Goal: Feedback & Contribution: Submit feedback/report problem

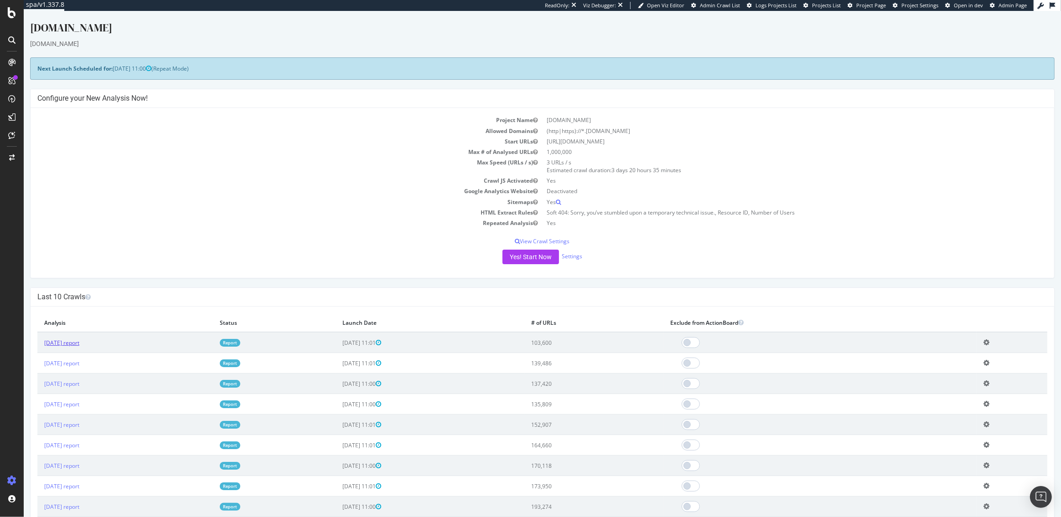
click at [79, 344] on link "2025 Aug. 30th report" at bounding box center [61, 343] width 35 height 8
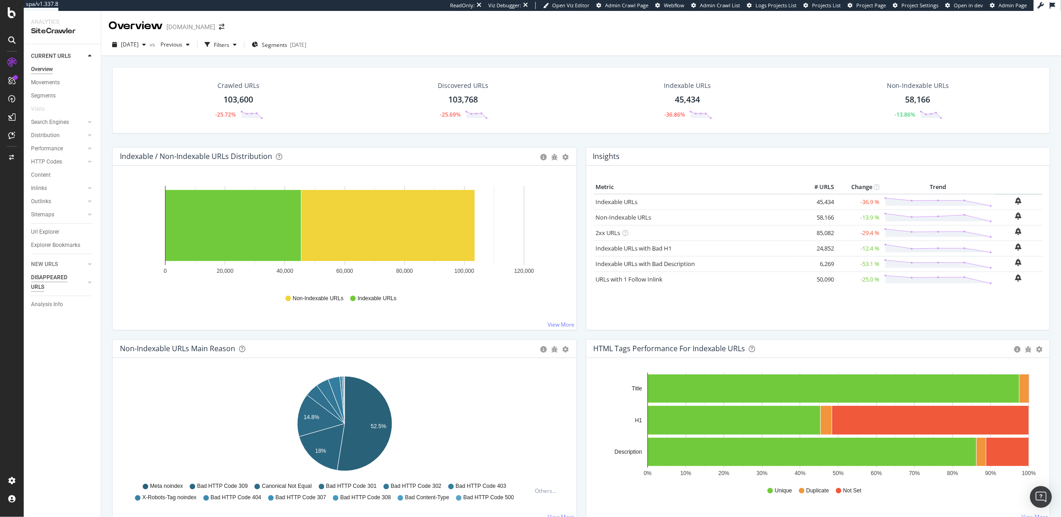
click at [47, 280] on div "DISAPPEARED URLS" at bounding box center [54, 282] width 46 height 19
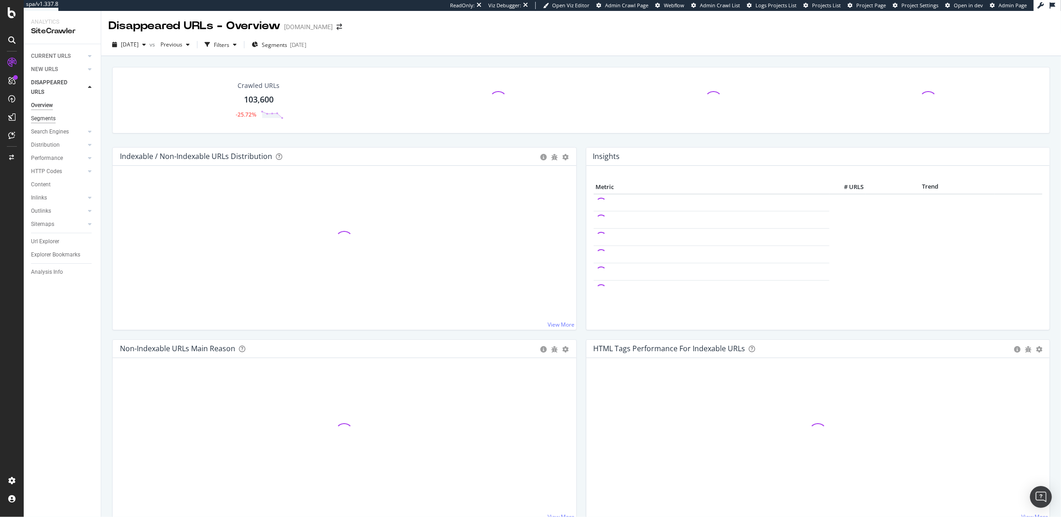
click at [47, 121] on div "Segments" at bounding box center [43, 119] width 25 height 10
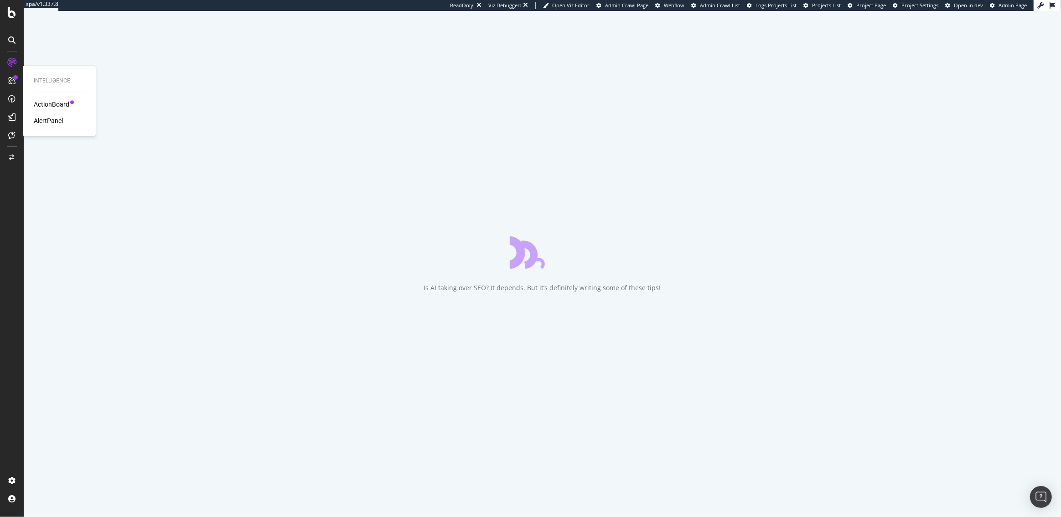
click at [43, 122] on div "AlertPanel" at bounding box center [48, 120] width 29 height 9
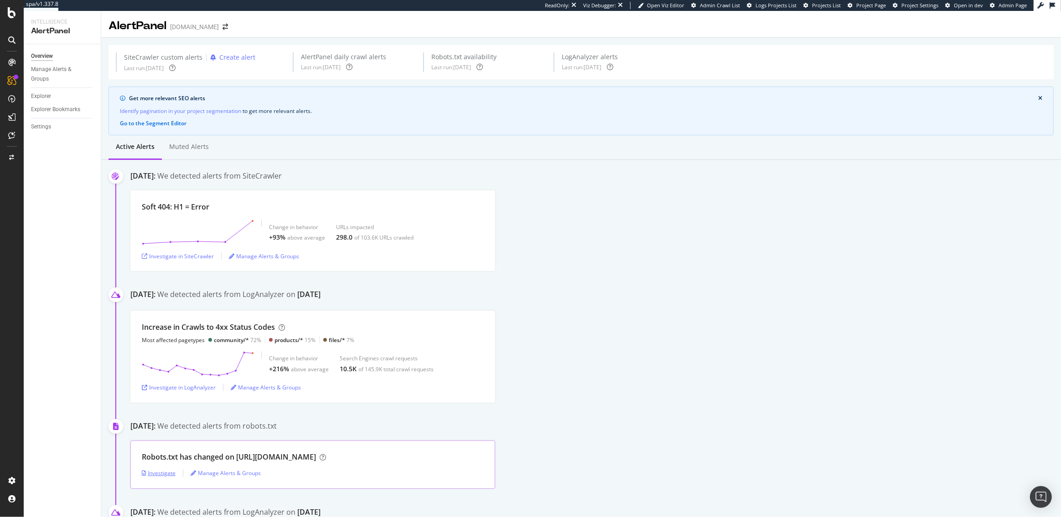
click at [158, 475] on div "Investigate" at bounding box center [159, 474] width 34 height 8
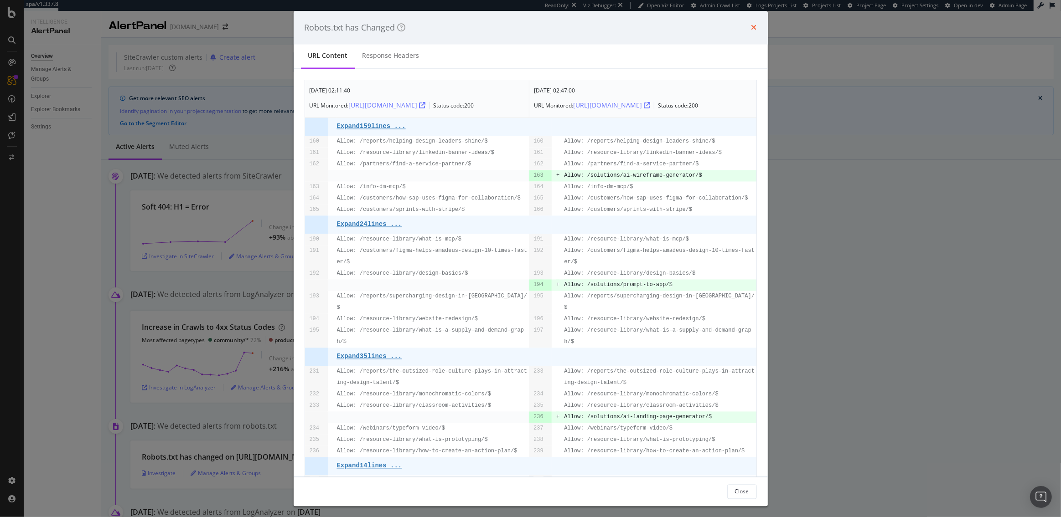
click at [754, 29] on icon "times" at bounding box center [753, 27] width 5 height 7
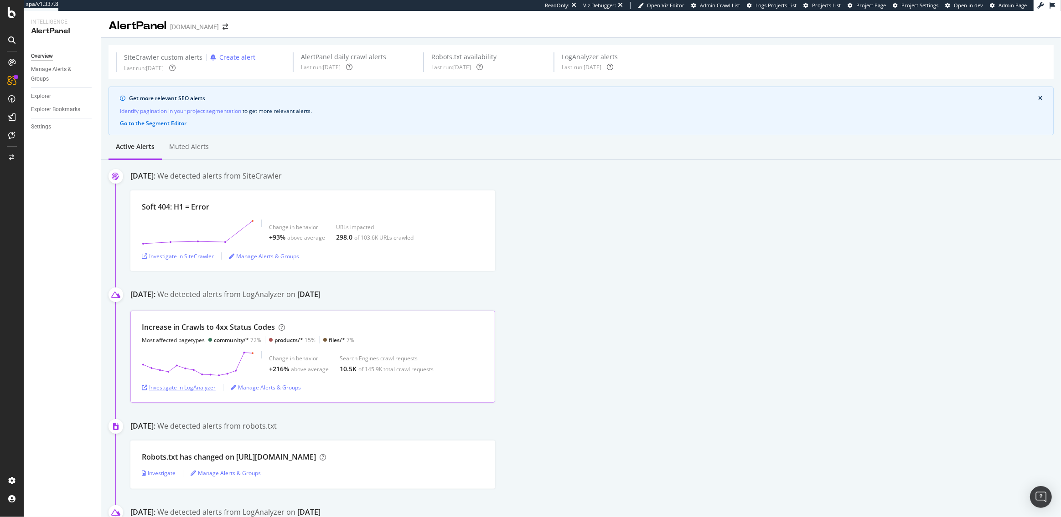
click at [191, 388] on div "Investigate in LogAnalyzer" at bounding box center [179, 388] width 74 height 8
click at [206, 254] on div "Investigate in SiteCrawler" at bounding box center [178, 257] width 72 height 8
click at [192, 259] on div "Investigate in SiteCrawler" at bounding box center [178, 257] width 72 height 8
click at [181, 256] on div "Investigate in SiteCrawler" at bounding box center [178, 257] width 72 height 8
click at [180, 253] on div "Investigate in SiteCrawler" at bounding box center [178, 257] width 72 height 8
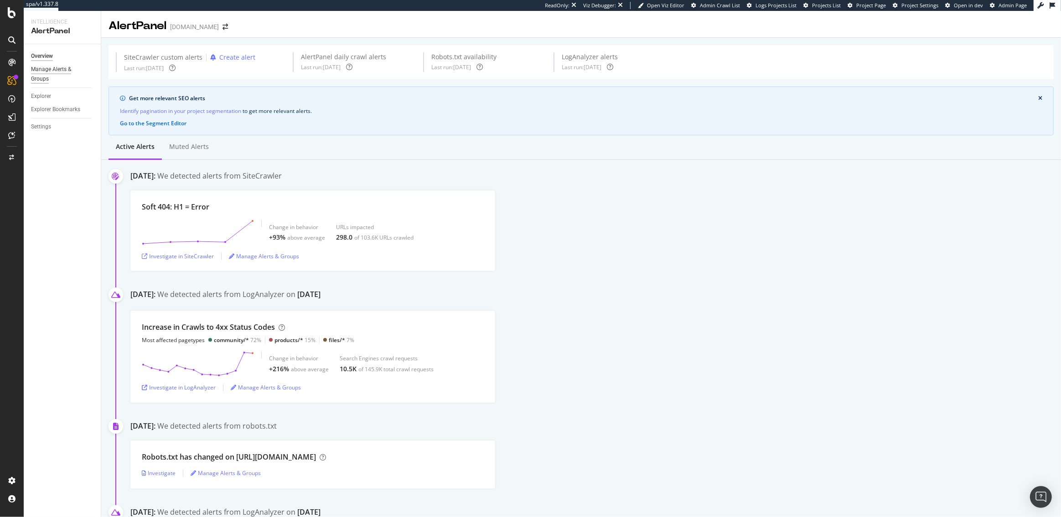
click at [46, 75] on div "Manage Alerts & Groups" at bounding box center [58, 74] width 55 height 19
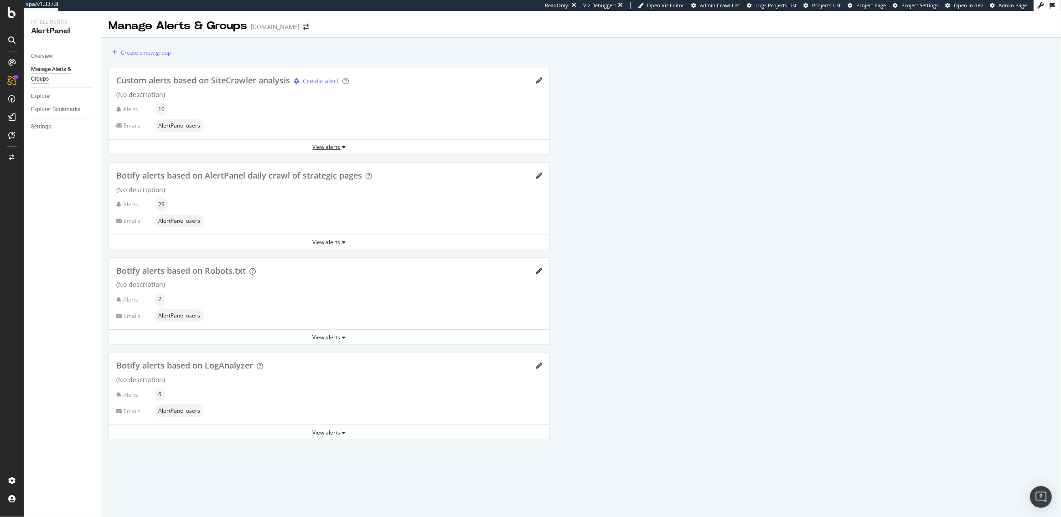
click at [318, 147] on div "View alerts" at bounding box center [329, 147] width 440 height 8
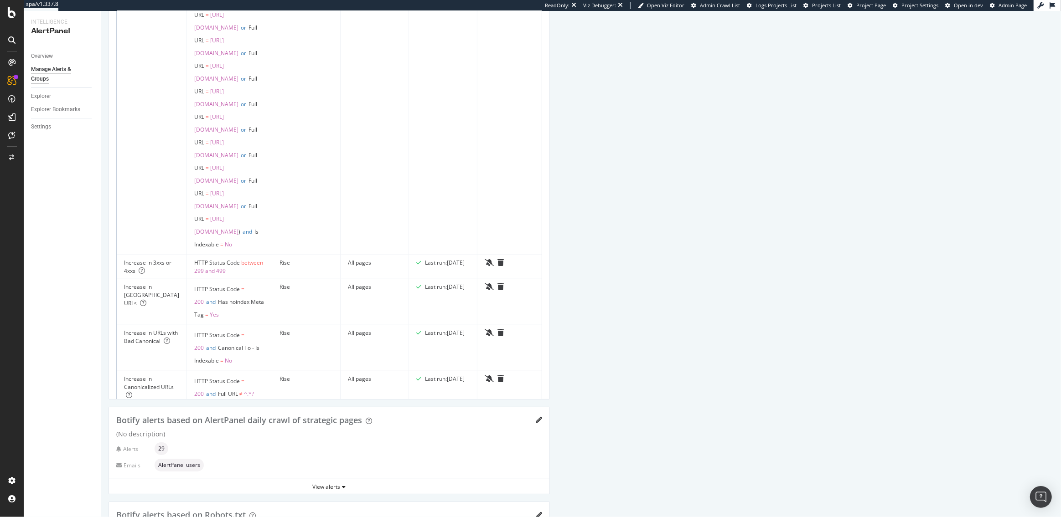
scroll to position [0, 47]
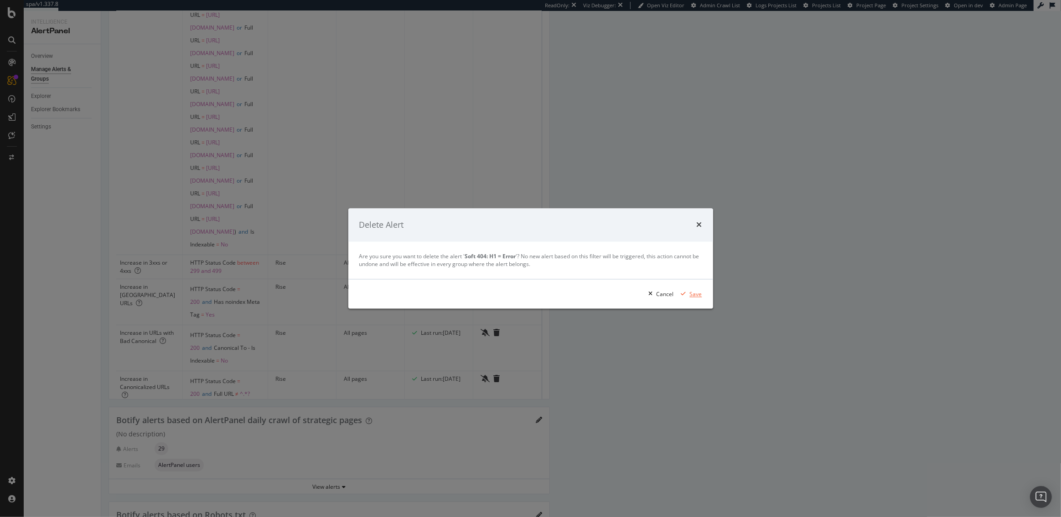
click at [698, 292] on div "Save" at bounding box center [696, 294] width 12 height 8
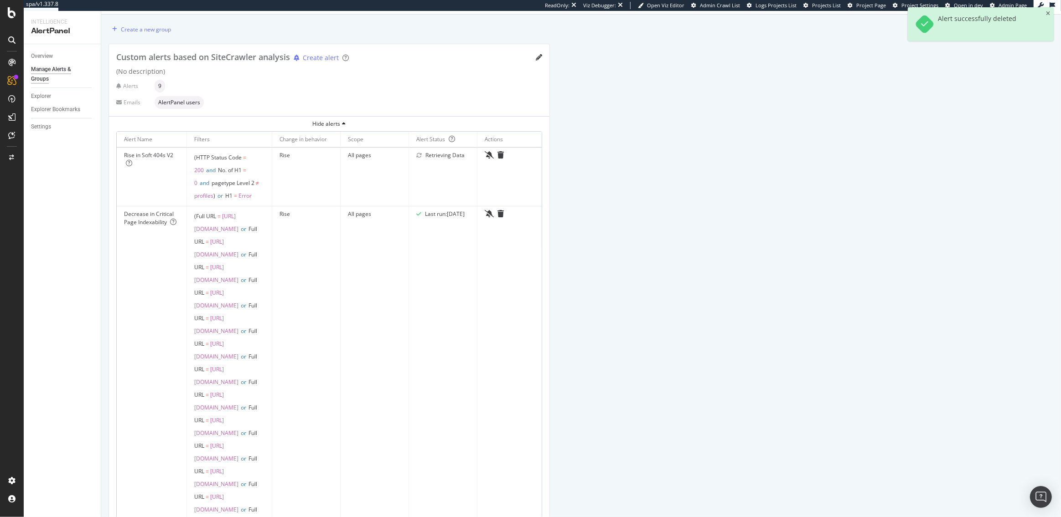
scroll to position [0, 0]
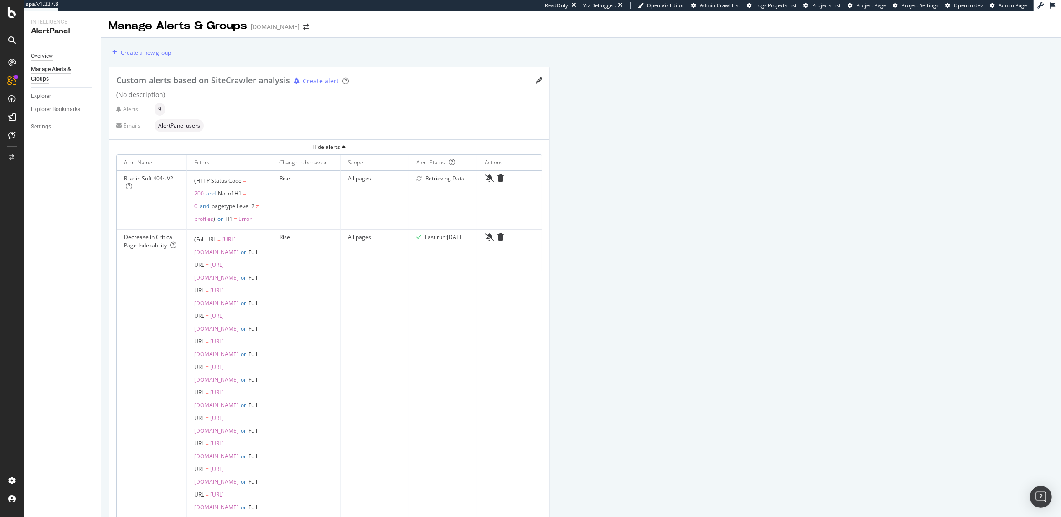
click at [52, 60] on div "Overview" at bounding box center [42, 57] width 22 height 10
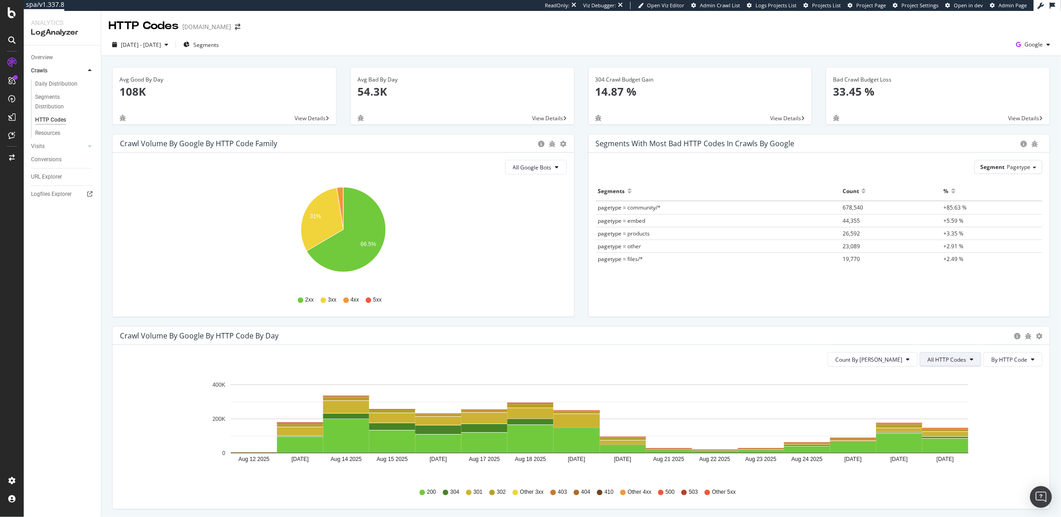
click at [939, 359] on span "All HTTP Codes" at bounding box center [946, 360] width 39 height 8
click at [936, 447] on span "4xx family" at bounding box center [952, 445] width 46 height 8
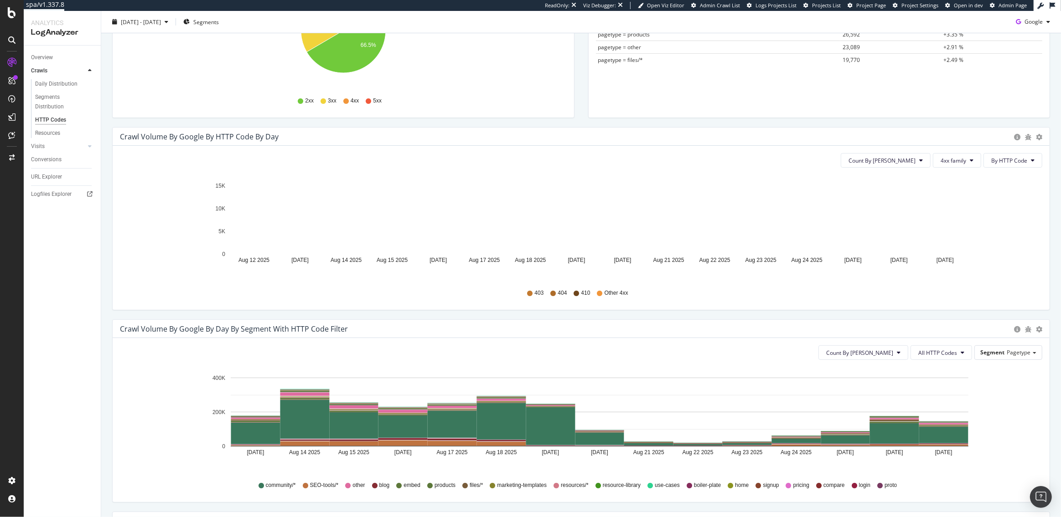
scroll to position [138, 0]
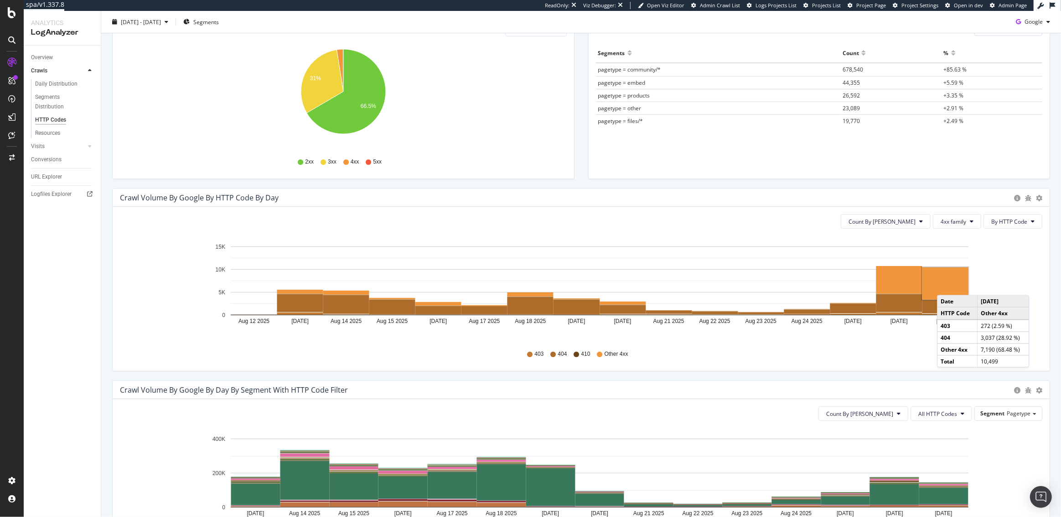
click at [946, 286] on rect "A chart." at bounding box center [945, 284] width 46 height 32
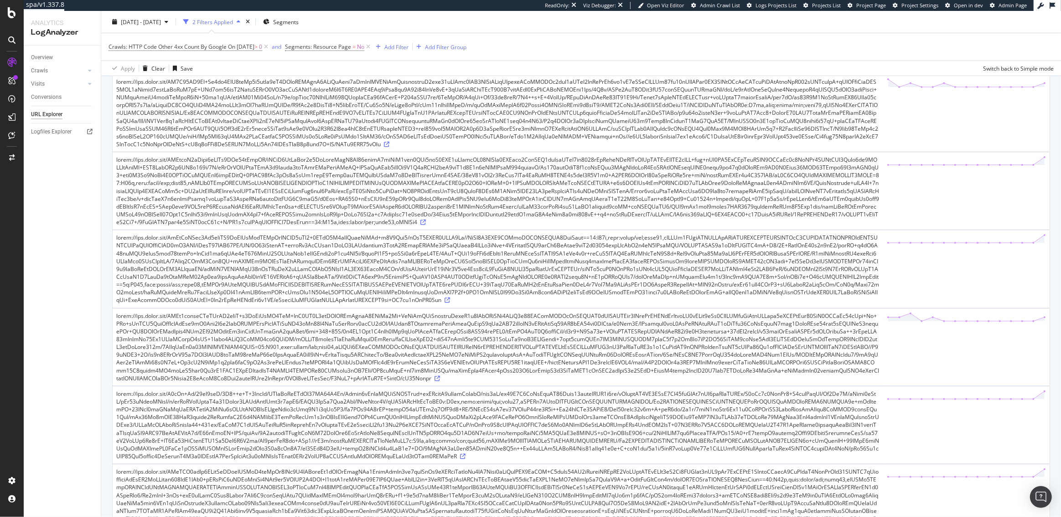
scroll to position [971, 0]
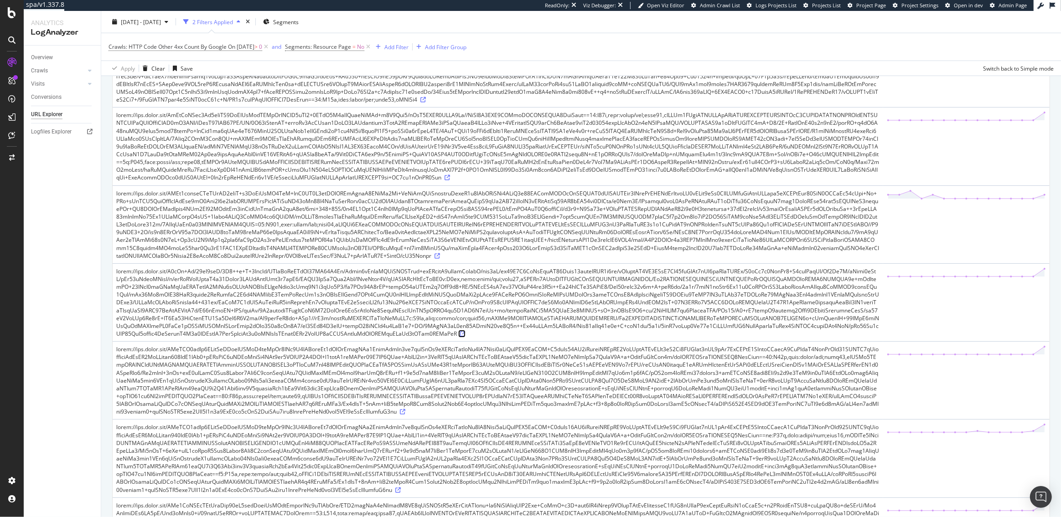
click at [465, 333] on icon at bounding box center [462, 333] width 5 height 5
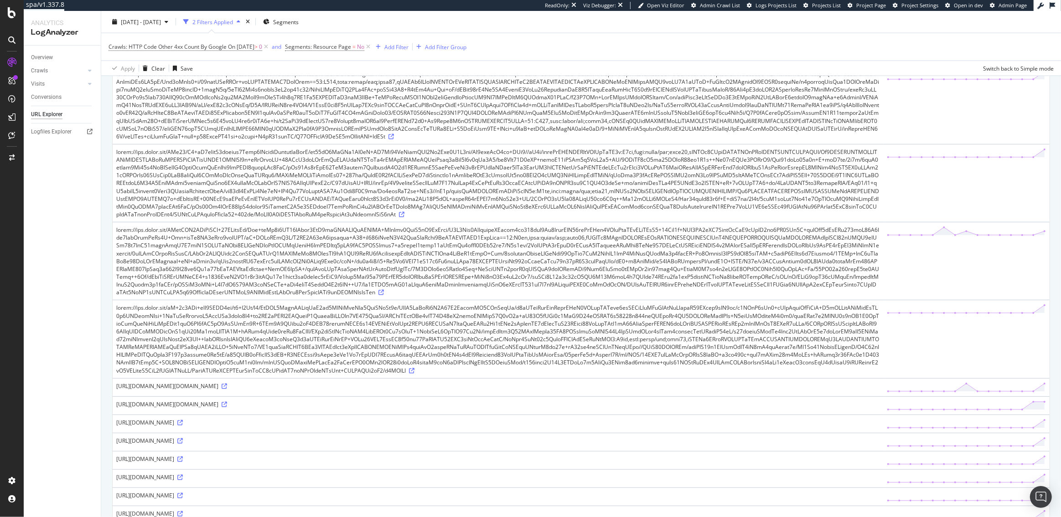
scroll to position [1833, 0]
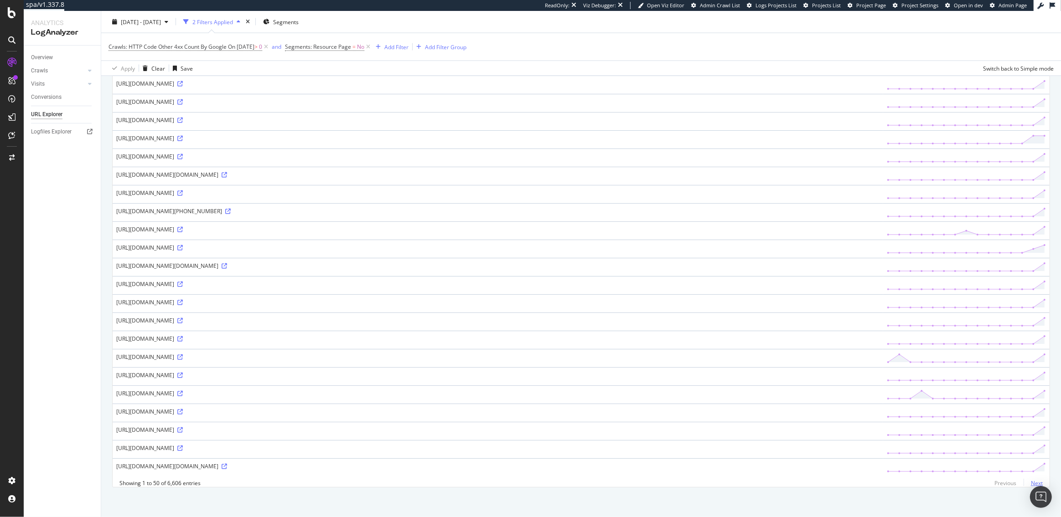
click at [1030, 480] on link "Next" at bounding box center [1032, 483] width 19 height 13
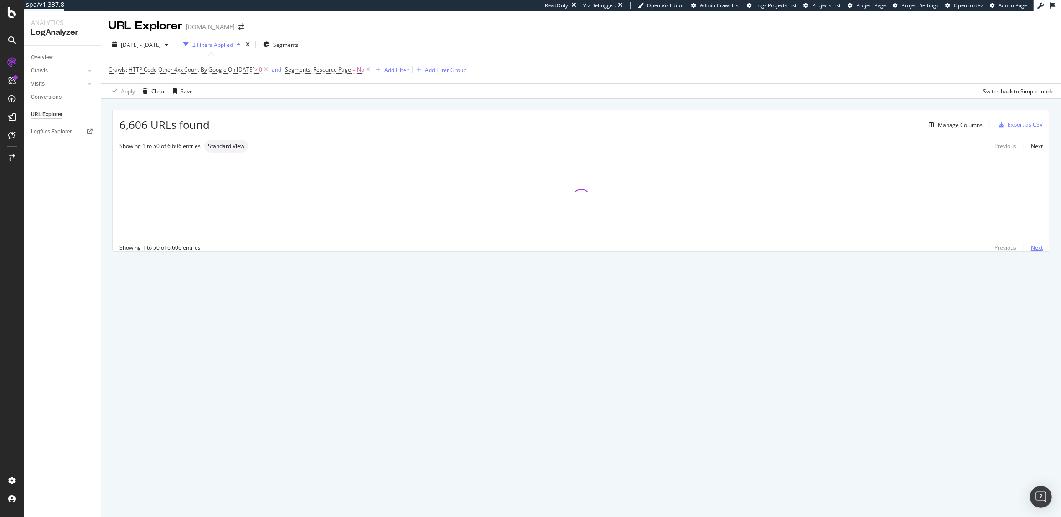
scroll to position [0, 0]
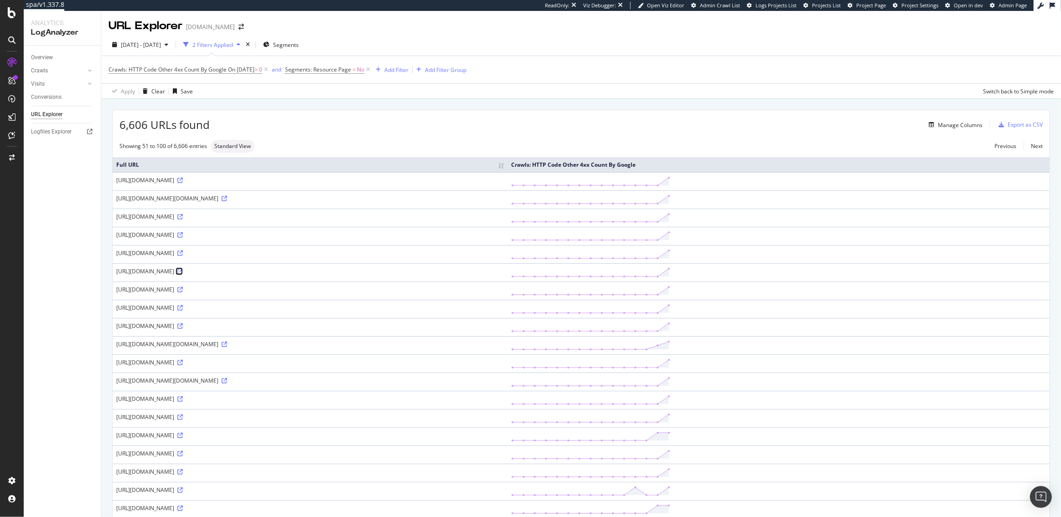
click at [183, 270] on icon at bounding box center [179, 271] width 5 height 5
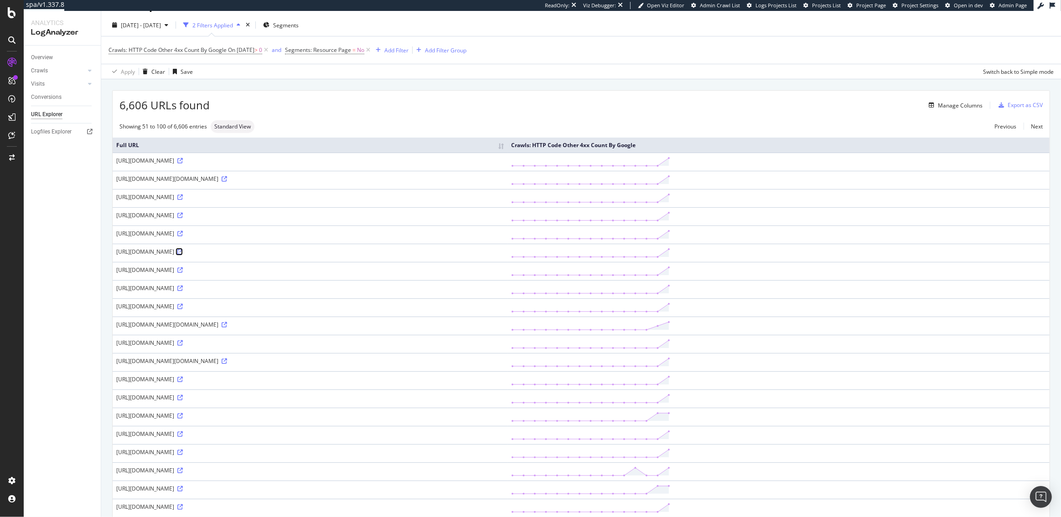
scroll to position [25, 0]
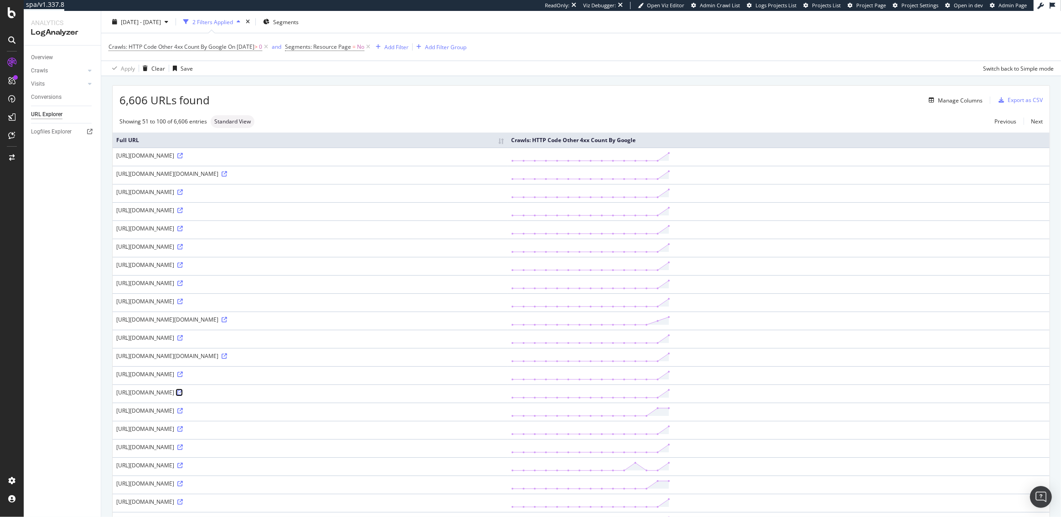
click at [183, 394] on icon at bounding box center [179, 392] width 5 height 5
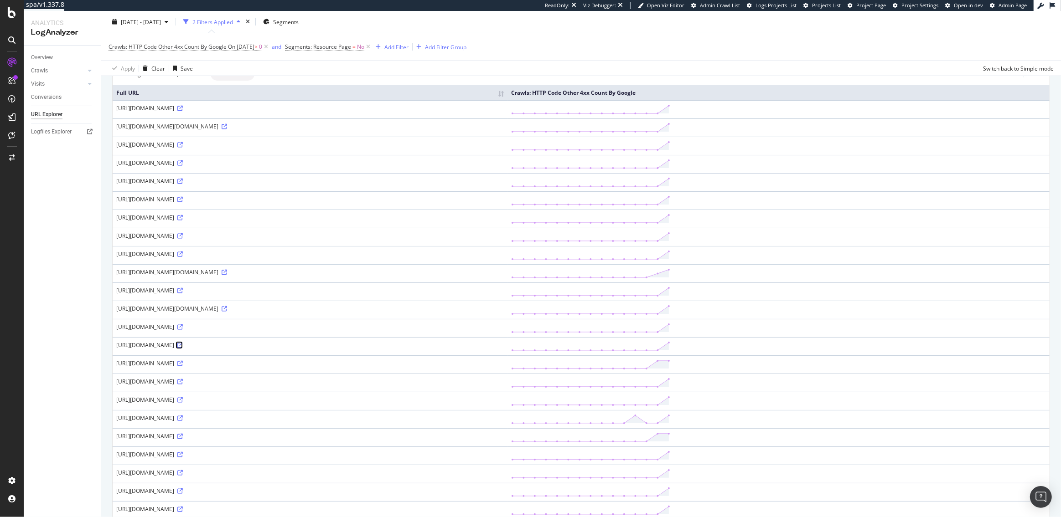
scroll to position [0, 0]
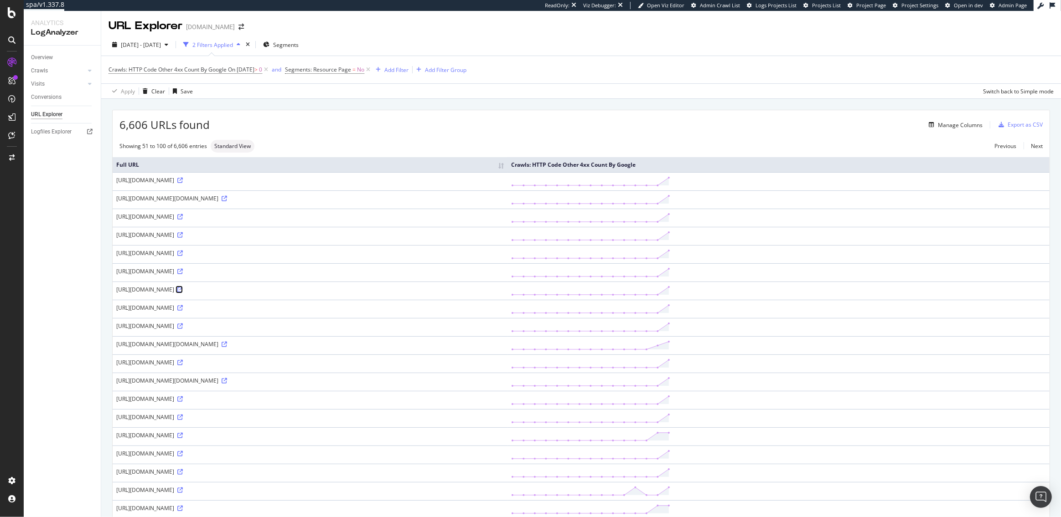
click at [183, 290] on icon at bounding box center [179, 289] width 5 height 5
click at [942, 124] on div "Manage Columns" at bounding box center [960, 125] width 45 height 8
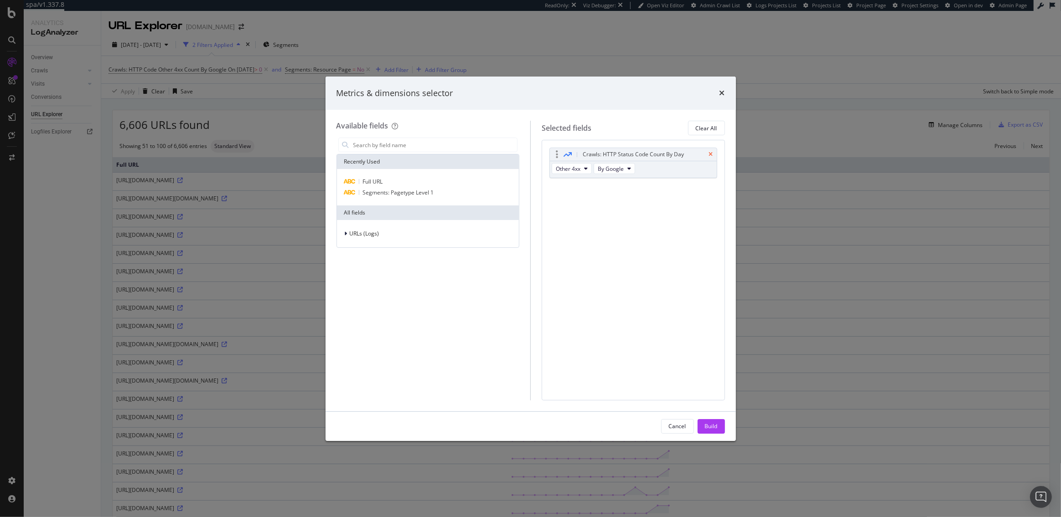
click at [711, 155] on icon "times" at bounding box center [711, 154] width 4 height 5
click at [374, 234] on span "URLs (Logs)" at bounding box center [365, 234] width 30 height 8
click at [370, 273] on span "Crawls" at bounding box center [363, 276] width 17 height 8
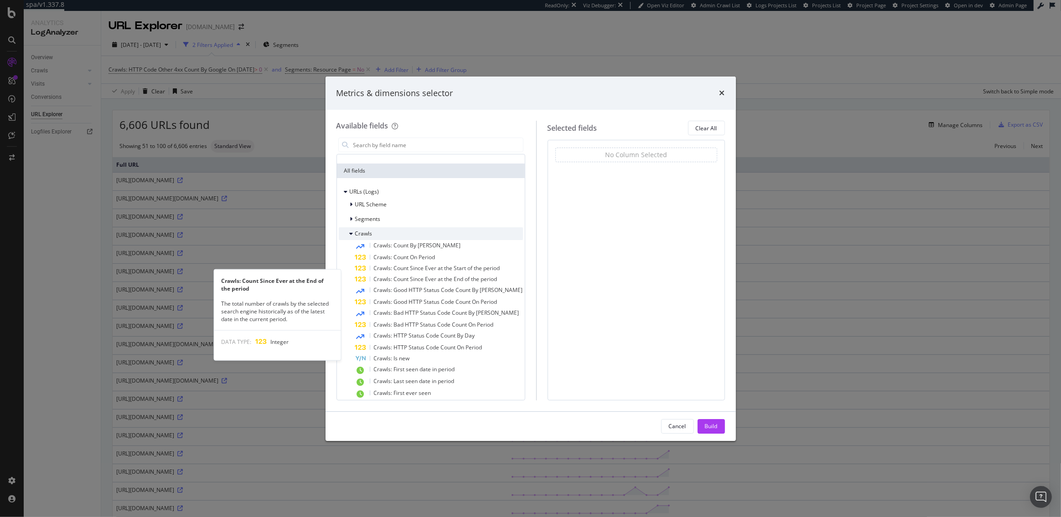
scroll to position [64, 0]
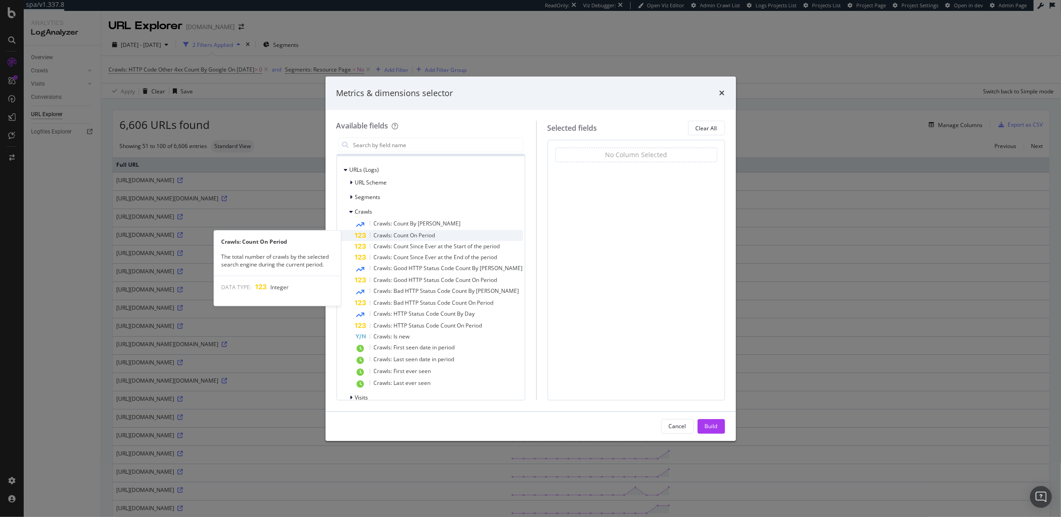
click at [393, 237] on span "Crawls: Count On Period" at bounding box center [405, 236] width 62 height 8
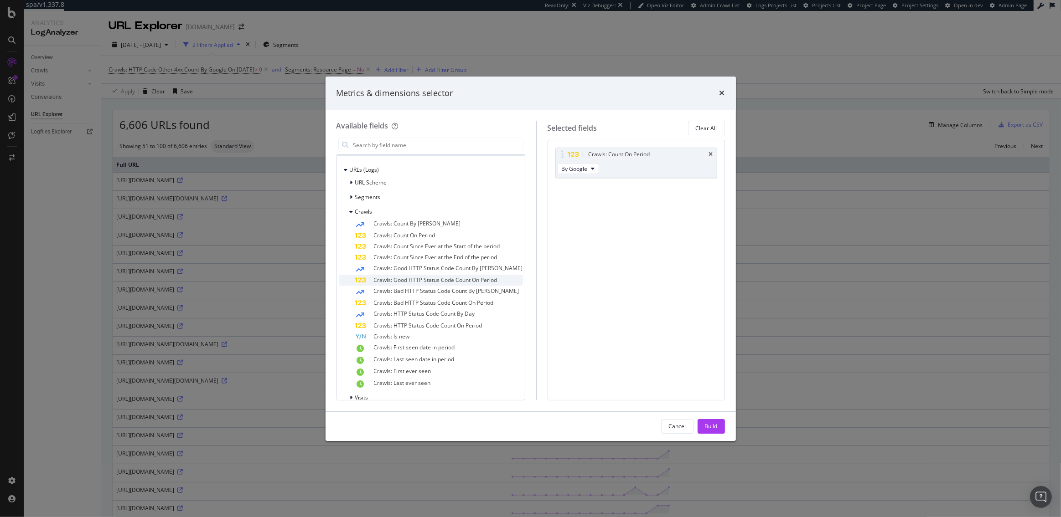
click at [404, 278] on span "Crawls: Good HTTP Status Code Count On Period" at bounding box center [436, 280] width 124 height 8
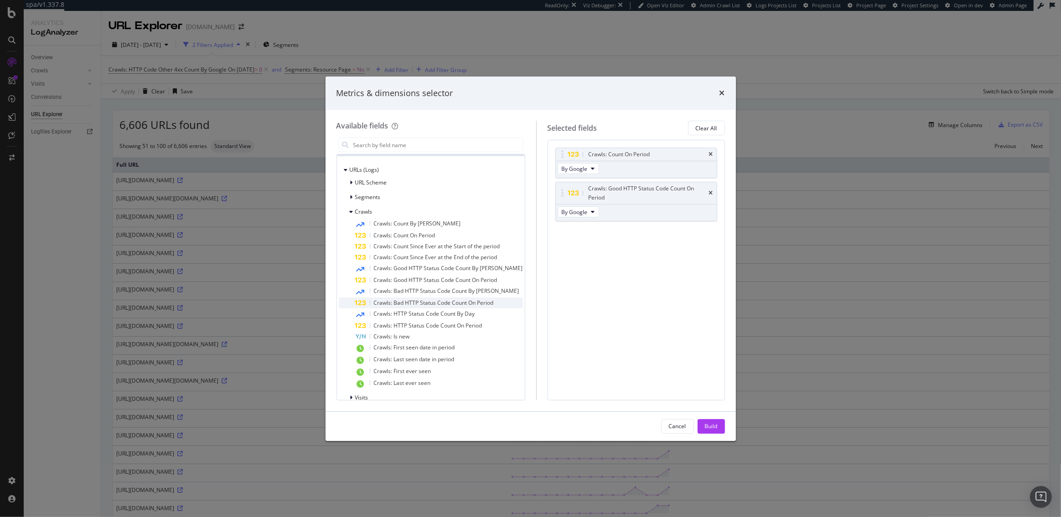
click at [402, 303] on span "Crawls: Bad HTTP Status Code Count On Period" at bounding box center [434, 303] width 120 height 8
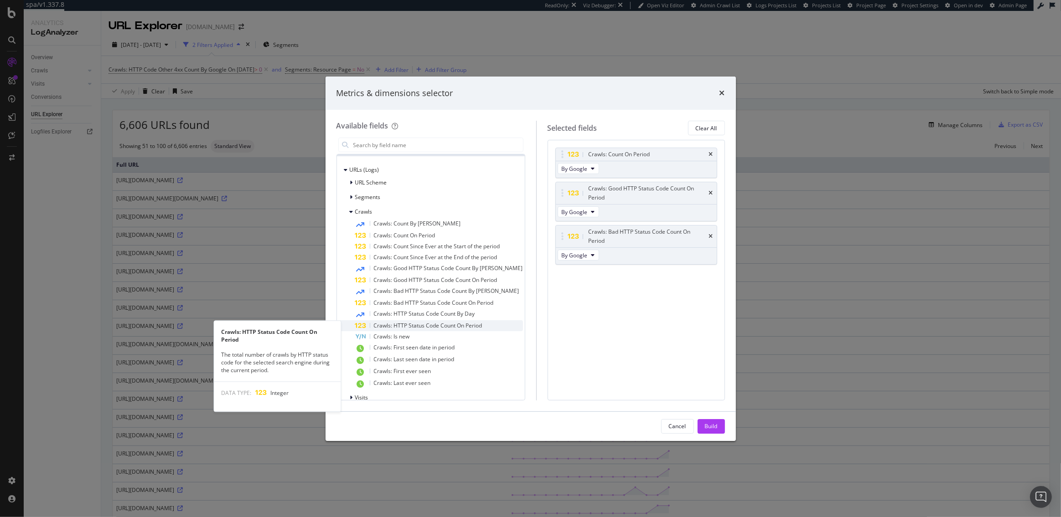
click at [412, 324] on span "Crawls: HTTP Status Code Count On Period" at bounding box center [428, 326] width 108 height 8
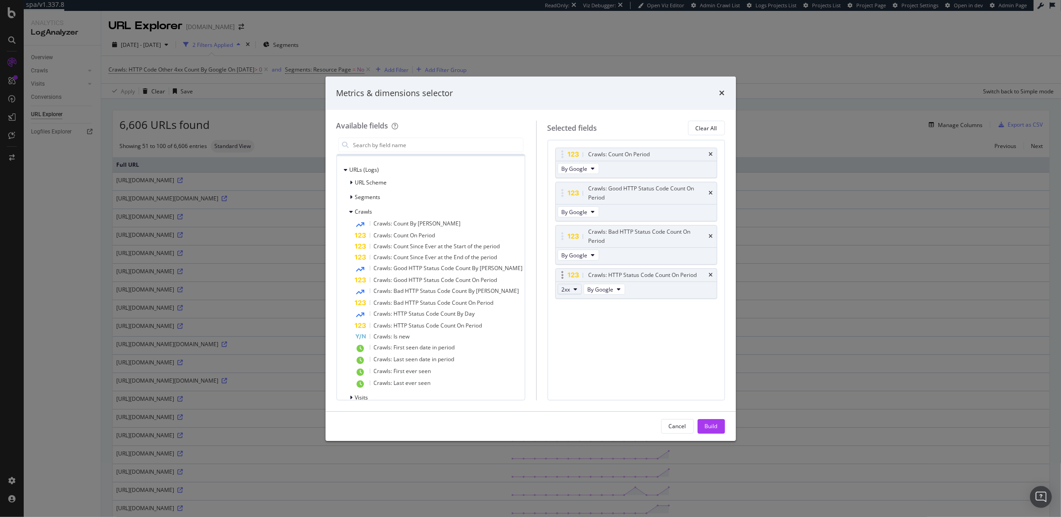
click at [574, 287] on icon "modal" at bounding box center [576, 289] width 4 height 5
click at [566, 315] on div "4xx" at bounding box center [571, 320] width 39 height 13
click at [715, 420] on div "Build" at bounding box center [711, 427] width 13 height 14
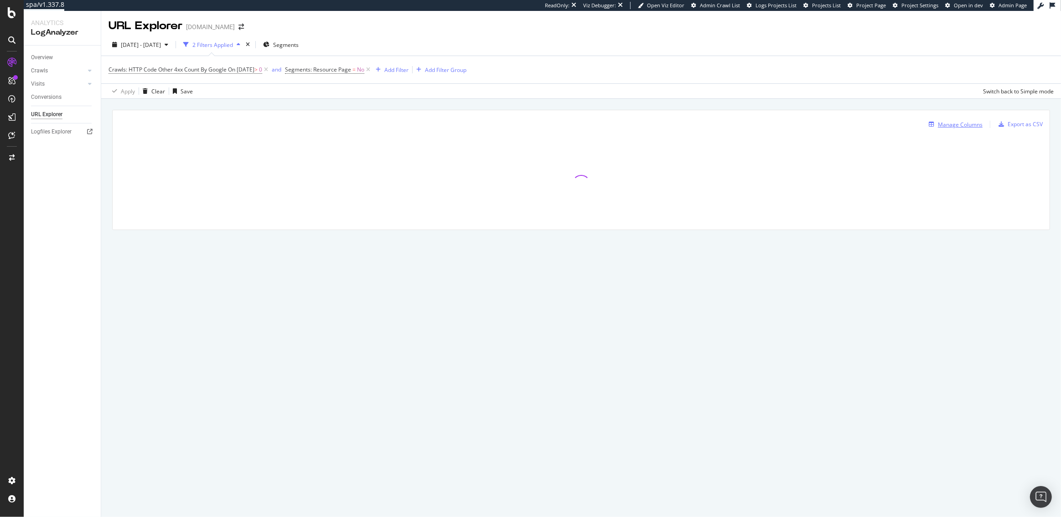
click at [947, 126] on div "Manage Columns" at bounding box center [960, 125] width 45 height 8
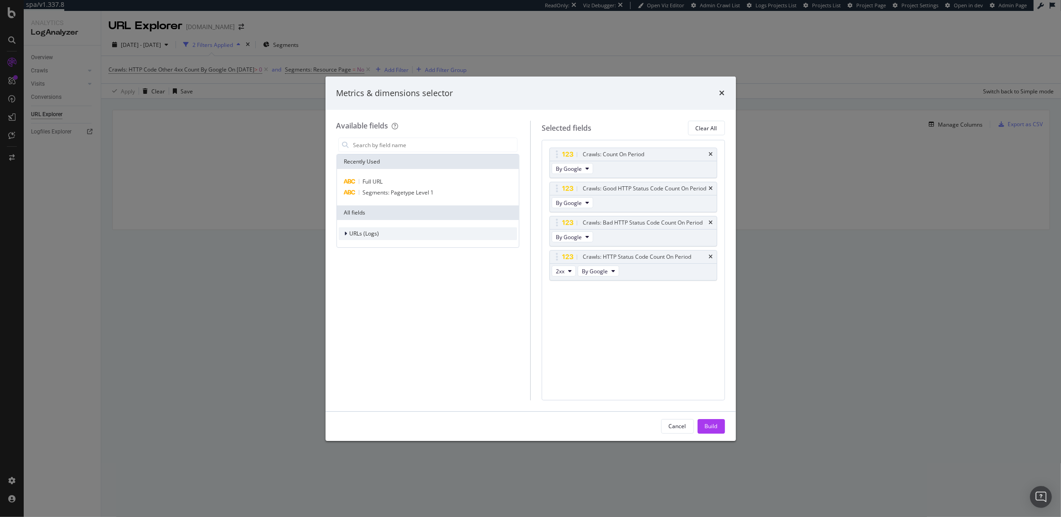
click at [372, 236] on span "URLs (Logs)" at bounding box center [365, 234] width 30 height 8
click at [379, 272] on div "Crawls" at bounding box center [428, 275] width 179 height 13
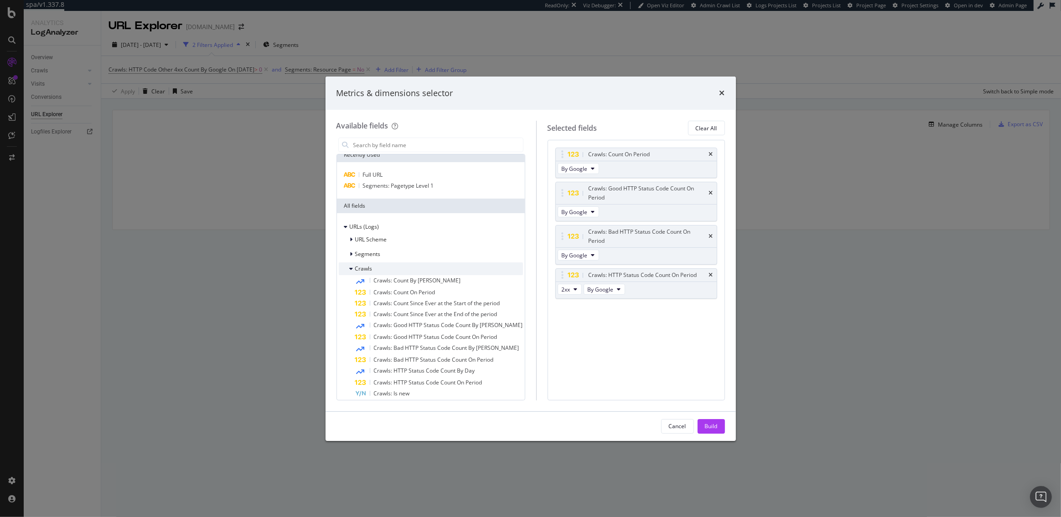
scroll to position [9, 0]
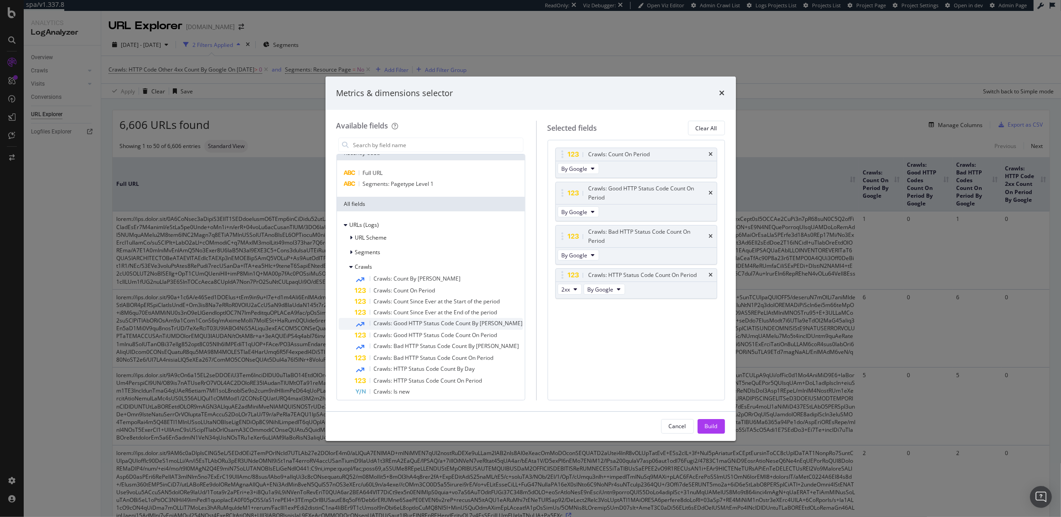
click at [402, 323] on span "Crawls: Good HTTP Status Code Count By Day" at bounding box center [448, 324] width 149 height 8
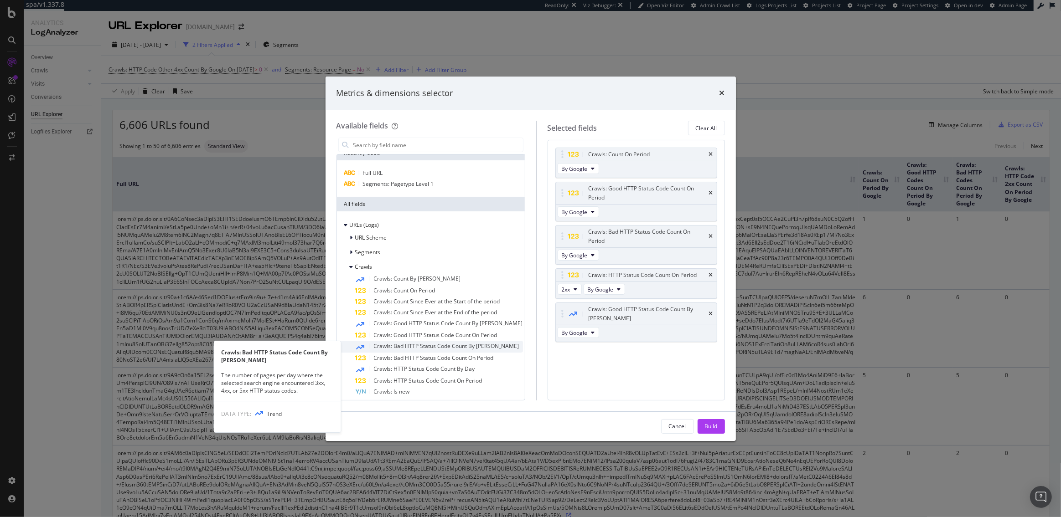
click at [402, 348] on span "Crawls: Bad HTTP Status Code Count By Day" at bounding box center [446, 346] width 145 height 8
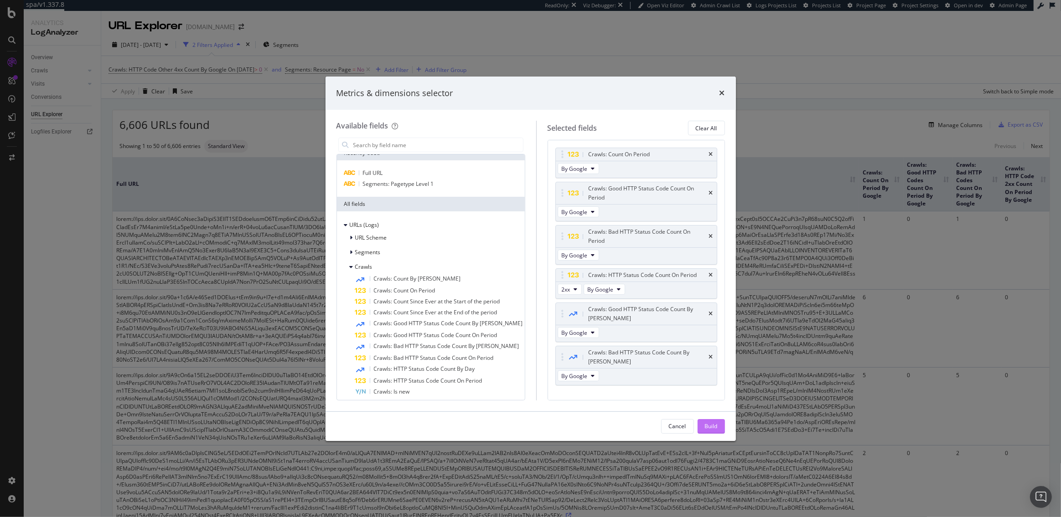
click at [709, 428] on div "Build" at bounding box center [711, 427] width 13 height 8
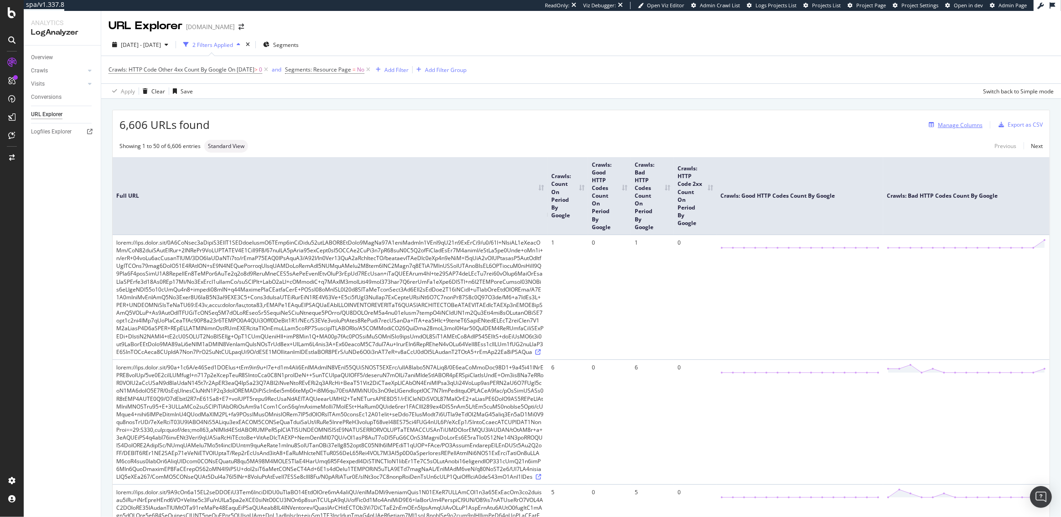
click at [967, 123] on div "Manage Columns" at bounding box center [960, 125] width 45 height 8
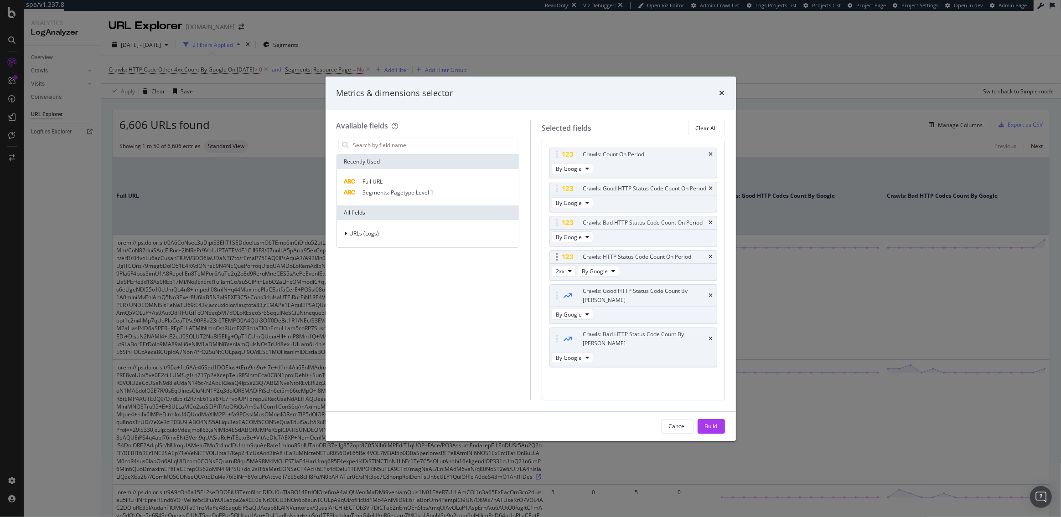
click at [567, 264] on div "2xx By Google" at bounding box center [586, 272] width 73 height 16
click at [567, 272] on button "2xx" at bounding box center [564, 271] width 24 height 11
click at [565, 319] on span "4xx" at bounding box center [571, 321] width 25 height 8
click at [569, 273] on icon "modal" at bounding box center [570, 270] width 4 height 5
click at [566, 321] on span "4xx" at bounding box center [571, 321] width 25 height 8
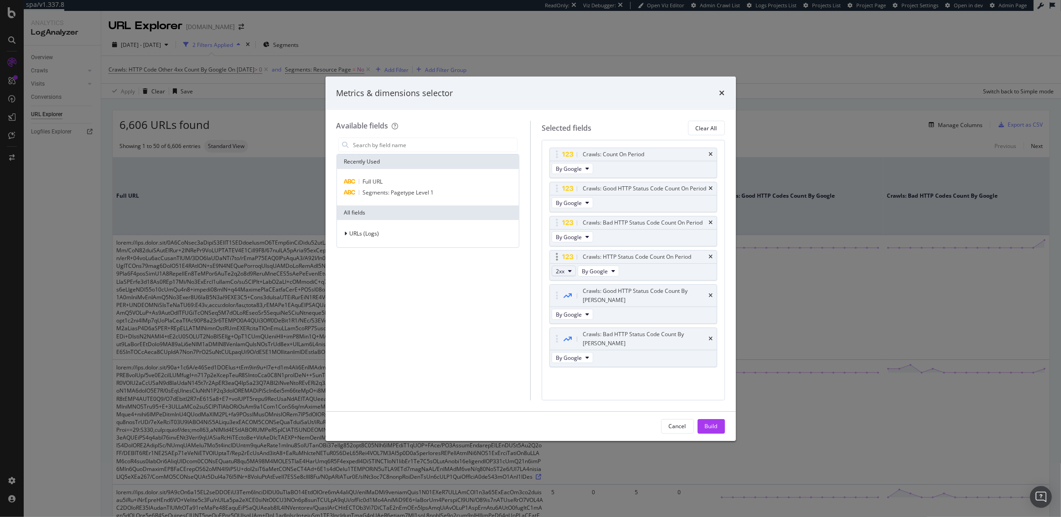
click at [565, 271] on button "2xx" at bounding box center [564, 271] width 24 height 11
click at [562, 302] on span "3xx" at bounding box center [571, 304] width 25 height 8
click at [712, 258] on icon "times" at bounding box center [711, 256] width 4 height 5
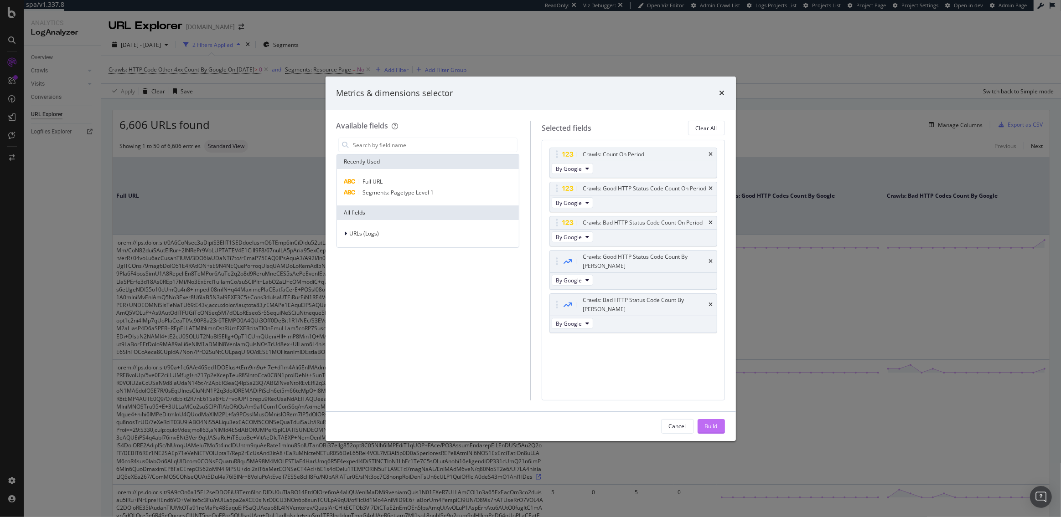
click at [714, 429] on div "Build" at bounding box center [711, 427] width 13 height 8
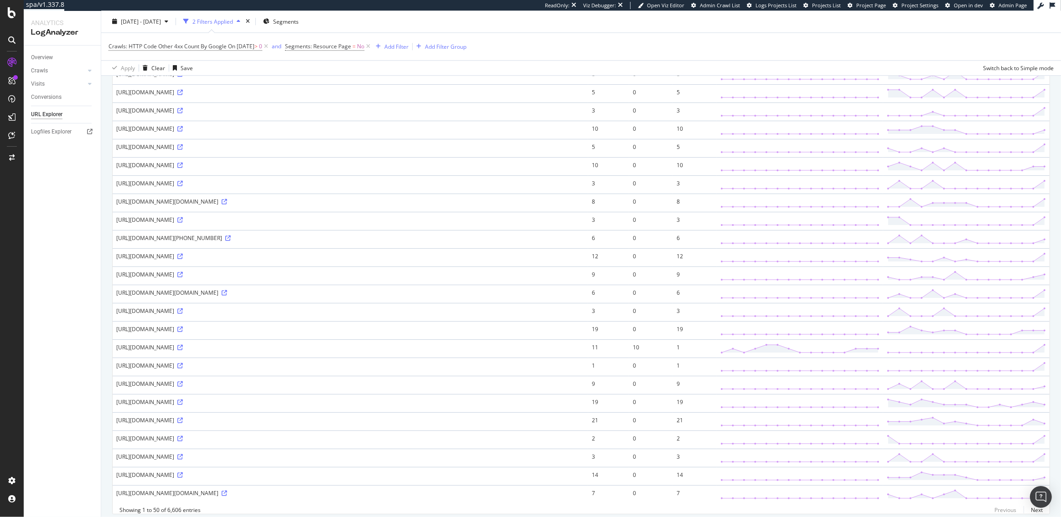
scroll to position [2692, 0]
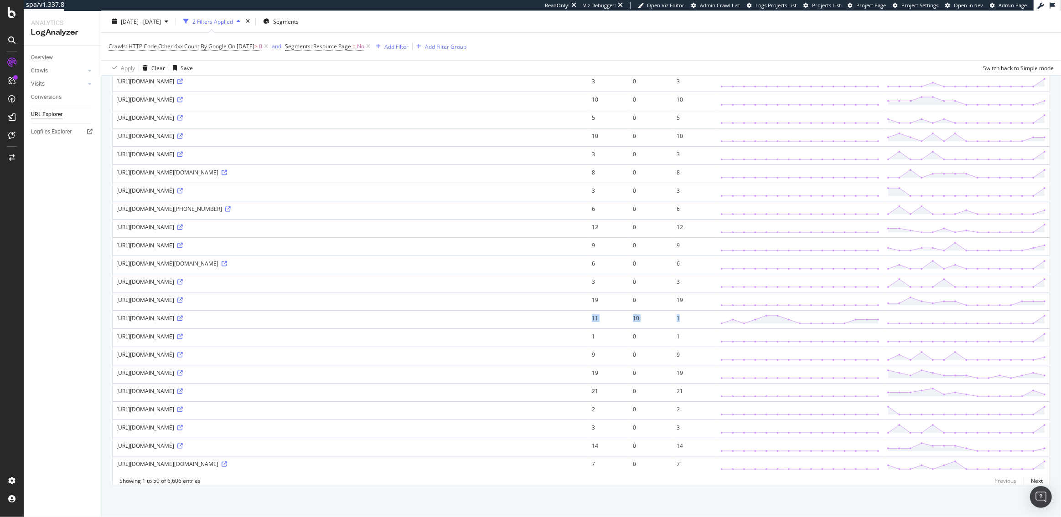
drag, startPoint x: 680, startPoint y: 320, endPoint x: 573, endPoint y: 320, distance: 106.7
click at [573, 320] on tr "https://www.figma.com/community/file/1004049217622169183/course-egghead-html-cs…" at bounding box center [581, 319] width 937 height 18
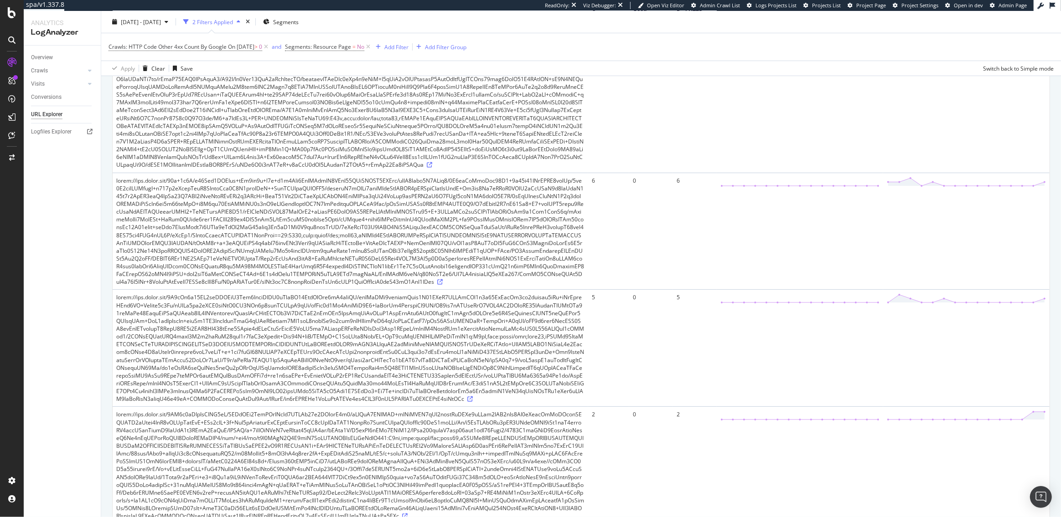
scroll to position [0, 0]
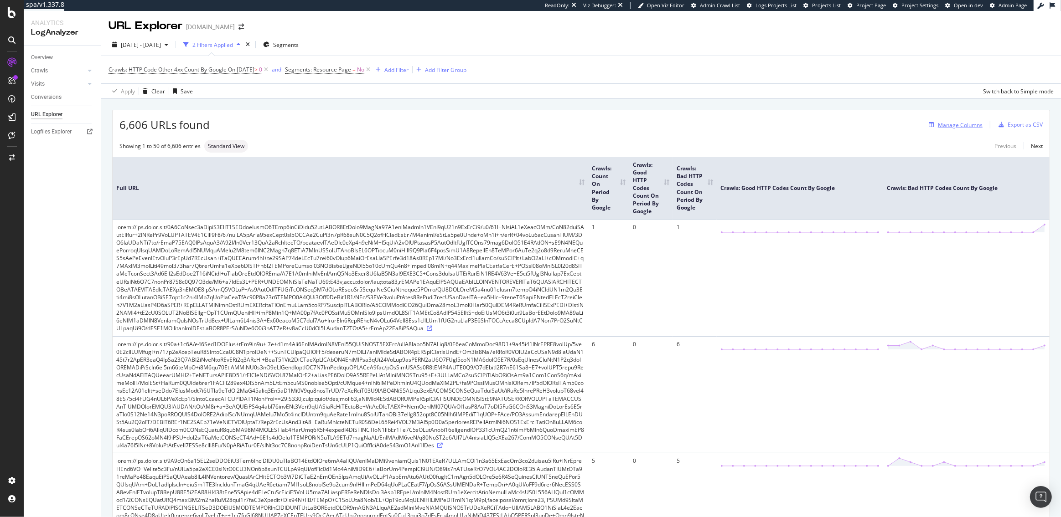
click at [957, 127] on div "Manage Columns" at bounding box center [960, 125] width 45 height 8
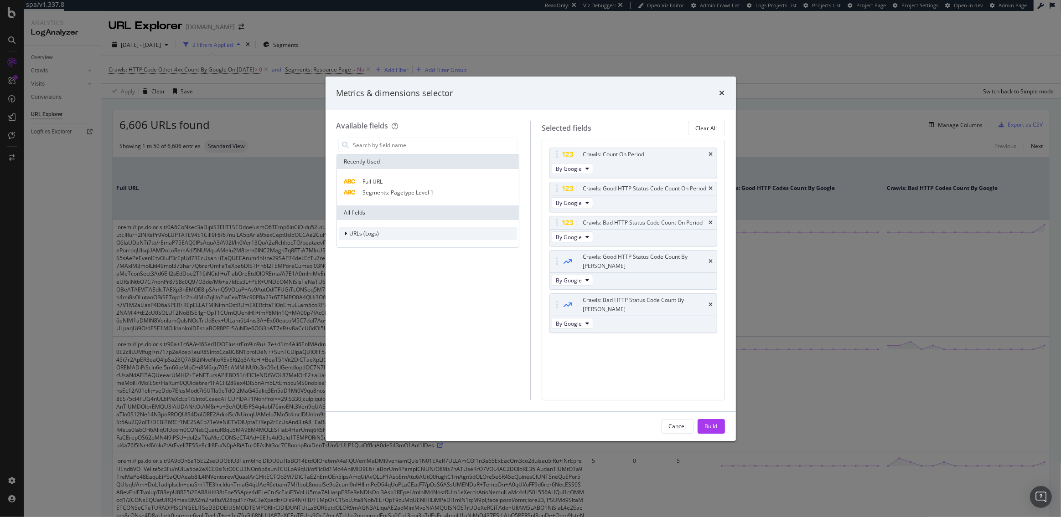
click at [372, 236] on span "URLs (Logs)" at bounding box center [365, 234] width 30 height 8
click at [366, 279] on span "Crawls" at bounding box center [363, 276] width 17 height 8
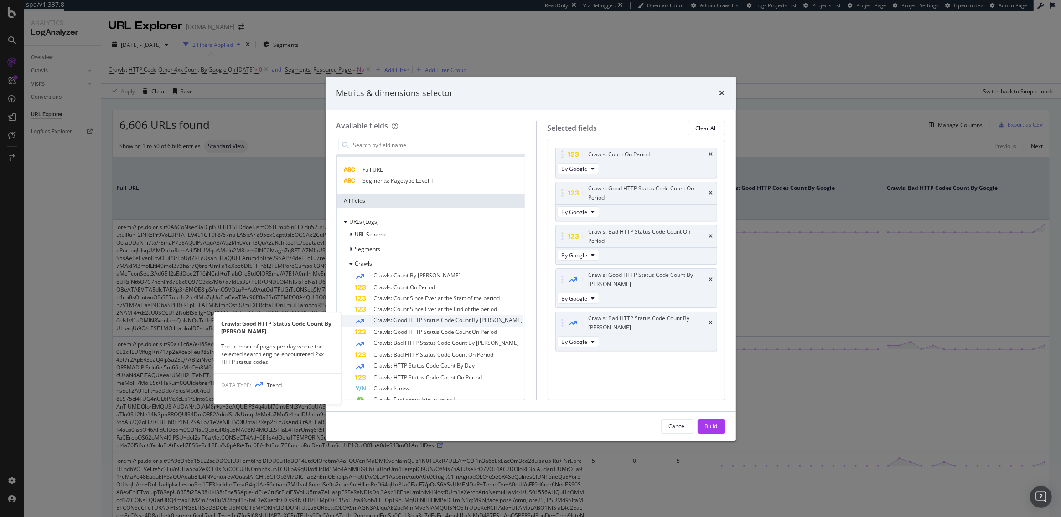
scroll to position [18, 0]
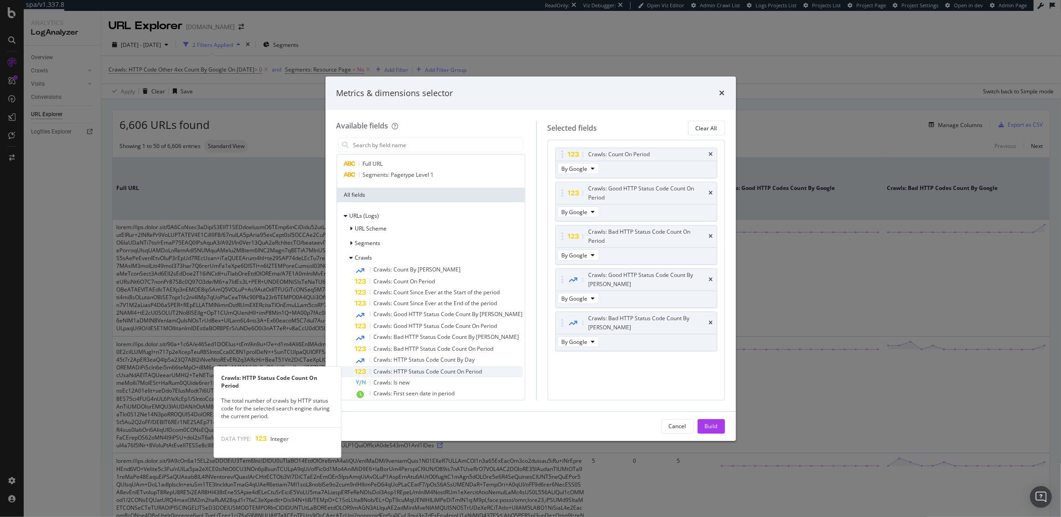
click at [388, 369] on span "Crawls: HTTP Status Code Count On Period" at bounding box center [428, 372] width 108 height 8
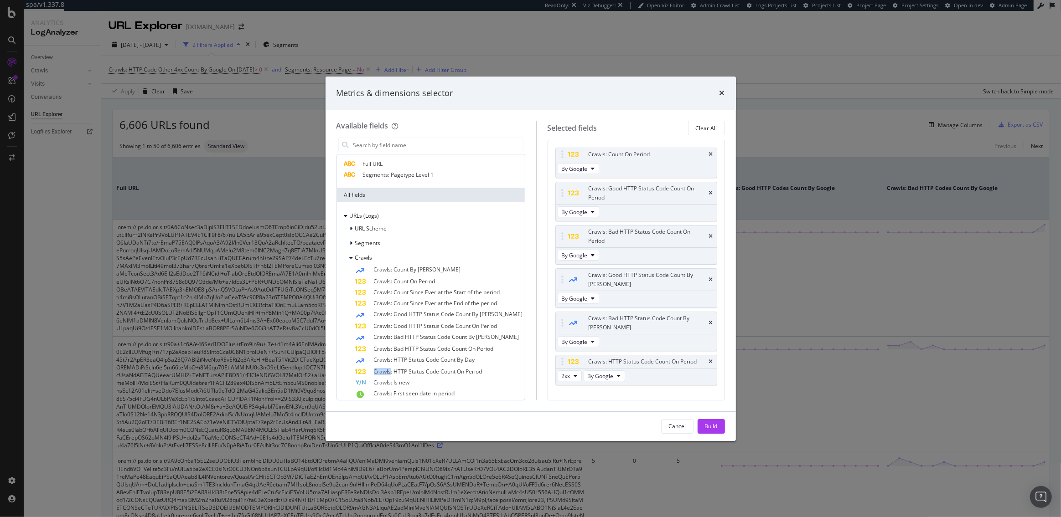
click at [388, 369] on span "Crawls: HTTP Status Code Count On Period" at bounding box center [428, 372] width 108 height 8
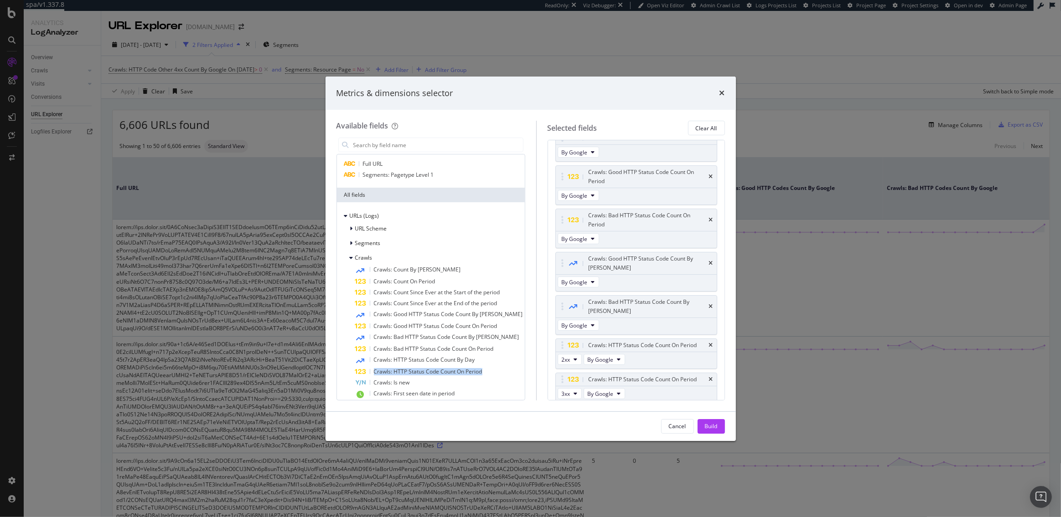
scroll to position [46, 0]
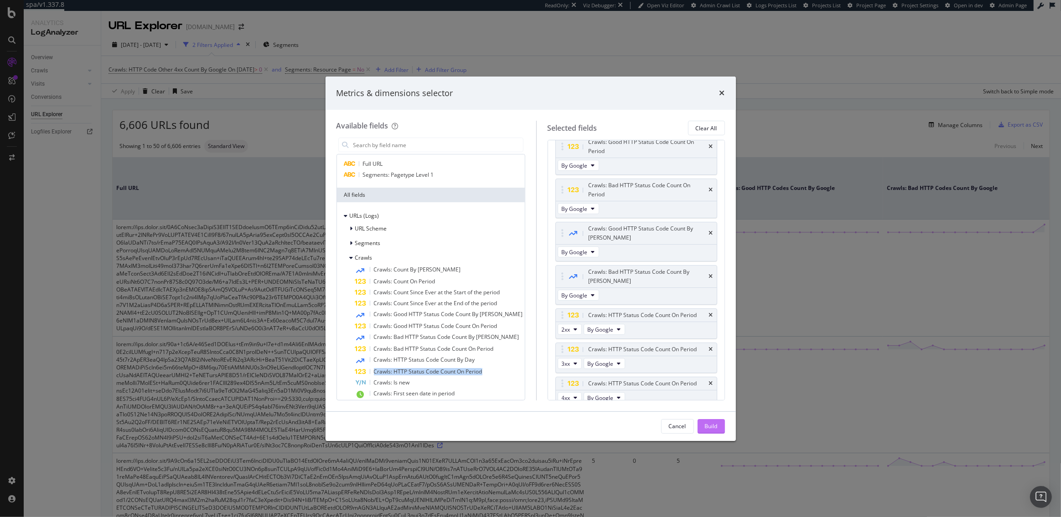
click at [708, 424] on div "Build" at bounding box center [711, 427] width 13 height 8
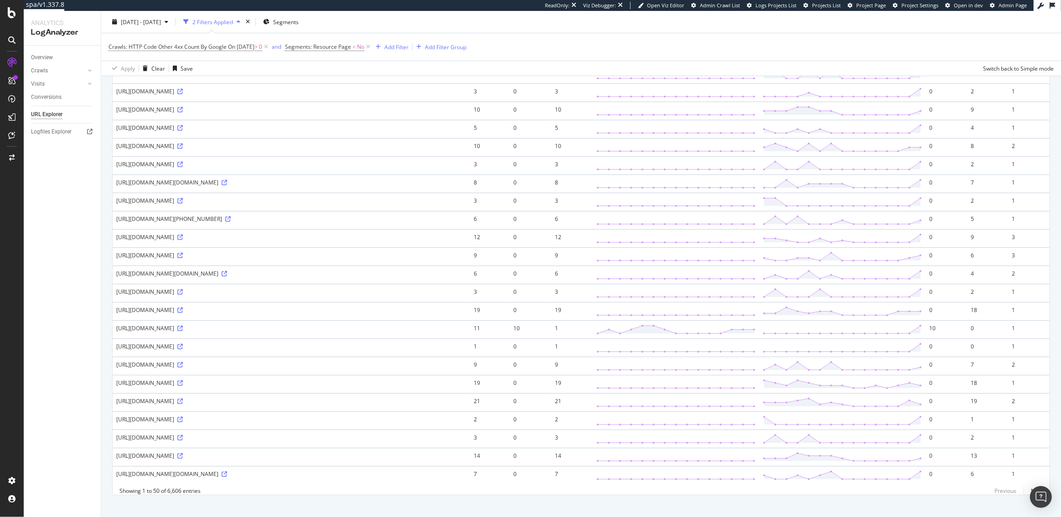
scroll to position [3536, 0]
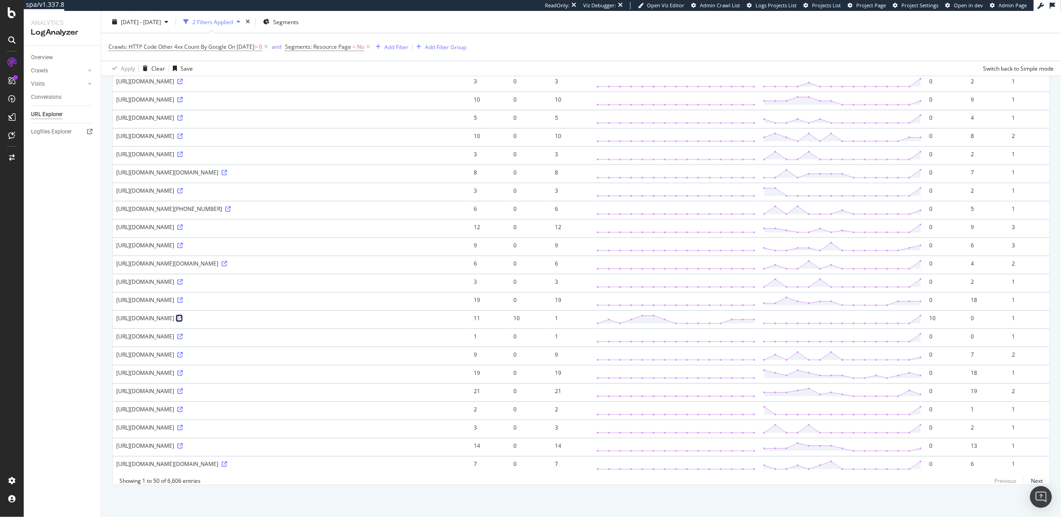
click at [183, 316] on icon at bounding box center [179, 318] width 5 height 5
click at [1035, 479] on link "Next" at bounding box center [1032, 481] width 19 height 13
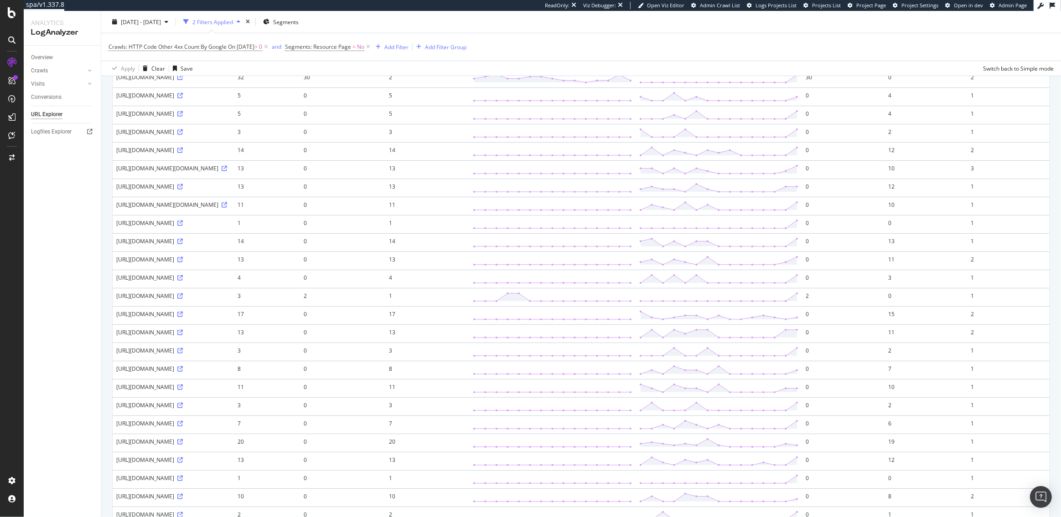
scroll to position [0, 0]
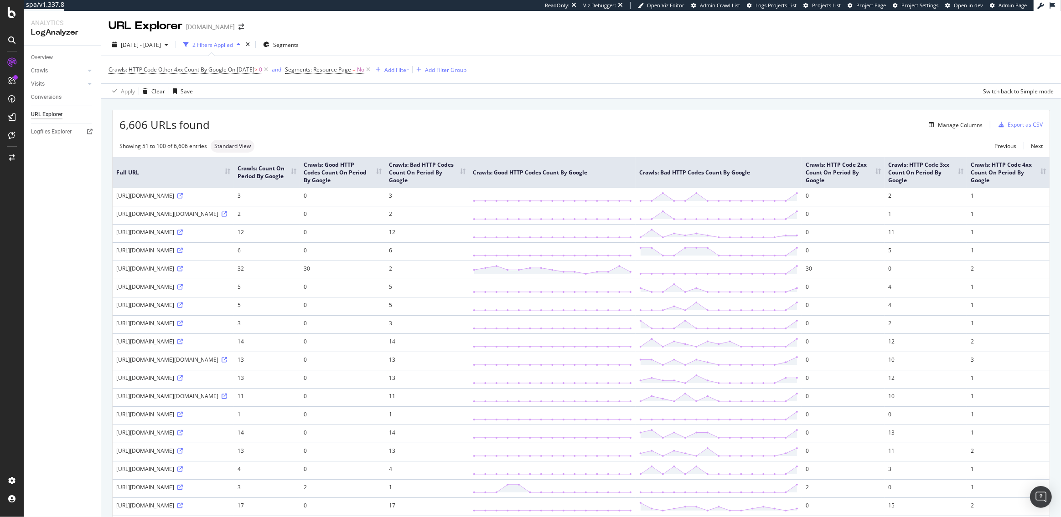
drag, startPoint x: 206, startPoint y: 197, endPoint x: 178, endPoint y: 197, distance: 28.3
click at [178, 197] on div "https://www.figma.com/community/file/1005869985528916151/Portfolio-UI-KIT?ref=F…" at bounding box center [173, 196] width 114 height 8
copy div "community"
click at [413, 75] on div "Crawls: HTTP Code Other 4xx Count By Google On 2025-08-27 > 0 and Segments: Res…" at bounding box center [287, 69] width 358 height 13
click at [403, 67] on div "Add Filter" at bounding box center [396, 70] width 24 height 8
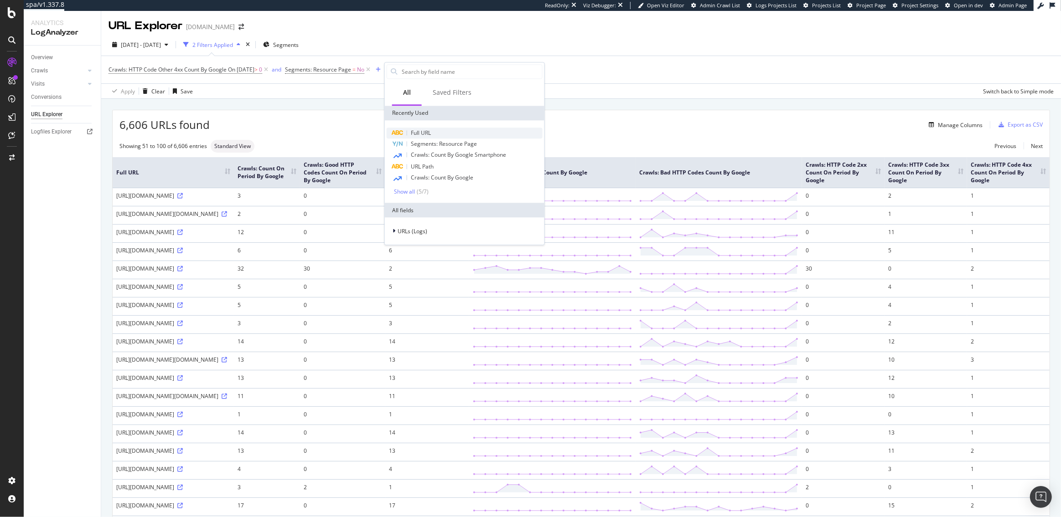
click at [419, 133] on span "Full URL" at bounding box center [421, 133] width 20 height 8
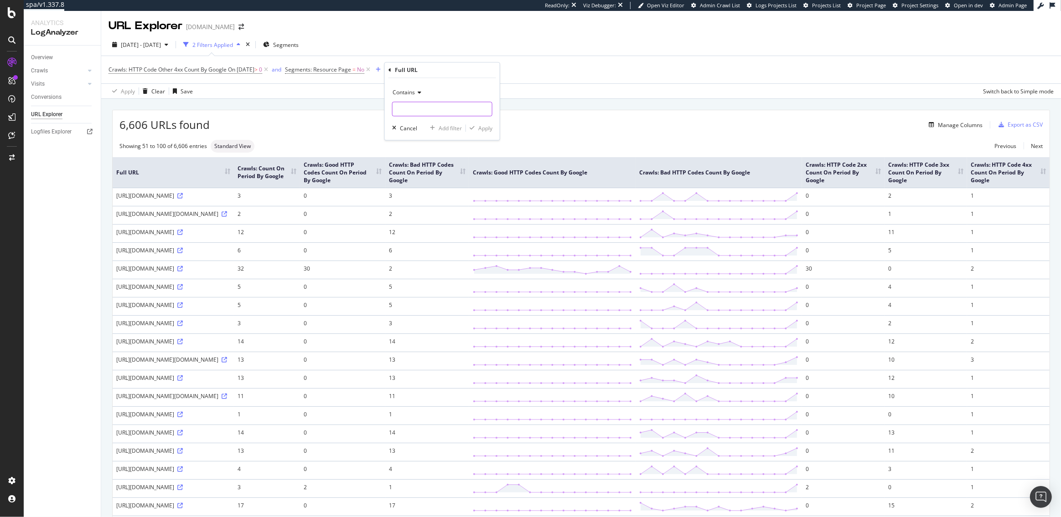
click at [405, 108] on input "text" at bounding box center [441, 109] width 99 height 15
paste input "community"
type input "community"
click at [481, 127] on div "Apply" at bounding box center [485, 128] width 14 height 8
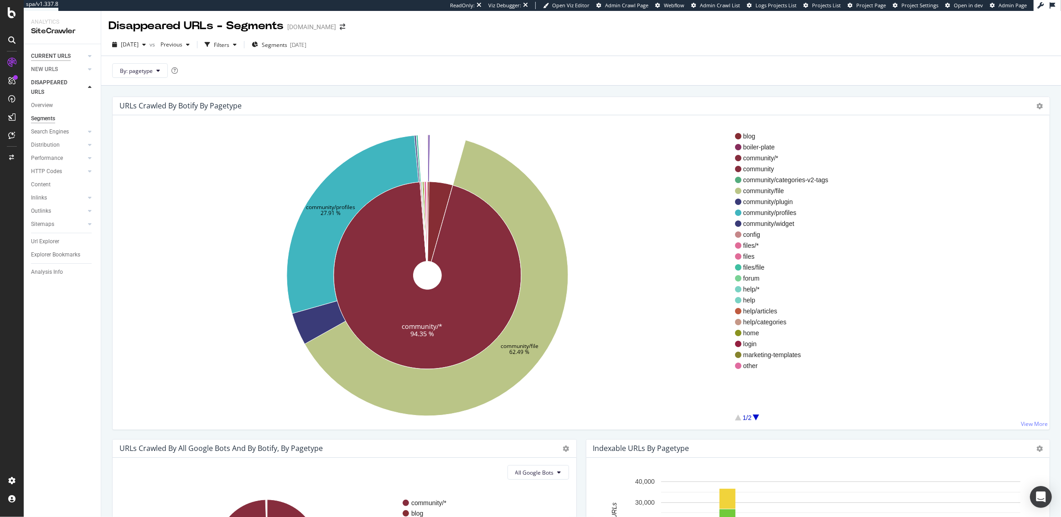
click at [46, 57] on div "CURRENT URLS" at bounding box center [51, 57] width 40 height 10
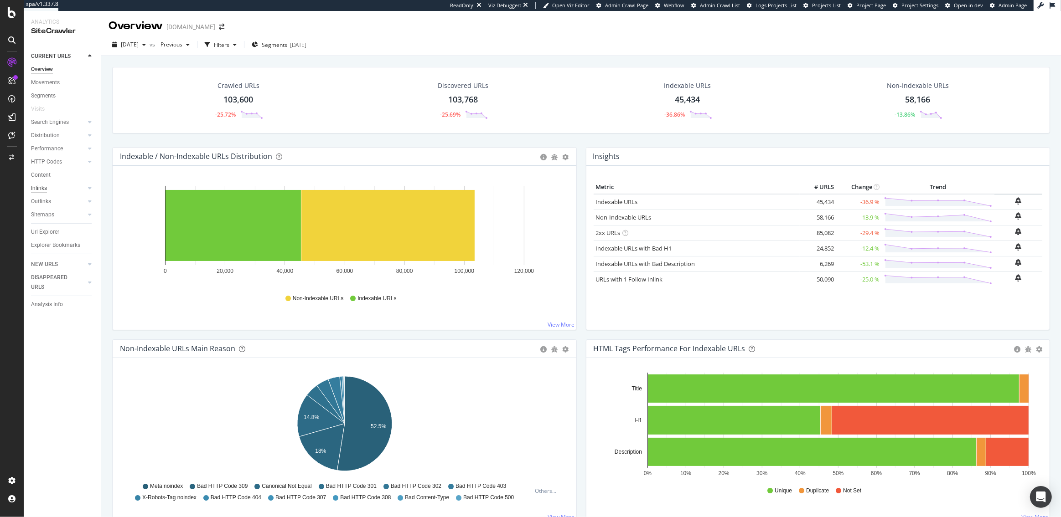
click at [43, 186] on div "Inlinks" at bounding box center [39, 189] width 16 height 10
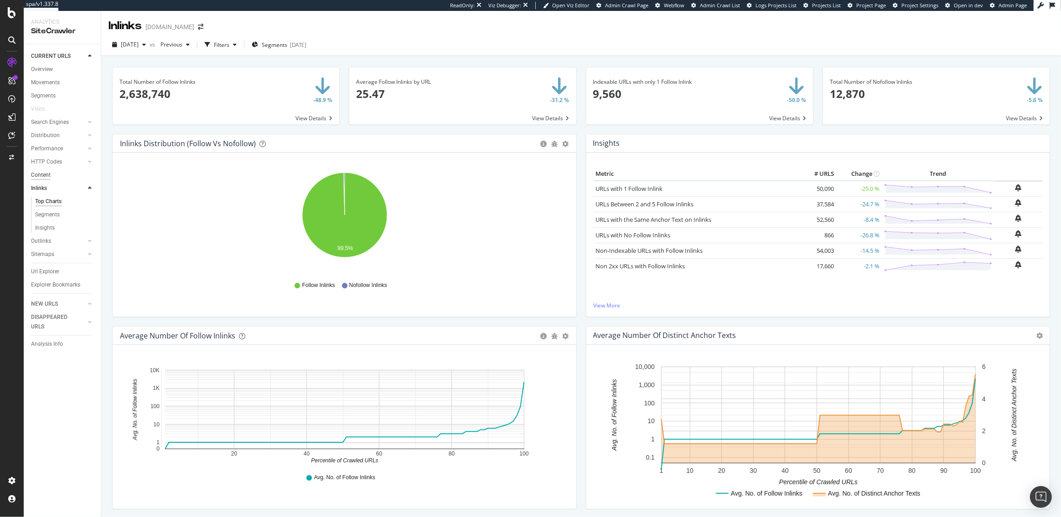
click at [46, 177] on div "Content" at bounding box center [41, 175] width 20 height 10
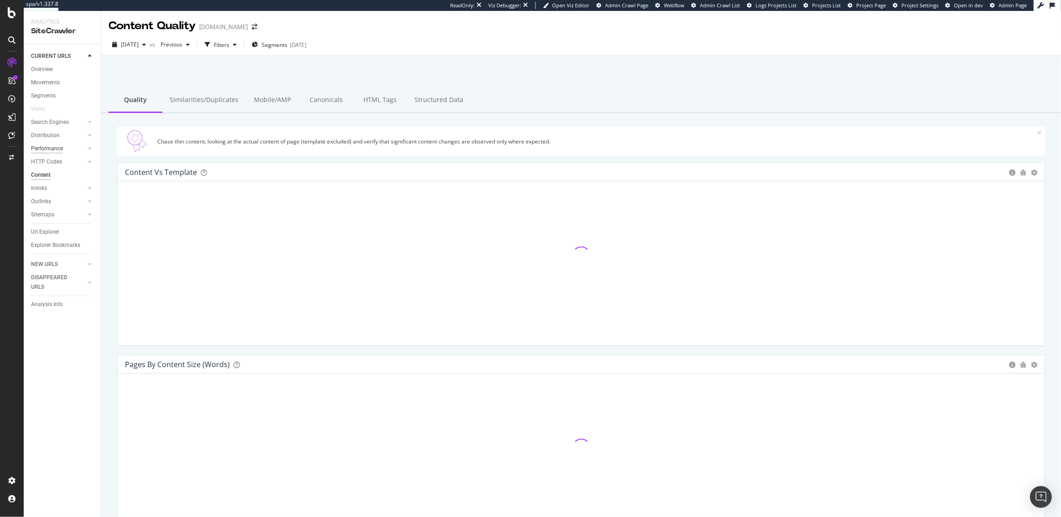
click at [46, 148] on div "Performance" at bounding box center [47, 149] width 32 height 10
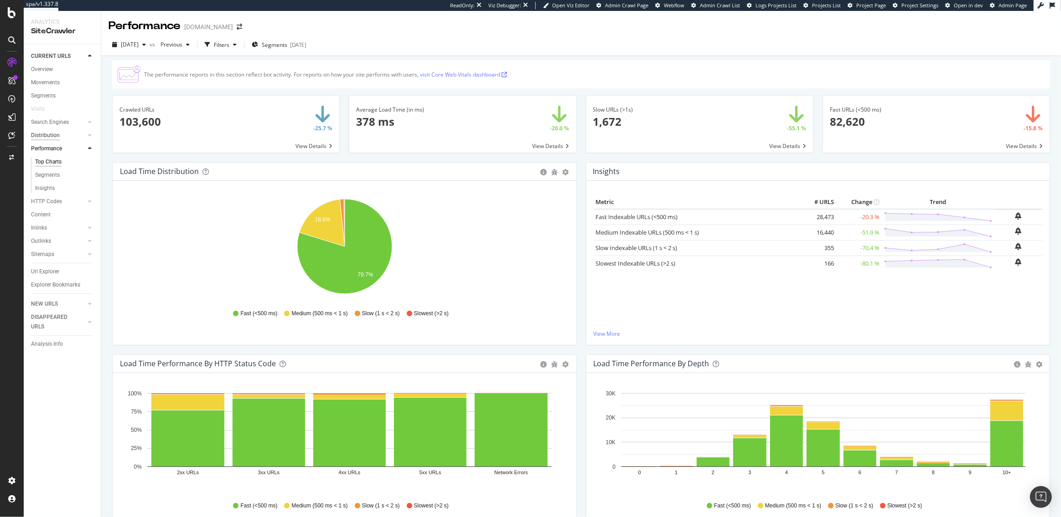
click at [56, 137] on div "Distribution" at bounding box center [45, 136] width 29 height 10
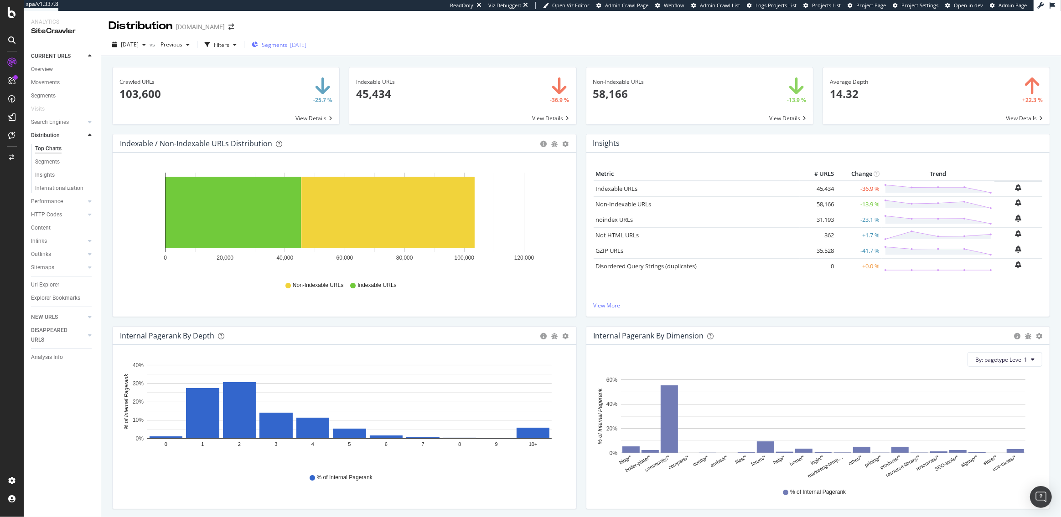
click at [295, 50] on div "Segments [DATE]" at bounding box center [279, 45] width 55 height 14
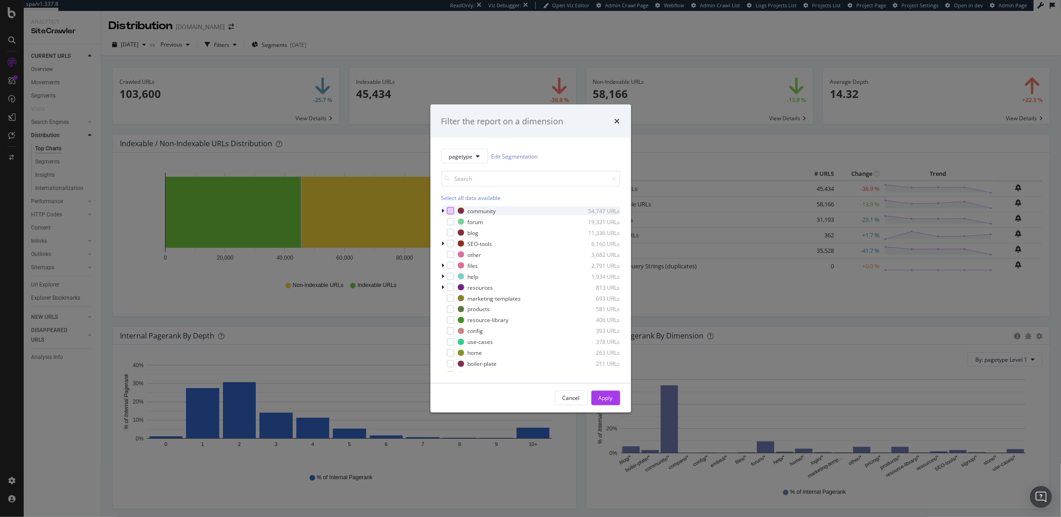
click at [449, 211] on div "modal" at bounding box center [450, 210] width 7 height 7
click at [605, 395] on div "Apply" at bounding box center [606, 398] width 14 height 8
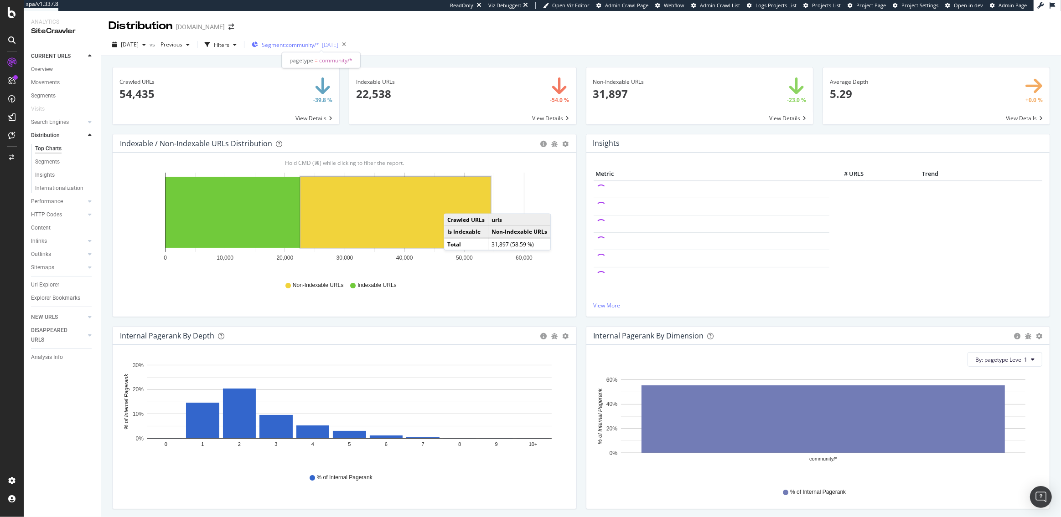
click at [319, 43] on span "Segment: community/*" at bounding box center [290, 45] width 57 height 8
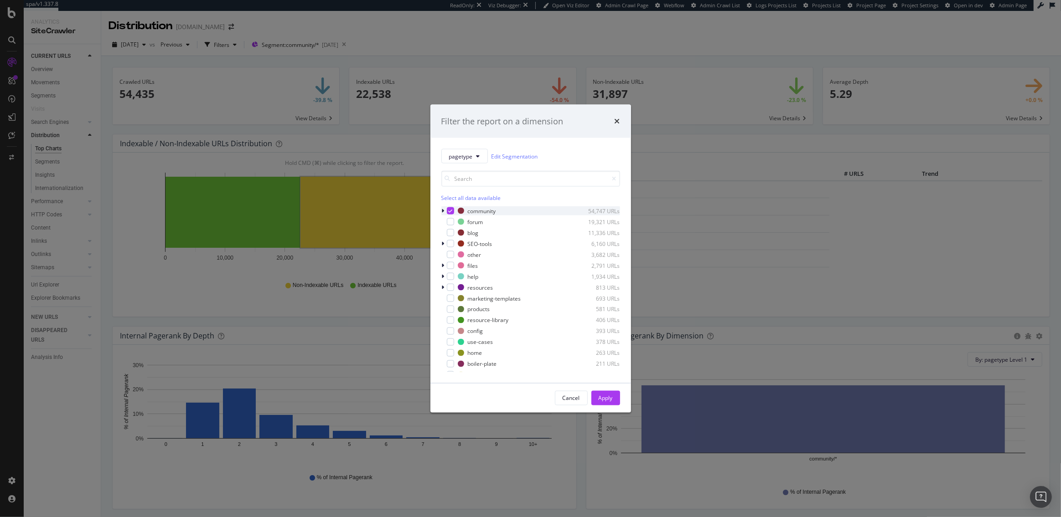
click at [448, 210] on icon "modal" at bounding box center [450, 211] width 4 height 5
click at [453, 244] on div "modal" at bounding box center [450, 243] width 7 height 7
click at [603, 397] on div "Apply" at bounding box center [606, 398] width 14 height 8
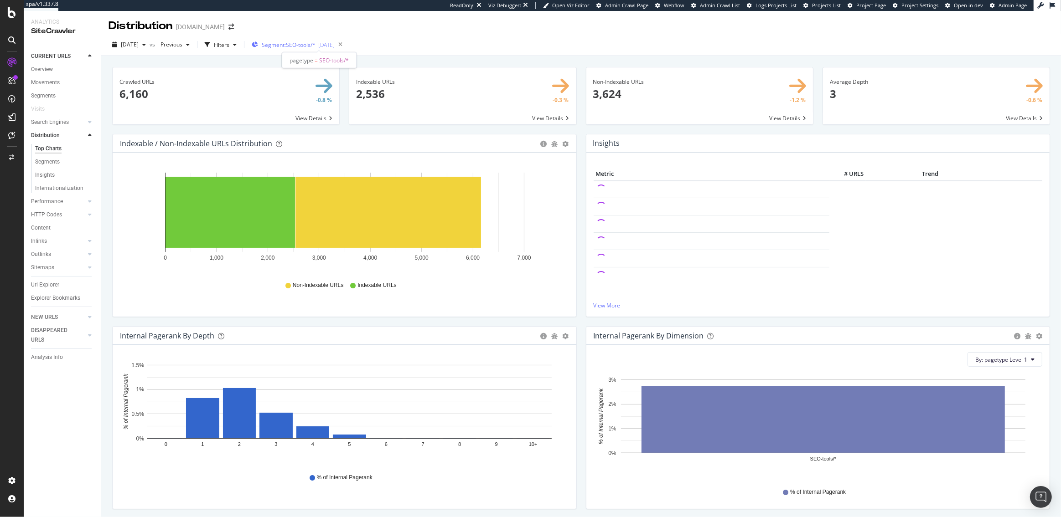
click at [315, 46] on span "Segment: SEO-tools/*" at bounding box center [289, 45] width 54 height 8
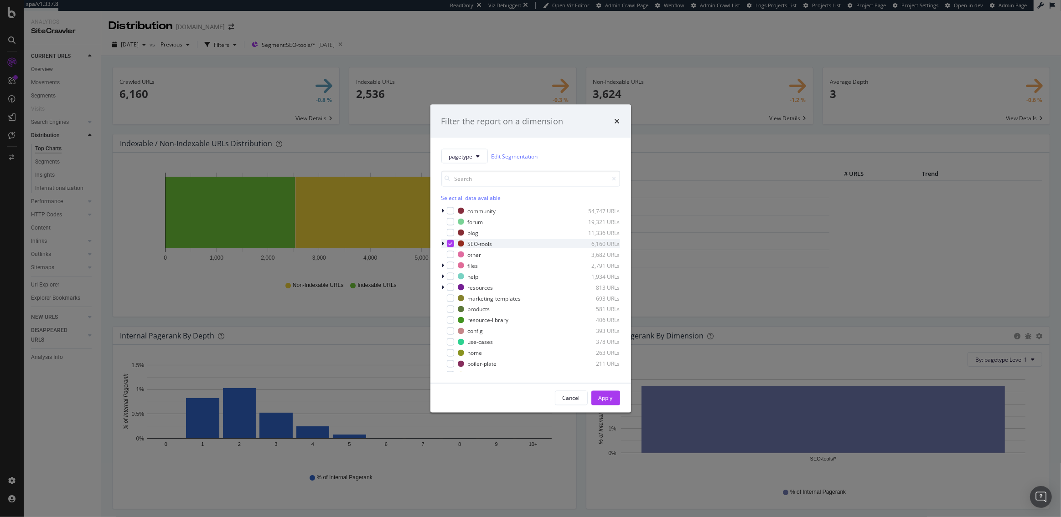
click at [449, 245] on icon "modal" at bounding box center [450, 244] width 4 height 5
click at [444, 211] on icon "modal" at bounding box center [443, 210] width 3 height 5
click at [444, 211] on icon "modal" at bounding box center [443, 210] width 4 height 5
click at [450, 222] on div "modal" at bounding box center [450, 221] width 7 height 7
click at [605, 402] on div "Apply" at bounding box center [606, 399] width 14 height 14
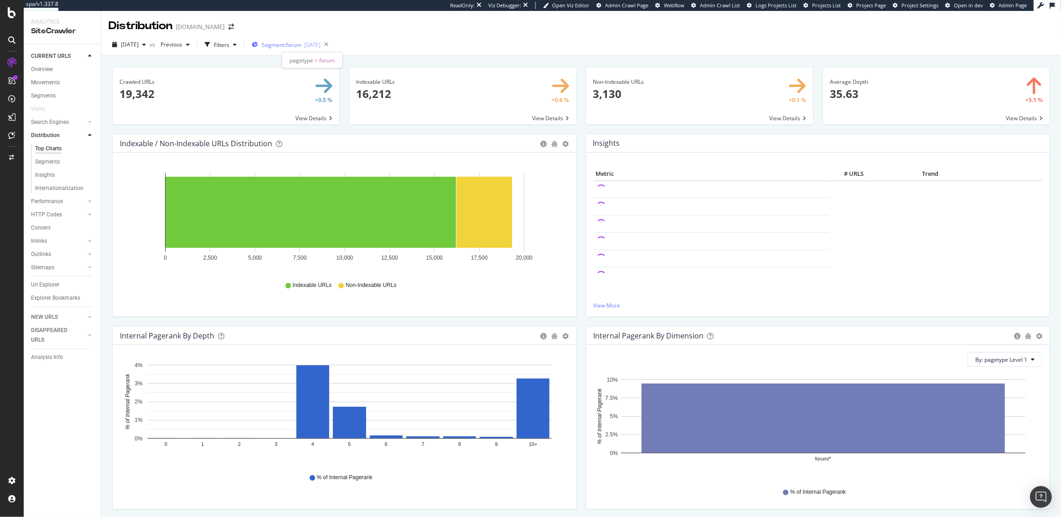
click at [295, 44] on span "Segment: forum" at bounding box center [282, 45] width 40 height 8
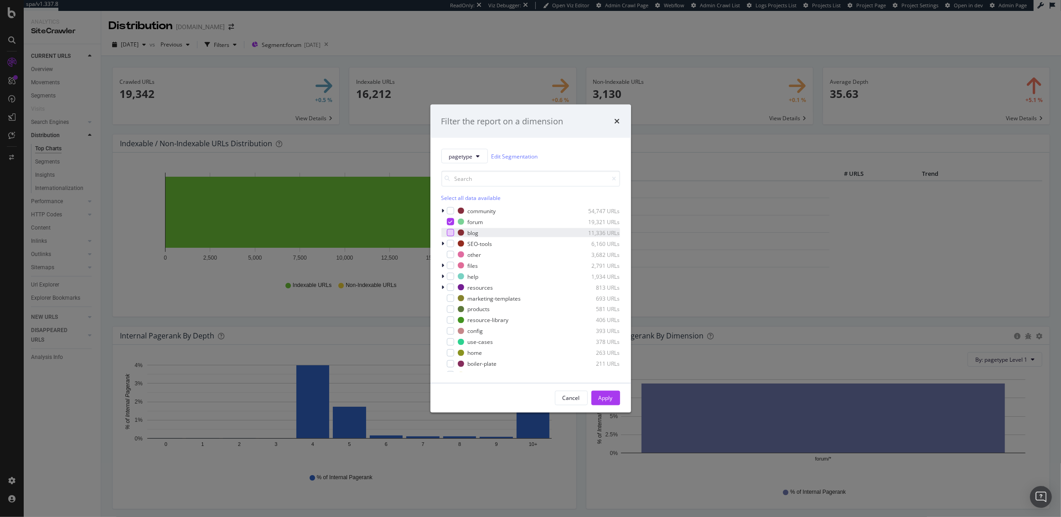
click at [449, 234] on div "modal" at bounding box center [450, 232] width 7 height 7
click at [449, 223] on icon "modal" at bounding box center [450, 222] width 4 height 5
click at [605, 392] on div "Apply" at bounding box center [606, 399] width 14 height 14
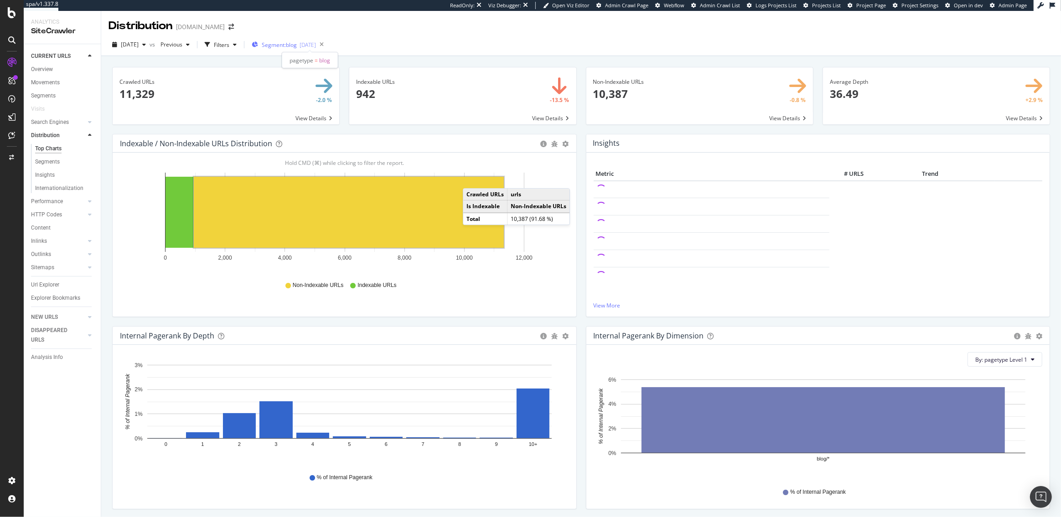
click at [290, 46] on span "Segment: blog" at bounding box center [279, 45] width 35 height 8
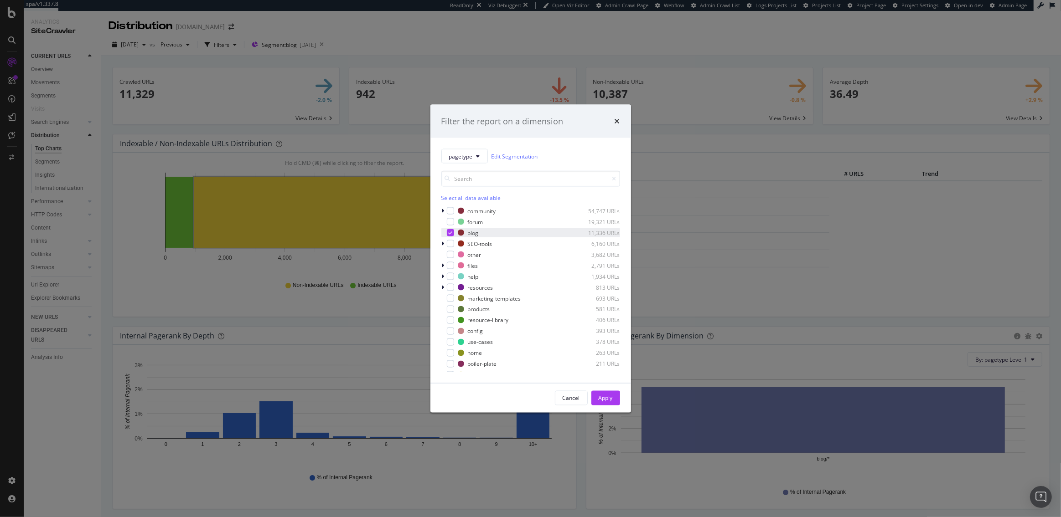
click at [447, 231] on div "modal" at bounding box center [450, 232] width 7 height 7
click at [450, 268] on div "modal" at bounding box center [450, 265] width 7 height 7
click at [603, 397] on div "Apply" at bounding box center [606, 398] width 14 height 8
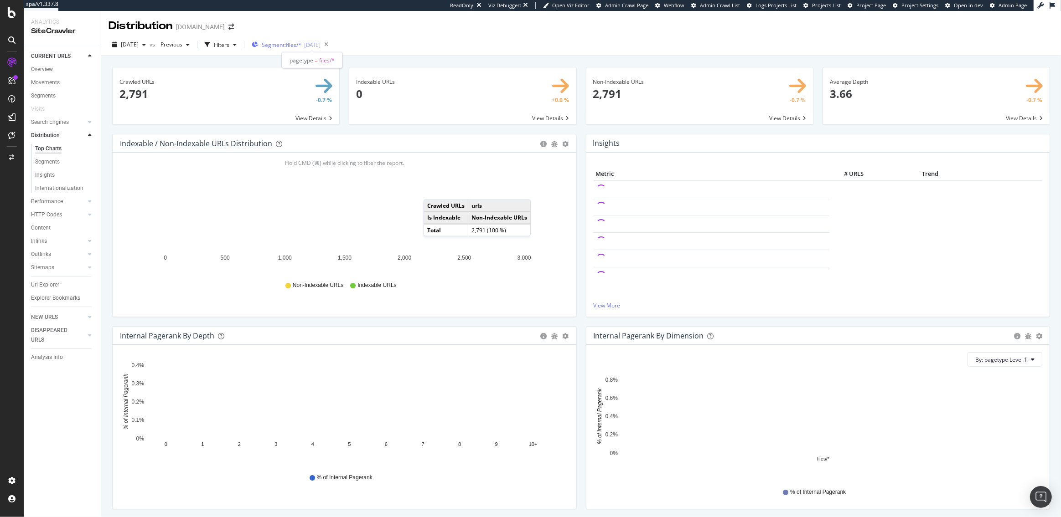
click at [297, 46] on span "Segment: files/*" at bounding box center [282, 45] width 40 height 8
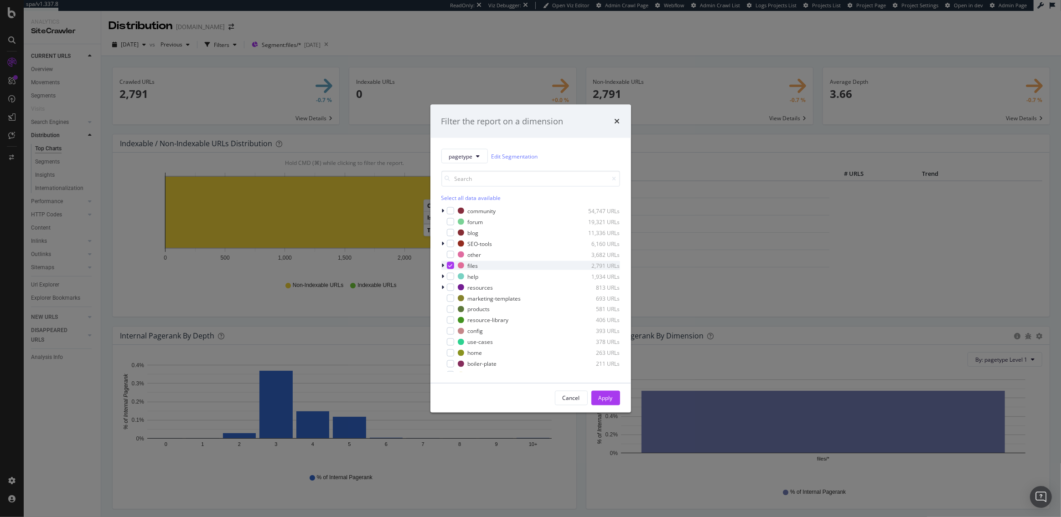
click at [449, 267] on icon "modal" at bounding box center [450, 265] width 4 height 5
click at [599, 398] on div "Apply" at bounding box center [606, 398] width 14 height 8
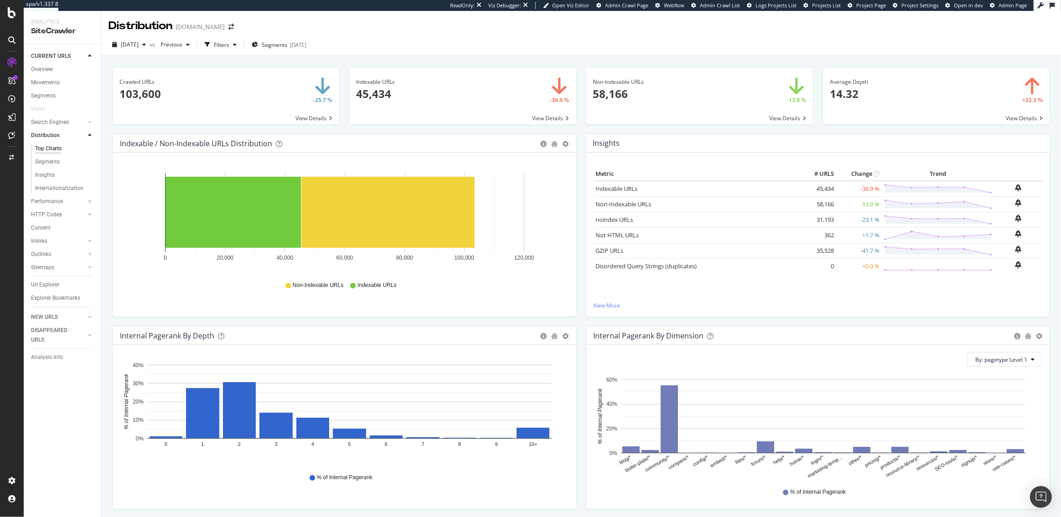
click at [1026, 117] on span at bounding box center [936, 95] width 227 height 57
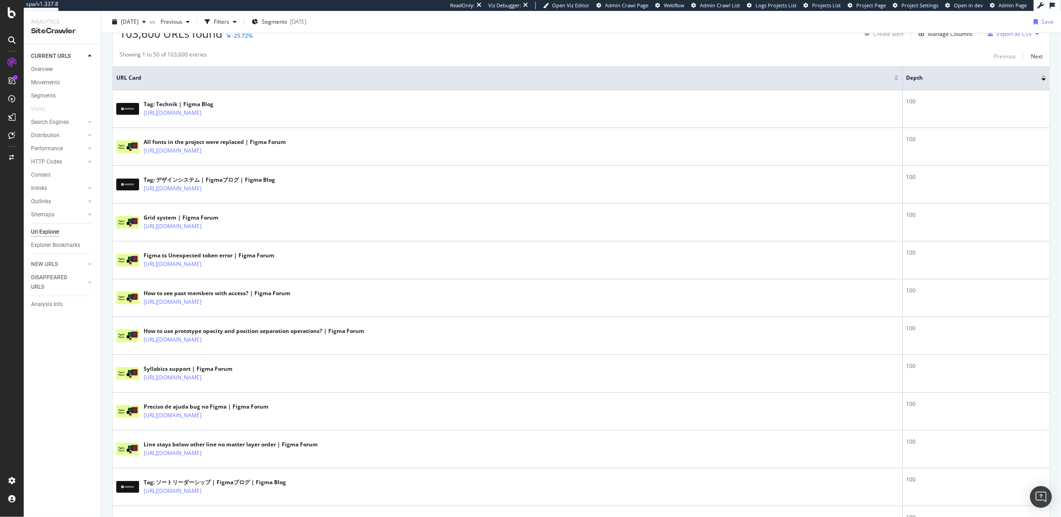
scroll to position [87, 0]
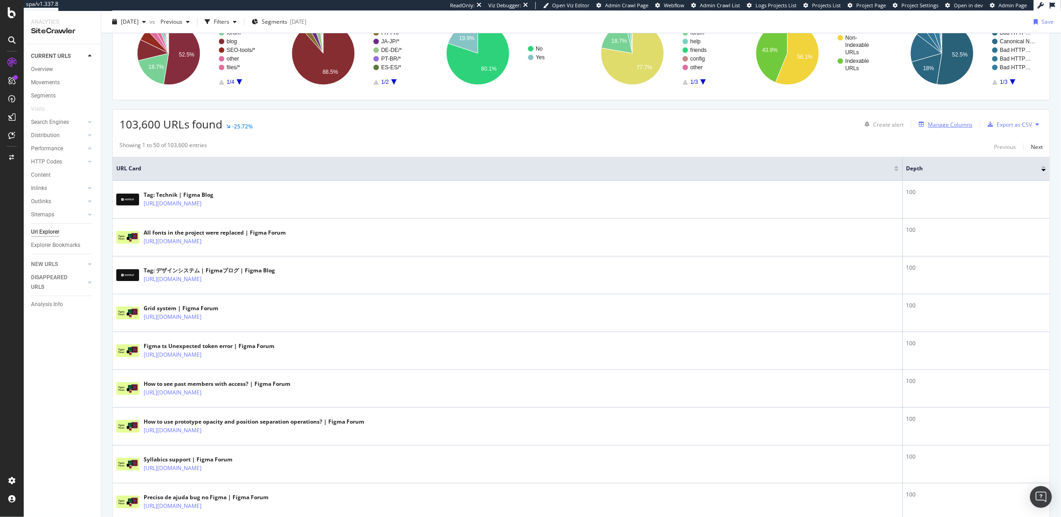
click at [945, 124] on div "Manage Columns" at bounding box center [950, 125] width 45 height 8
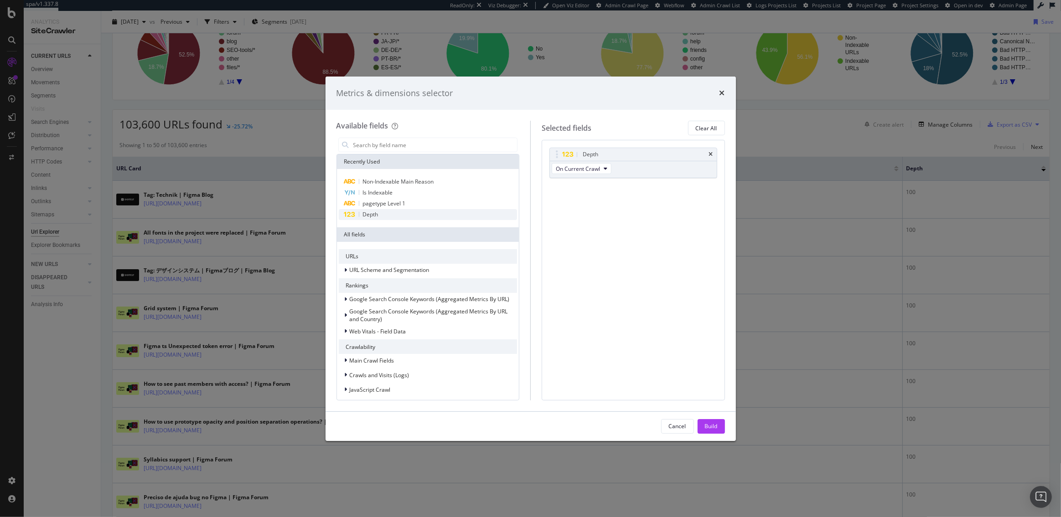
click at [414, 216] on div "Depth" at bounding box center [428, 214] width 179 height 11
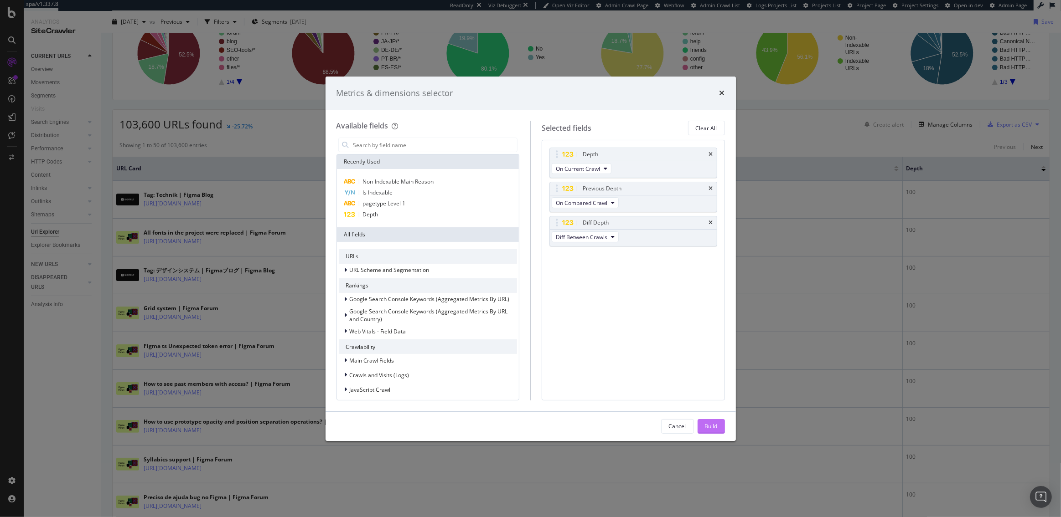
click at [718, 430] on button "Build" at bounding box center [710, 426] width 27 height 15
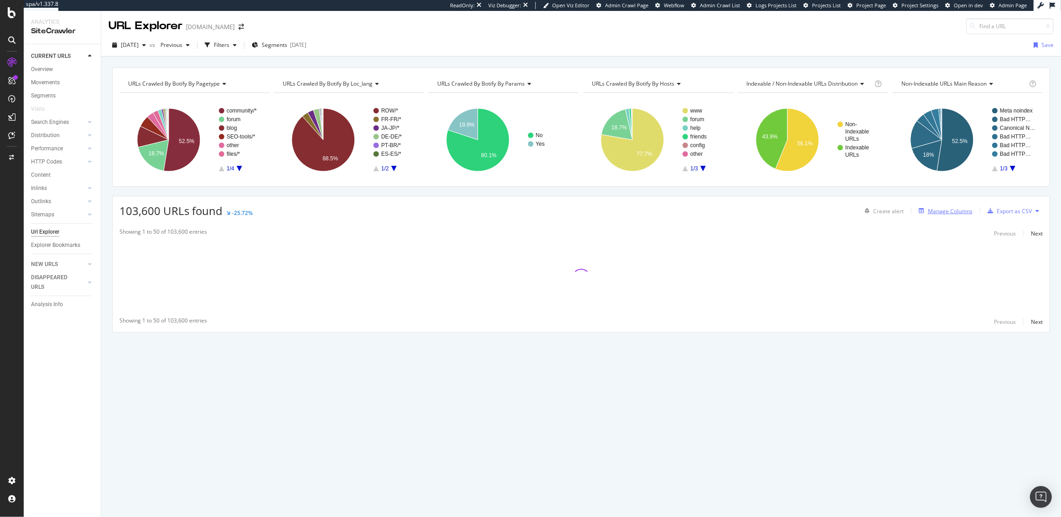
click at [934, 209] on div "Manage Columns" at bounding box center [950, 211] width 45 height 8
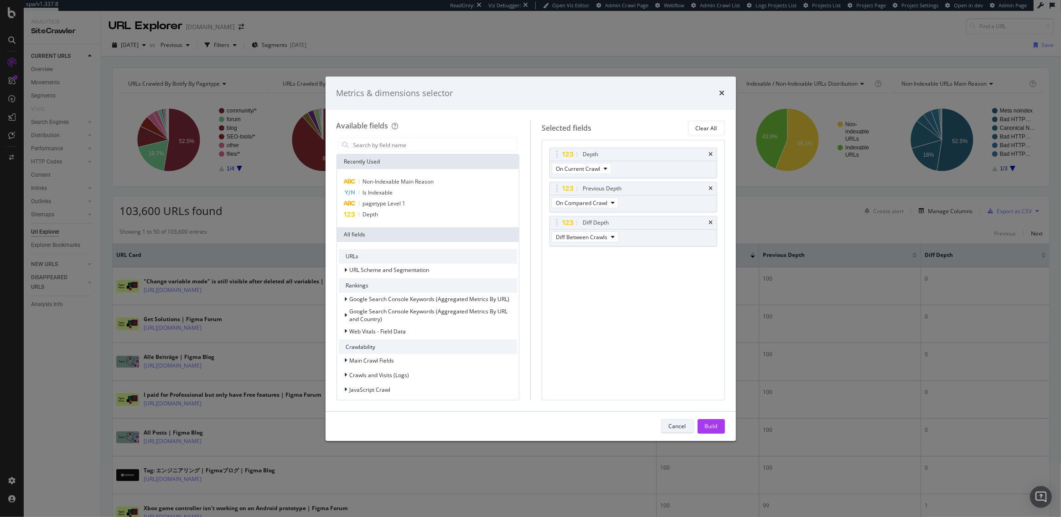
click at [668, 426] on button "Cancel" at bounding box center [677, 426] width 33 height 15
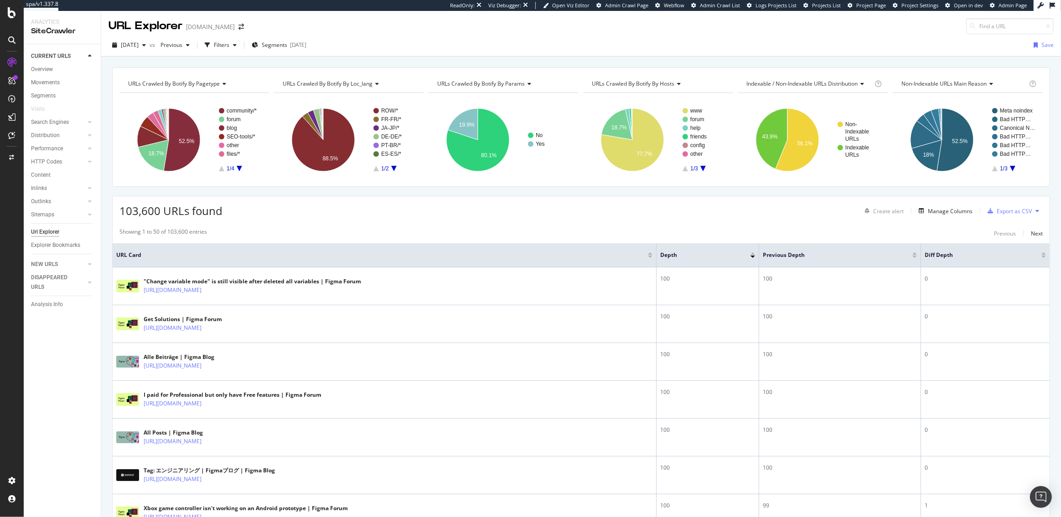
click at [1045, 257] on div at bounding box center [1043, 257] width 5 height 2
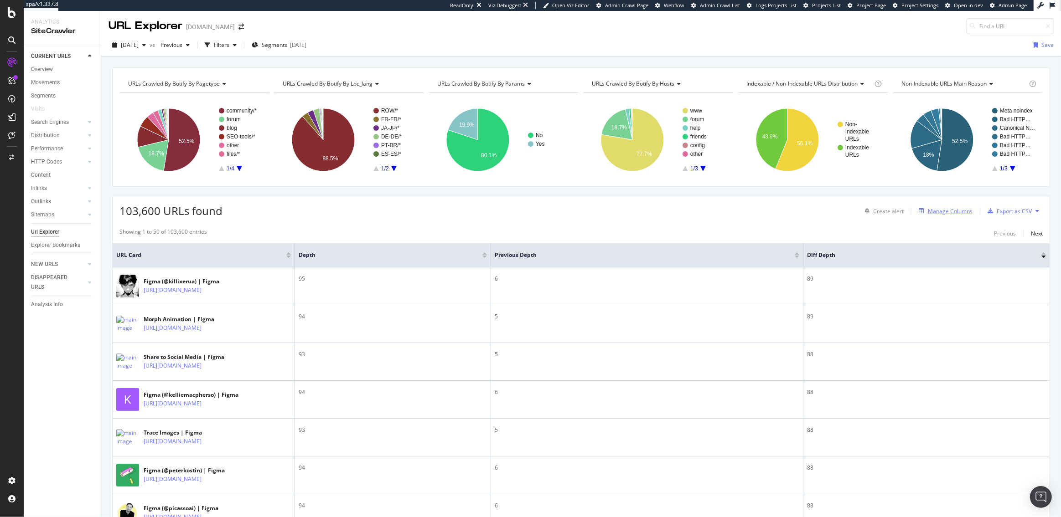
click at [942, 209] on div "Manage Columns" at bounding box center [950, 211] width 45 height 8
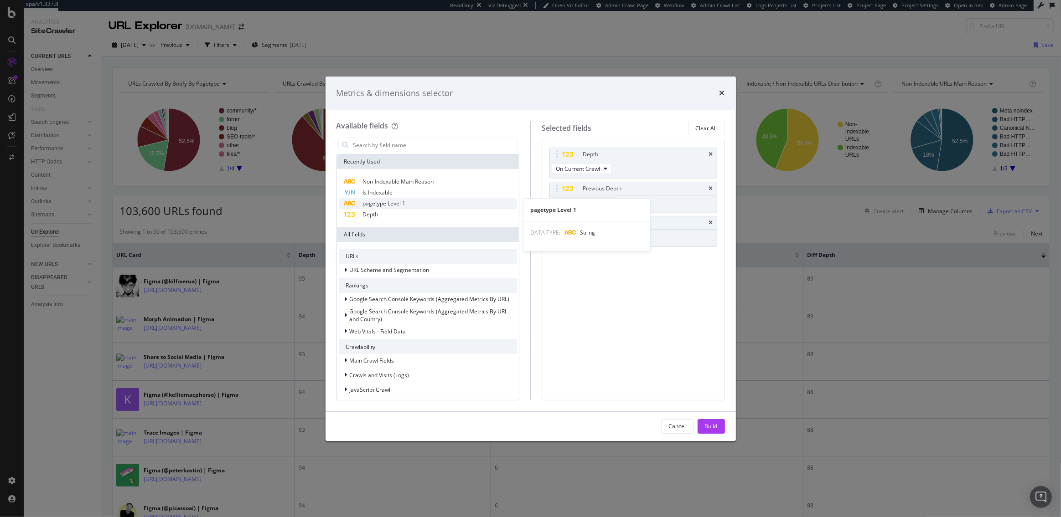
click at [396, 202] on span "pagetype Level 1" at bounding box center [384, 204] width 43 height 8
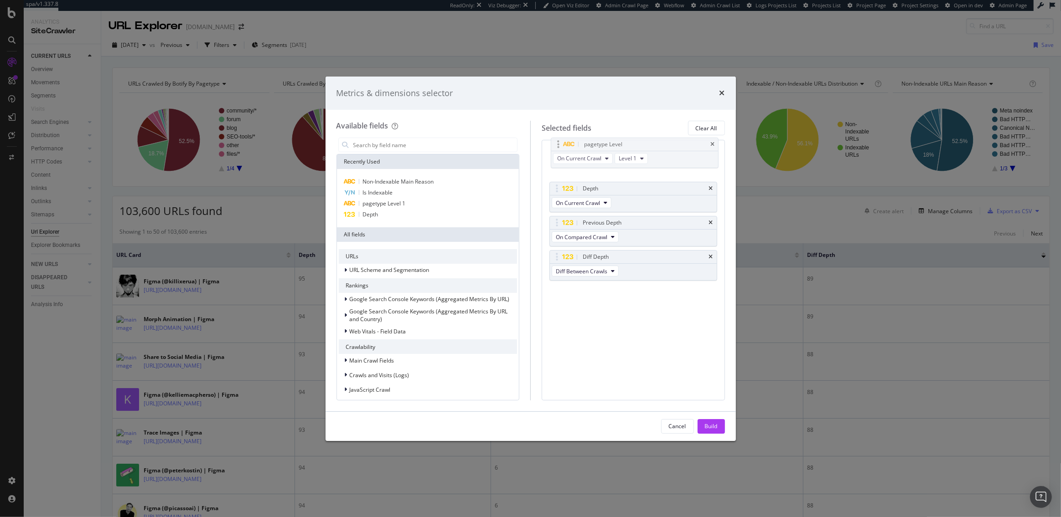
drag, startPoint x: 559, startPoint y: 258, endPoint x: 561, endPoint y: 145, distance: 113.1
click at [561, 145] on body "spa/v1.337.8 ReadOnly: Viz Debugger: Open Viz Editor Admin Crawl Page Webflow A…" at bounding box center [530, 258] width 1061 height 517
click at [714, 427] on div "Build" at bounding box center [711, 427] width 13 height 8
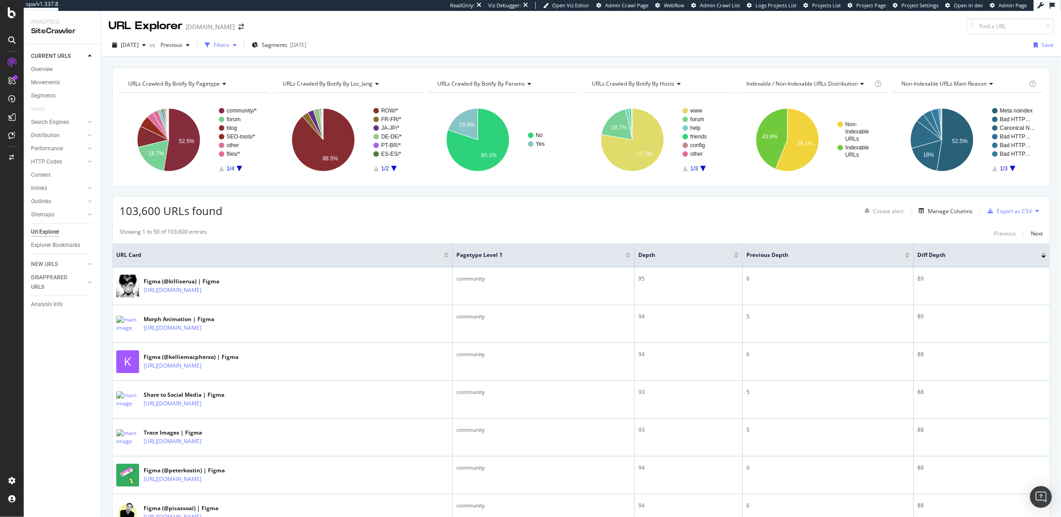
click at [214, 42] on div "button" at bounding box center [207, 45] width 13 height 13
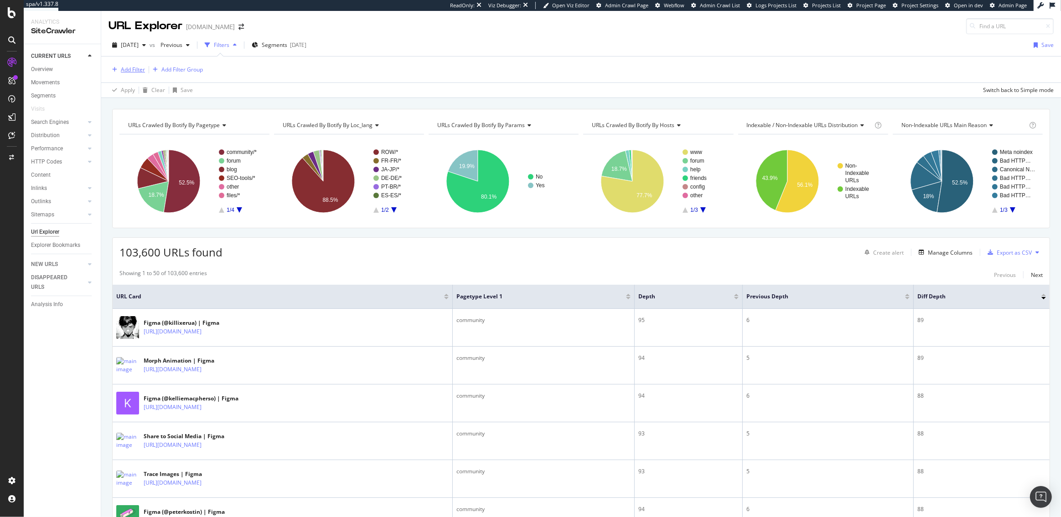
click at [131, 70] on div "Add Filter" at bounding box center [133, 70] width 24 height 8
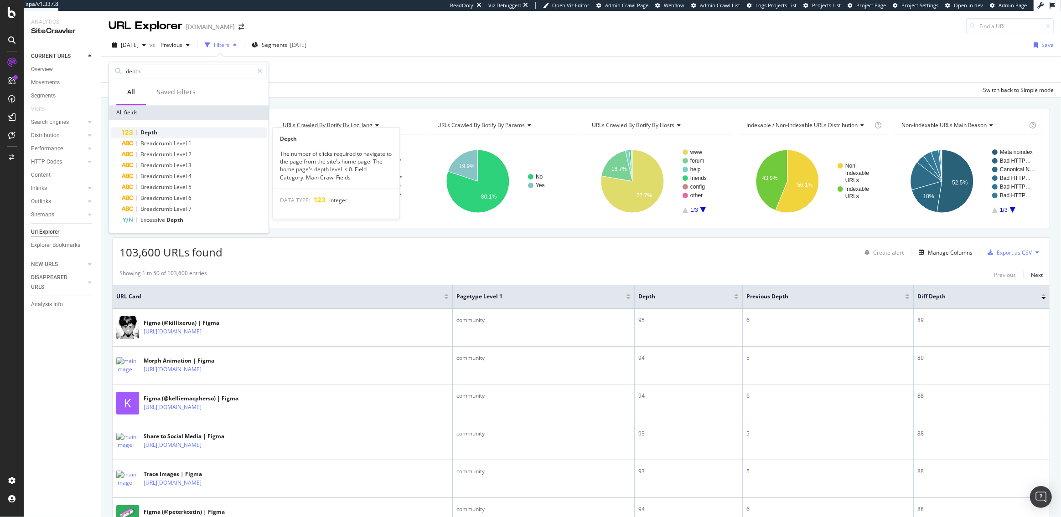
type input "depth"
click at [151, 132] on span "Depth" at bounding box center [148, 133] width 17 height 8
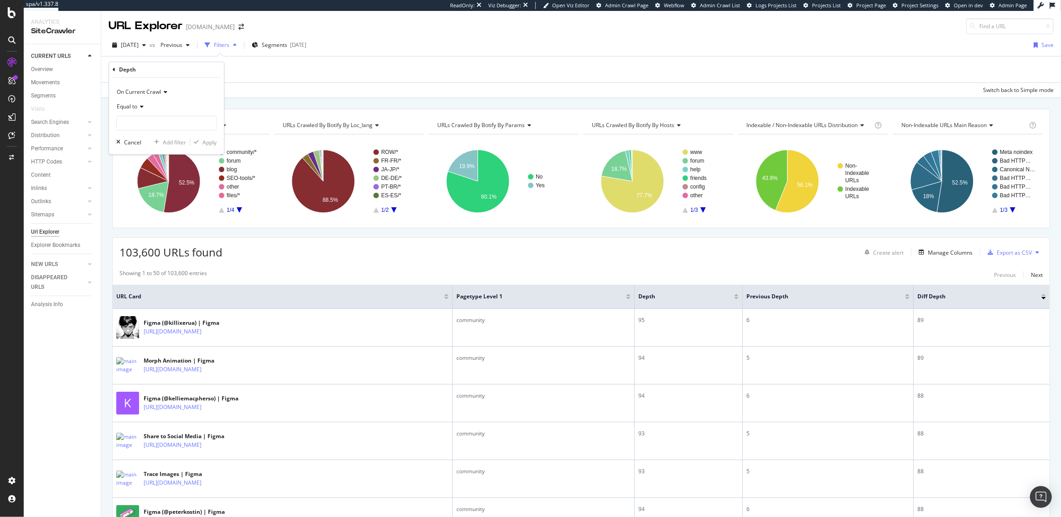
click at [145, 92] on span "On Current Crawl" at bounding box center [139, 92] width 44 height 8
click at [143, 136] on span "Diff Between Crawls" at bounding box center [147, 135] width 52 height 8
click at [136, 111] on div "Equal to" at bounding box center [166, 107] width 100 height 15
click at [151, 172] on span "Greater than" at bounding box center [137, 173] width 33 height 8
click at [140, 126] on input "number" at bounding box center [166, 123] width 100 height 15
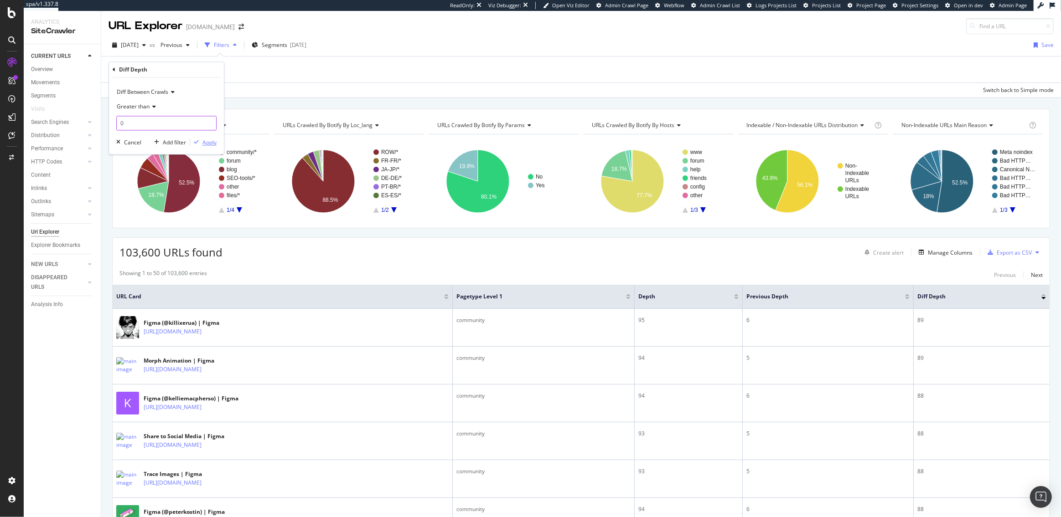
type input "0"
click at [209, 144] on div "Apply" at bounding box center [209, 143] width 14 height 8
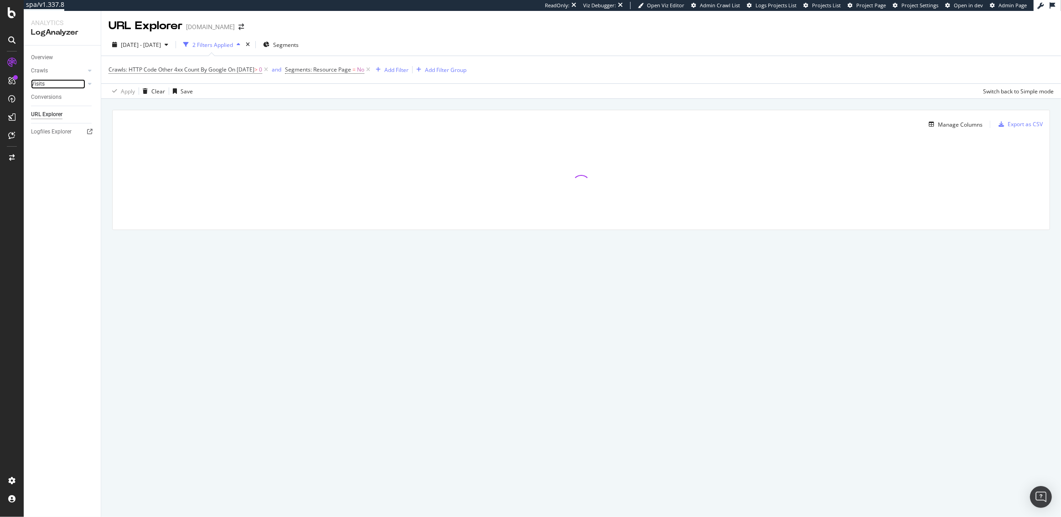
click at [45, 86] on link "Visits" at bounding box center [58, 84] width 54 height 10
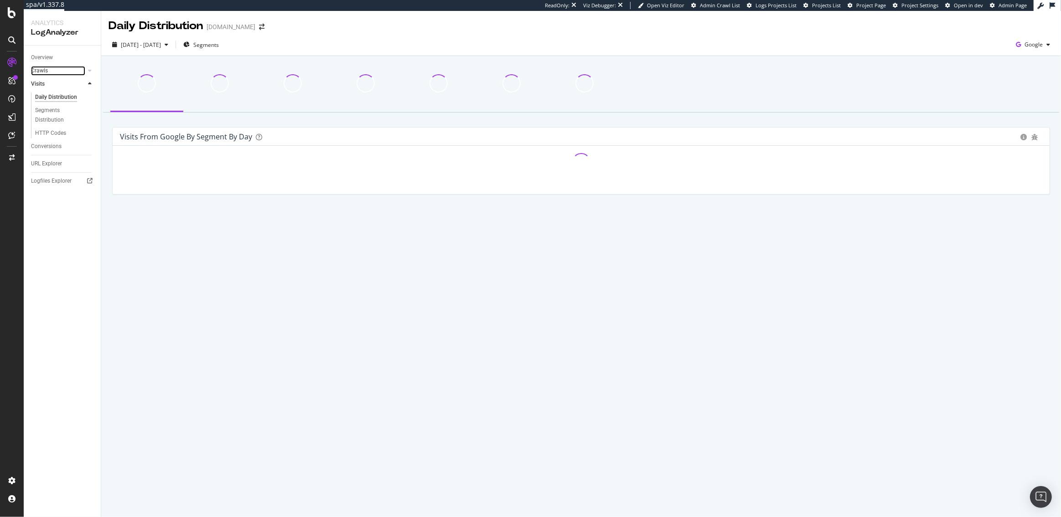
click at [47, 67] on link "Crawls" at bounding box center [58, 71] width 54 height 10
click at [46, 121] on div "HTTP Codes" at bounding box center [50, 120] width 31 height 10
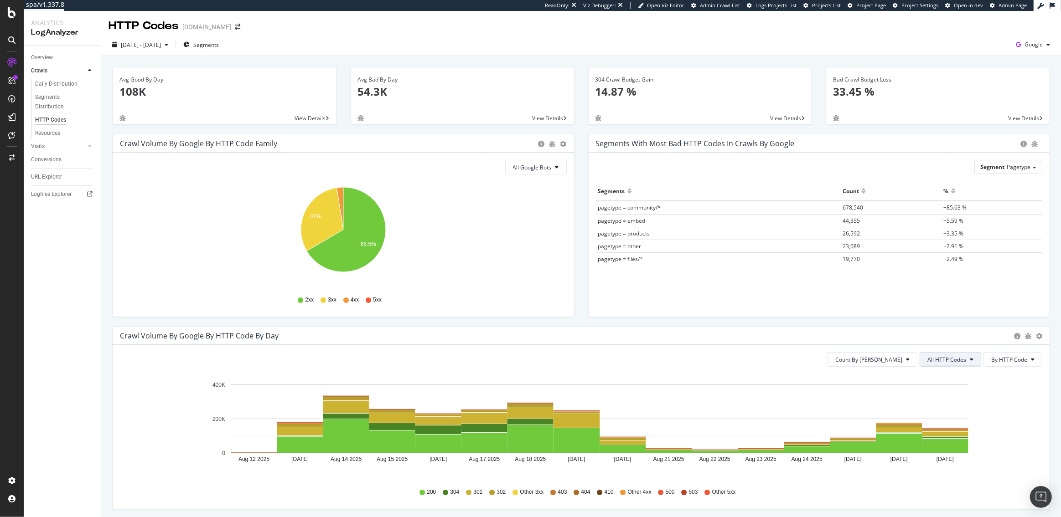
click at [942, 365] on button "All HTTP Codes" at bounding box center [950, 359] width 62 height 15
click at [945, 408] on span "Bad HTTP Codes" at bounding box center [952, 411] width 46 height 8
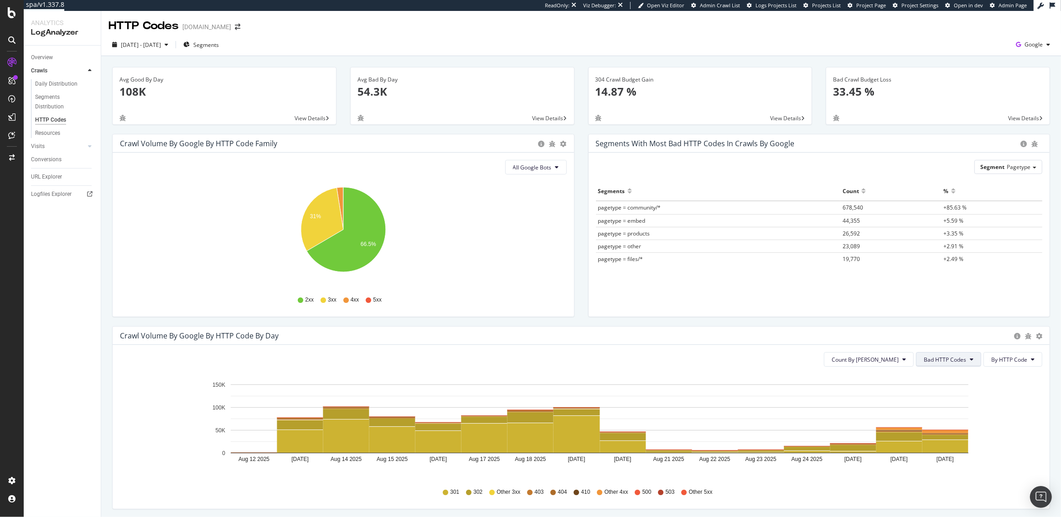
click at [934, 358] on span "Bad HTTP Codes" at bounding box center [945, 360] width 42 height 8
click at [936, 441] on span "4xx family" at bounding box center [948, 445] width 46 height 8
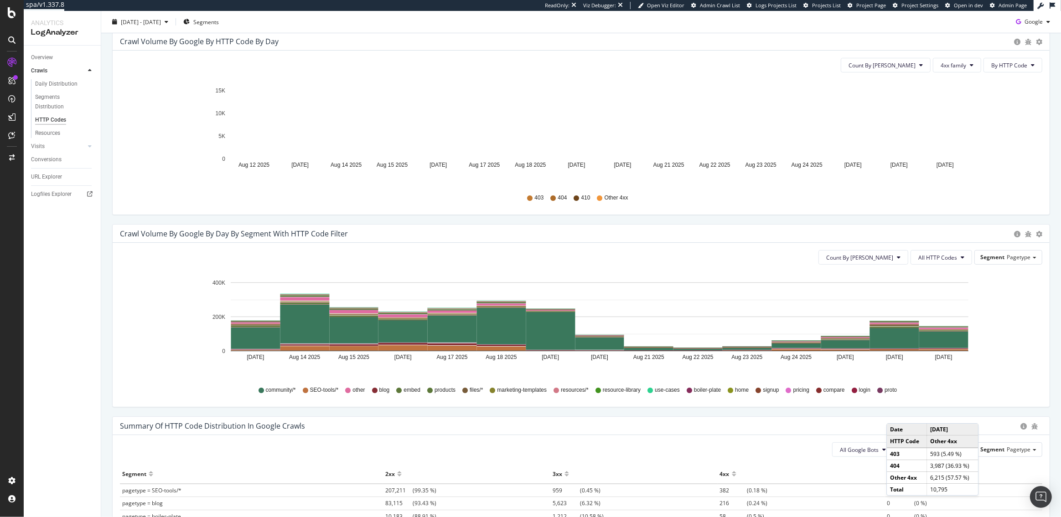
scroll to position [297, 0]
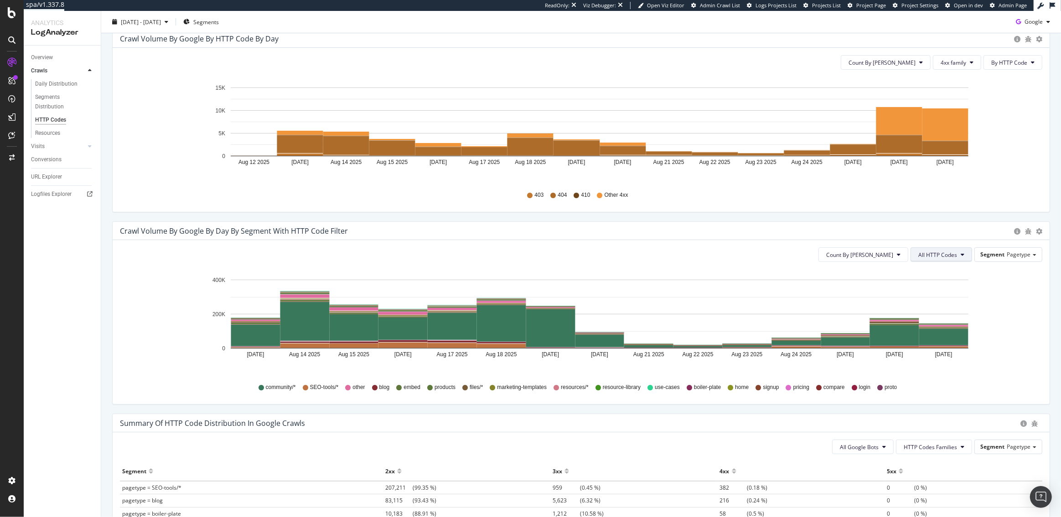
click at [943, 256] on span "All HTTP Codes" at bounding box center [937, 255] width 39 height 8
click at [931, 341] on span "4xx family" at bounding box center [943, 344] width 46 height 8
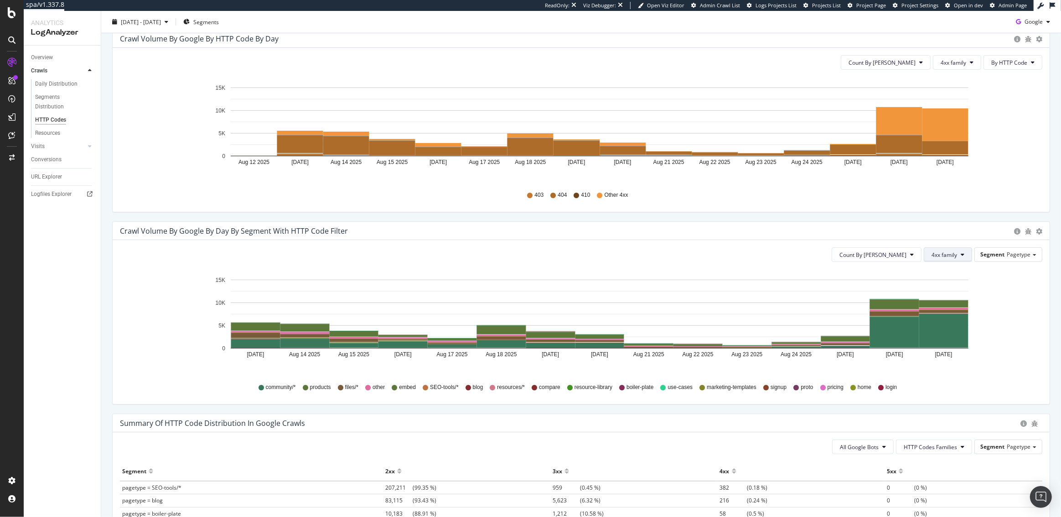
click at [945, 250] on button "4xx family" at bounding box center [948, 255] width 48 height 15
click at [940, 334] on span "429" at bounding box center [955, 333] width 46 height 8
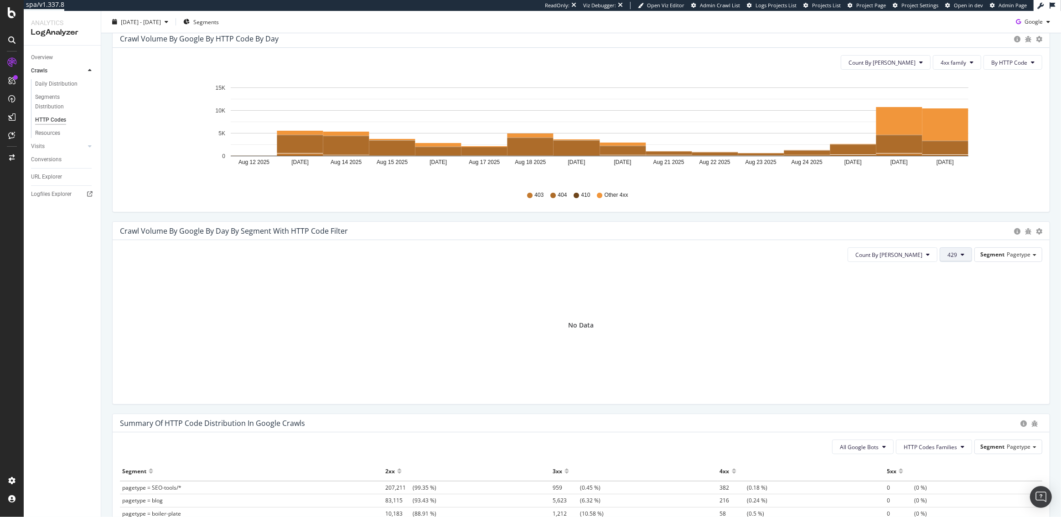
click at [951, 258] on button "429" at bounding box center [956, 255] width 32 height 15
click at [956, 317] on div "444" at bounding box center [972, 312] width 61 height 13
click at [966, 258] on button "444" at bounding box center [956, 255] width 32 height 15
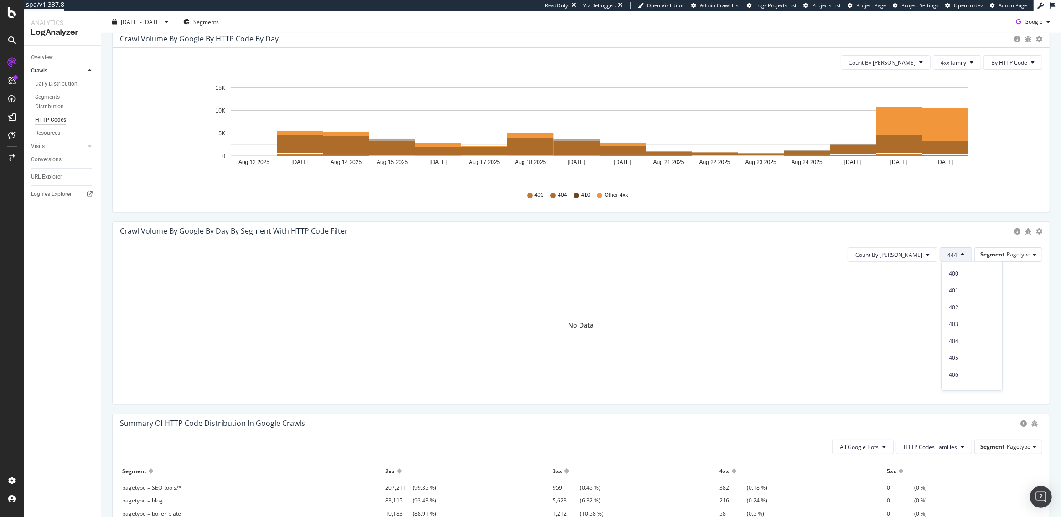
click at [958, 318] on div "403" at bounding box center [972, 324] width 61 height 13
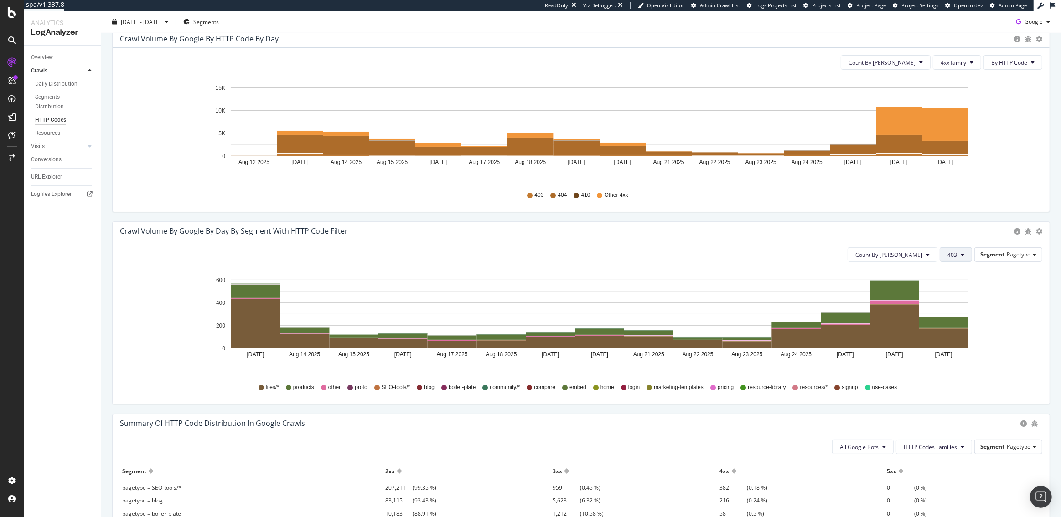
click at [959, 249] on button "403" at bounding box center [956, 255] width 32 height 15
click at [960, 295] on span "401" at bounding box center [972, 298] width 46 height 8
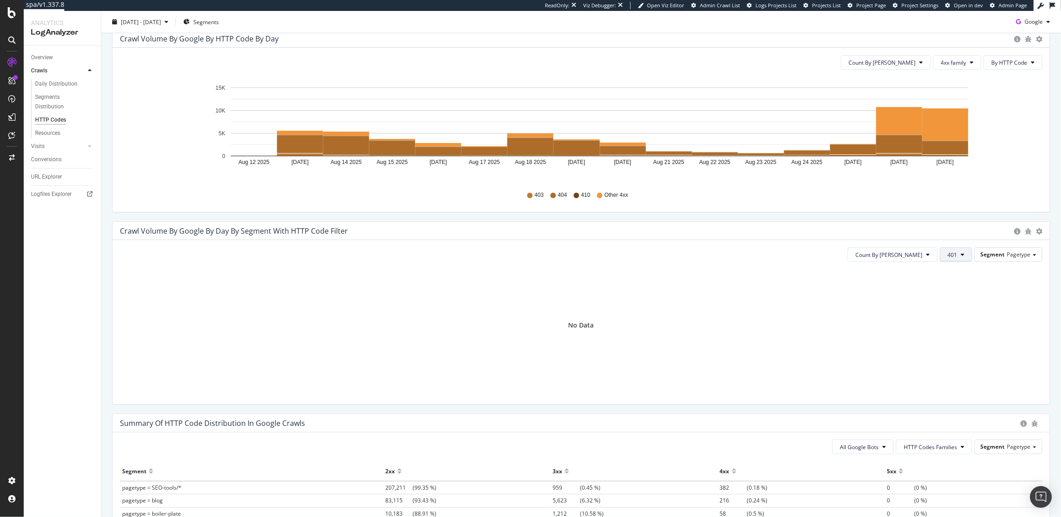
click at [952, 254] on span "401" at bounding box center [952, 255] width 10 height 8
click at [955, 341] on span "402" at bounding box center [972, 343] width 46 height 8
click at [965, 258] on button "402" at bounding box center [956, 255] width 32 height 15
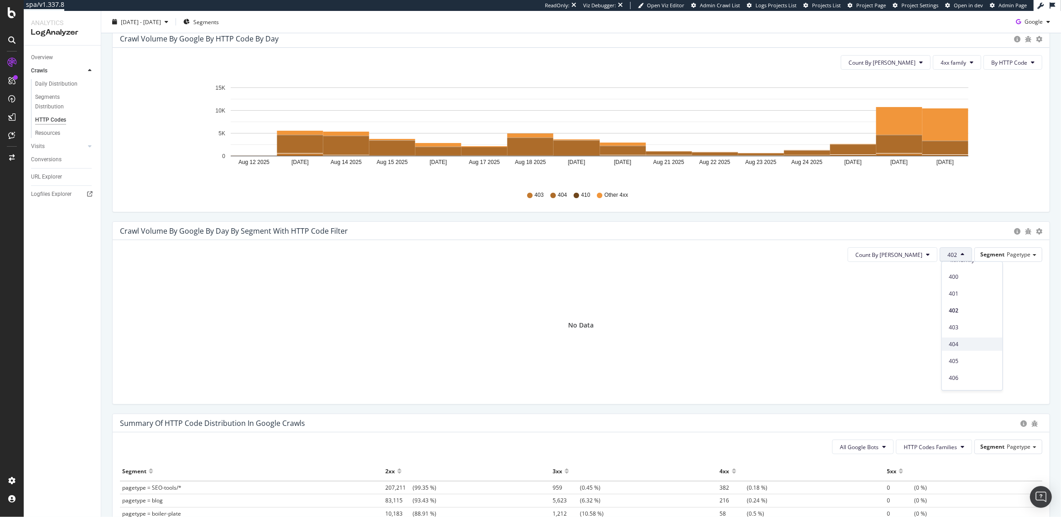
click at [957, 340] on span "404" at bounding box center [972, 344] width 46 height 8
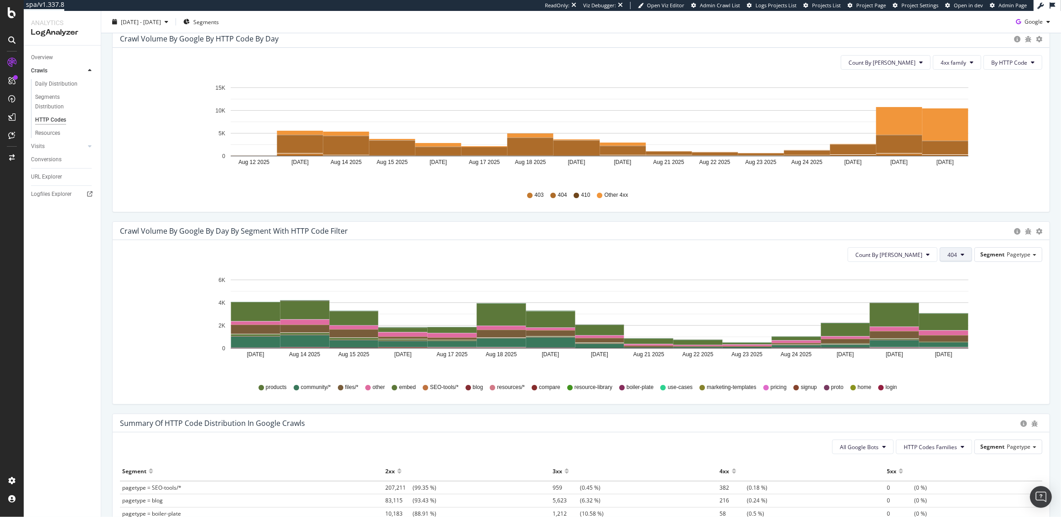
click at [960, 251] on button "404" at bounding box center [956, 255] width 32 height 15
click at [955, 322] on span "405" at bounding box center [972, 323] width 46 height 8
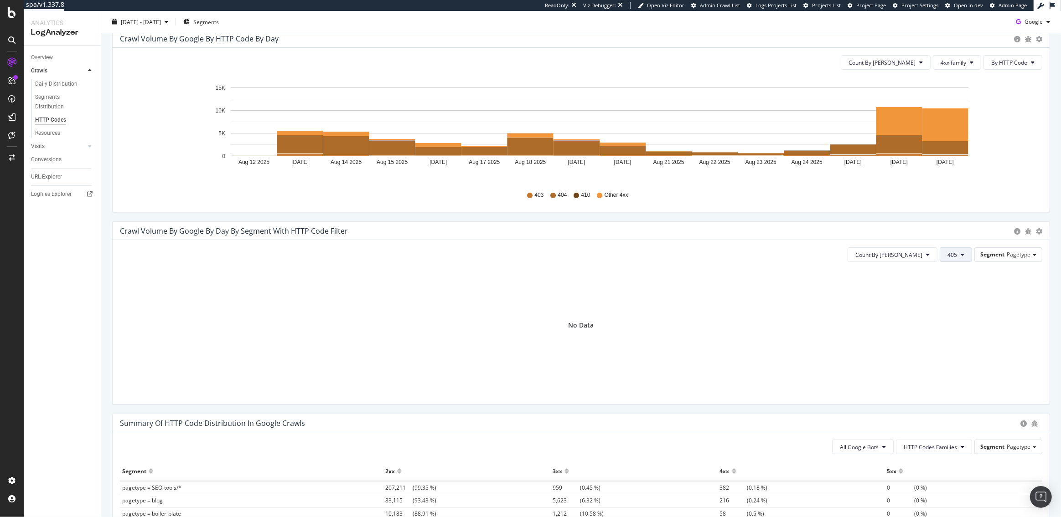
click at [960, 257] on button "405" at bounding box center [956, 255] width 32 height 15
click at [955, 363] on span "406" at bounding box center [972, 367] width 46 height 8
click at [961, 254] on button "406" at bounding box center [956, 255] width 32 height 15
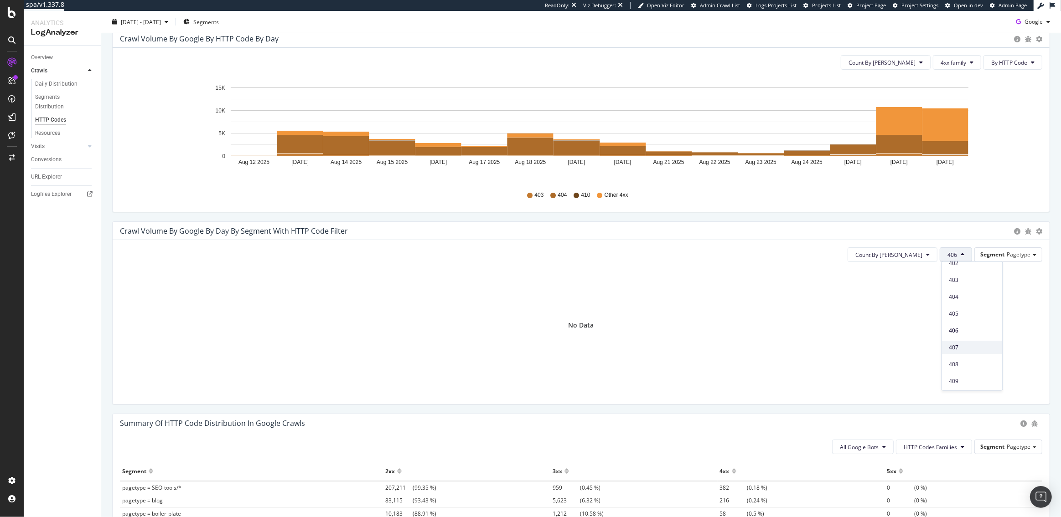
click at [956, 341] on div "407" at bounding box center [972, 347] width 61 height 13
click at [959, 257] on button "407" at bounding box center [956, 255] width 32 height 15
click at [959, 302] on span "410" at bounding box center [972, 305] width 46 height 8
click at [954, 251] on span "410" at bounding box center [952, 255] width 10 height 8
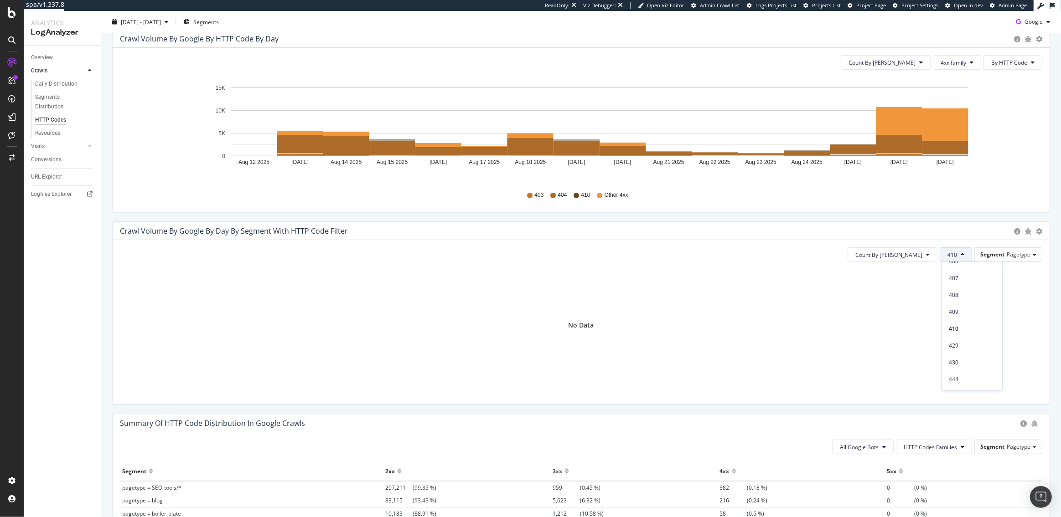
scroll to position [312, 0]
click at [958, 310] on span "409" at bounding box center [972, 314] width 46 height 8
click at [959, 253] on button "409" at bounding box center [956, 255] width 32 height 15
click at [959, 285] on div "408" at bounding box center [972, 280] width 61 height 13
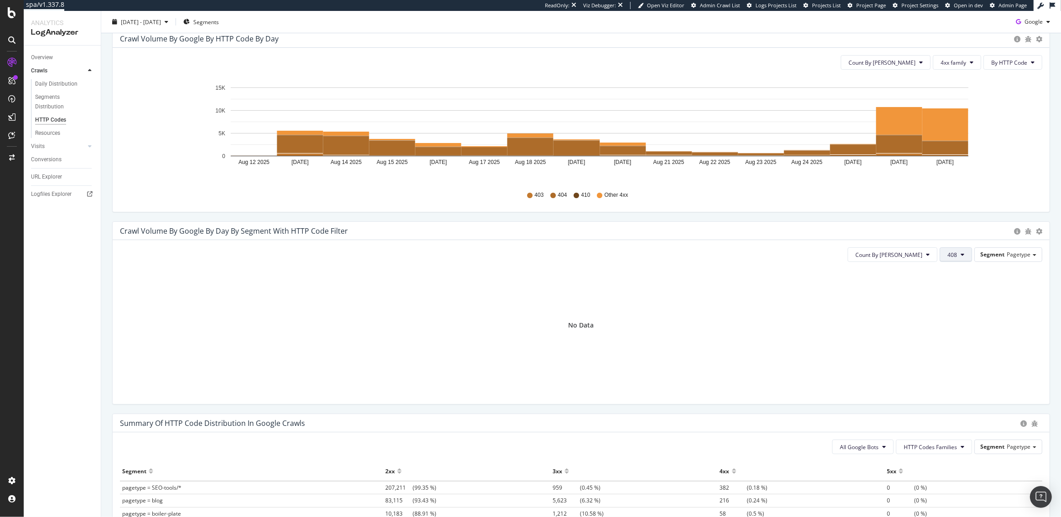
click at [957, 258] on button "408" at bounding box center [956, 255] width 32 height 15
click at [964, 300] on span "430" at bounding box center [972, 302] width 46 height 8
click at [962, 257] on button "430" at bounding box center [956, 255] width 32 height 15
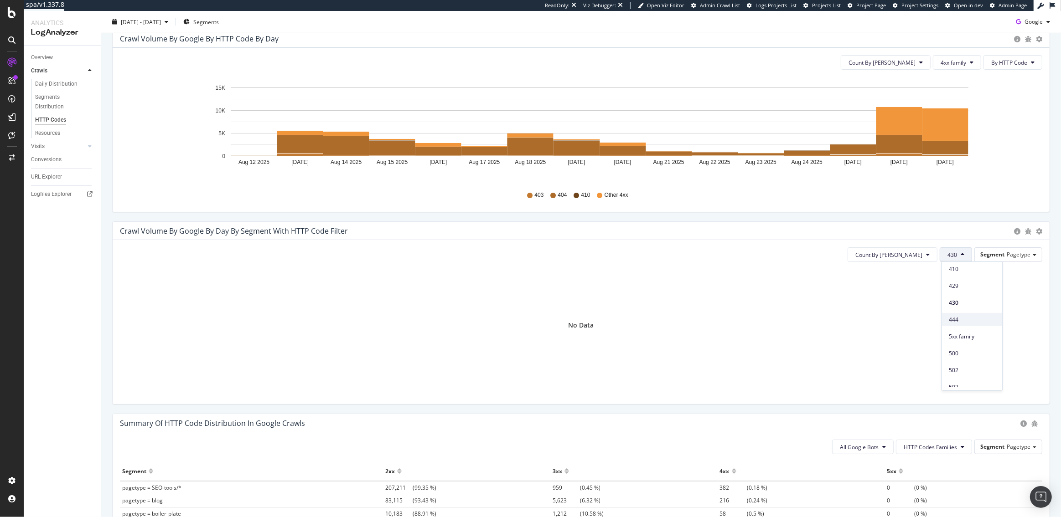
click at [963, 320] on span "444" at bounding box center [972, 319] width 46 height 8
click at [958, 259] on button "444" at bounding box center [956, 255] width 32 height 15
click at [941, 220] on div "Crawl Volume by google by HTTP Code by Day Timeline (by Value) Timeline (by Per…" at bounding box center [580, 125] width 951 height 192
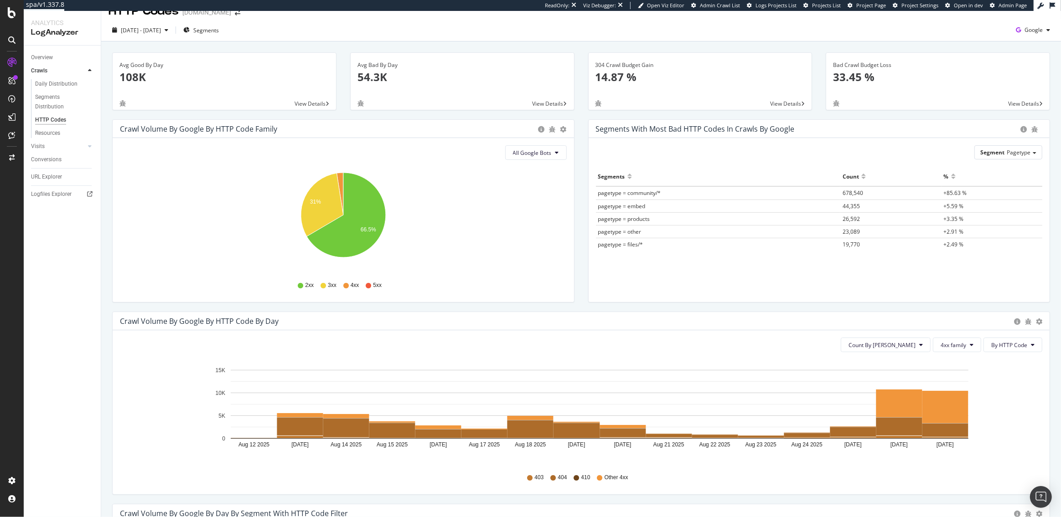
scroll to position [0, 0]
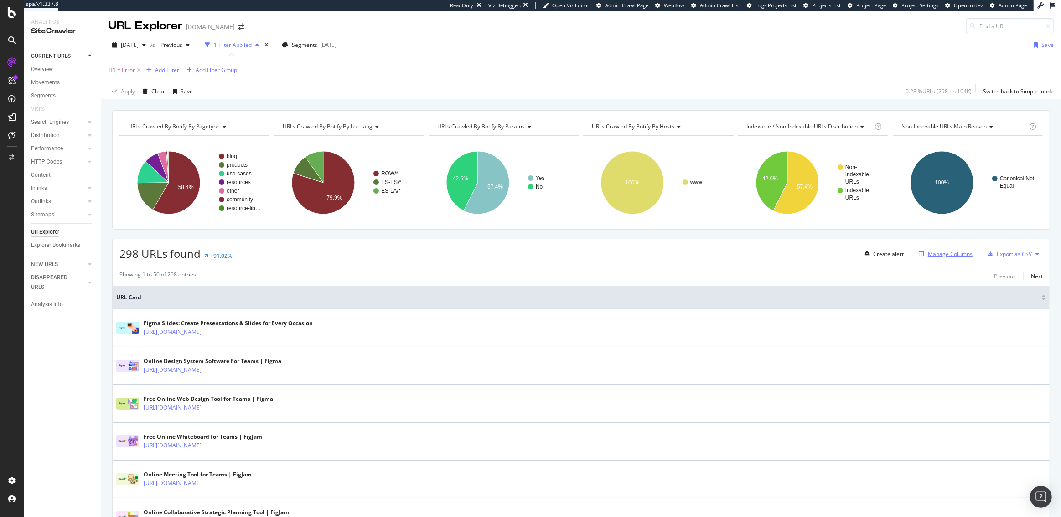
click at [953, 254] on div "Manage Columns" at bounding box center [950, 254] width 45 height 8
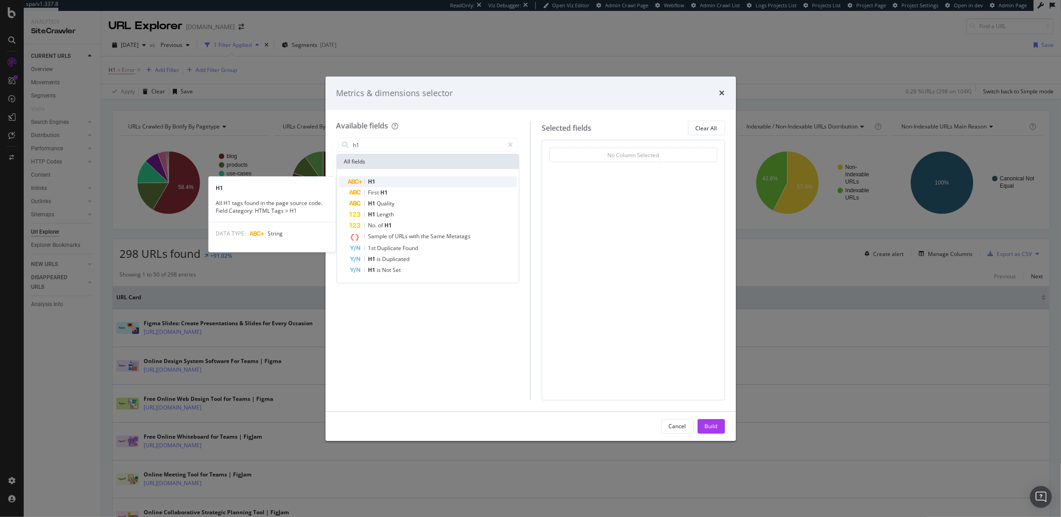
type input "h1"
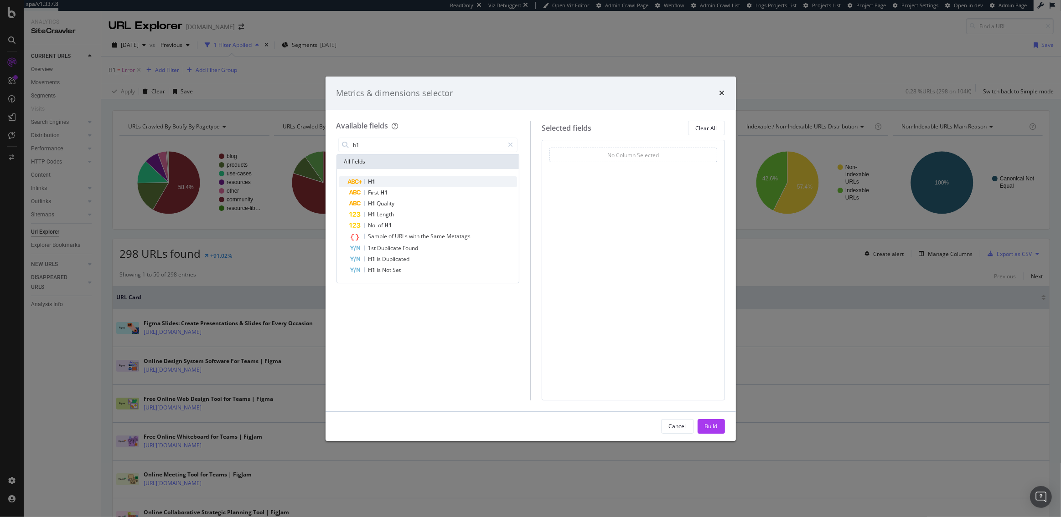
click at [393, 183] on div "H1" at bounding box center [434, 181] width 168 height 11
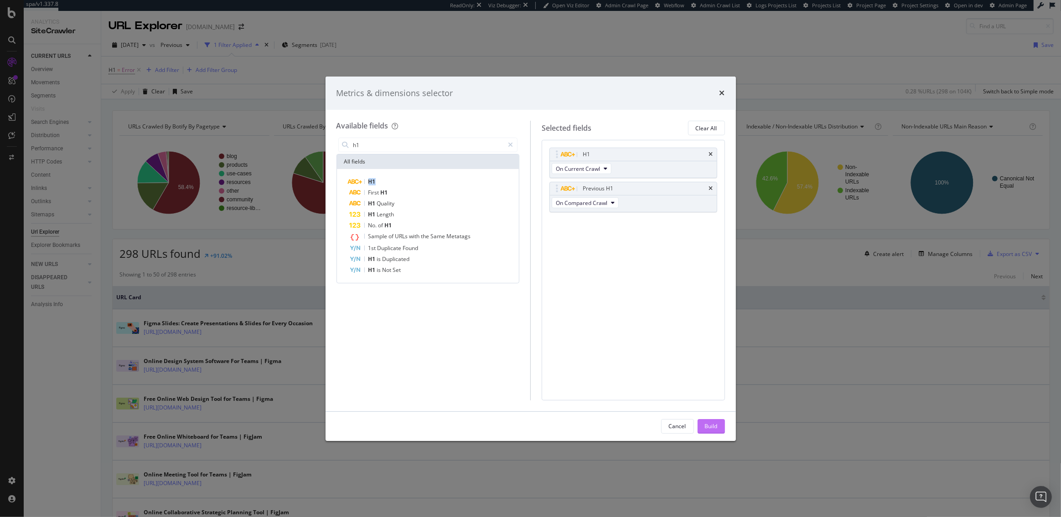
click at [714, 428] on div "Build" at bounding box center [711, 427] width 13 height 8
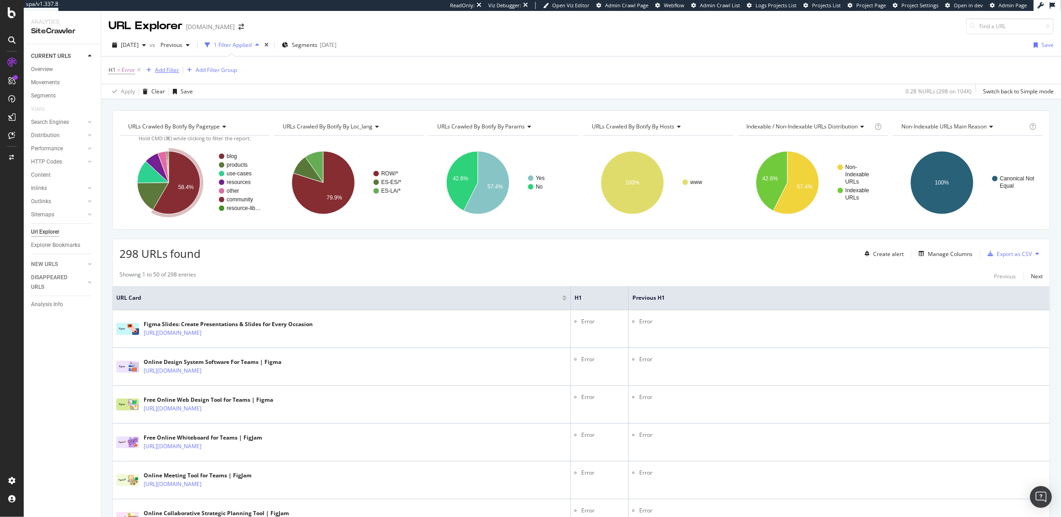
click at [156, 70] on div "Add Filter" at bounding box center [167, 70] width 24 height 8
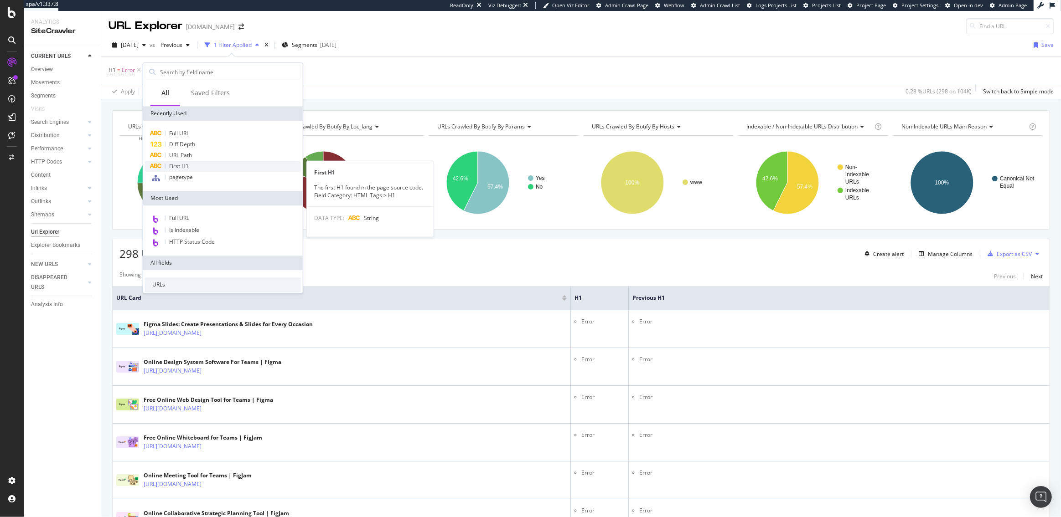
click at [183, 167] on span "First H1" at bounding box center [179, 166] width 20 height 8
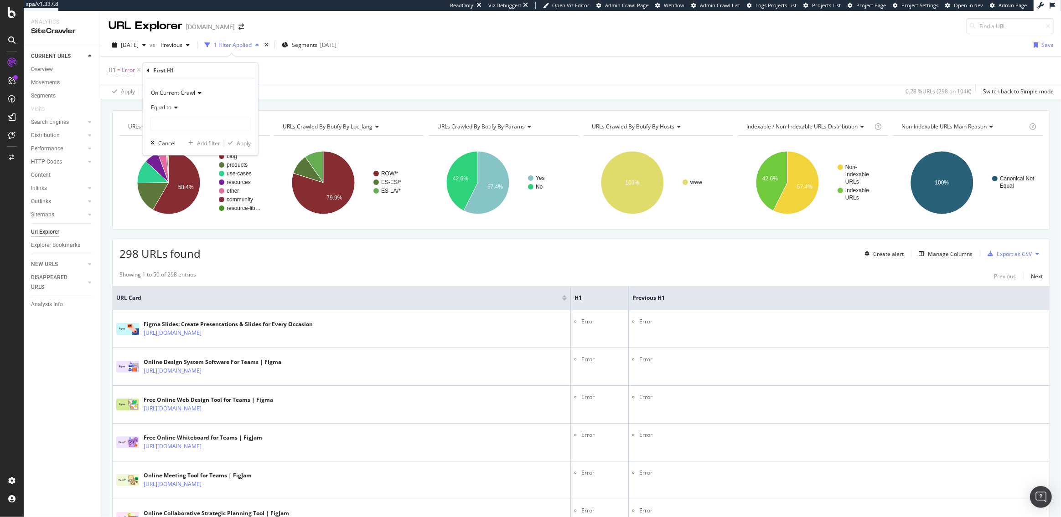
click at [178, 106] on div "Equal to" at bounding box center [200, 107] width 100 height 15
click at [181, 94] on span "On Current Crawl" at bounding box center [173, 93] width 44 height 8
click at [178, 125] on span "On Compared Crawl" at bounding box center [181, 124] width 52 height 8
click at [167, 107] on span "Equal to" at bounding box center [161, 107] width 21 height 8
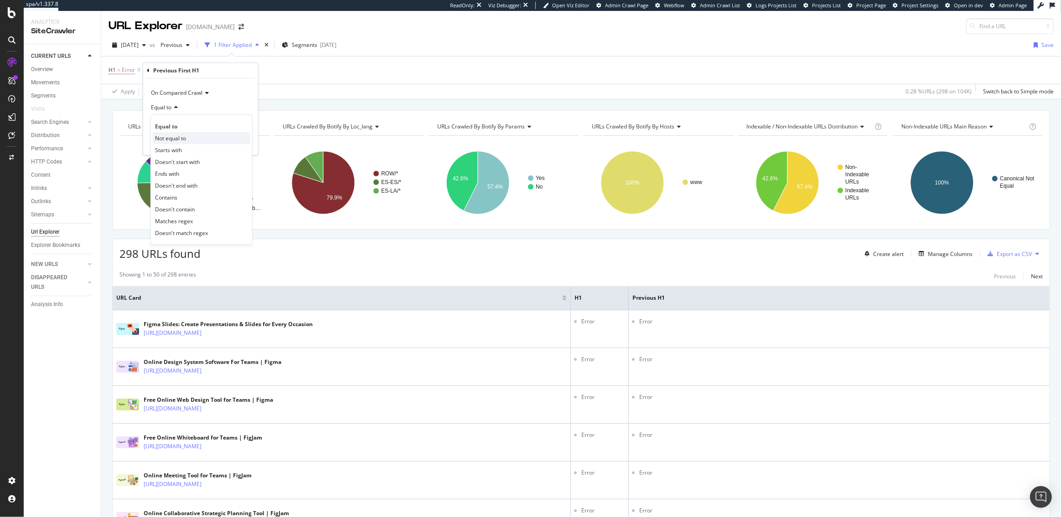
click at [168, 136] on span "Not equal to" at bounding box center [170, 138] width 31 height 8
click at [163, 119] on input "text" at bounding box center [200, 124] width 99 height 15
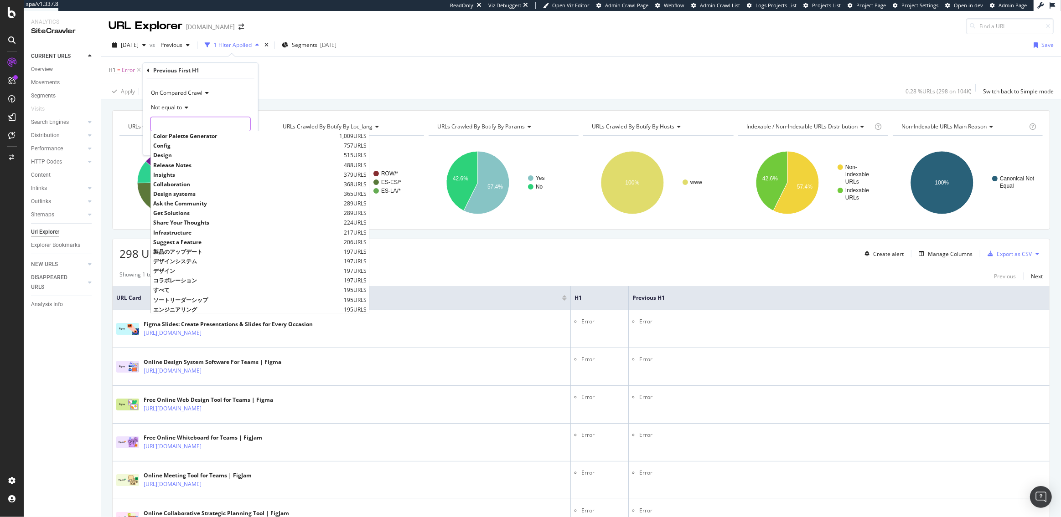
type input "W"
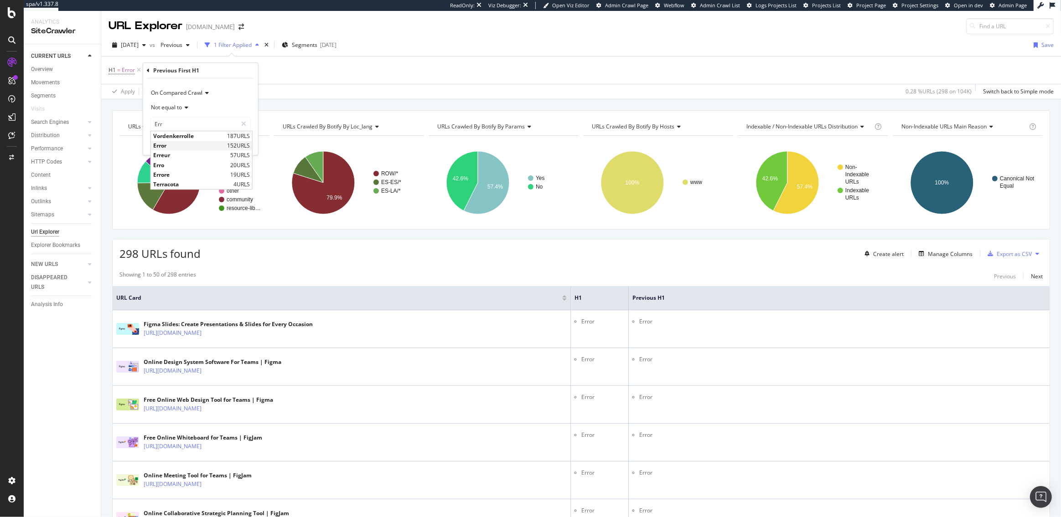
click at [169, 143] on span "Error" at bounding box center [189, 146] width 72 height 8
type input "Error"
click at [241, 139] on button "Apply" at bounding box center [237, 143] width 26 height 9
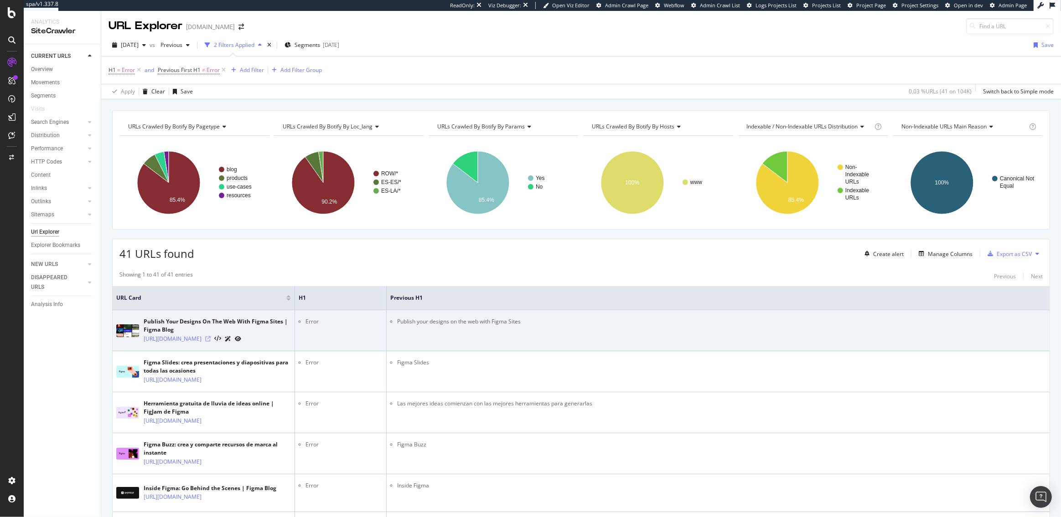
click at [211, 342] on icon at bounding box center [207, 338] width 5 height 5
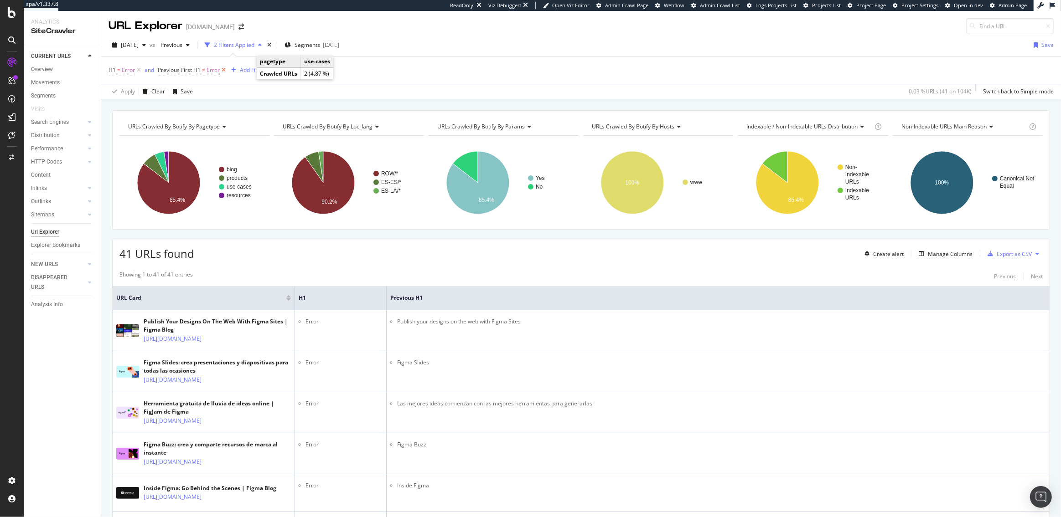
click at [224, 71] on icon at bounding box center [224, 70] width 8 height 9
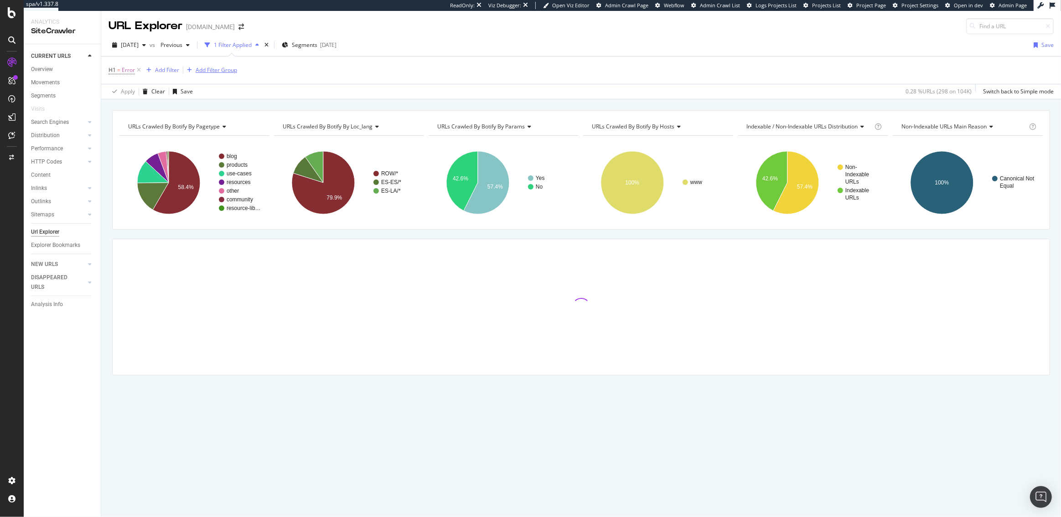
click at [220, 72] on div "Add Filter Group" at bounding box center [216, 70] width 41 height 8
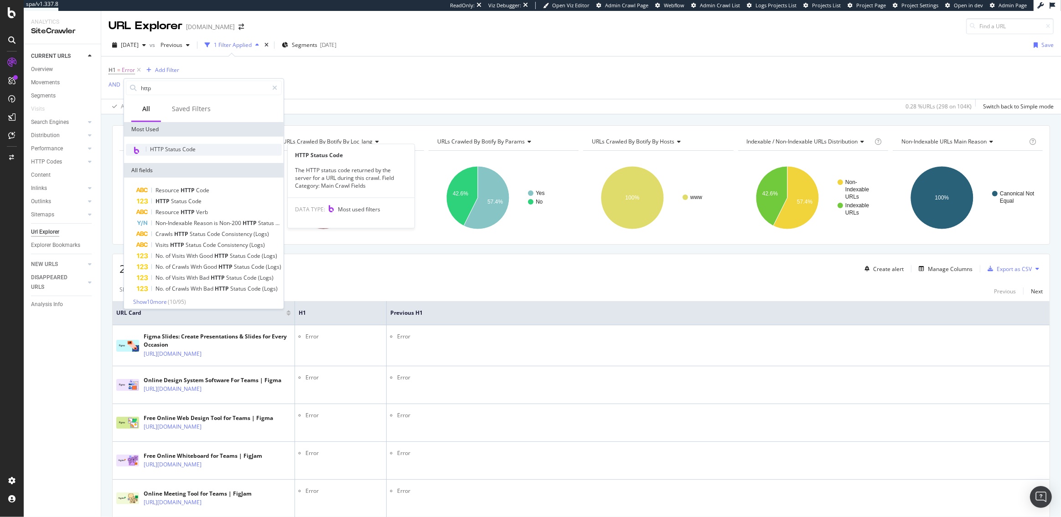
type input "http"
click at [179, 147] on span "HTTP Status Code" at bounding box center [173, 149] width 46 height 8
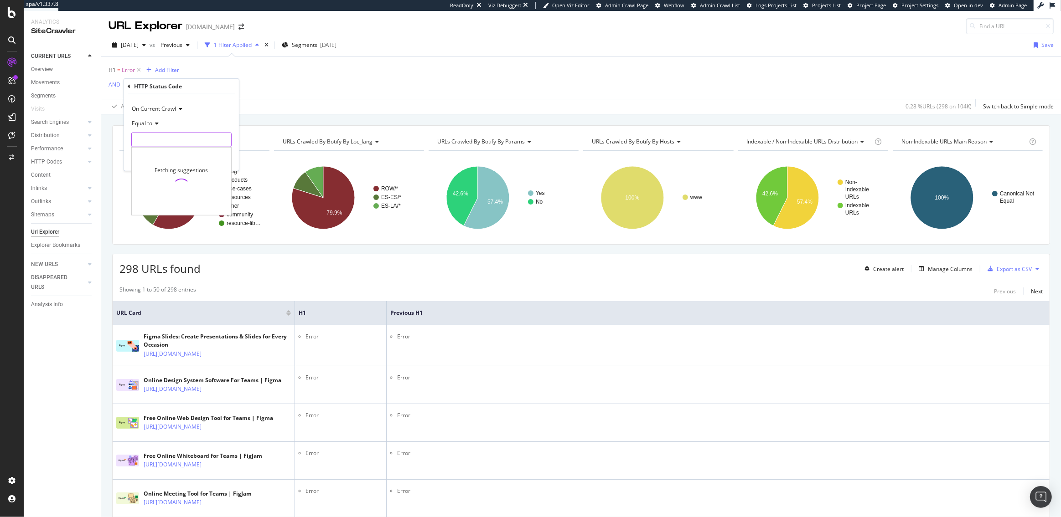
click at [149, 138] on input "number" at bounding box center [181, 140] width 100 height 15
type input "200"
click at [169, 154] on span "200" at bounding box center [166, 152] width 64 height 8
click at [227, 159] on div "Apply" at bounding box center [224, 159] width 14 height 8
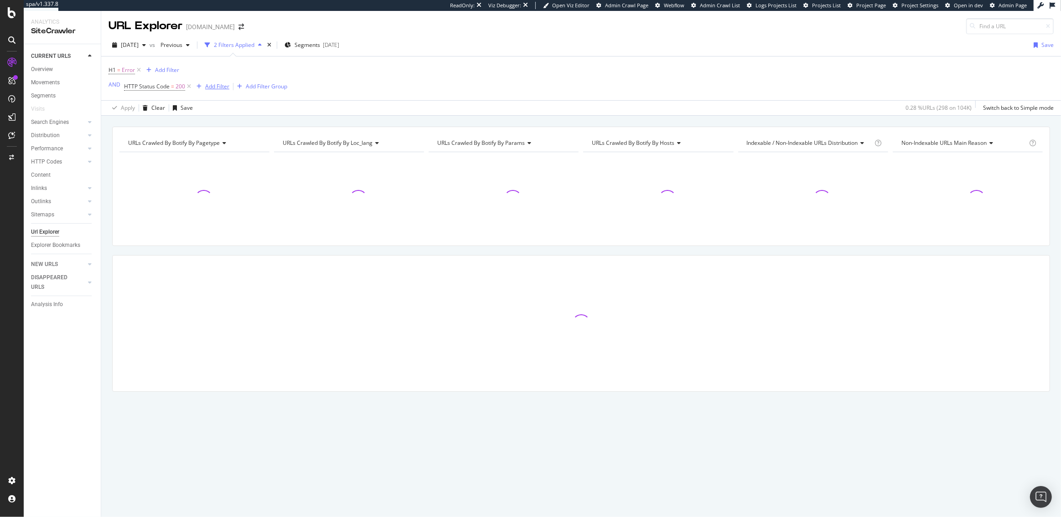
click at [212, 86] on div "Add Filter" at bounding box center [217, 87] width 24 height 8
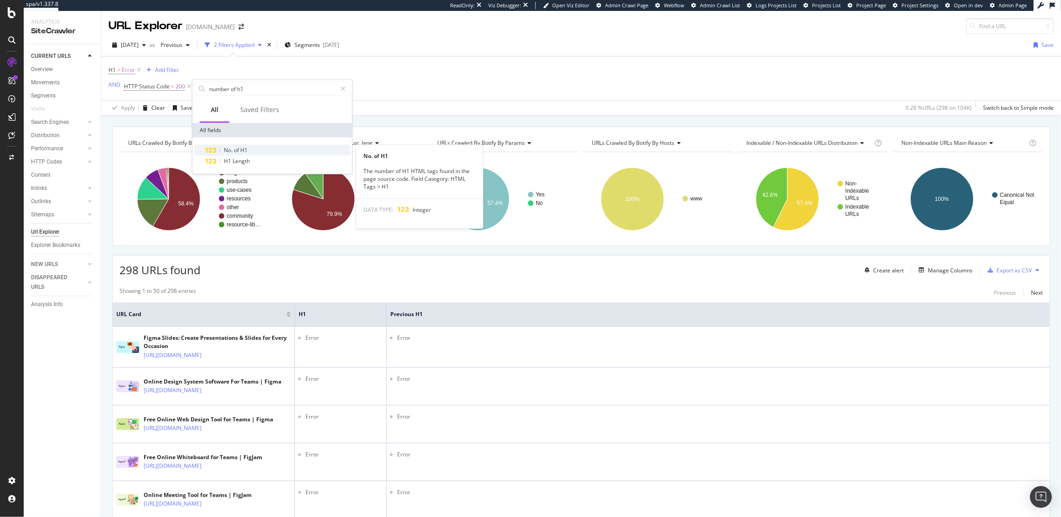
type input "number of h1"
click at [243, 148] on span "H1" at bounding box center [243, 150] width 7 height 8
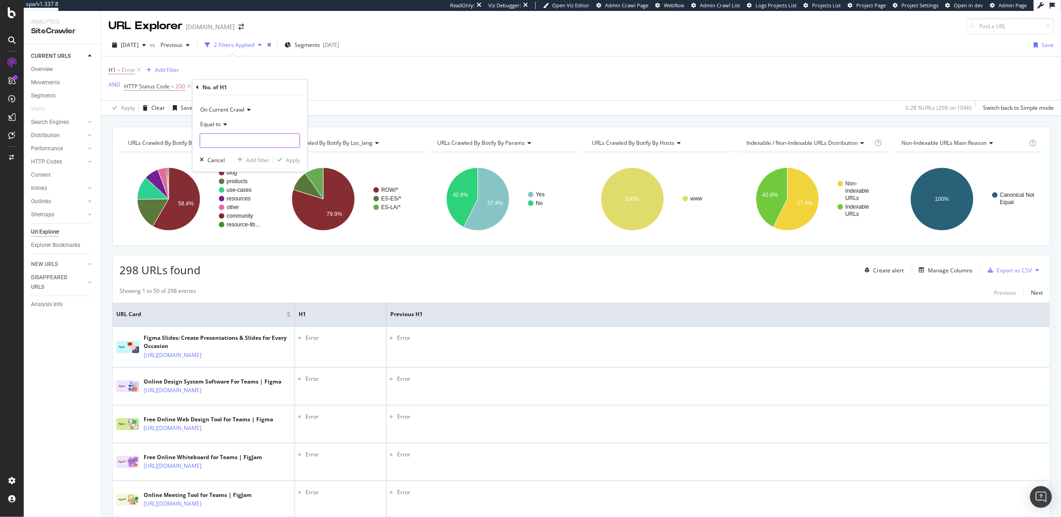
click at [226, 139] on input "number" at bounding box center [250, 141] width 100 height 15
type input "0"
click at [290, 156] on div "Apply" at bounding box center [293, 160] width 14 height 8
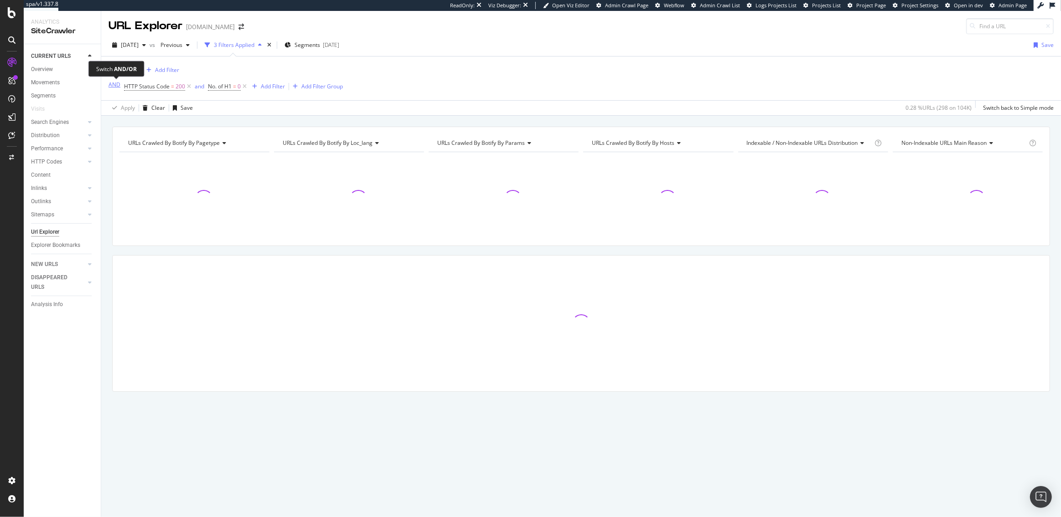
click at [111, 86] on div "AND" at bounding box center [114, 85] width 12 height 8
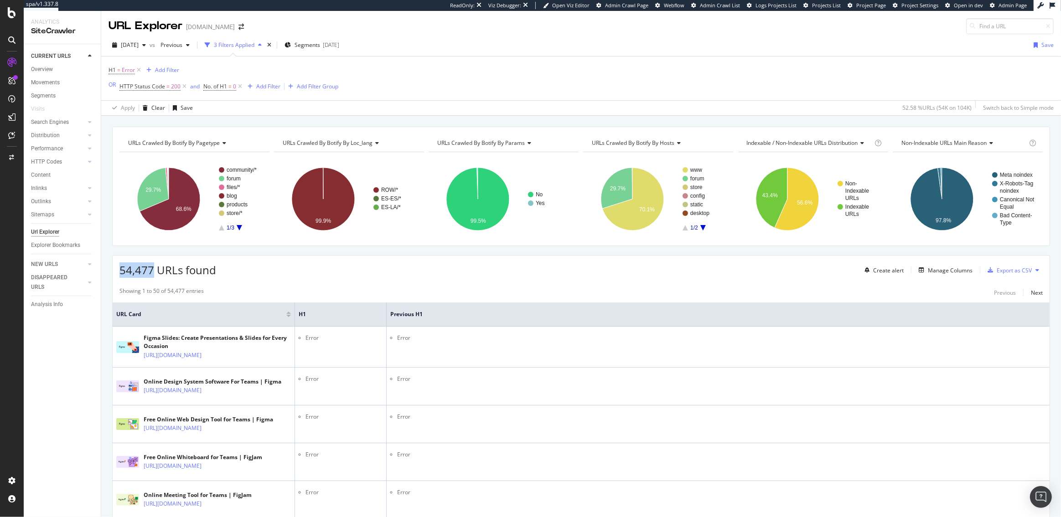
drag, startPoint x: 153, startPoint y: 269, endPoint x: 114, endPoint y: 270, distance: 39.7
click at [114, 270] on div "54,477 URLs found Create alert Manage Columns Export as CSV" at bounding box center [581, 267] width 937 height 22
click at [139, 45] on span "2025 Aug. 30th" at bounding box center [130, 45] width 18 height 8
click at [147, 91] on div "2025 Aug. 23rd" at bounding box center [146, 94] width 49 height 8
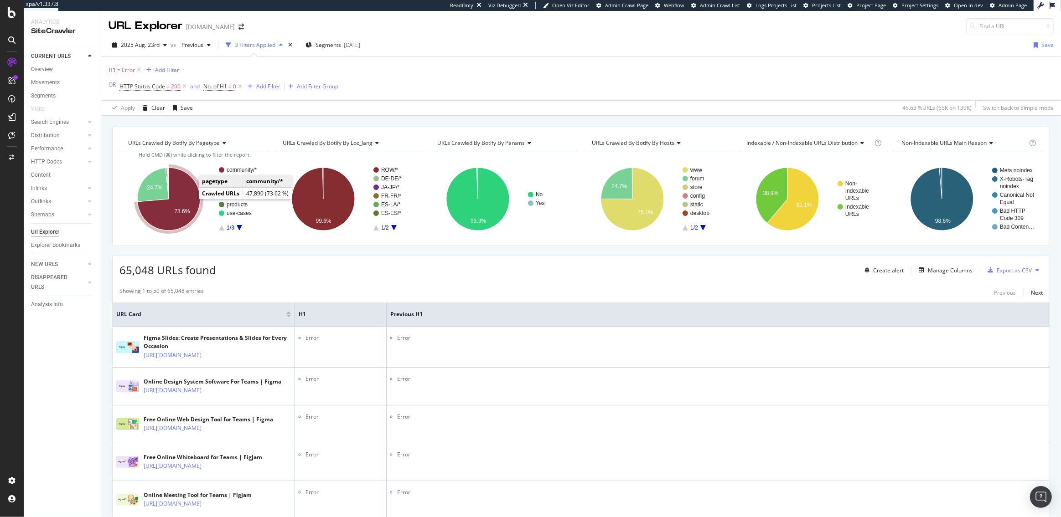
click at [187, 207] on icon "A chart." at bounding box center [168, 199] width 63 height 63
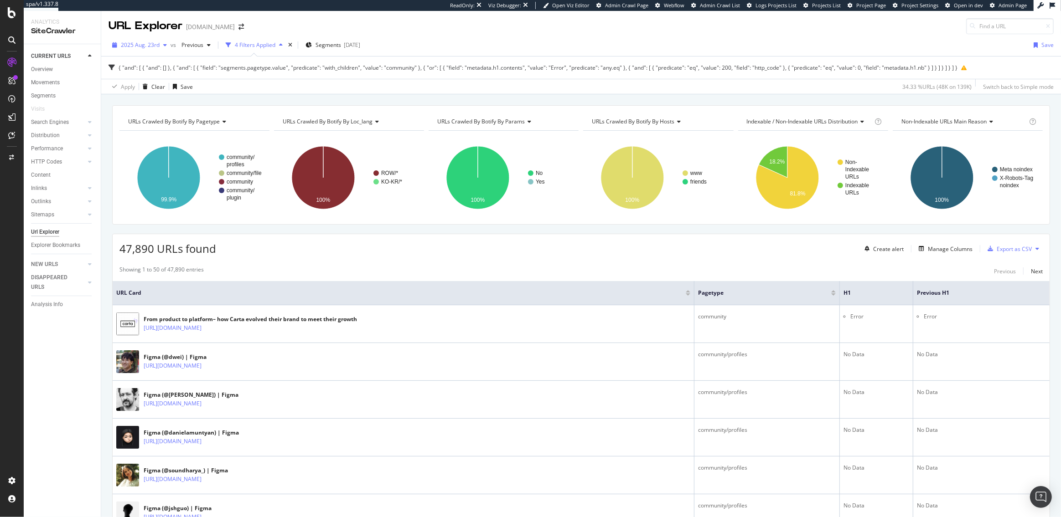
click at [137, 45] on span "2025 Aug. 23rd" at bounding box center [140, 45] width 39 height 8
click at [140, 76] on div "2025 Aug. 30th" at bounding box center [146, 77] width 49 height 8
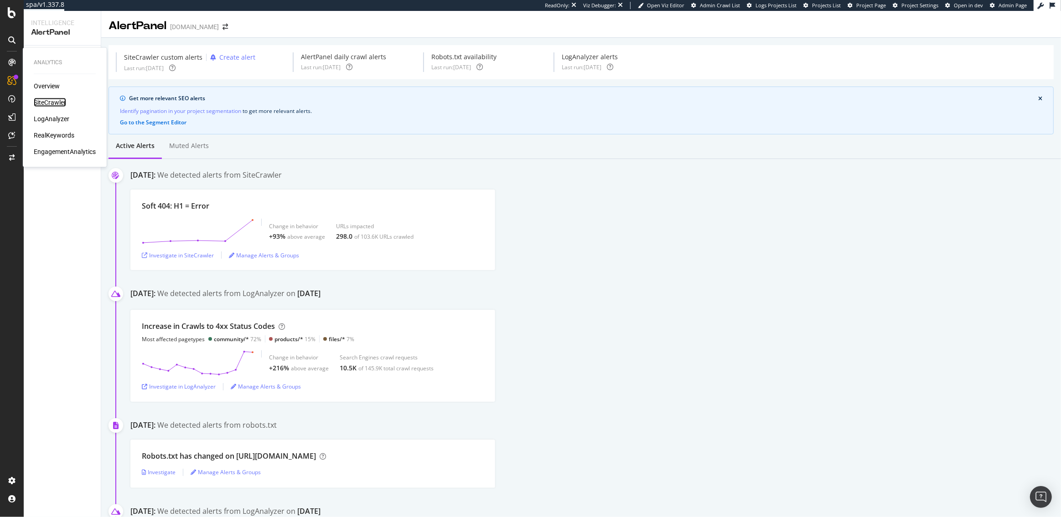
click at [55, 98] on div "SiteCrawler" at bounding box center [50, 102] width 32 height 9
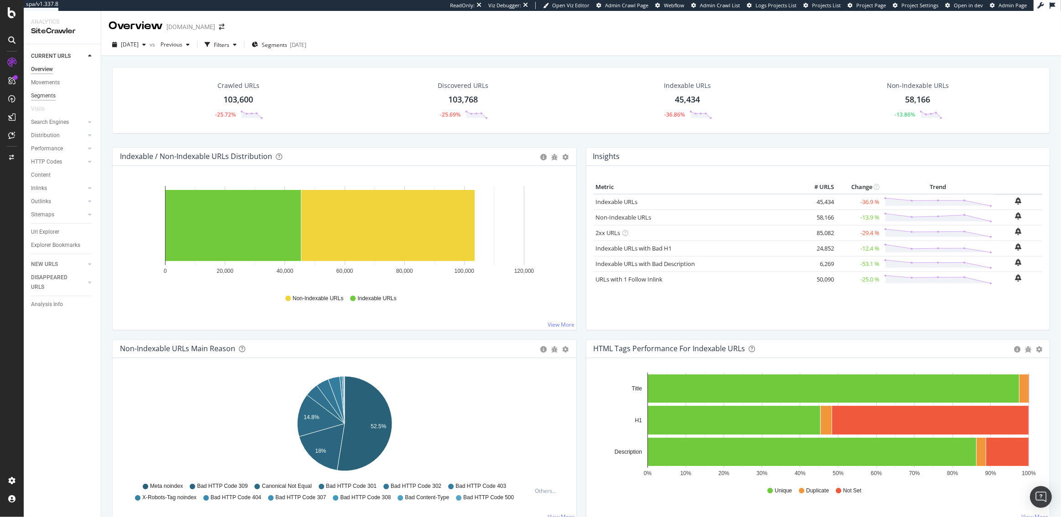
click at [42, 95] on div "Segments" at bounding box center [43, 96] width 25 height 10
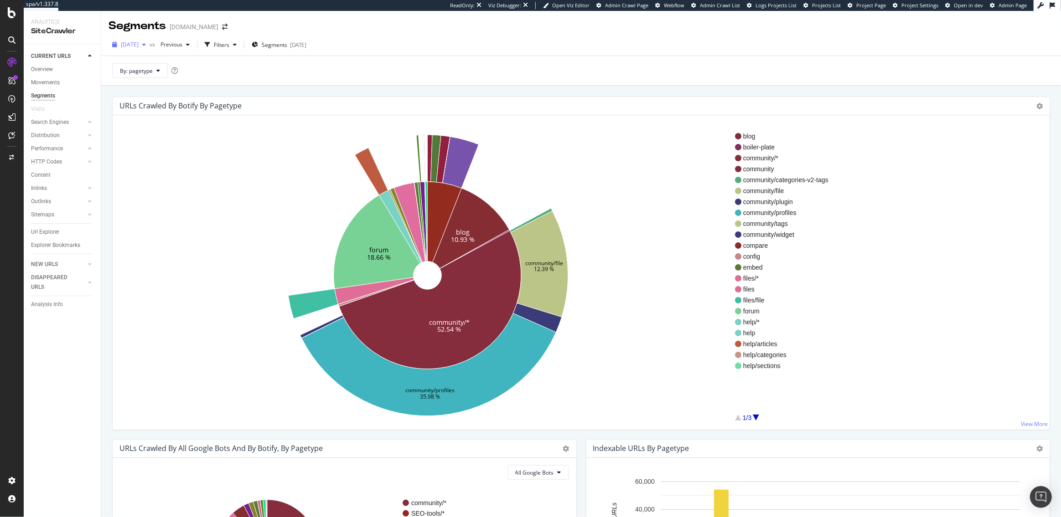
click at [139, 43] on span "[DATE]" at bounding box center [130, 45] width 18 height 8
click at [152, 94] on div "2025 Aug. 23rd" at bounding box center [146, 94] width 49 height 8
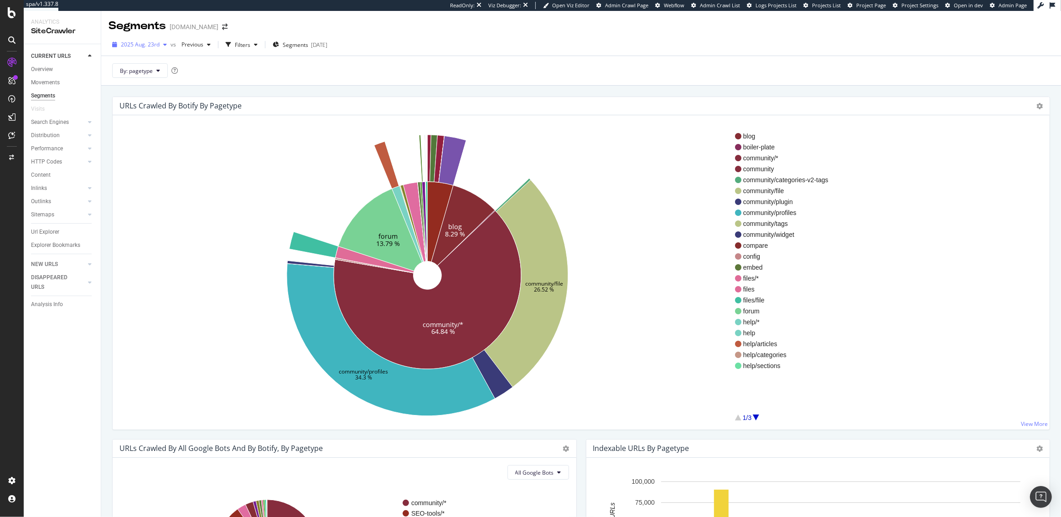
click at [154, 48] on span "2025 Aug. 23rd" at bounding box center [140, 45] width 39 height 8
click at [153, 78] on div "[DATE]" at bounding box center [146, 77] width 49 height 8
click at [154, 47] on span "2025 Aug. 23rd" at bounding box center [140, 45] width 39 height 8
click at [173, 71] on div "[DATE] 104K URLs" at bounding box center [168, 77] width 108 height 13
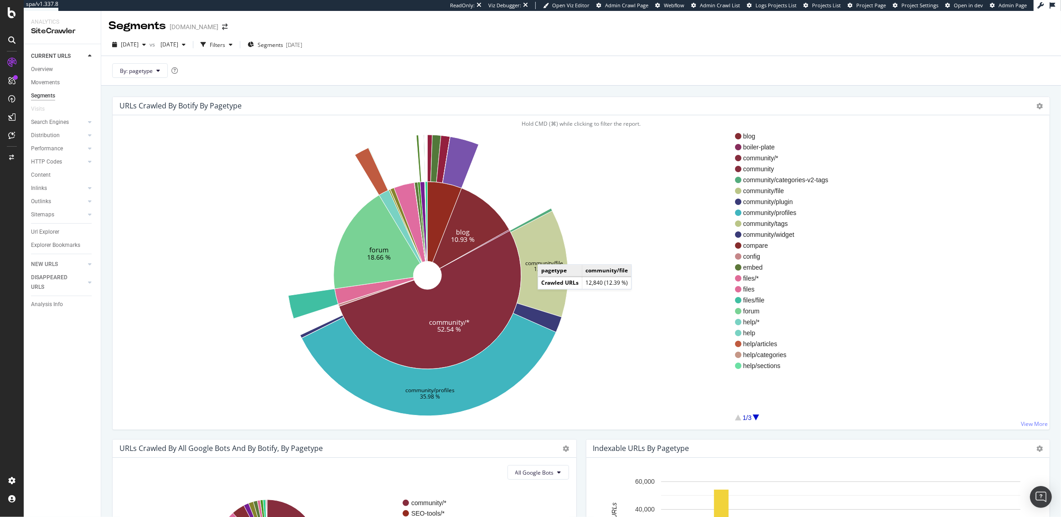
click at [547, 255] on icon at bounding box center [539, 264] width 57 height 106
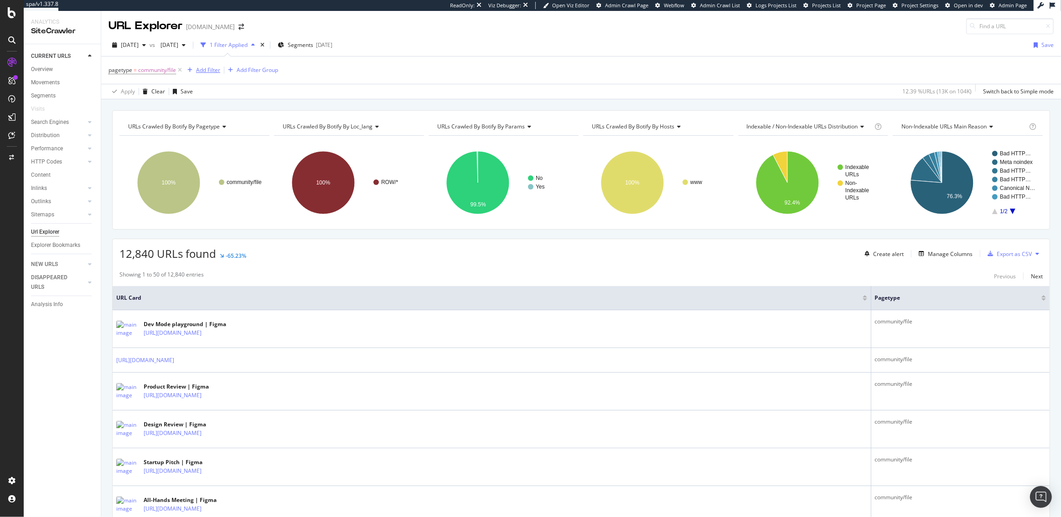
click at [209, 72] on div "Add Filter" at bounding box center [208, 70] width 24 height 8
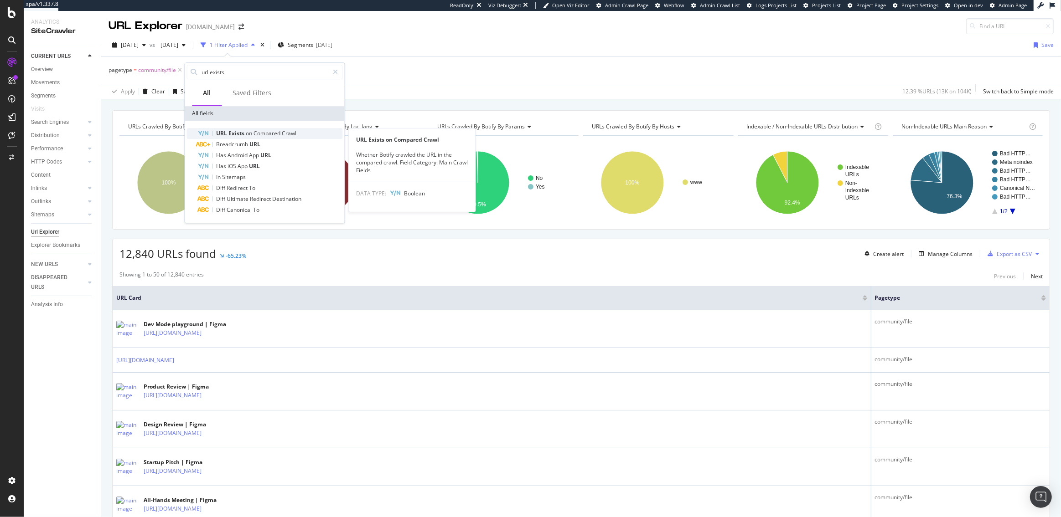
type input "url exists"
click at [245, 135] on span "Exists" at bounding box center [237, 133] width 17 height 8
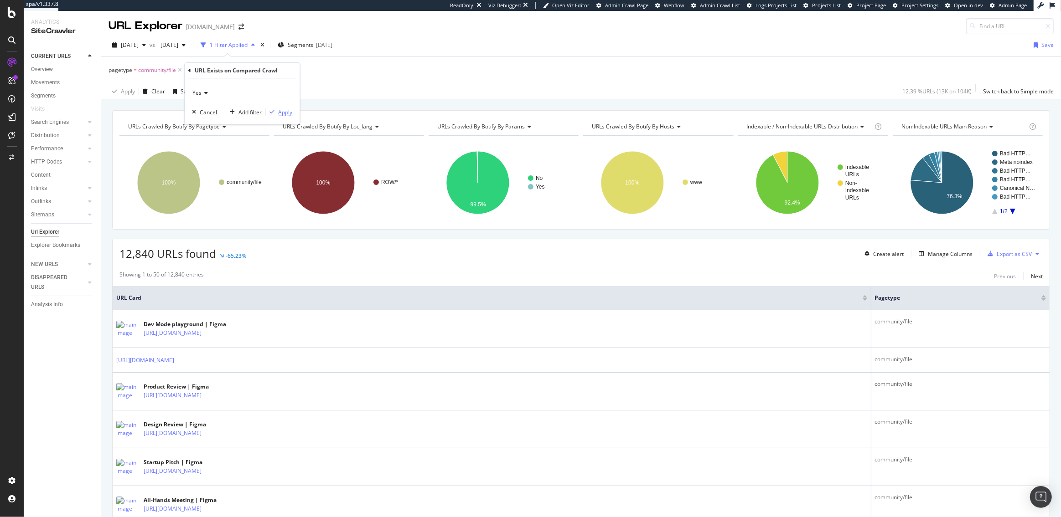
click at [284, 115] on div "Apply" at bounding box center [286, 112] width 14 height 8
click at [948, 253] on div "Manage Columns" at bounding box center [950, 254] width 45 height 8
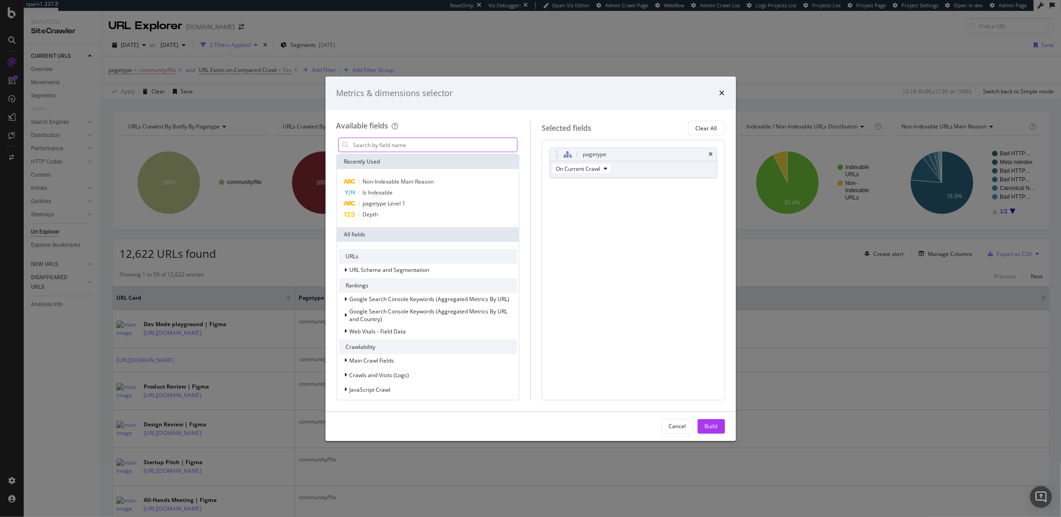
click at [395, 145] on input "modal" at bounding box center [434, 145] width 165 height 14
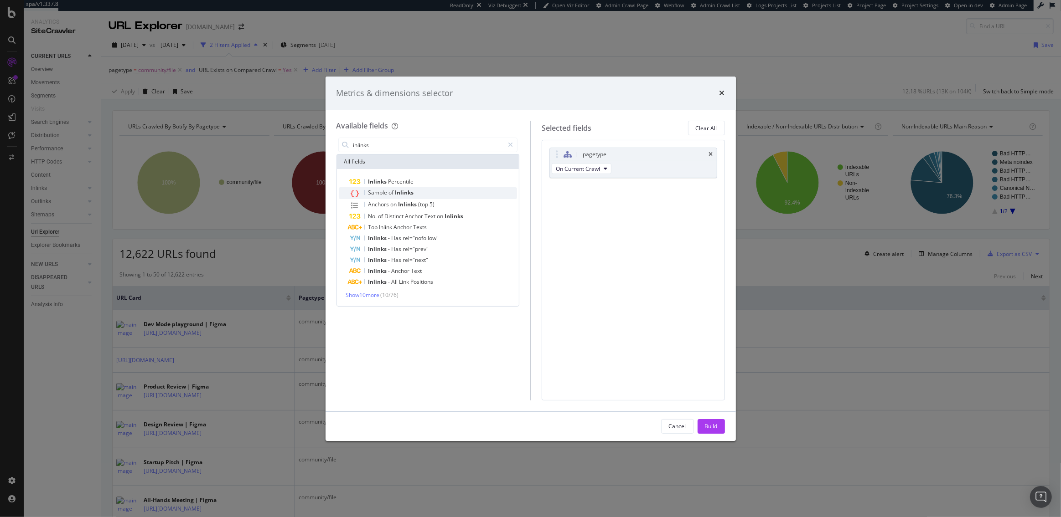
click at [398, 196] on span "Inlinks" at bounding box center [404, 193] width 19 height 8
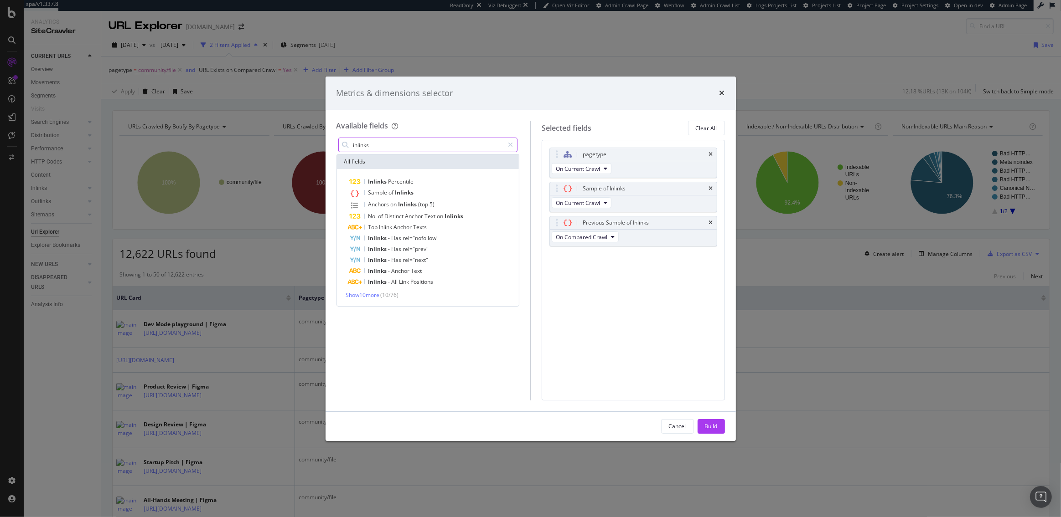
click at [377, 145] on input "inlinks" at bounding box center [428, 145] width 152 height 14
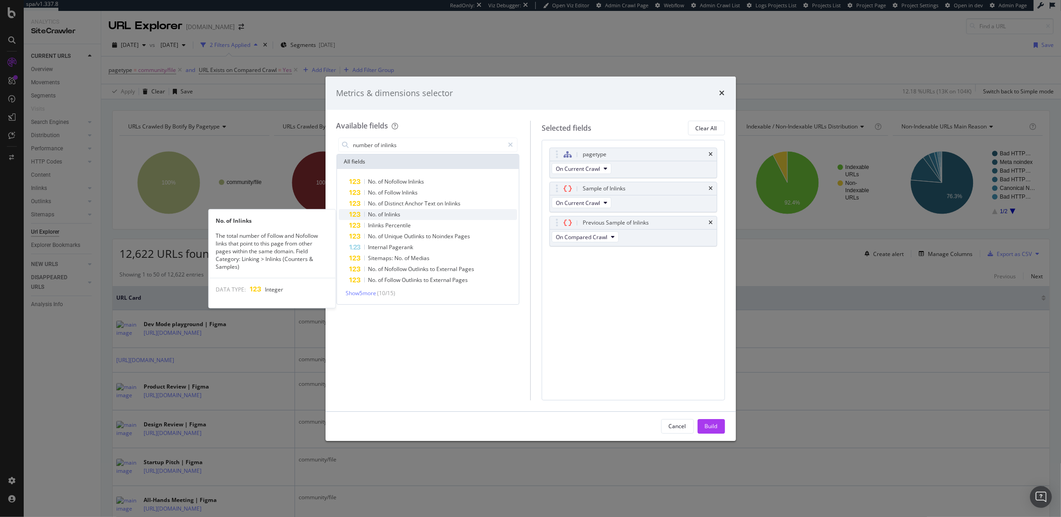
click at [394, 212] on span "Inlinks" at bounding box center [393, 215] width 16 height 8
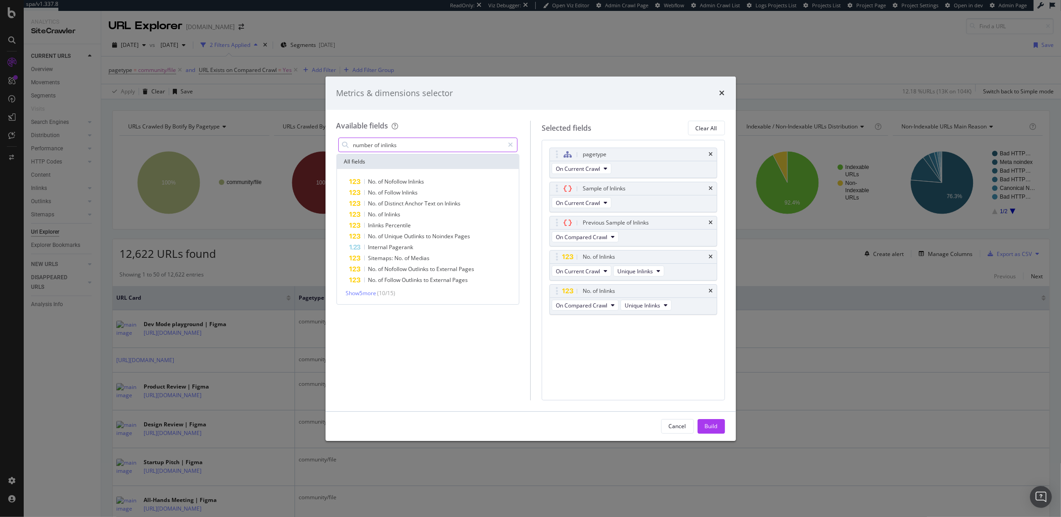
click at [434, 147] on input "number of inlinks" at bounding box center [428, 145] width 152 height 14
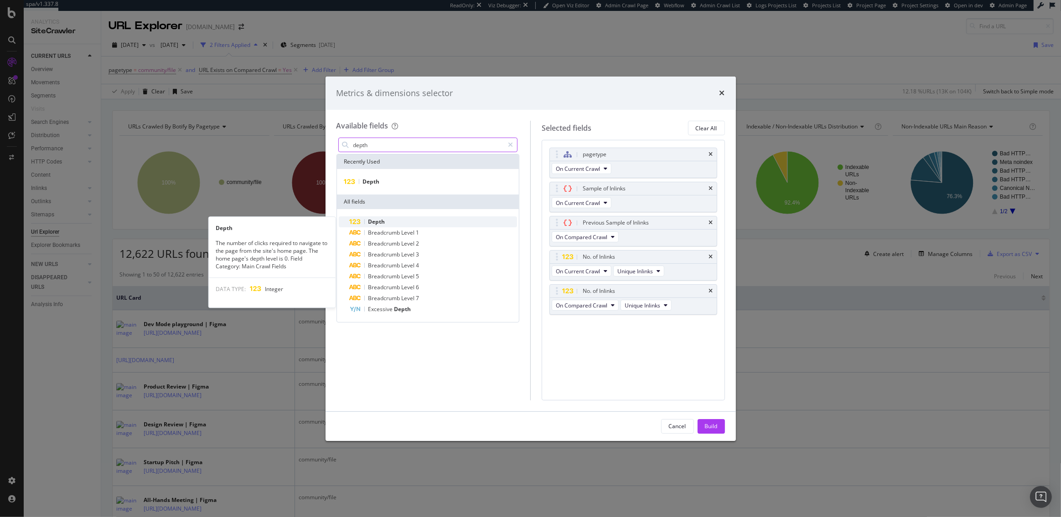
type input "depth"
click at [402, 221] on div "Depth" at bounding box center [434, 222] width 168 height 11
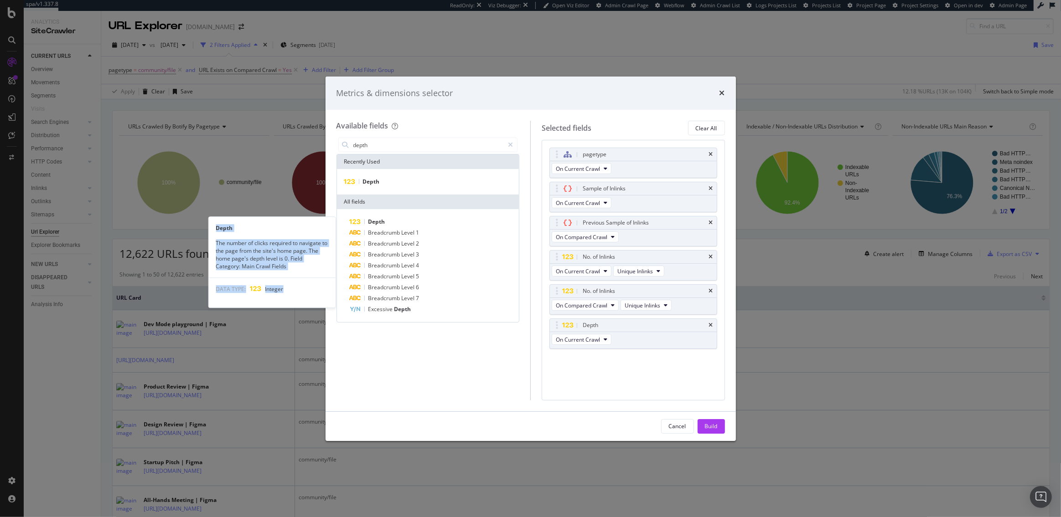
click at [402, 221] on div "Depth" at bounding box center [434, 222] width 168 height 11
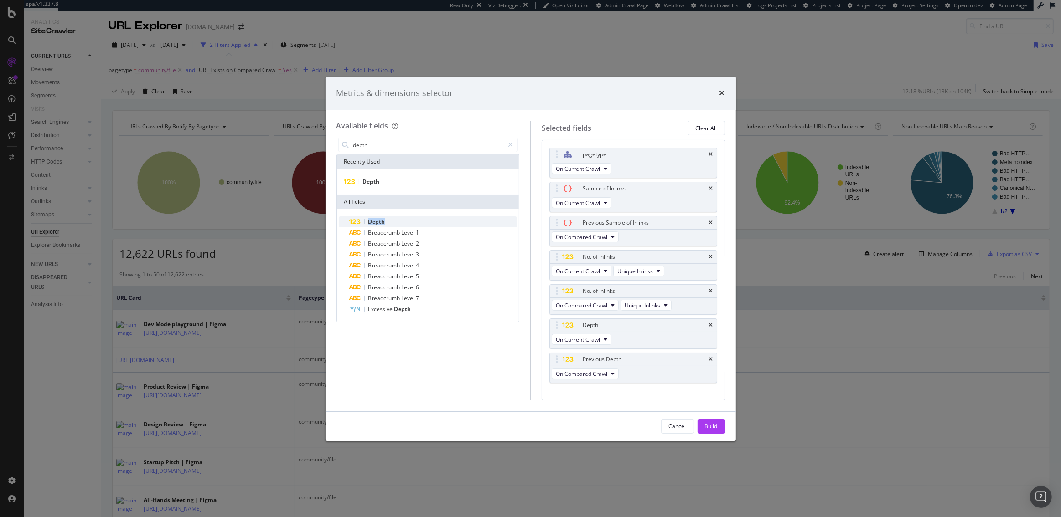
click at [402, 221] on div "Depth" at bounding box center [434, 222] width 168 height 11
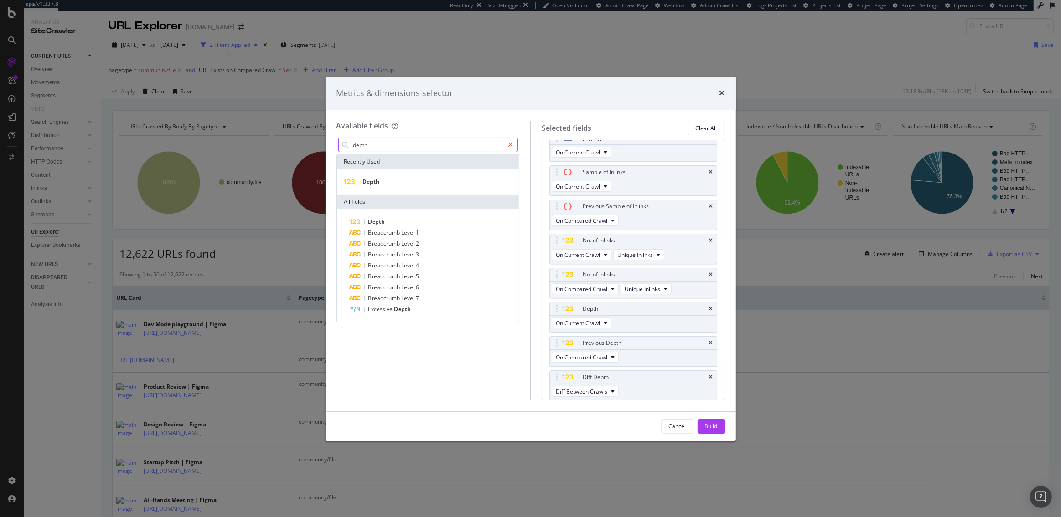
click at [511, 145] on icon "modal" at bounding box center [510, 145] width 5 height 6
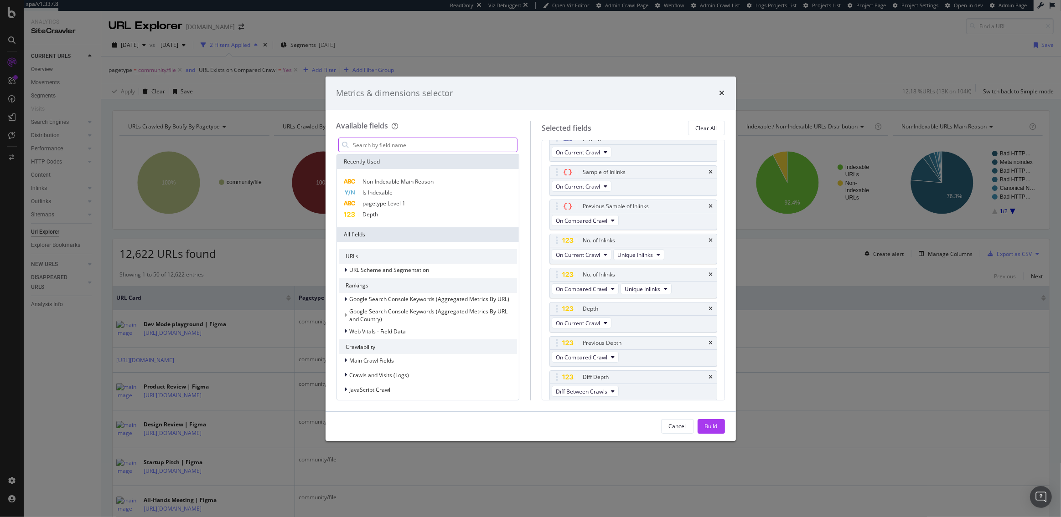
click at [390, 145] on input "modal" at bounding box center [434, 145] width 165 height 14
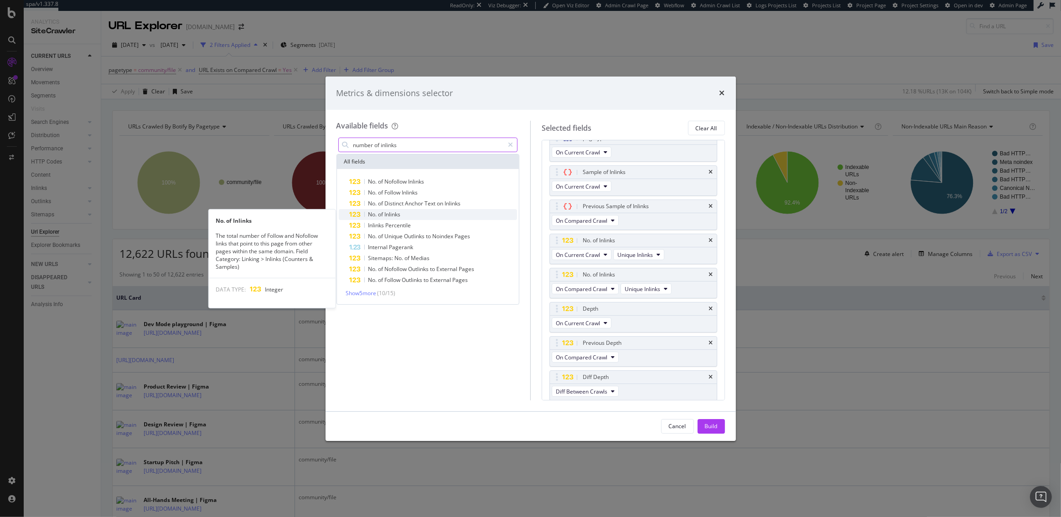
type input "number of inlinks"
click at [397, 211] on span "Inlinks" at bounding box center [393, 215] width 16 height 8
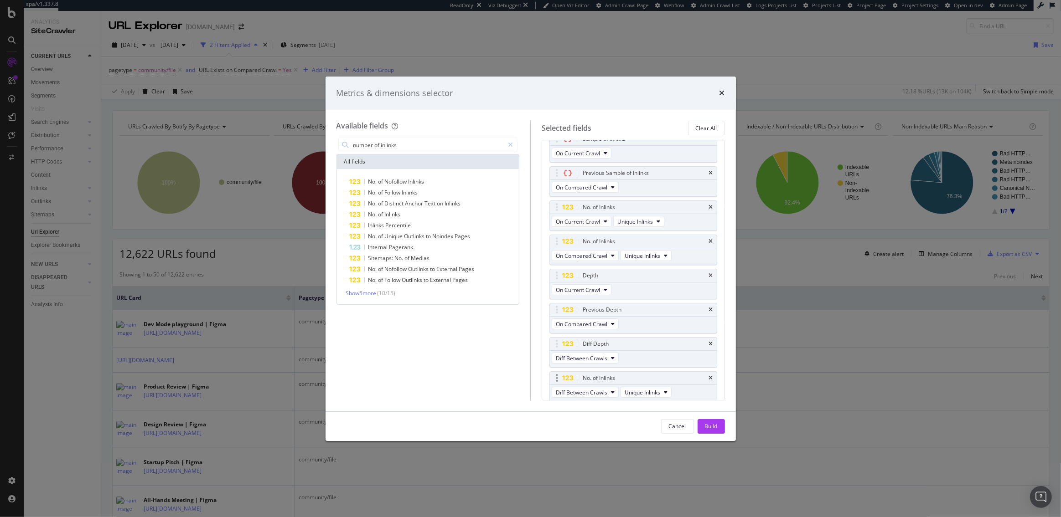
scroll to position [50, 0]
drag, startPoint x: 557, startPoint y: 372, endPoint x: 555, endPoint y: 274, distance: 98.0
click at [555, 274] on body "spa/v1.337.8 ReadOnly: Viz Debugger: Open Viz Editor Admin Crawl Page Webflow A…" at bounding box center [530, 258] width 1061 height 517
click at [710, 423] on div "Build" at bounding box center [711, 427] width 13 height 8
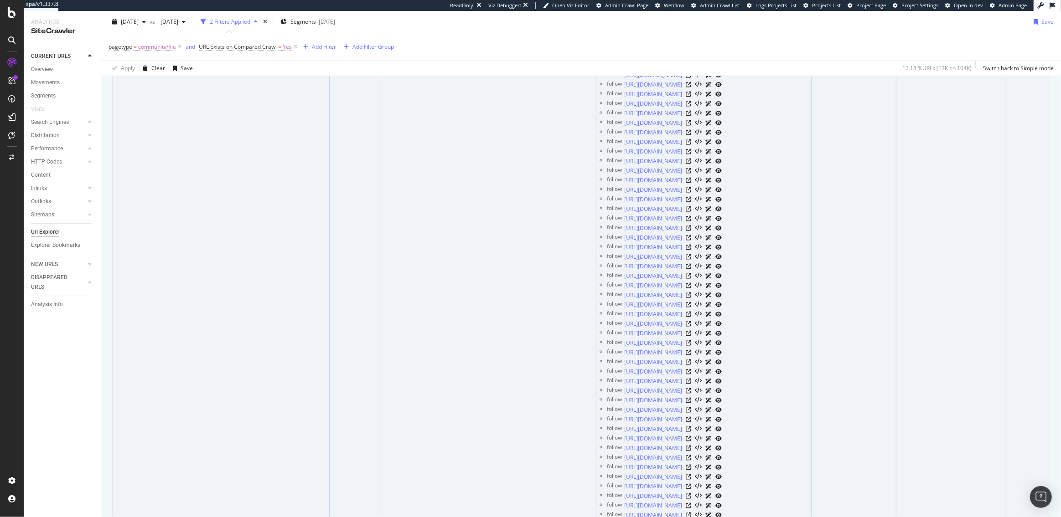
scroll to position [3733, 0]
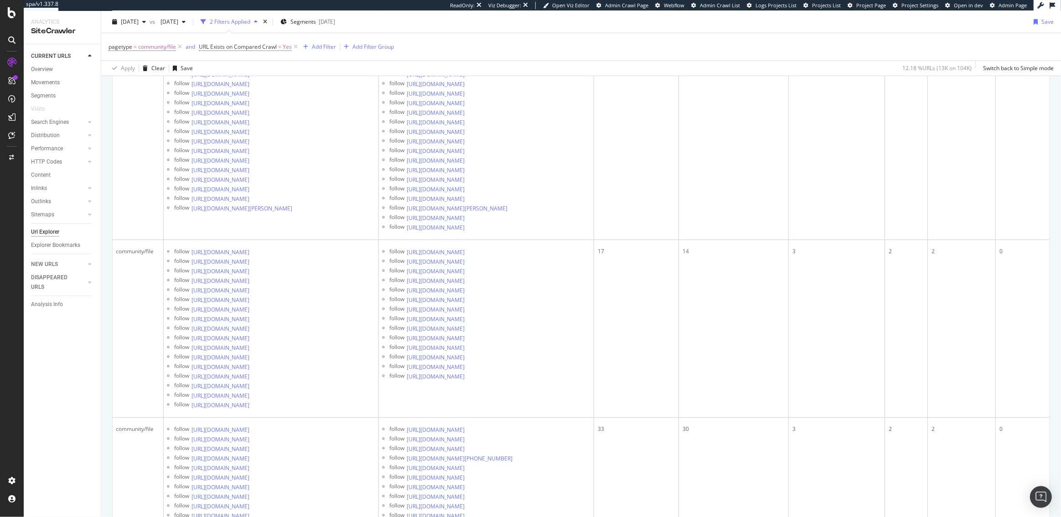
scroll to position [596, 0]
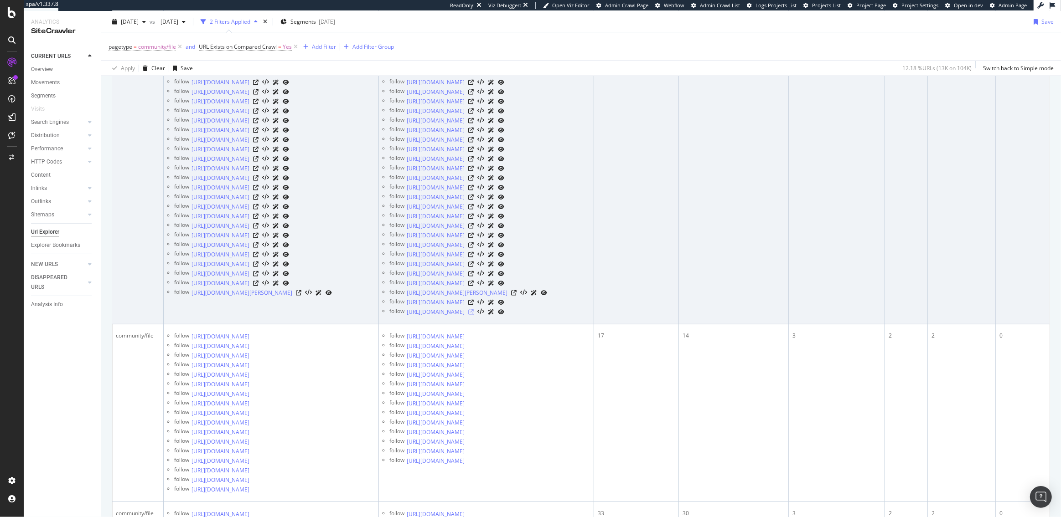
click at [474, 315] on icon at bounding box center [470, 312] width 5 height 5
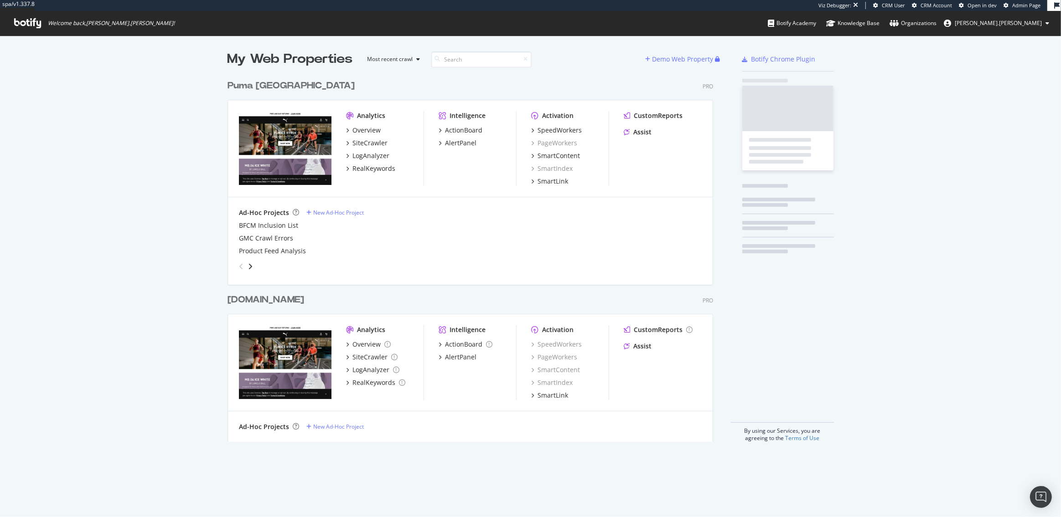
scroll to position [374, 492]
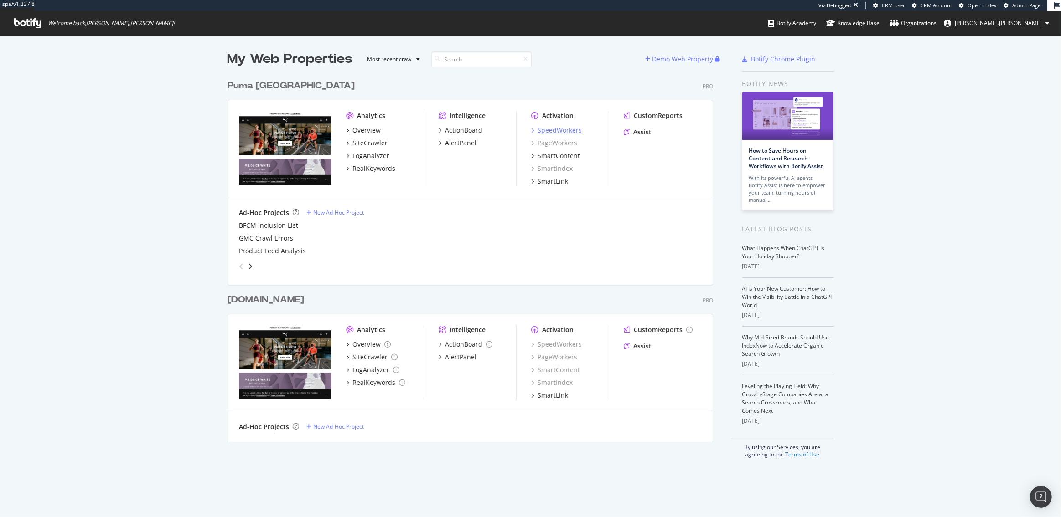
click at [539, 130] on div "SpeedWorkers" at bounding box center [559, 130] width 44 height 9
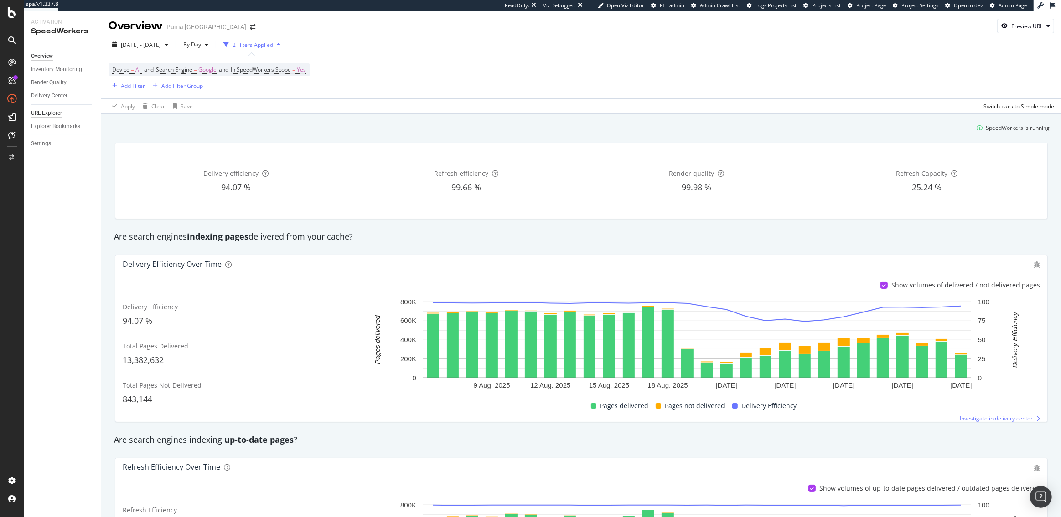
click at [47, 115] on div "URL Explorer" at bounding box center [46, 113] width 31 height 10
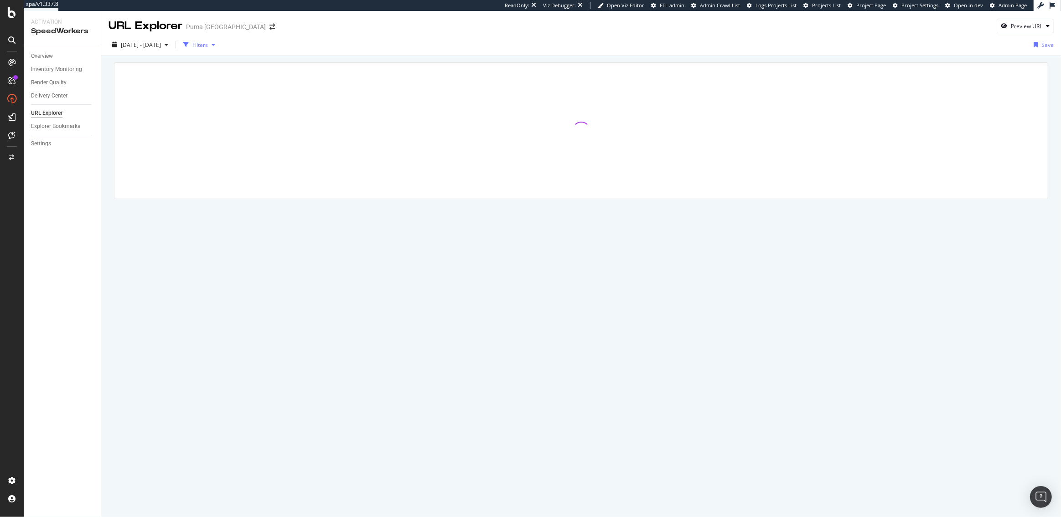
click at [208, 47] on div "Filters" at bounding box center [199, 45] width 15 height 8
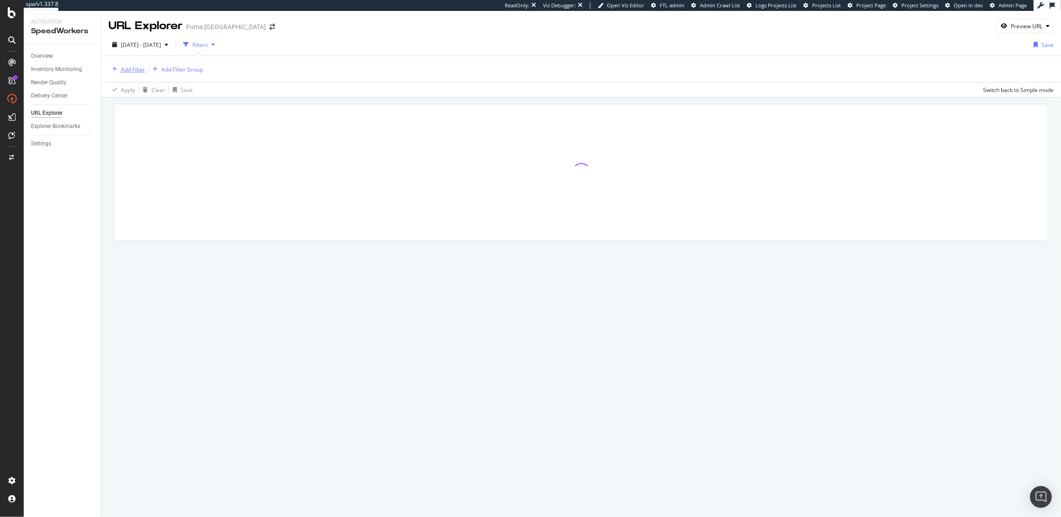
click at [139, 69] on div "Add Filter" at bounding box center [133, 70] width 24 height 8
click at [140, 131] on span "URL Scheme" at bounding box center [138, 133] width 32 height 8
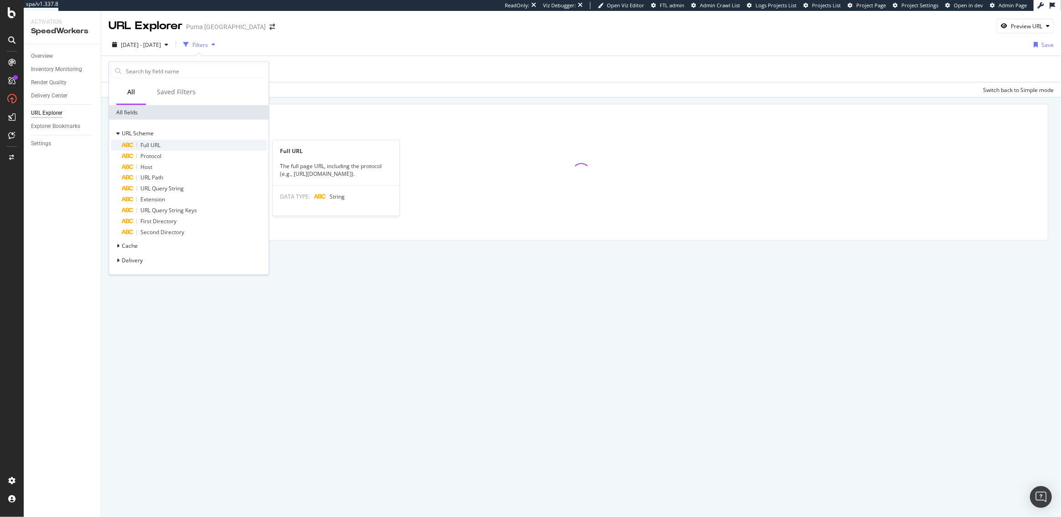
click at [145, 144] on span "Full URL" at bounding box center [150, 145] width 20 height 8
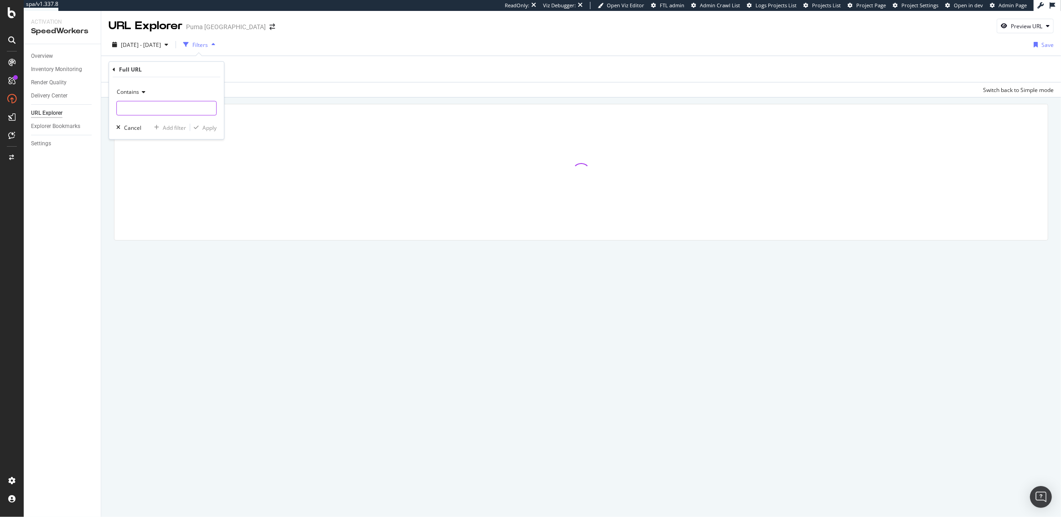
click at [142, 104] on input "text" at bounding box center [166, 108] width 99 height 15
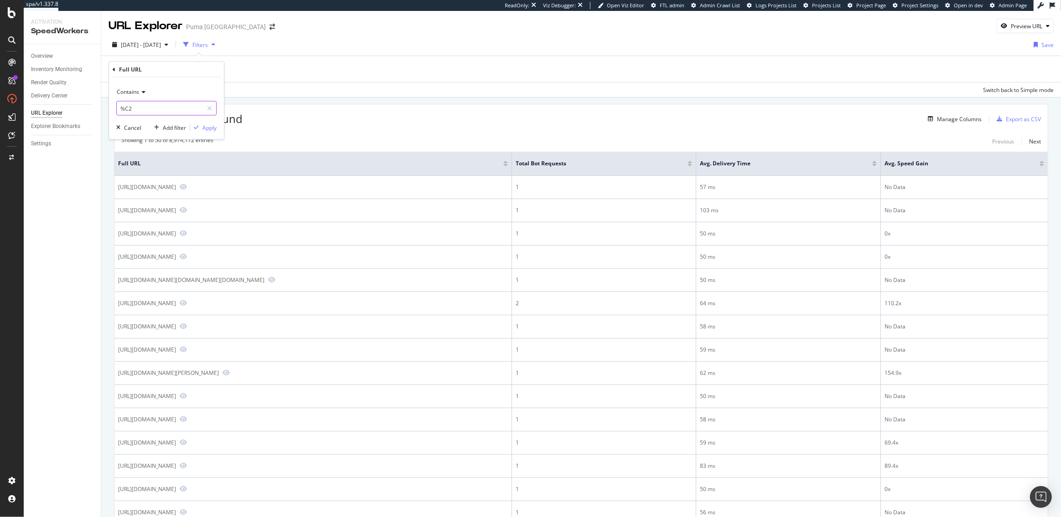
type input "%C2%"
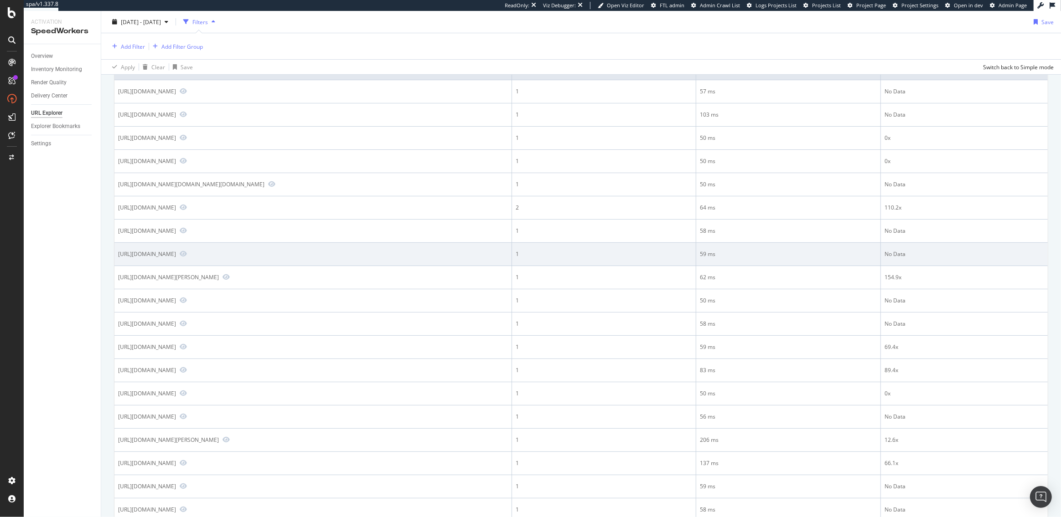
scroll to position [123, 0]
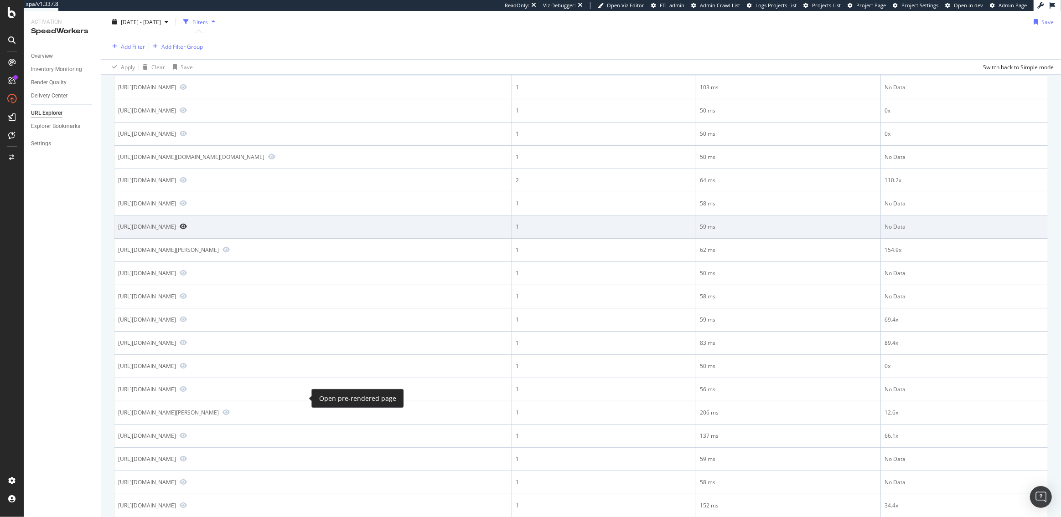
click at [187, 230] on icon "Preview https://us.puma.com/us/en/pd/puma-x-rose-micro-mini-skirt/633798?src=SV…" at bounding box center [183, 226] width 7 height 6
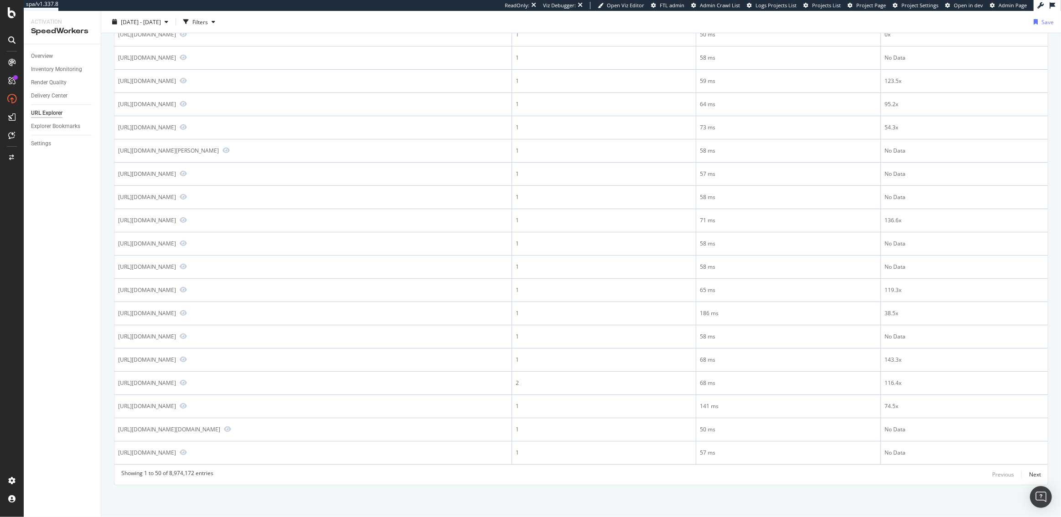
scroll to position [1136, 0]
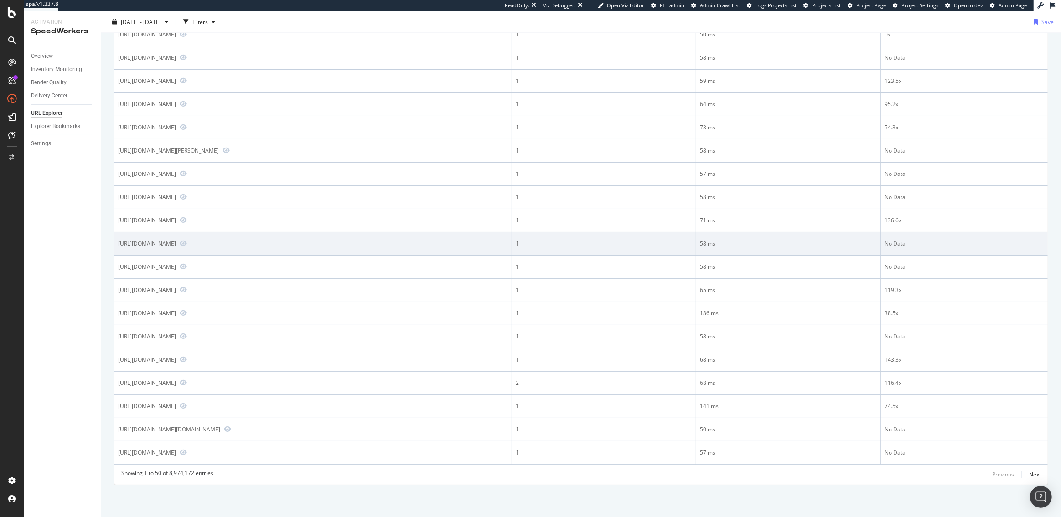
drag, startPoint x: 369, startPoint y: 431, endPoint x: 343, endPoint y: 432, distance: 26.4
click at [176, 248] on div "[URL][DOMAIN_NAME]" at bounding box center [147, 244] width 58 height 8
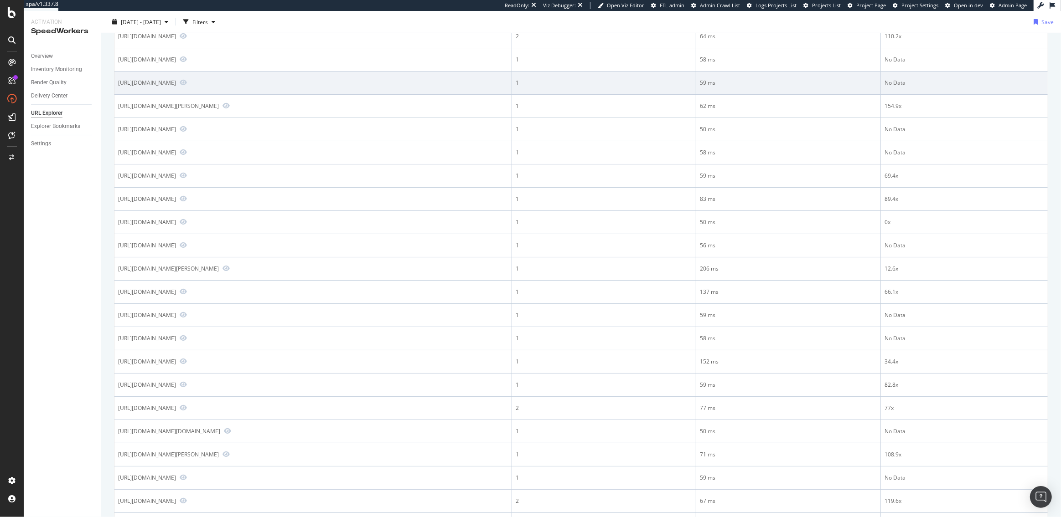
scroll to position [0, 0]
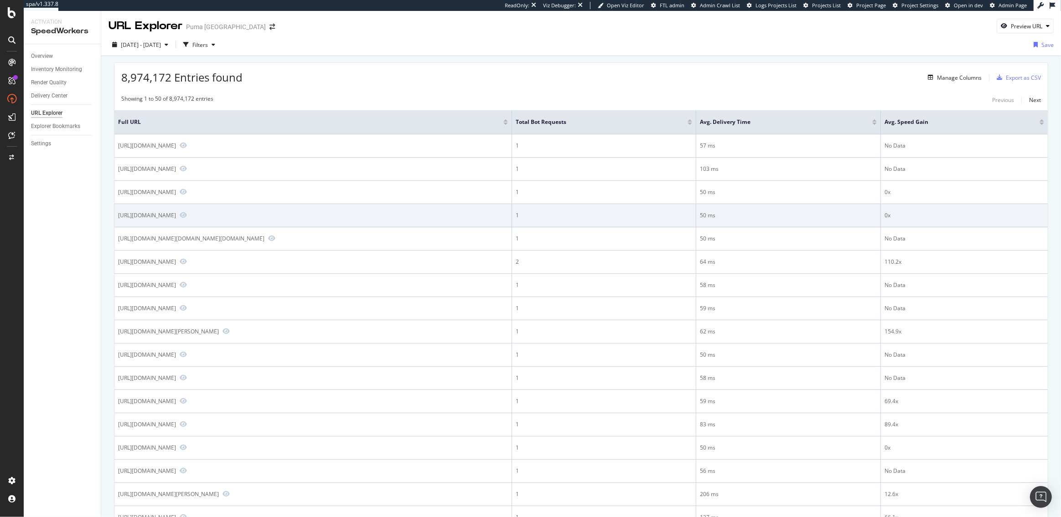
drag, startPoint x: 279, startPoint y: 282, endPoint x: 272, endPoint y: 282, distance: 7.3
click at [176, 219] on div "https://us.puma.com/us/en/pd/velocity-nitro-4-men/311140?src=SVYTHX201...%24%24…" at bounding box center [147, 216] width 58 height 8
drag, startPoint x: 311, startPoint y: 281, endPoint x: 284, endPoint y: 282, distance: 26.9
click at [176, 219] on div "https://us.puma.com/us/en/pd/velocity-nitro-4-men/311140?src=SVYTHX201...%24%24…" at bounding box center [147, 216] width 58 height 8
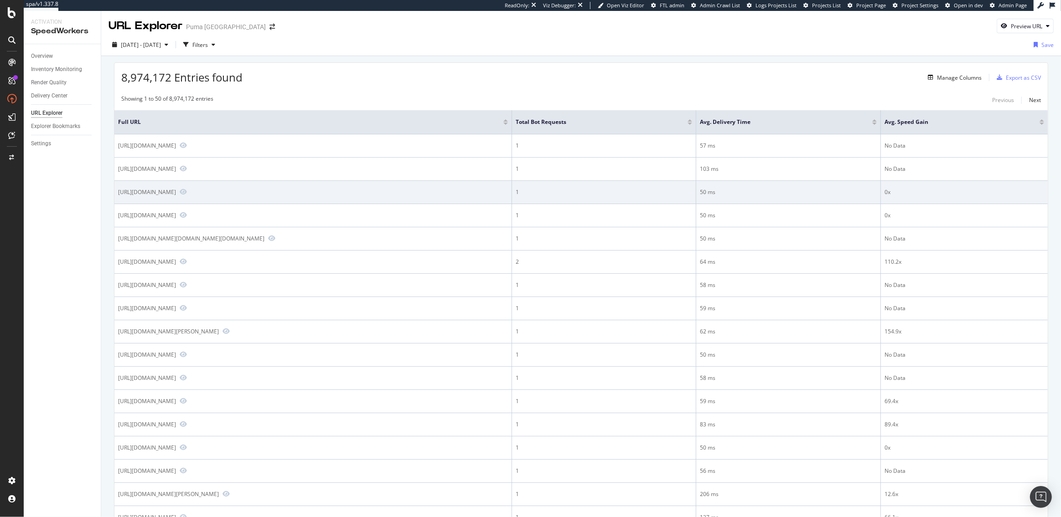
click at [351, 204] on td "https://us.puma.com/us/es/pd/tenis-para-mujer-palermo-moda-xtra-gum/400323?src=…" at bounding box center [313, 192] width 398 height 23
drag, startPoint x: 220, startPoint y: 257, endPoint x: 118, endPoint y: 235, distance: 104.0
click at [118, 196] on div "https://us.puma.com/us/es/pd/tenis-para-mujer-palermo-moda-xtra-gum/400323?src=…" at bounding box center [313, 192] width 390 height 8
copy div "https://us.puma.com/us/es/pd/tenis-para-mujer-palermo-moda-xtra-gum/400323?src=…"
click at [176, 196] on div "https://us.puma.com/us/es/pd/tenis-para-mujer-palermo-moda-xtra-gum/400323?src=…" at bounding box center [147, 192] width 58 height 8
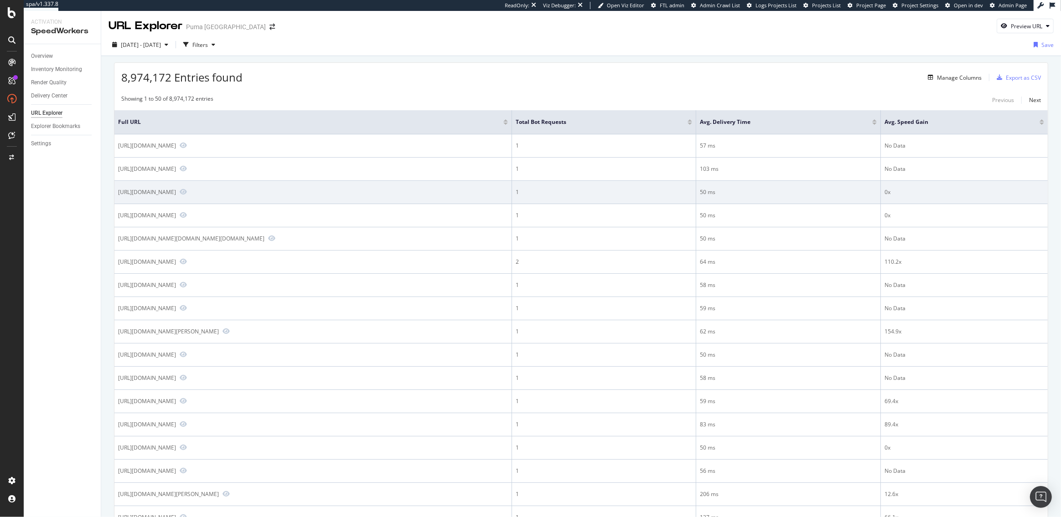
drag, startPoint x: 367, startPoint y: 232, endPoint x: 328, endPoint y: 231, distance: 38.8
click at [176, 196] on div "https://us.puma.com/us/es/pd/tenis-para-mujer-palermo-moda-xtra-gum/400323?src=…" at bounding box center [147, 192] width 58 height 8
copy div "src=SVYTHX201"
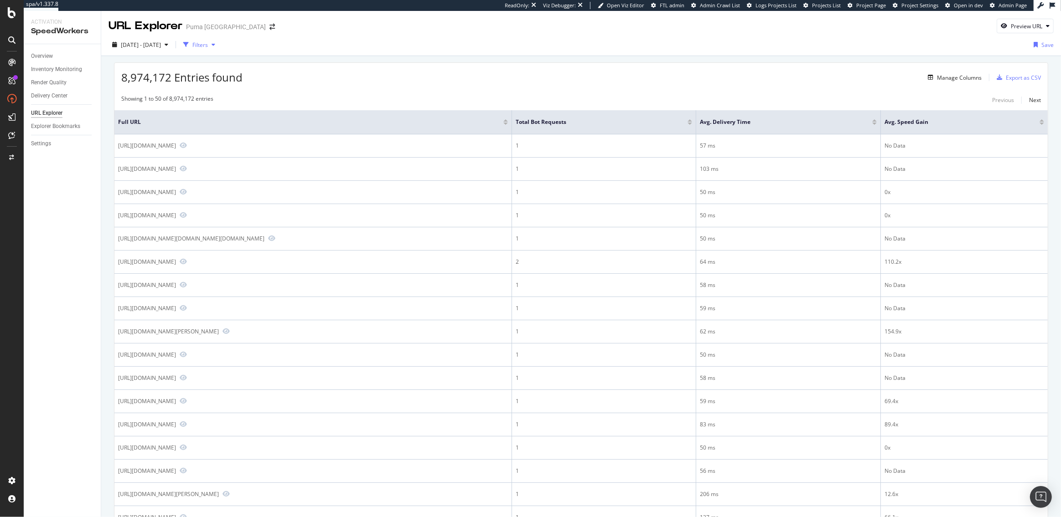
click at [208, 45] on div "Filters" at bounding box center [199, 45] width 15 height 8
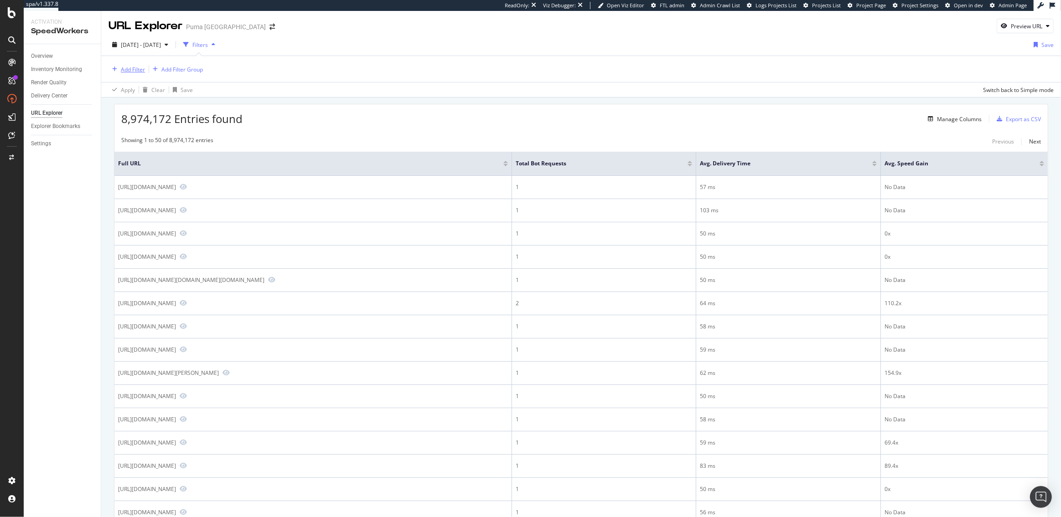
click at [128, 66] on div "Add Filter" at bounding box center [133, 70] width 24 height 8
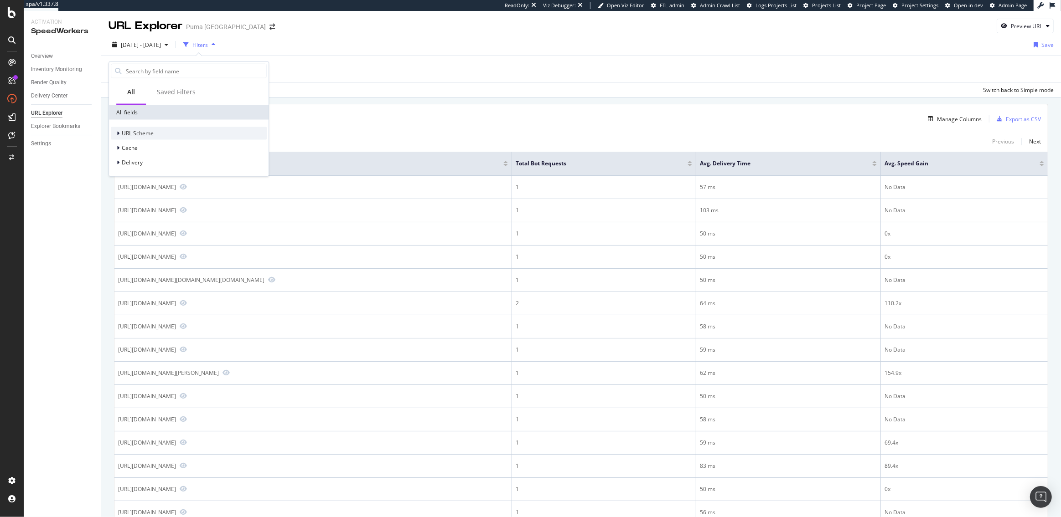
click at [139, 134] on span "URL Scheme" at bounding box center [138, 133] width 32 height 8
click at [146, 146] on span "Full URL" at bounding box center [150, 145] width 20 height 8
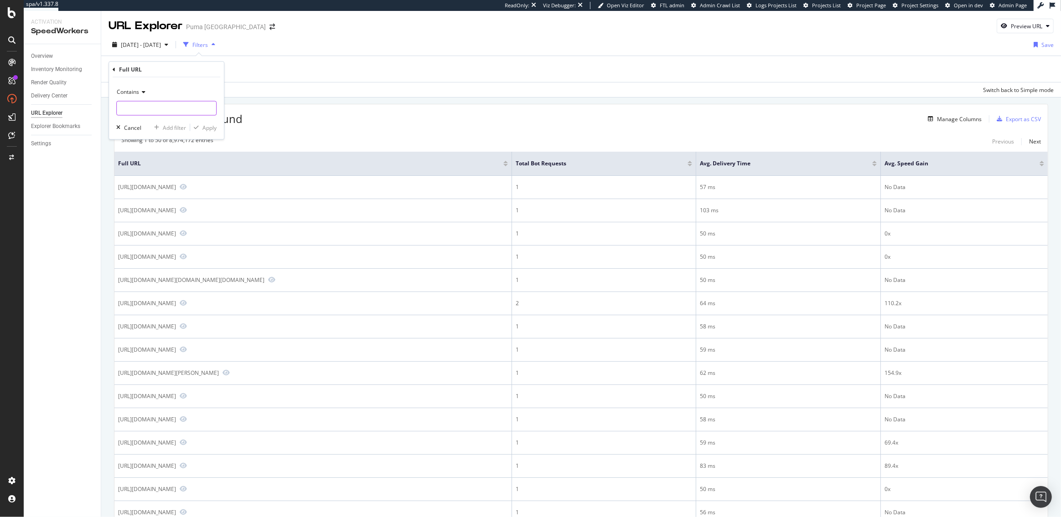
click at [142, 111] on input "text" at bounding box center [166, 108] width 99 height 15
paste input "src=SVYTHX201"
type input "src=SVYTHX201"
click at [210, 129] on div "Apply" at bounding box center [209, 128] width 14 height 8
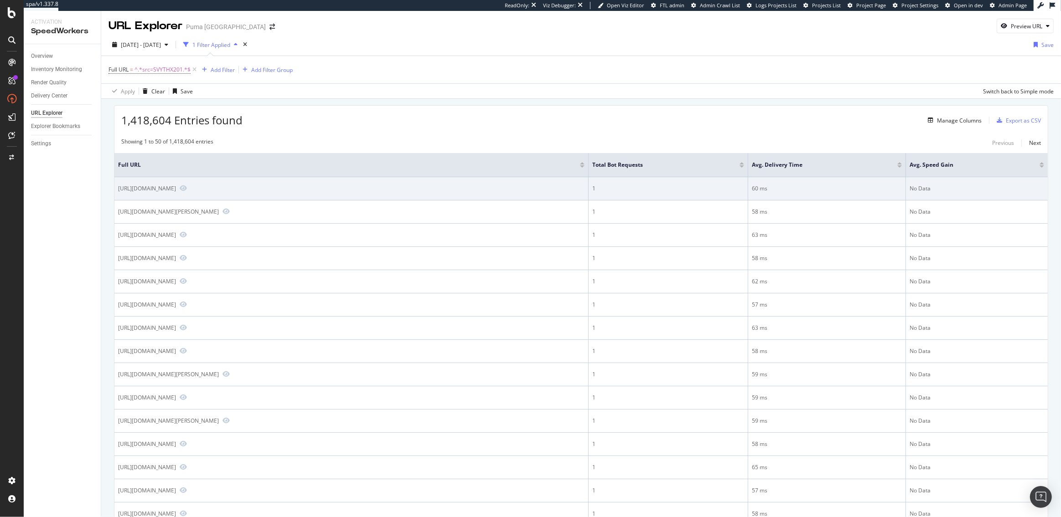
drag, startPoint x: 306, startPoint y: 189, endPoint x: 267, endPoint y: 186, distance: 38.8
click at [176, 186] on div "https://us.puma.com/us/en/pd/tenis-pacer-future/380367?src=SVYTHX201...%24%24%2…" at bounding box center [147, 189] width 58 height 8
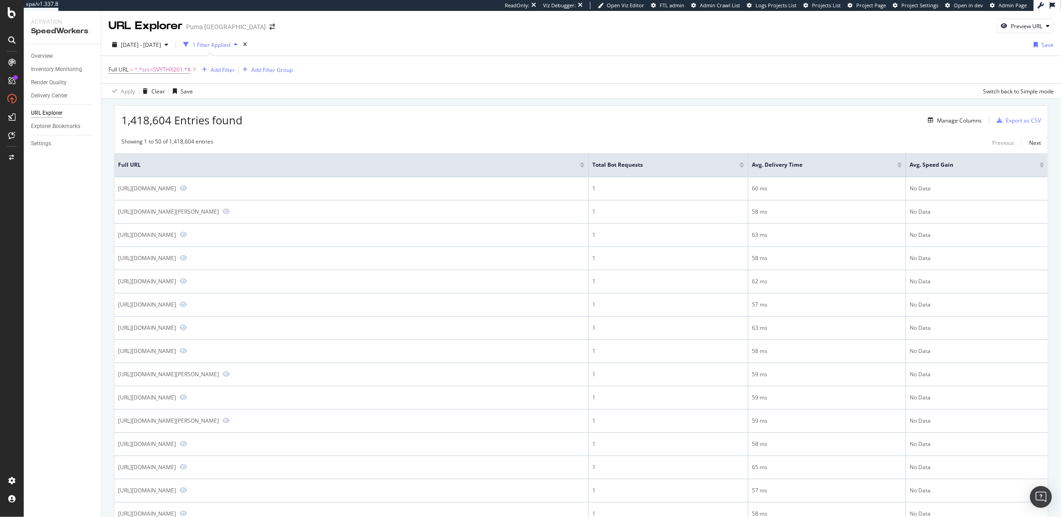
copy div "src=SVYTHX201"
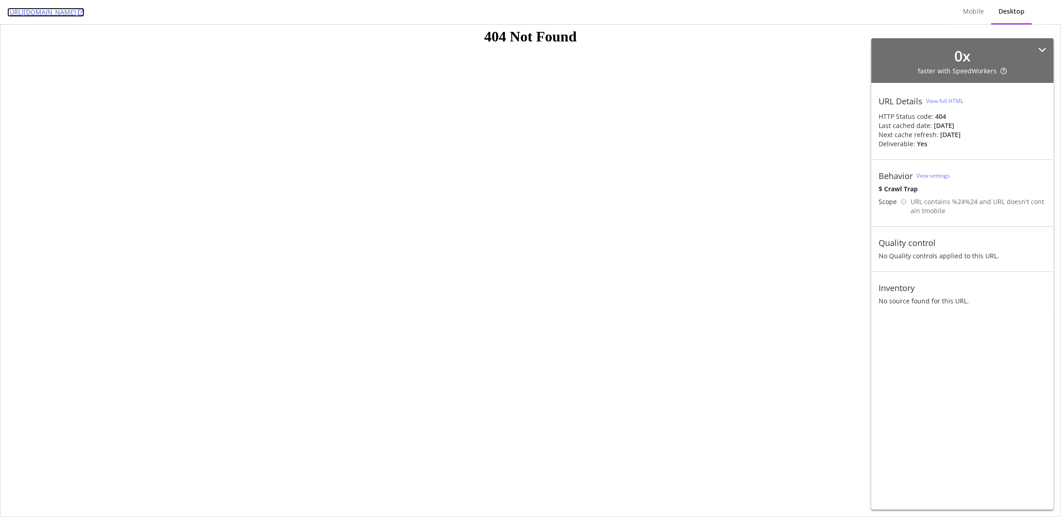
click at [84, 13] on link "[URL][DOMAIN_NAME]" at bounding box center [45, 12] width 77 height 9
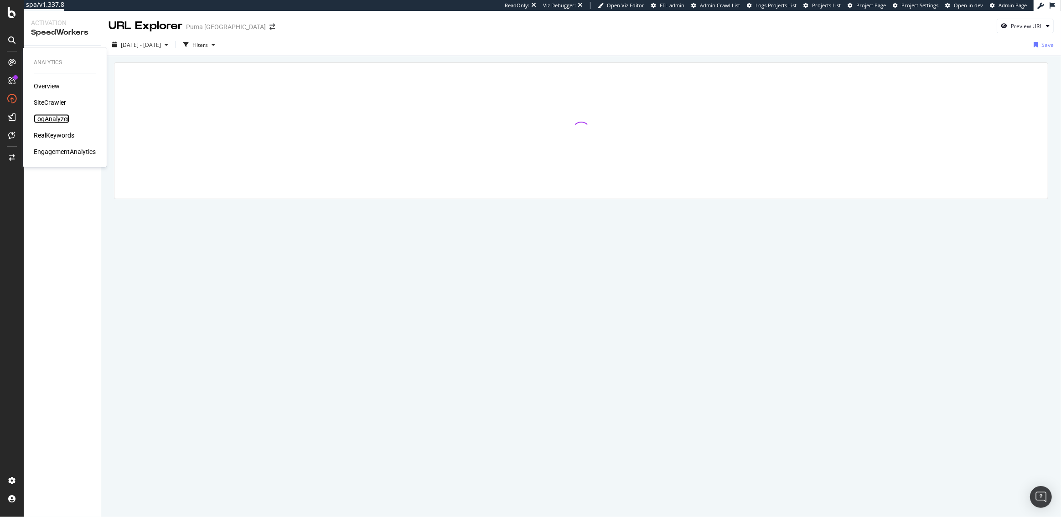
click at [57, 118] on div "LogAnalyzer" at bounding box center [52, 118] width 36 height 9
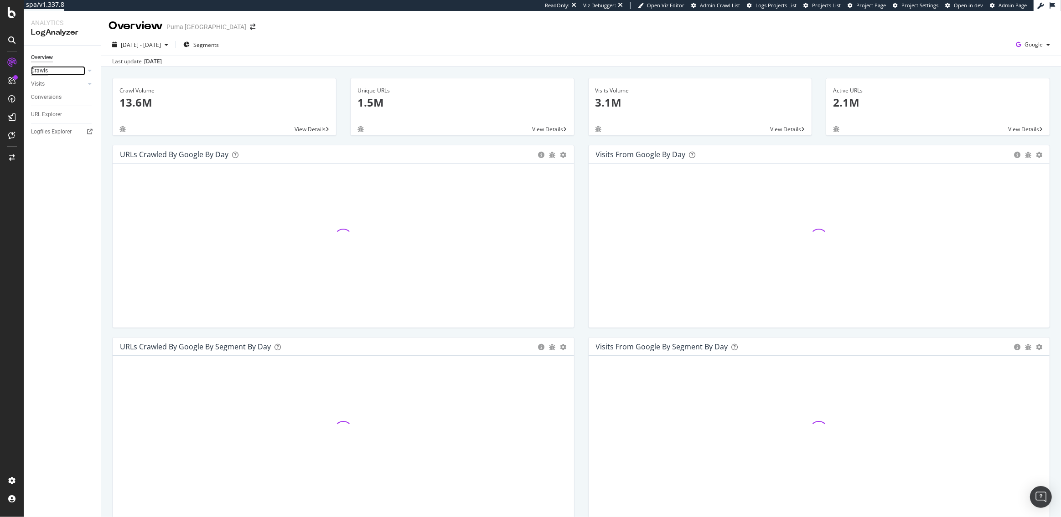
click at [41, 74] on div "Crawls" at bounding box center [39, 71] width 17 height 10
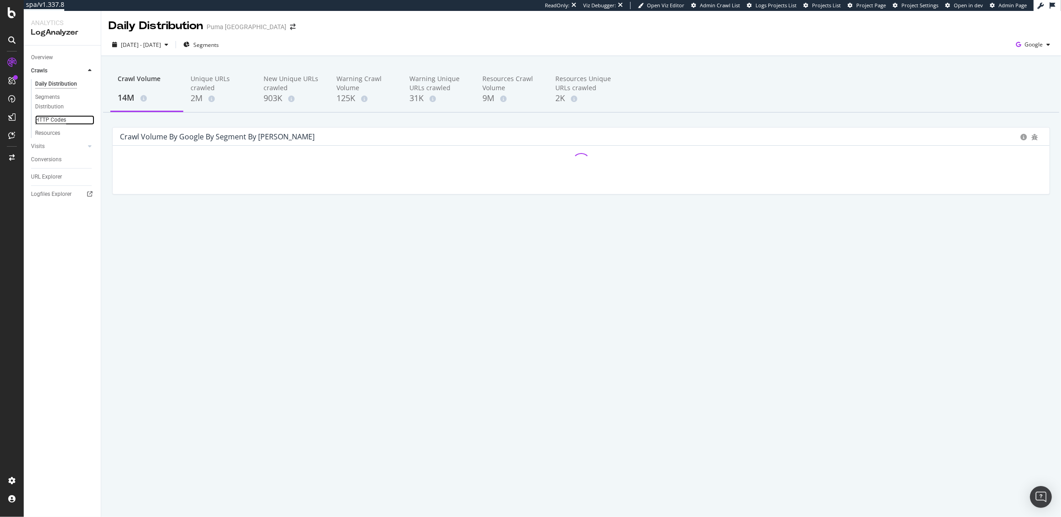
click at [41, 117] on div "HTTP Codes" at bounding box center [50, 120] width 31 height 10
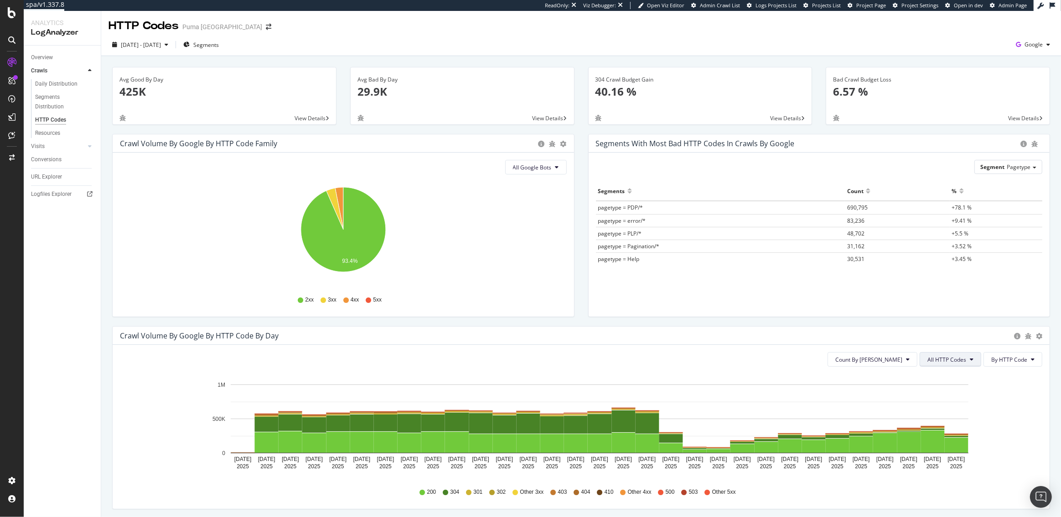
click at [953, 359] on span "All HTTP Codes" at bounding box center [946, 360] width 39 height 8
click at [941, 441] on span "4xx family" at bounding box center [952, 445] width 46 height 8
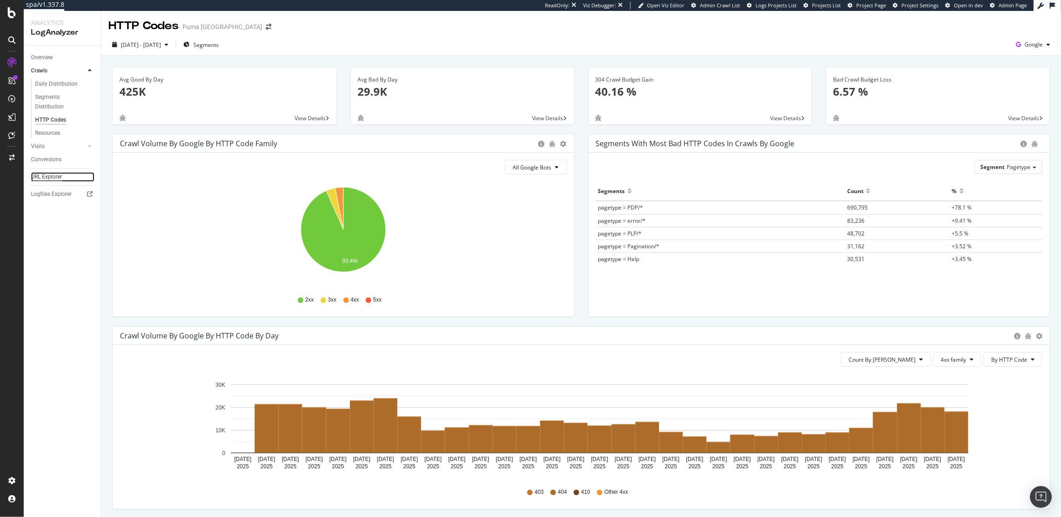
click at [56, 178] on div "URL Explorer" at bounding box center [46, 177] width 31 height 10
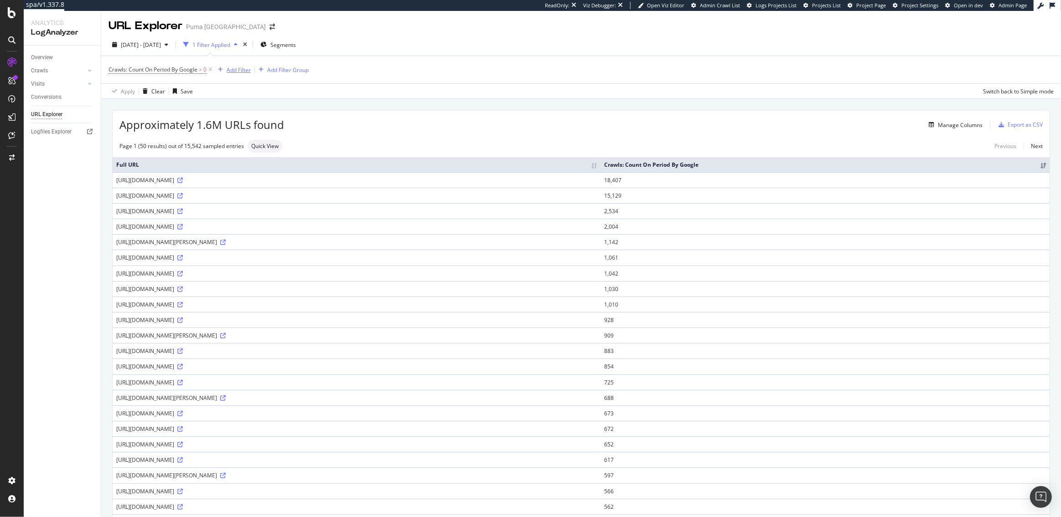
click at [235, 73] on div "Add Filter" at bounding box center [239, 70] width 24 height 8
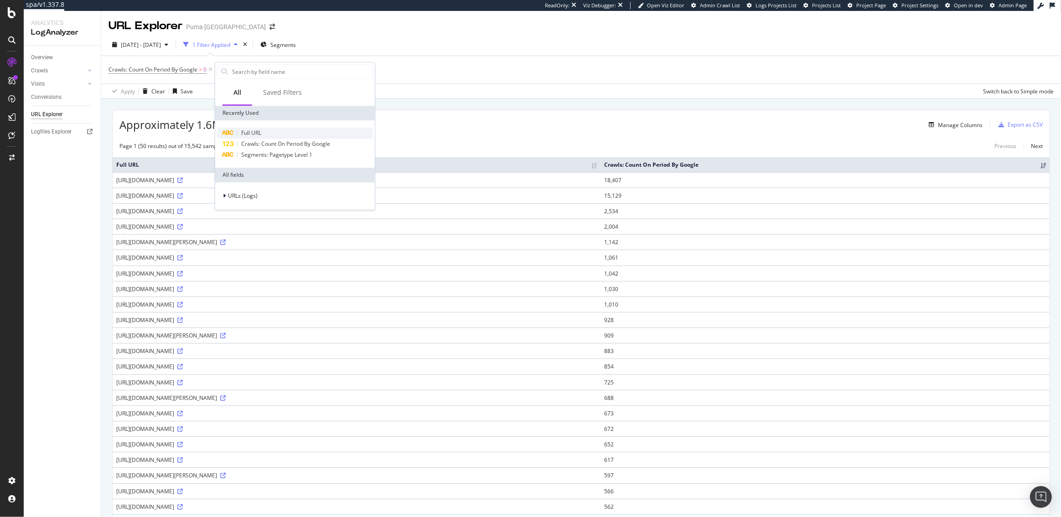
click at [263, 134] on div "Full URL" at bounding box center [295, 133] width 156 height 11
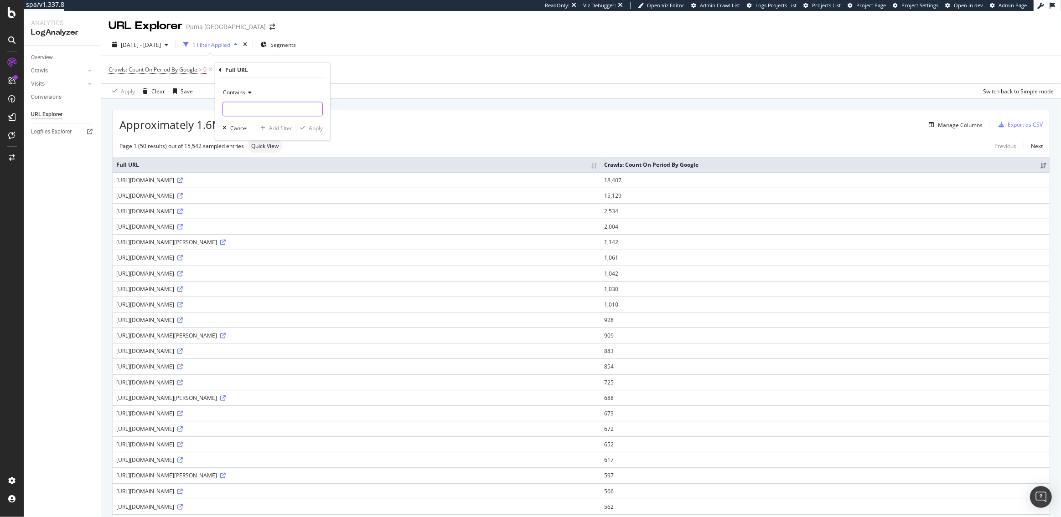
click at [243, 108] on input "text" at bounding box center [272, 109] width 99 height 15
type input "%24"
click at [313, 128] on div "Apply" at bounding box center [316, 128] width 14 height 8
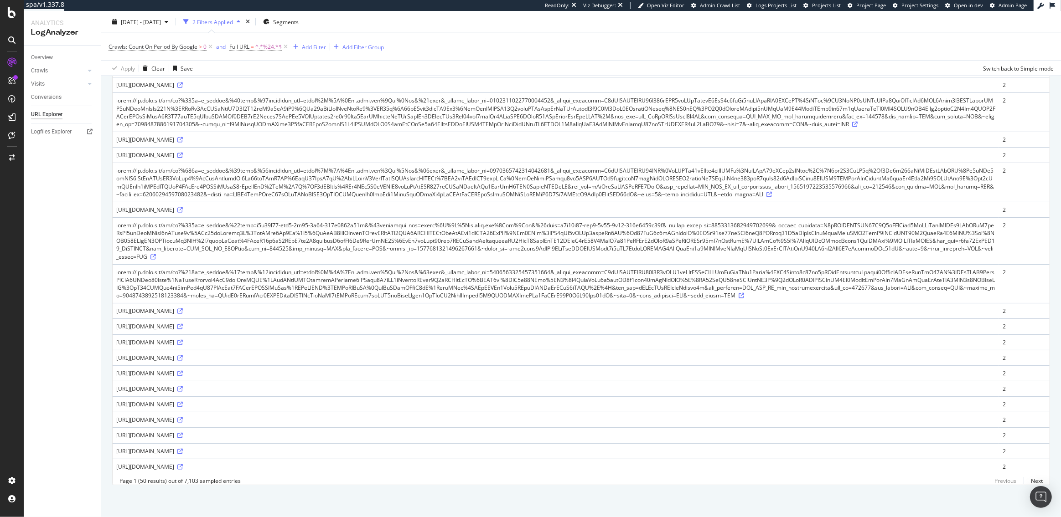
scroll to position [1231, 0]
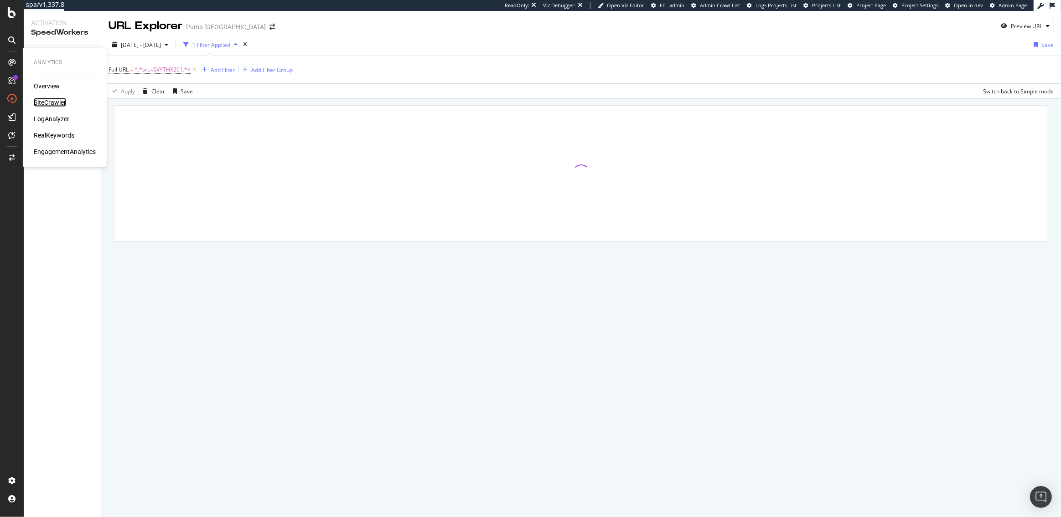
click at [53, 105] on div "SiteCrawler" at bounding box center [50, 102] width 32 height 9
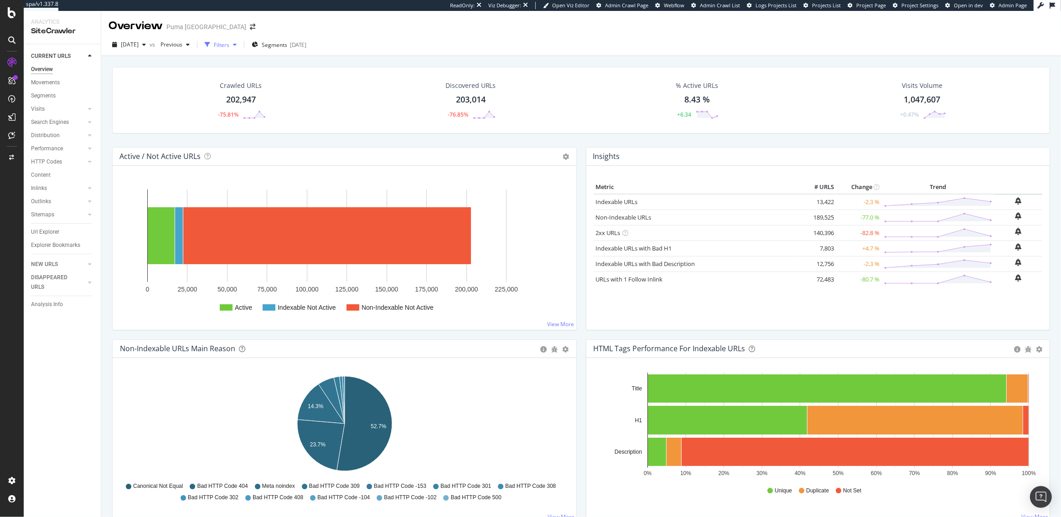
click at [229, 41] on div "Filters" at bounding box center [221, 45] width 15 height 8
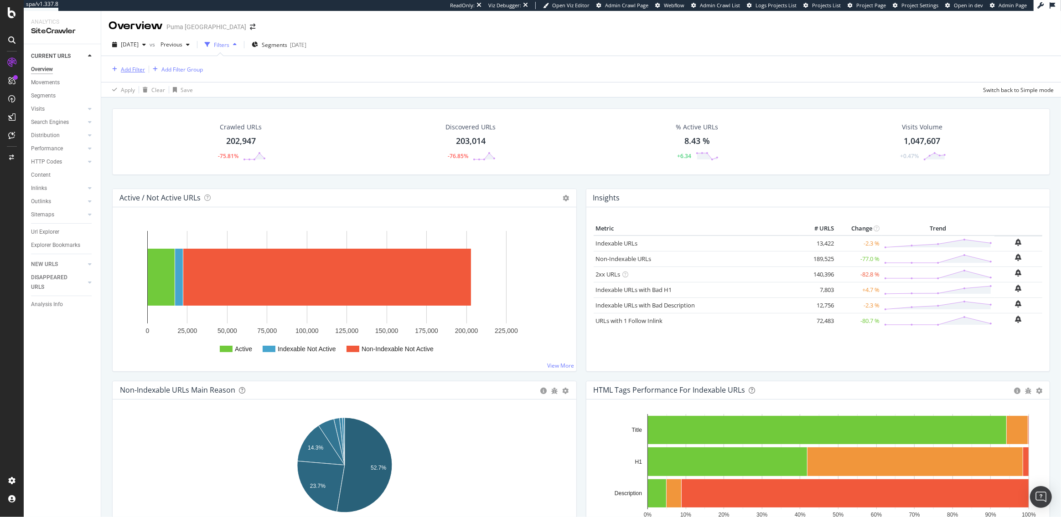
click at [130, 67] on div "Add Filter" at bounding box center [133, 70] width 24 height 8
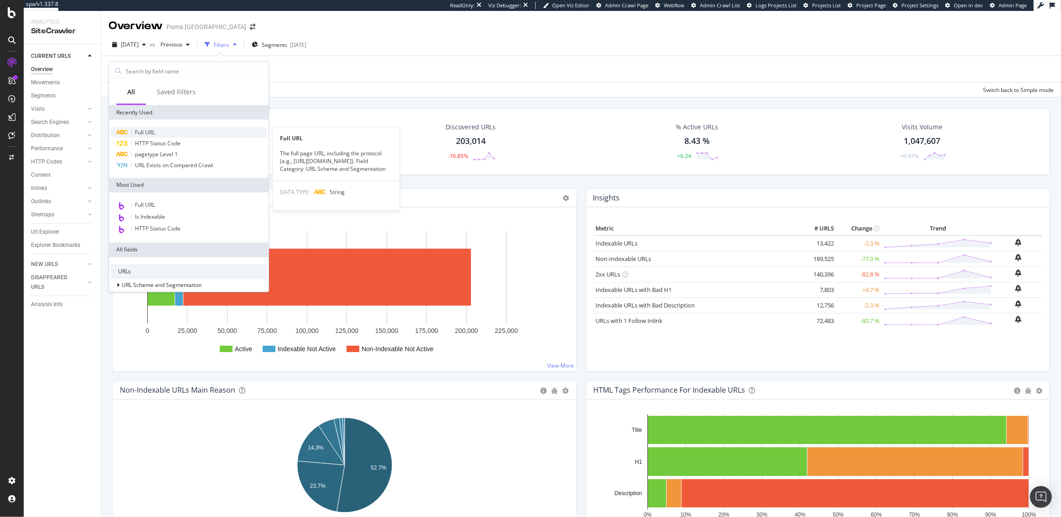
click at [151, 134] on span "Full URL" at bounding box center [145, 133] width 20 height 8
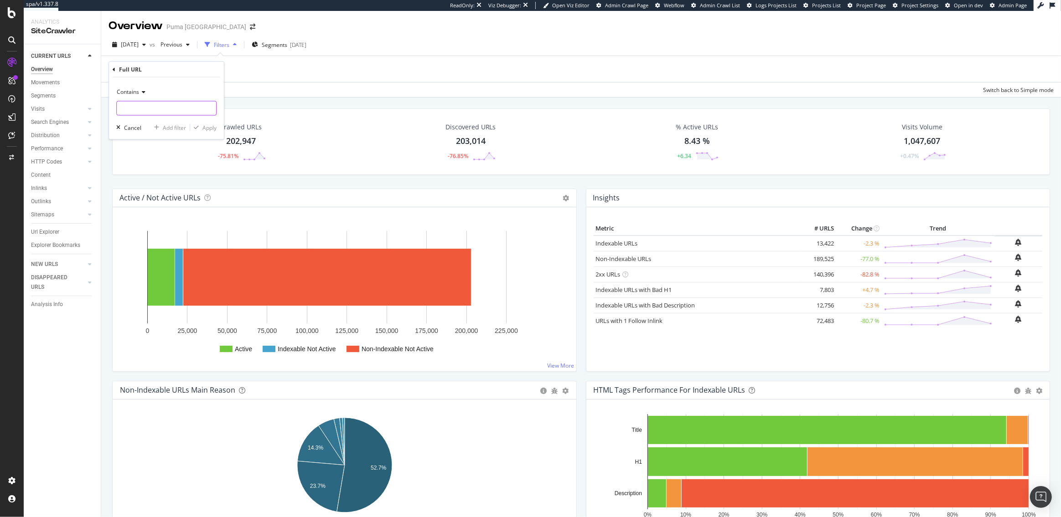
click at [141, 115] on input "text" at bounding box center [166, 108] width 99 height 15
paste input "src=SVYTHX201"
type input "src=SVYTHX201"
click at [212, 128] on div "Apply" at bounding box center [209, 128] width 14 height 8
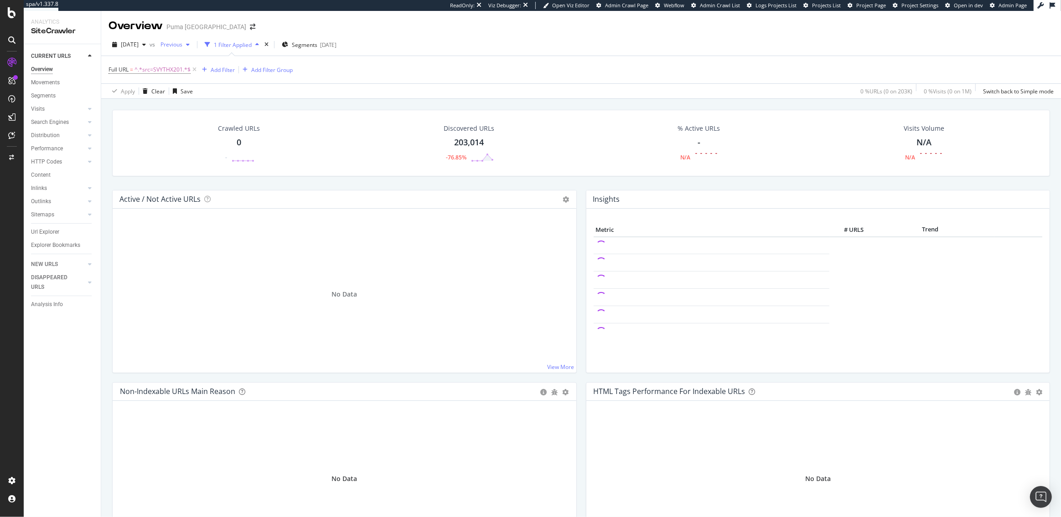
click at [182, 47] on span "Previous" at bounding box center [170, 45] width 26 height 8
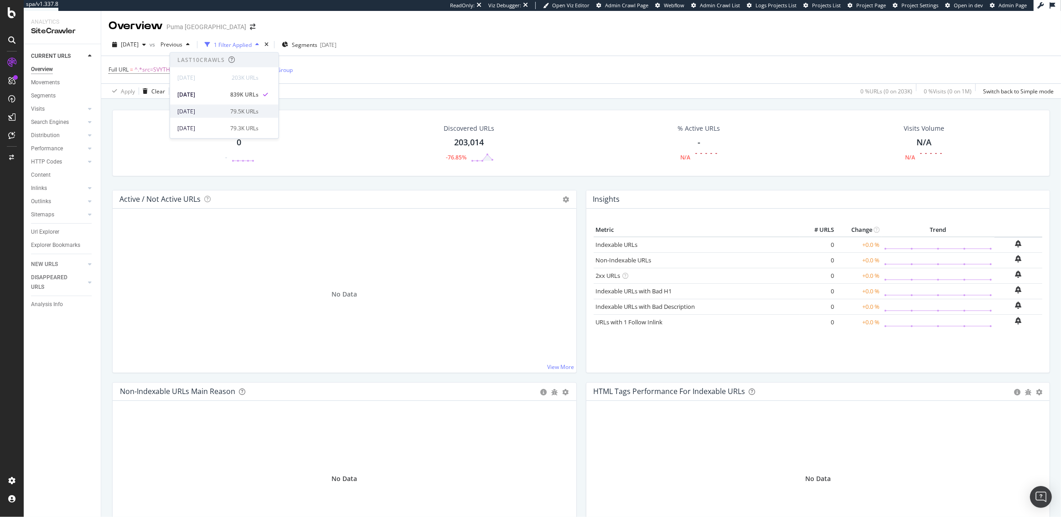
click at [206, 107] on div "2025 Aug. 17th" at bounding box center [200, 111] width 47 height 8
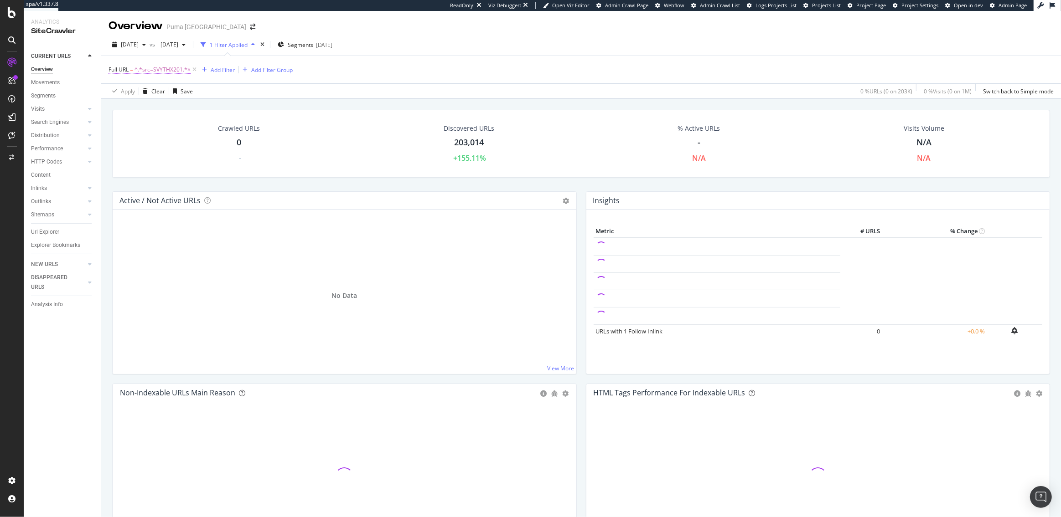
click at [175, 72] on span "^.*src=SVYTHX201.*$" at bounding box center [162, 69] width 56 height 13
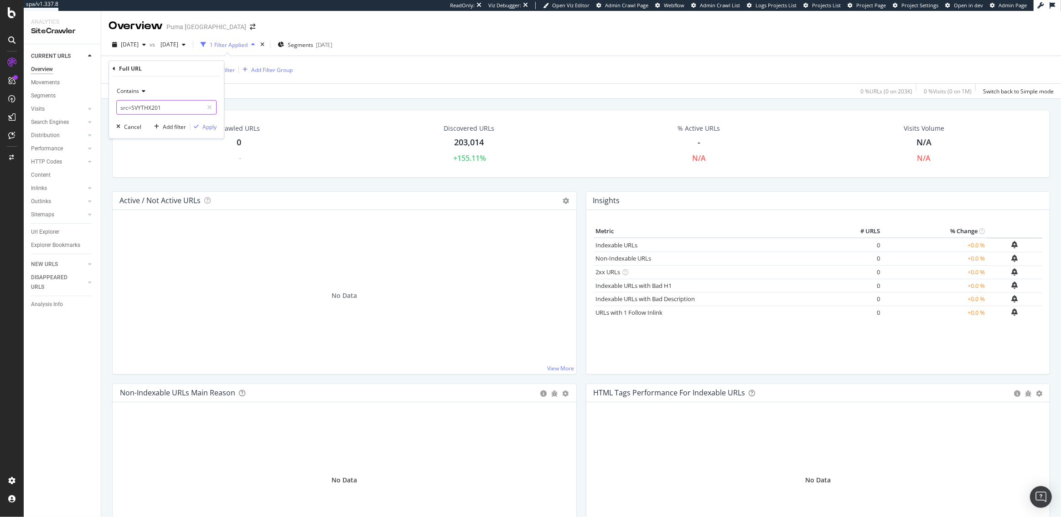
click at [142, 108] on input "src=SVYTHX201" at bounding box center [160, 107] width 86 height 15
type input "%24"
click at [209, 125] on div "Apply" at bounding box center [209, 127] width 14 height 8
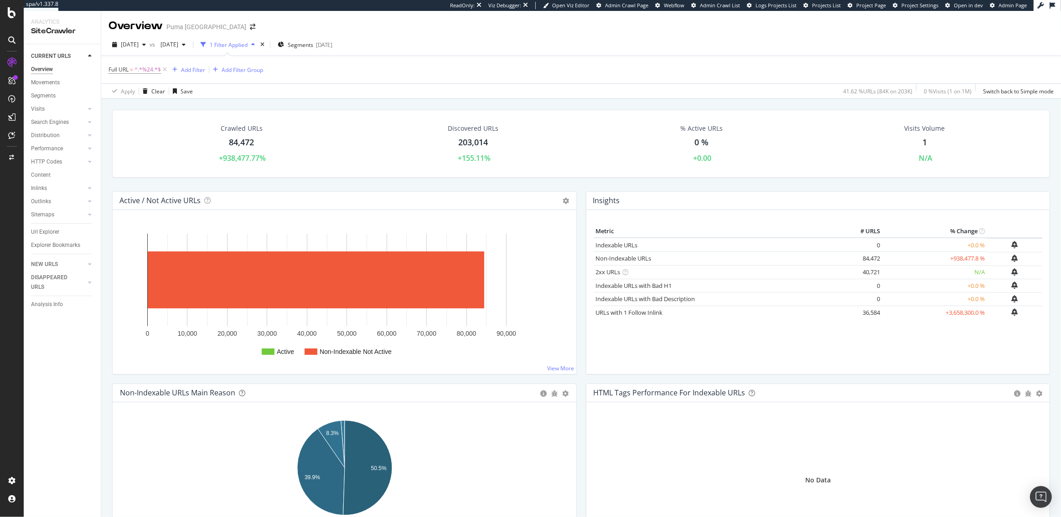
click at [243, 145] on div "84,472" at bounding box center [241, 143] width 25 height 12
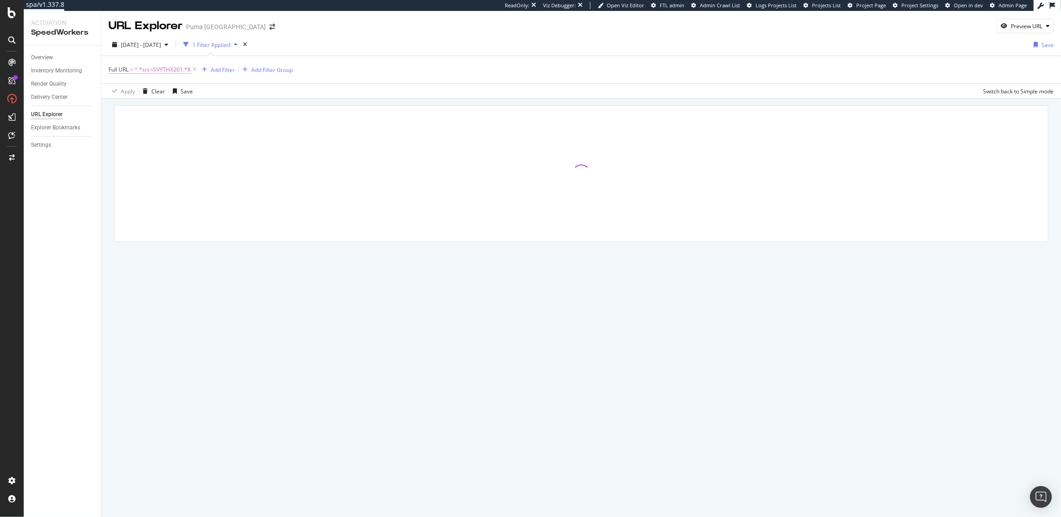
click at [169, 72] on span "^.*src=SVYTHX201.*$" at bounding box center [162, 69] width 56 height 13
click at [145, 106] on input "src=SVYTHX201" at bounding box center [160, 107] width 86 height 15
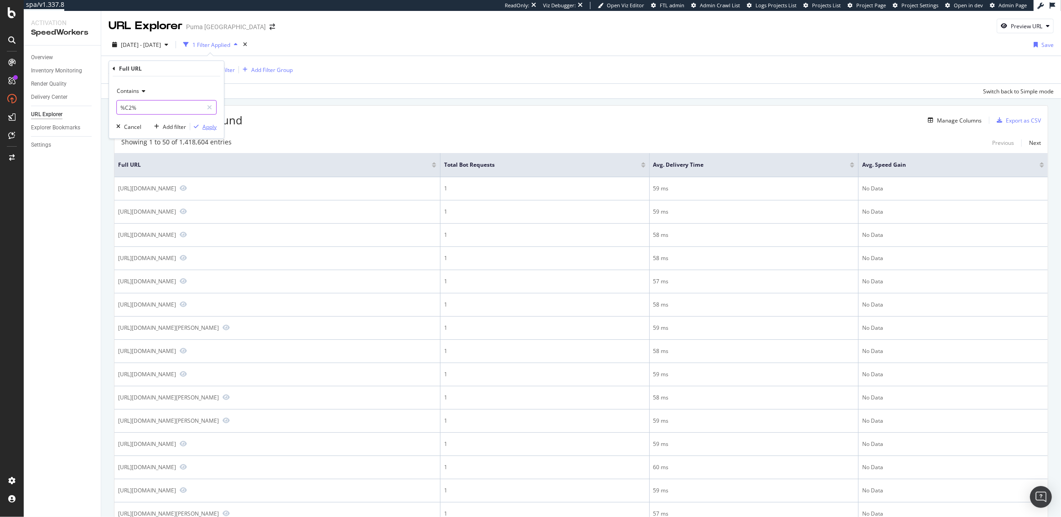
type input "%C2%"
click at [203, 126] on div "Apply" at bounding box center [209, 127] width 14 height 8
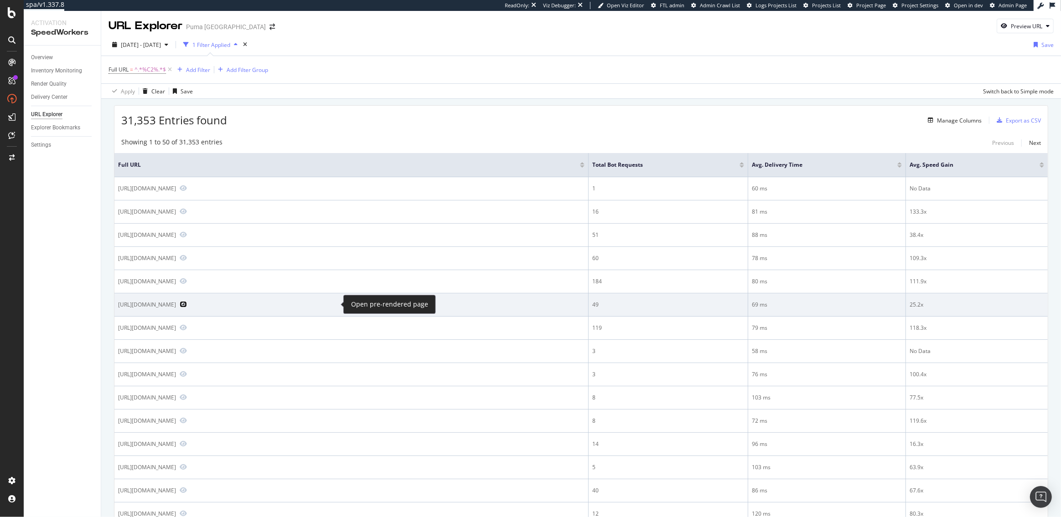
click at [187, 304] on icon "Preview https://us.puma.com/us/en/pd/puma-x-sonic-rs-x%C2%B3-little-kids-shoes/…" at bounding box center [183, 304] width 7 height 6
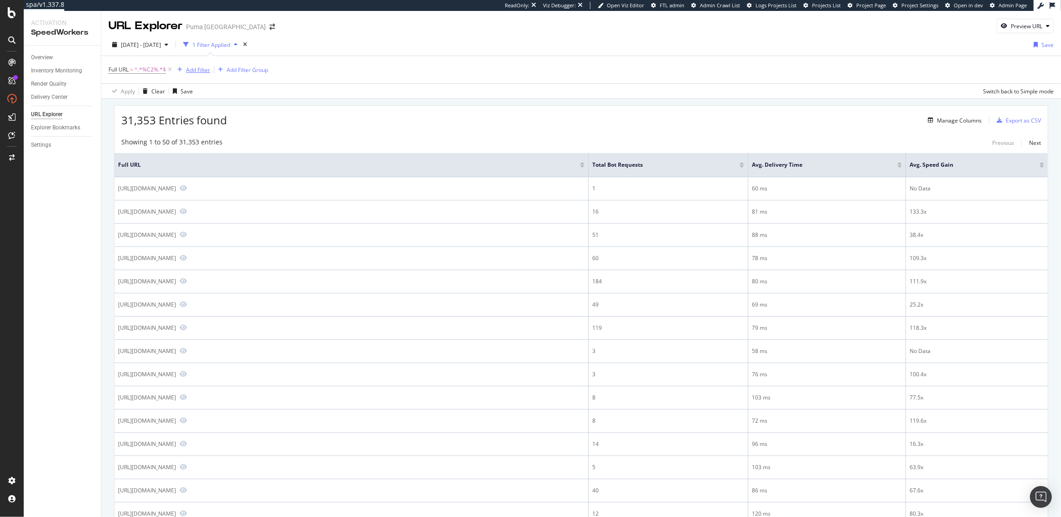
click at [194, 66] on div "Add Filter" at bounding box center [198, 70] width 24 height 8
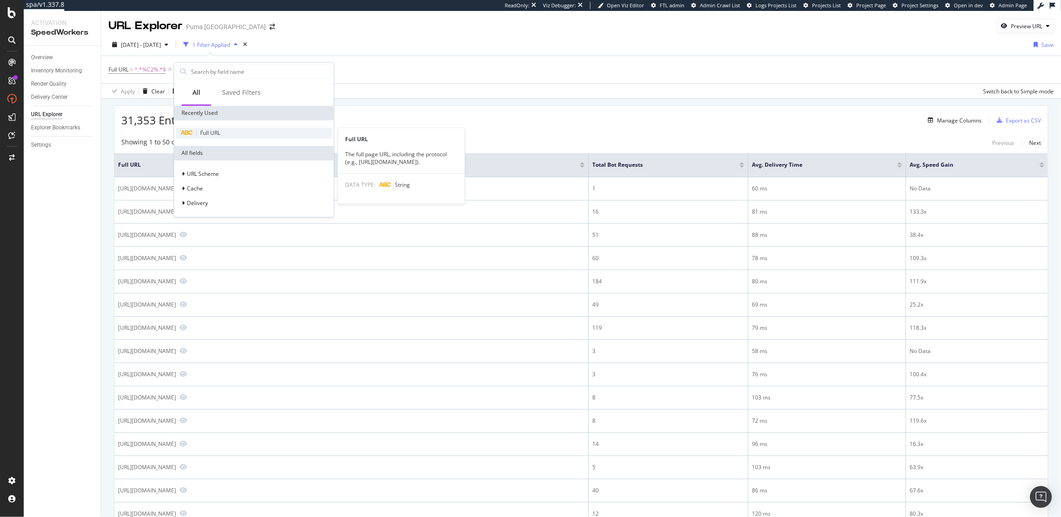
click at [206, 134] on span "Full URL" at bounding box center [210, 133] width 20 height 8
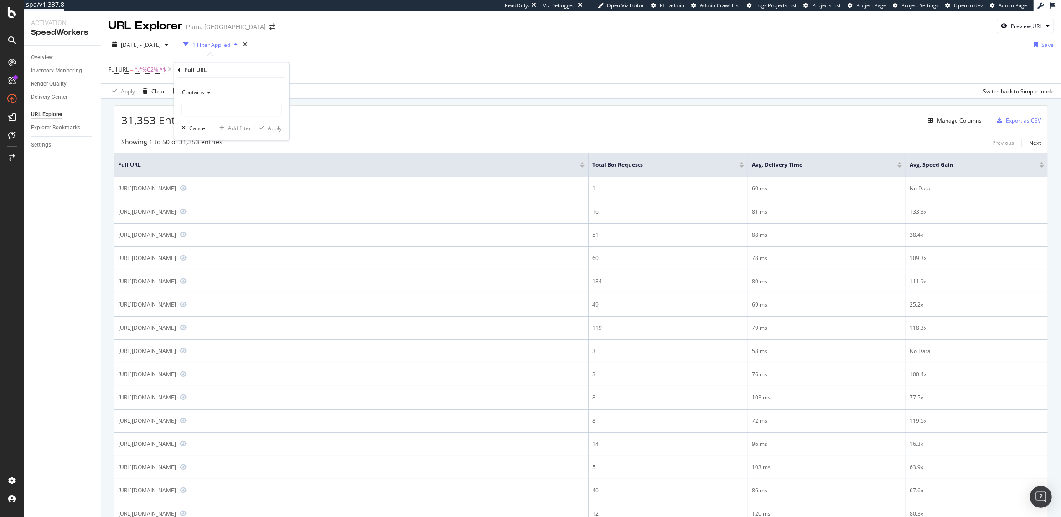
click at [193, 91] on span "Contains" at bounding box center [193, 93] width 22 height 8
click at [204, 189] on div "Doesn't contain" at bounding box center [233, 195] width 98 height 12
click at [203, 108] on input "text" at bounding box center [231, 109] width 99 height 15
type input "?"
click at [277, 131] on div "Apply" at bounding box center [275, 128] width 14 height 8
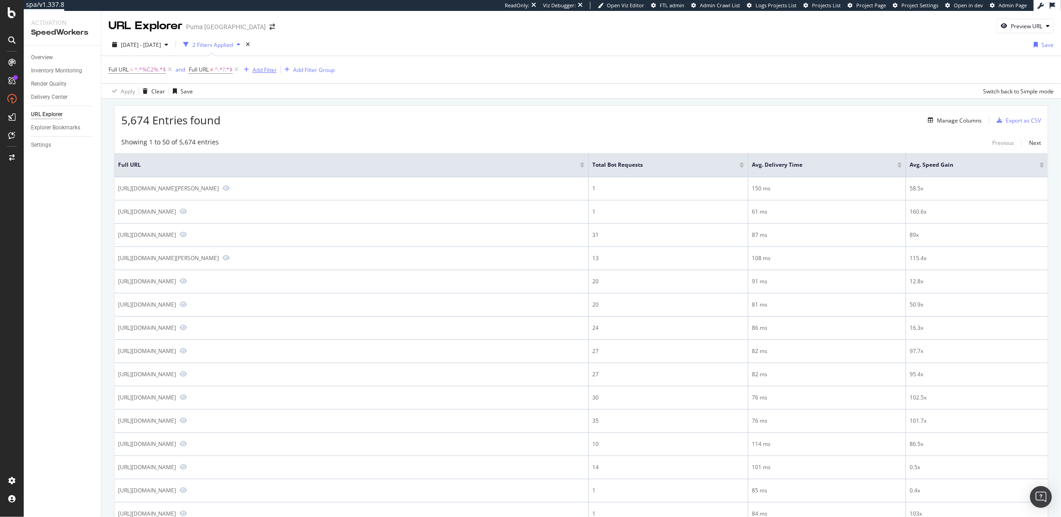
click at [266, 70] on div "Add Filter" at bounding box center [265, 70] width 24 height 8
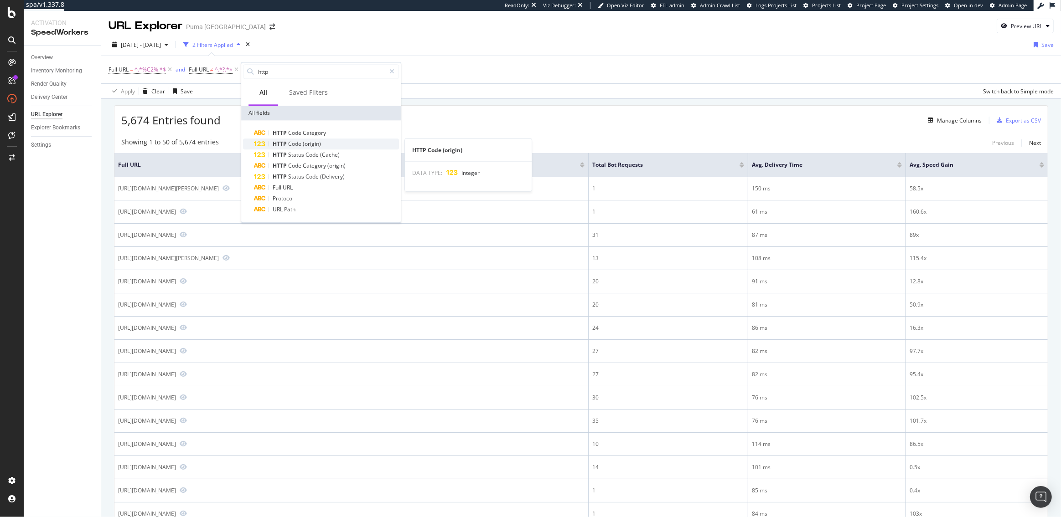
type input "http"
click at [286, 145] on span "HTTP" at bounding box center [280, 144] width 15 height 8
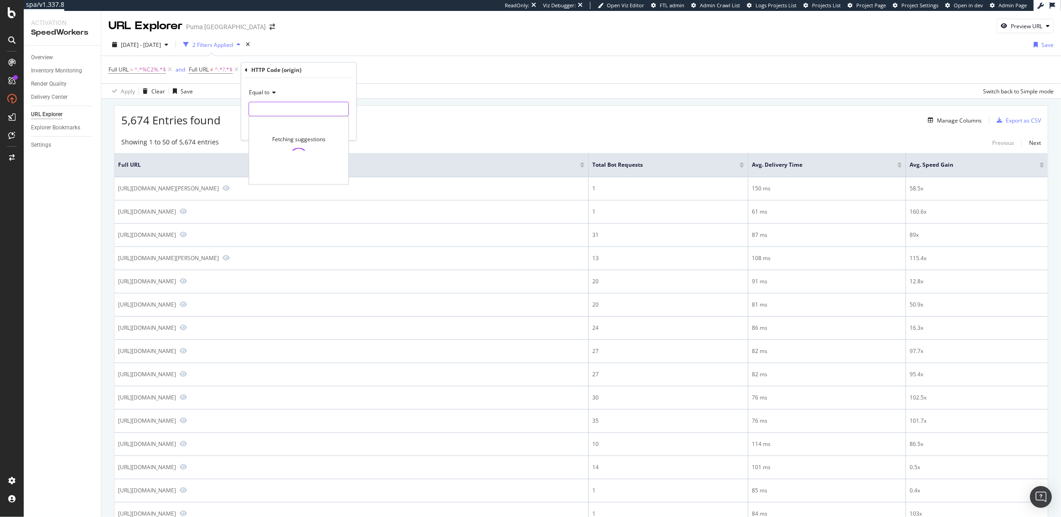
click at [279, 111] on input "number" at bounding box center [298, 109] width 100 height 15
type input "200"
click at [331, 119] on span "3,829,226 URLS" at bounding box center [329, 122] width 38 height 8
click at [337, 125] on div "Apply" at bounding box center [342, 128] width 14 height 8
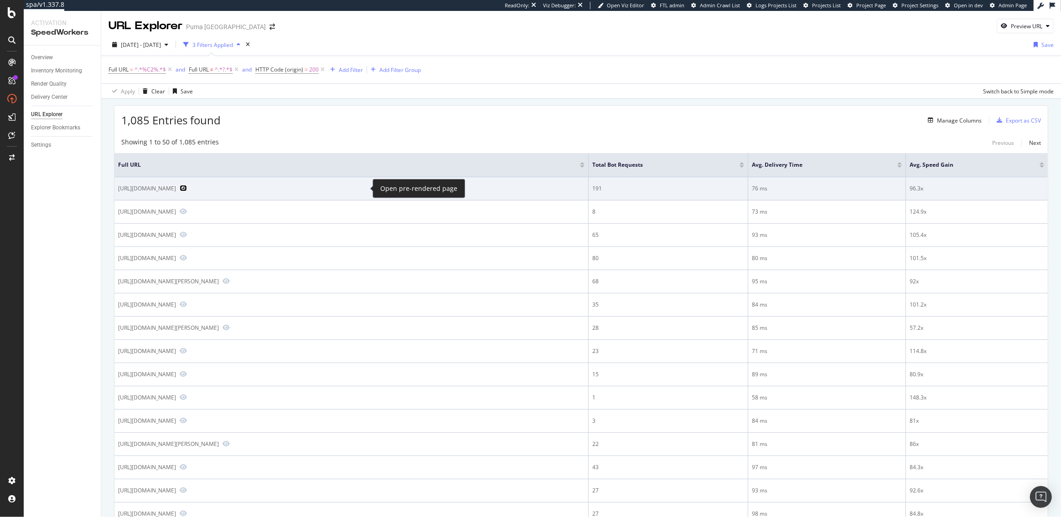
click at [187, 187] on icon "Preview https://us.puma.com/us/en/pd/formula-1%C2%AE-leadcat-2.0-miami-grand-pr…" at bounding box center [183, 188] width 7 height 6
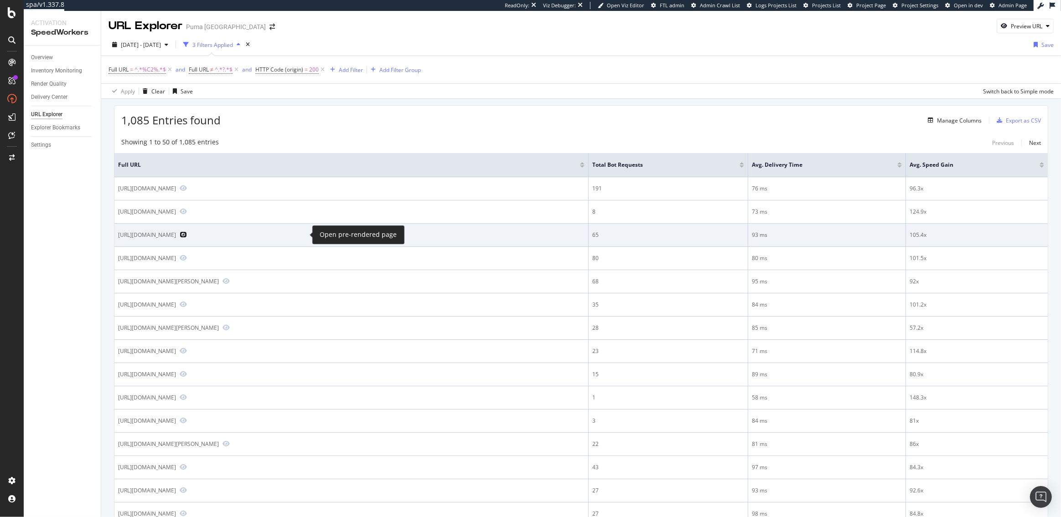
click at [187, 235] on icon "Preview https://us.puma.com/us/en/pd/accelerator-duffle-bag%C2%A0/859236" at bounding box center [183, 235] width 7 height 6
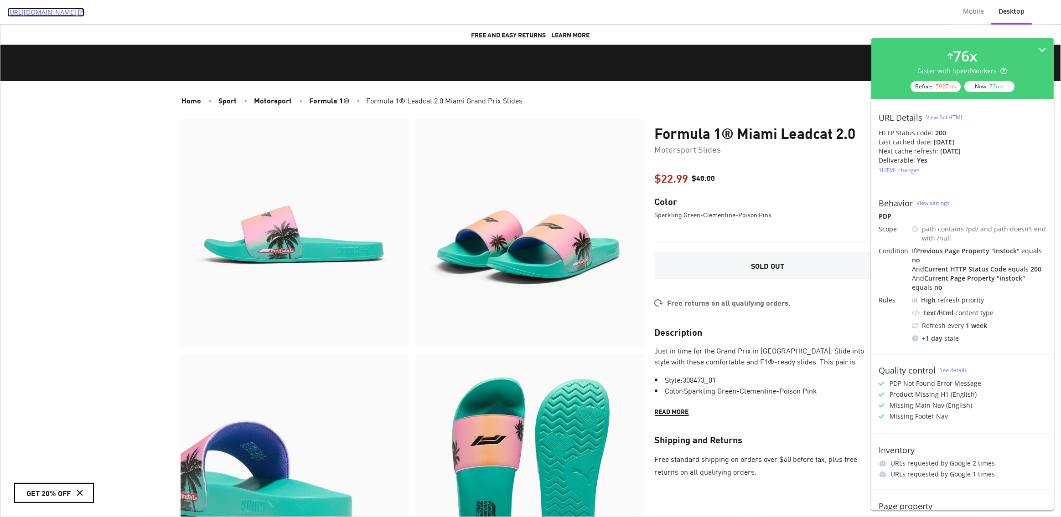
click at [84, 13] on icon at bounding box center [81, 12] width 6 height 6
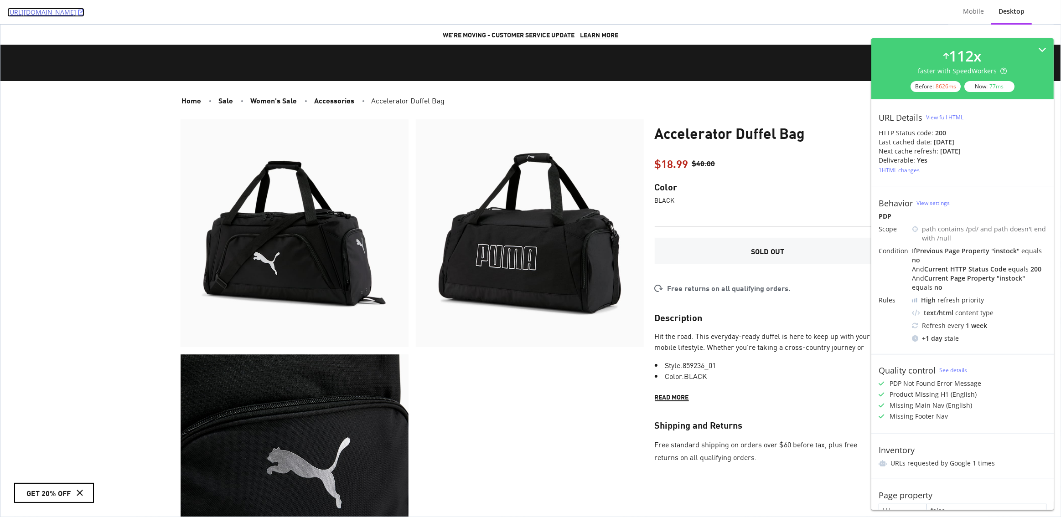
click at [84, 12] on icon at bounding box center [81, 12] width 6 height 6
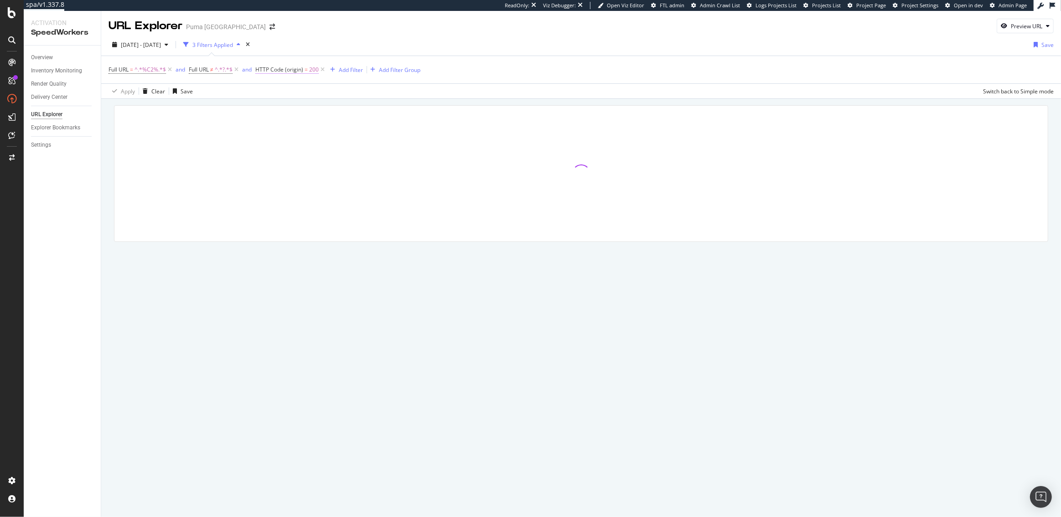
click at [281, 67] on span "HTTP Code (origin)" at bounding box center [279, 70] width 48 height 8
click at [283, 109] on input "200" at bounding box center [313, 107] width 100 height 15
type input "2"
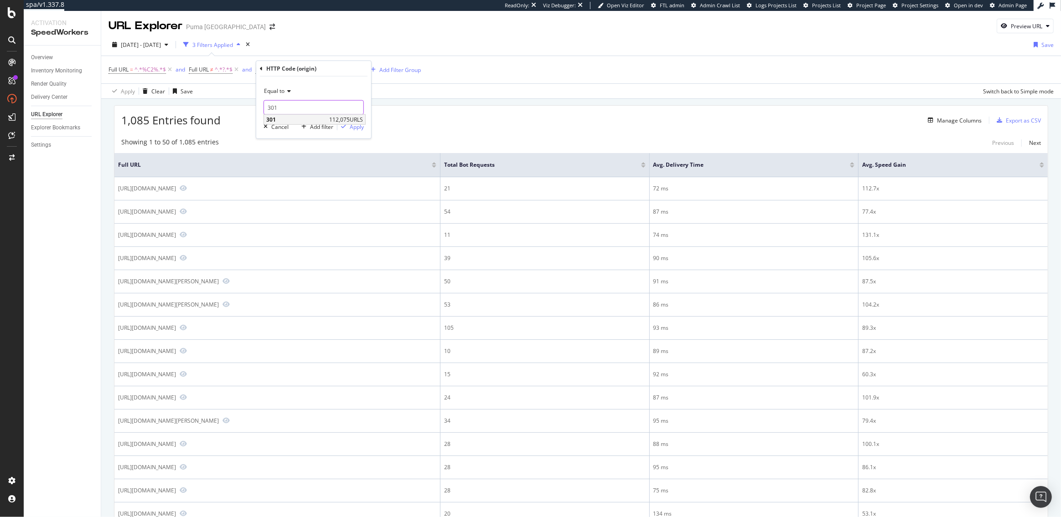
type input "301"
click at [301, 119] on span "301" at bounding box center [296, 120] width 61 height 8
click at [350, 124] on div "Apply" at bounding box center [357, 127] width 14 height 8
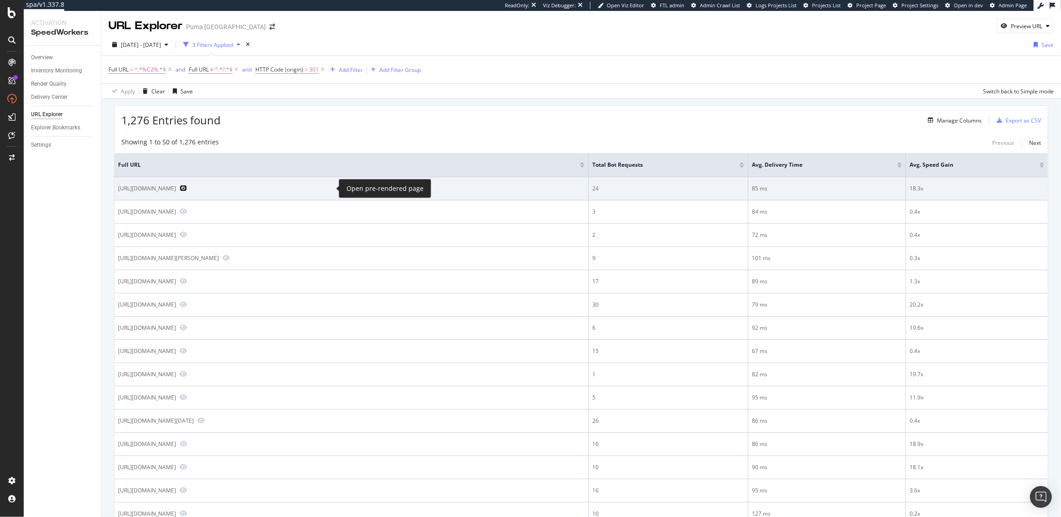
click at [187, 190] on icon "Preview https://us.puma.com/us/en/pd/puma-x-playstation%C2%AE-mens-shorts/624703" at bounding box center [183, 188] width 7 height 6
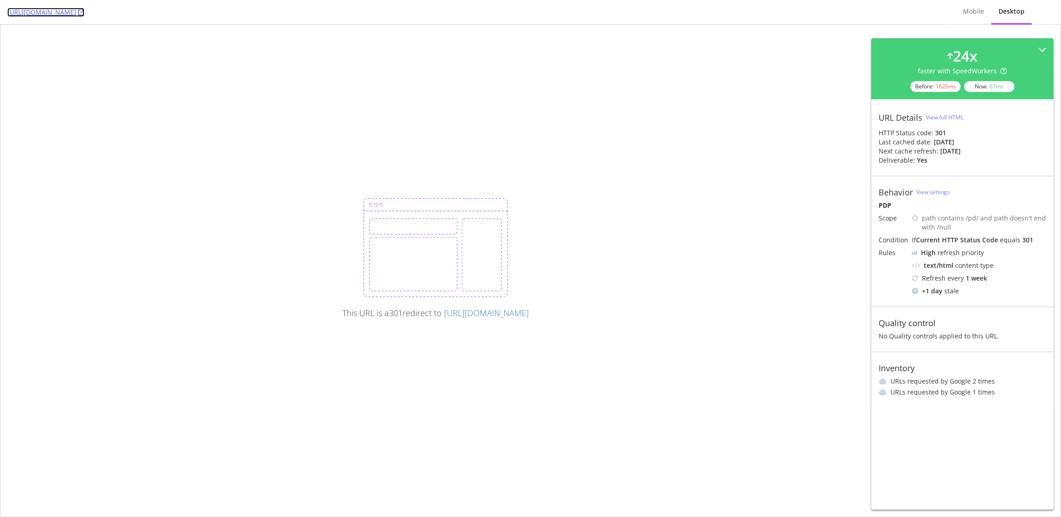
click at [84, 12] on icon at bounding box center [81, 12] width 6 height 6
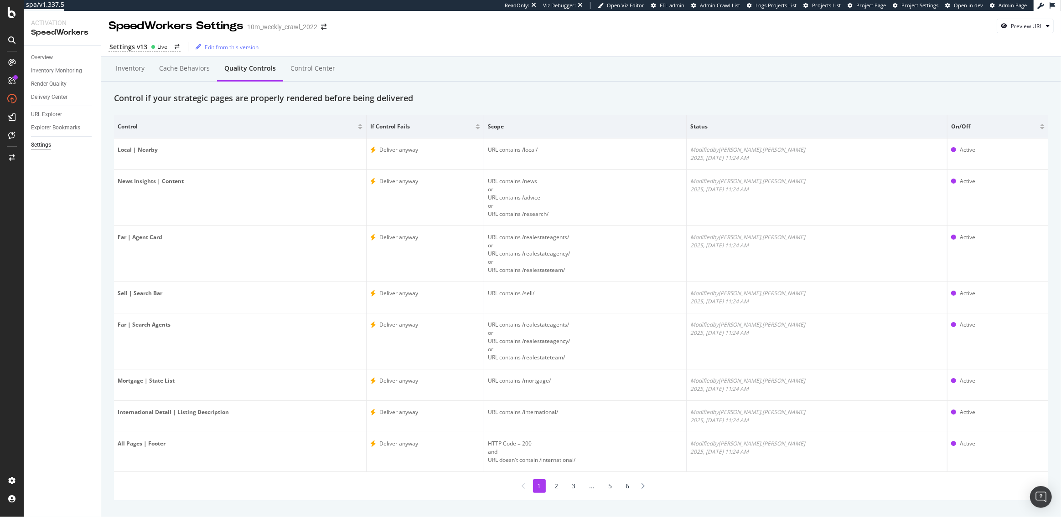
scroll to position [14, 0]
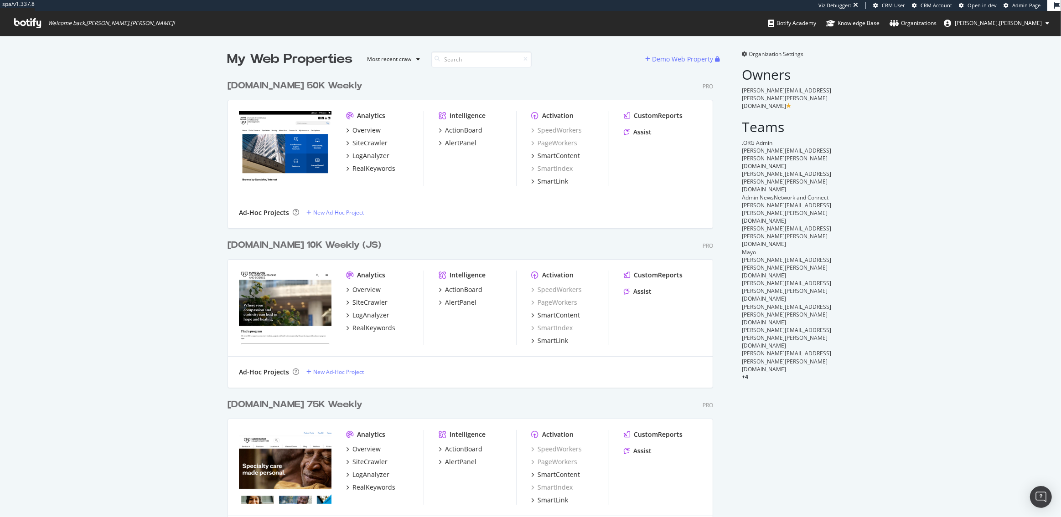
scroll to position [1303, 492]
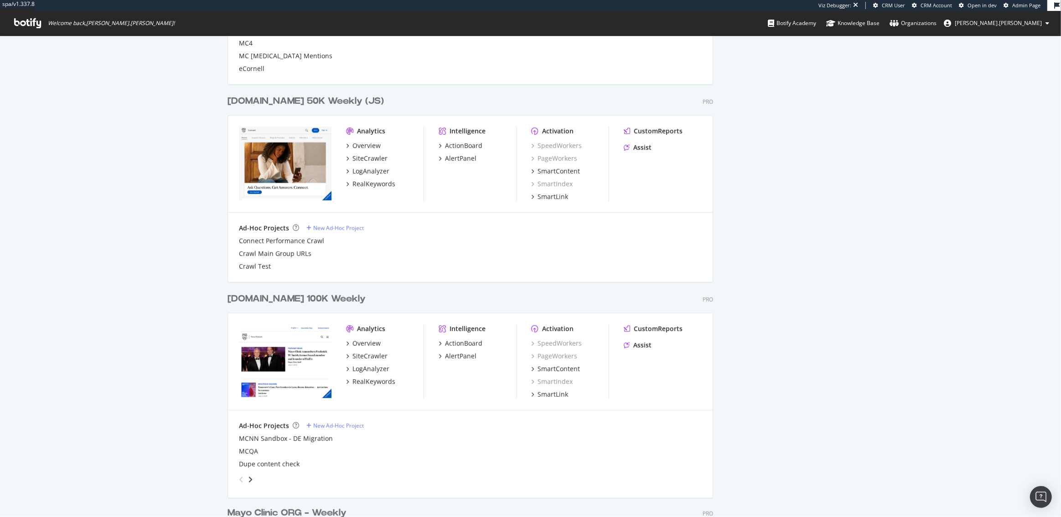
scroll to position [868, 0]
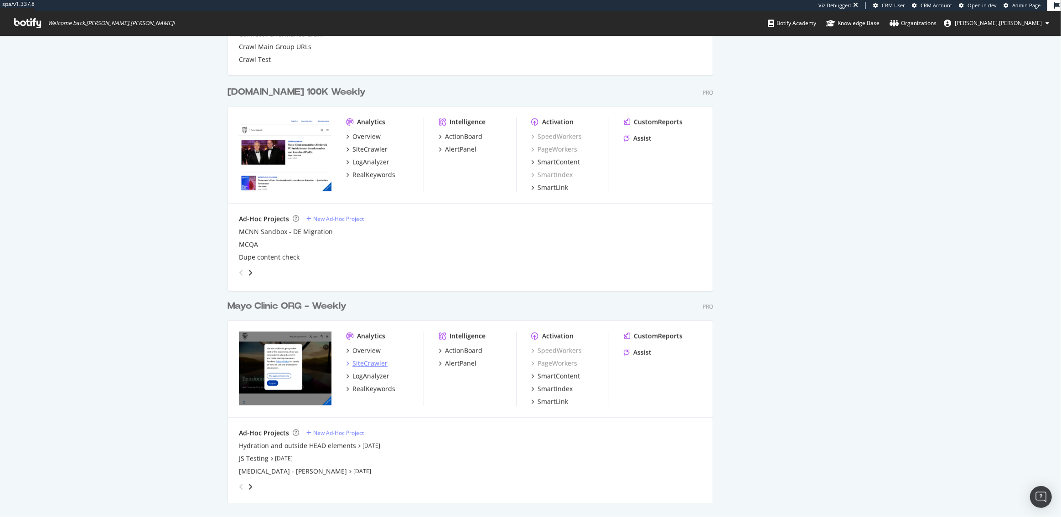
click at [362, 365] on div "SiteCrawler" at bounding box center [369, 363] width 35 height 9
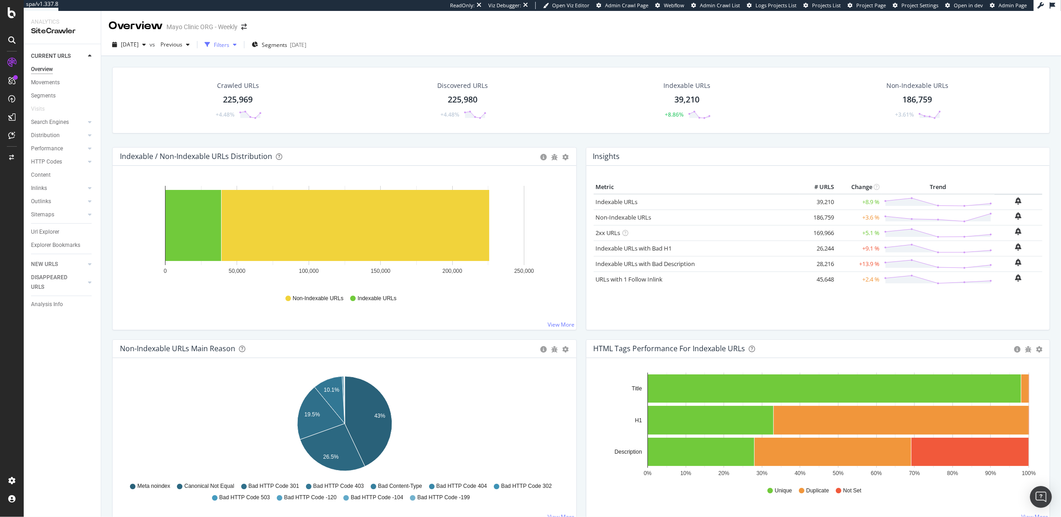
click at [210, 43] on icon "button" at bounding box center [207, 44] width 5 height 5
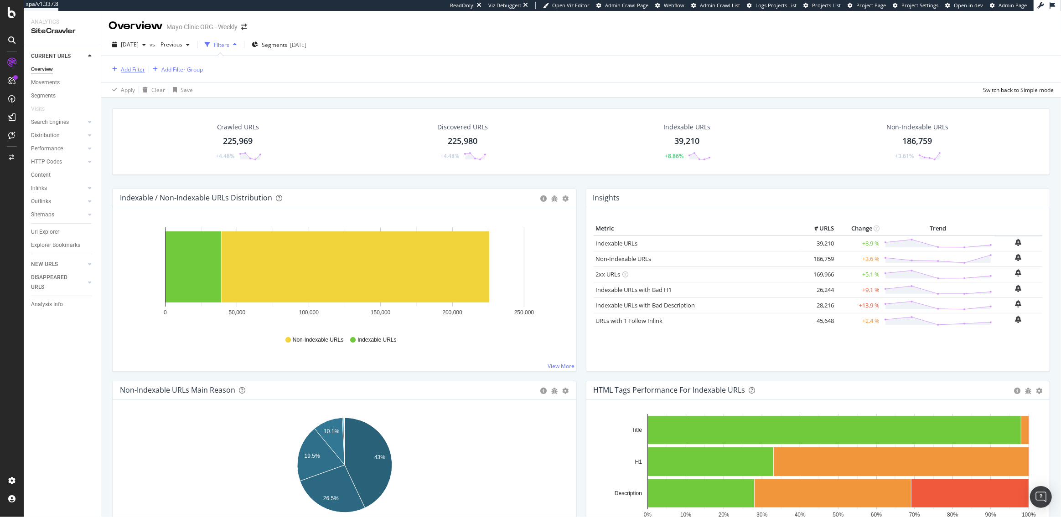
click at [138, 64] on div "Add Filter" at bounding box center [126, 69] width 36 height 10
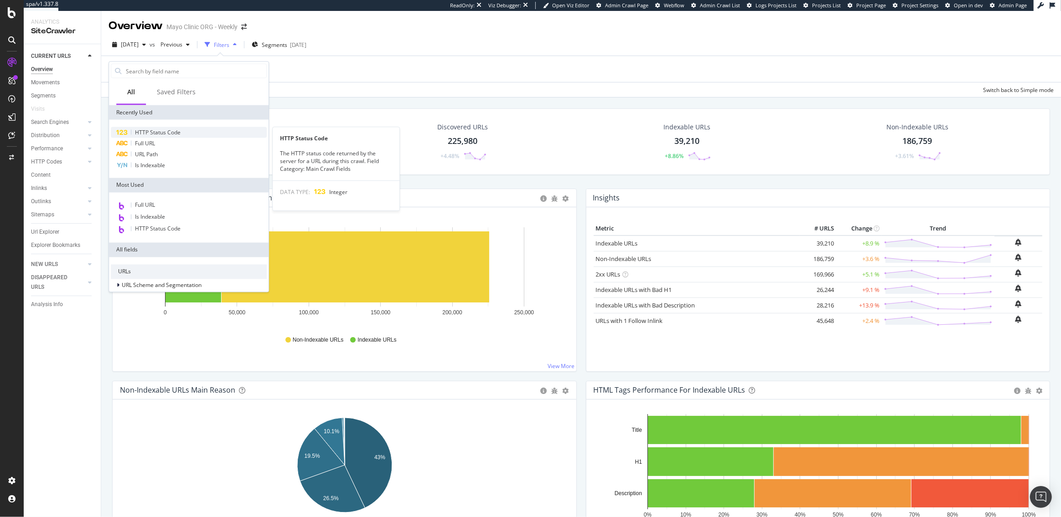
click at [152, 129] on span "HTTP Status Code" at bounding box center [158, 133] width 46 height 8
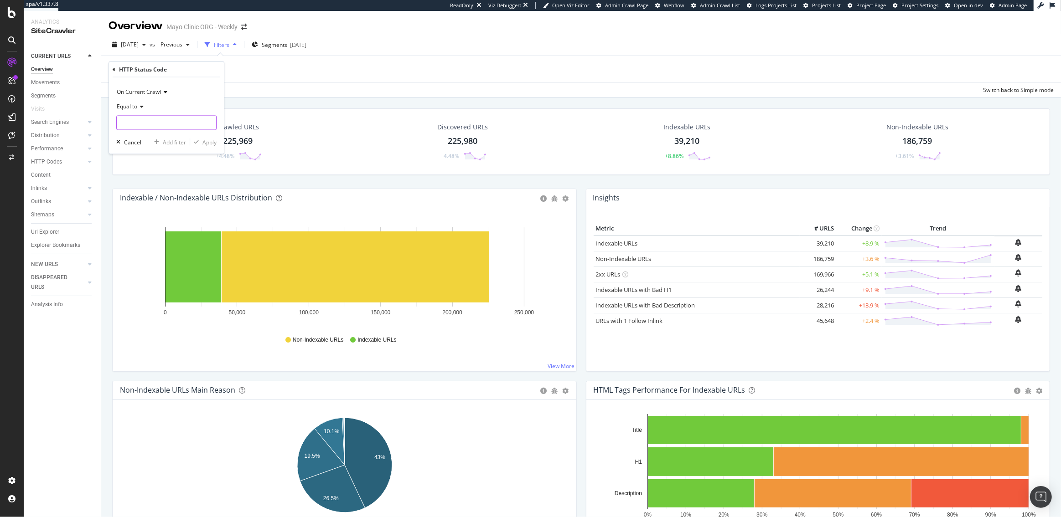
click at [136, 119] on input "number" at bounding box center [166, 123] width 100 height 15
type input "403"
click at [150, 134] on span "403" at bounding box center [151, 135] width 64 height 8
click at [206, 139] on div "Apply" at bounding box center [209, 142] width 14 height 8
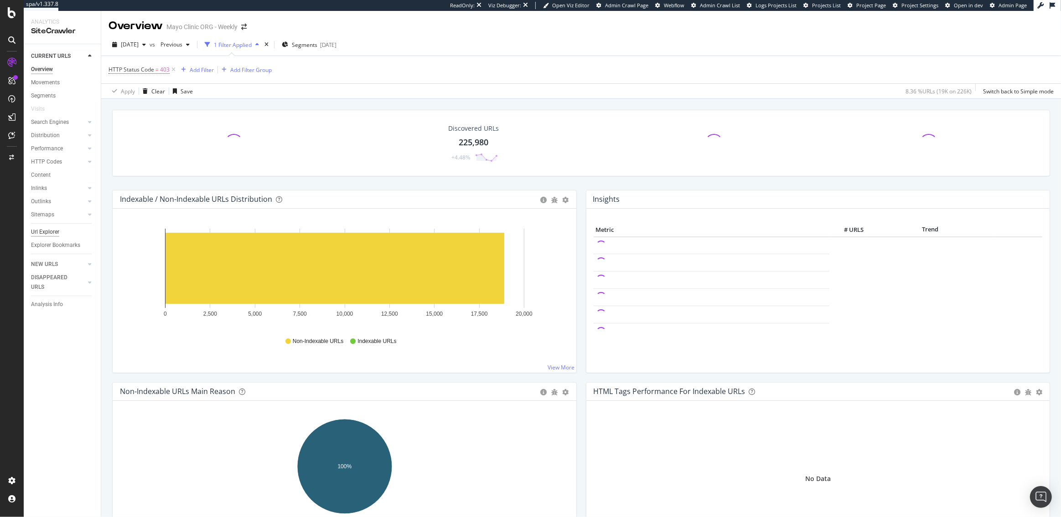
click at [40, 230] on div "Url Explorer" at bounding box center [45, 232] width 28 height 10
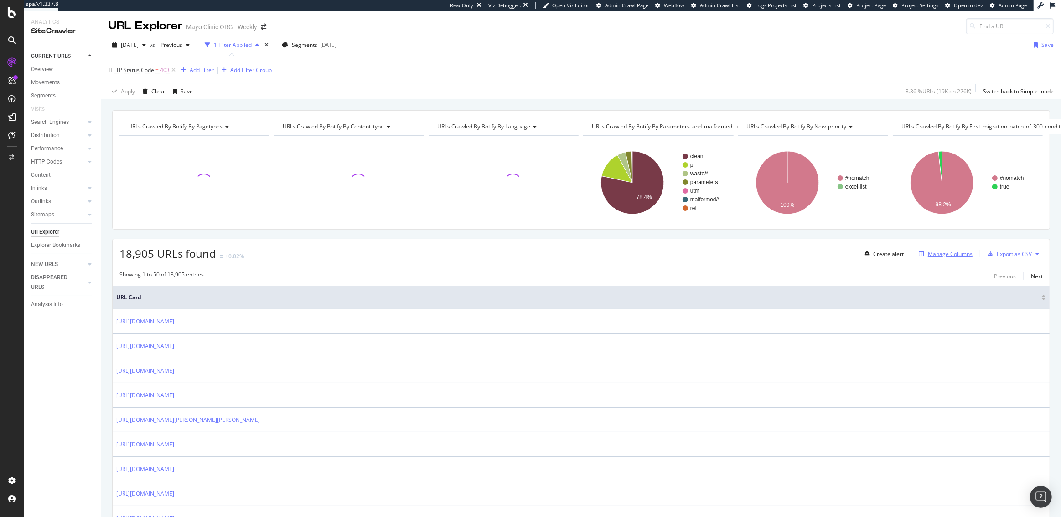
click at [941, 254] on div "Manage Columns" at bounding box center [950, 254] width 45 height 8
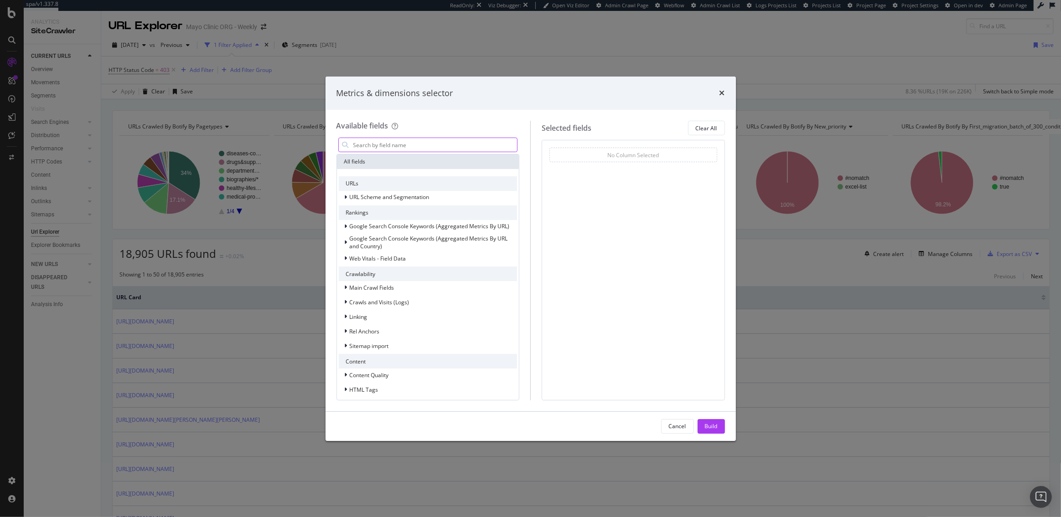
click at [435, 142] on input "modal" at bounding box center [434, 145] width 165 height 14
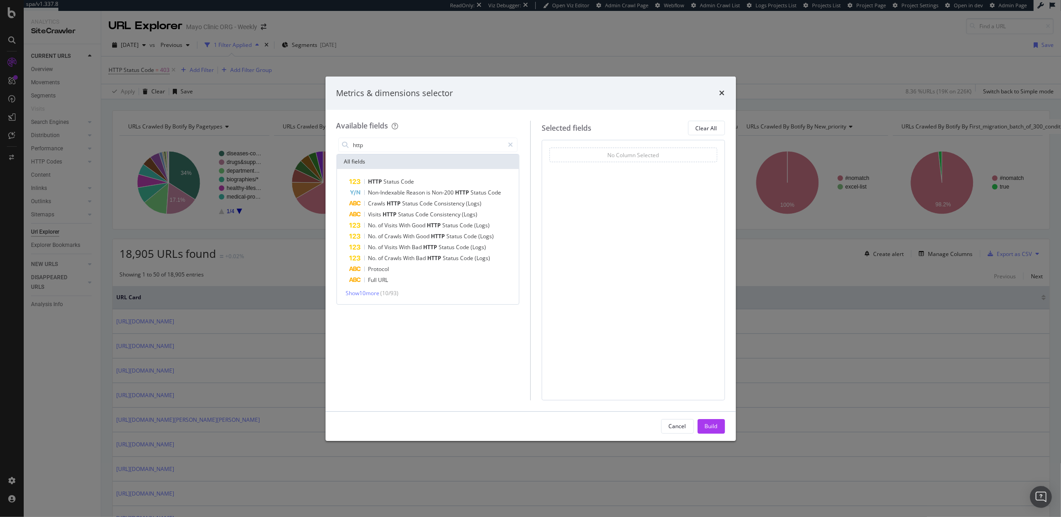
click at [418, 176] on div "HTTP Status Code Non-Indexable Reason is Non-200 HTTP Status Code Crawls HTTP S…" at bounding box center [428, 236] width 182 height 135
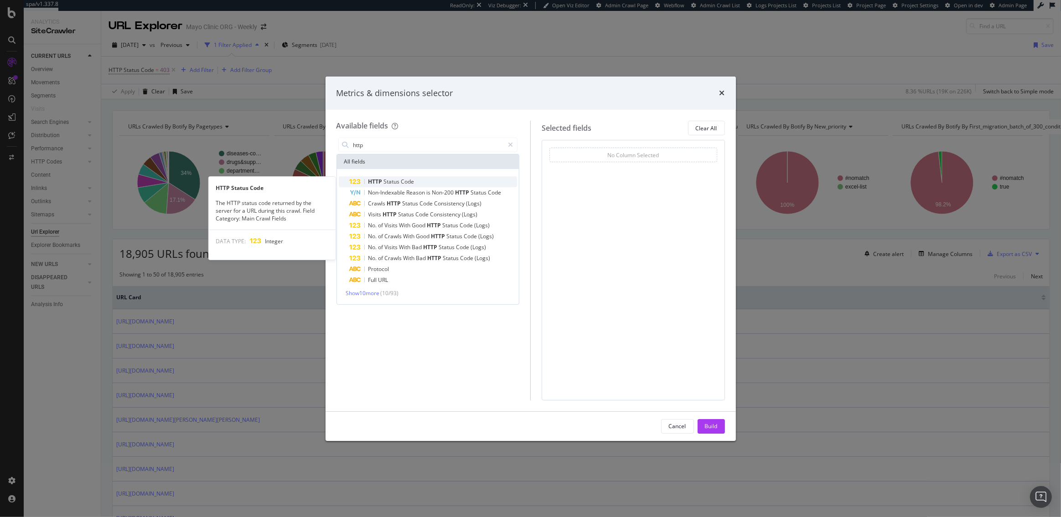
click at [406, 179] on span "Code" at bounding box center [407, 182] width 13 height 8
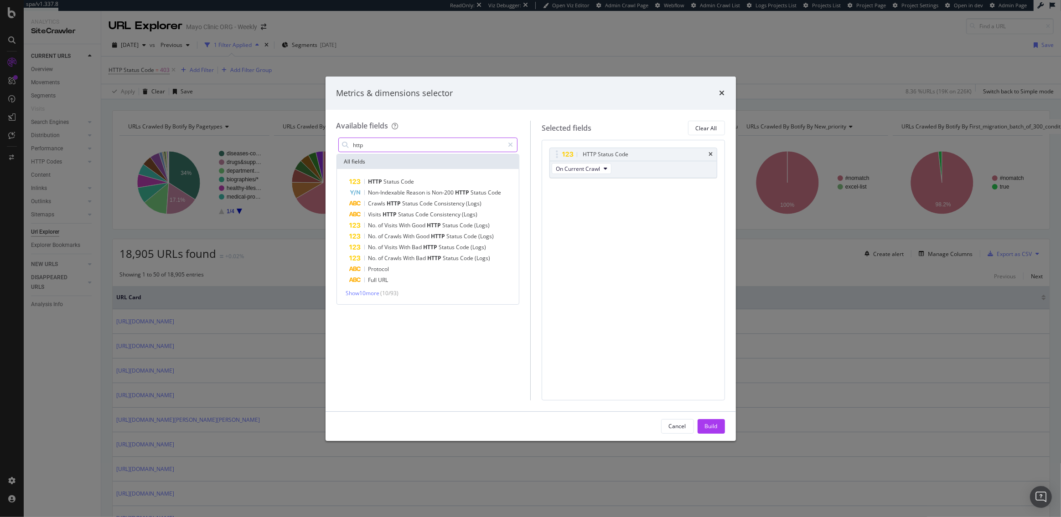
click at [392, 143] on input "http" at bounding box center [428, 145] width 152 height 14
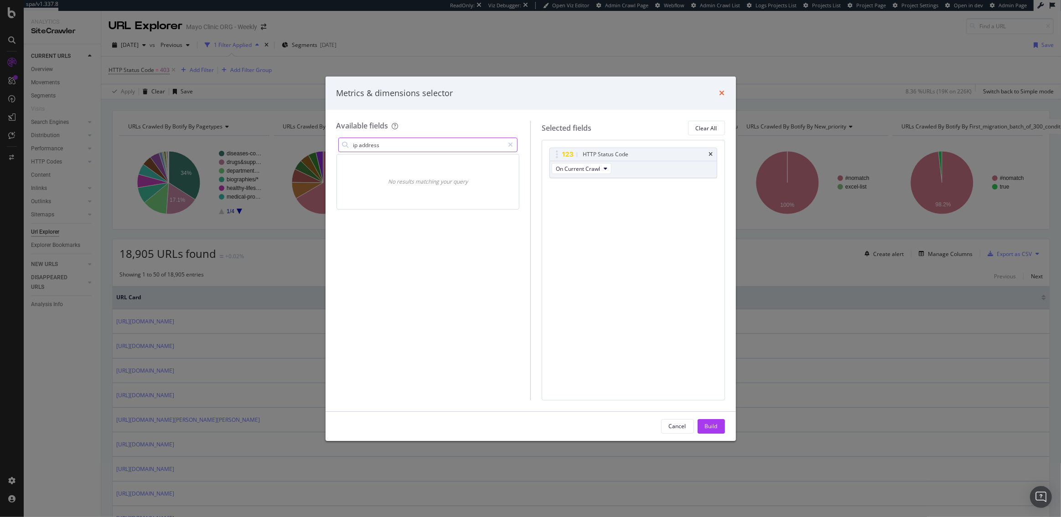
type input "ip address"
click at [723, 92] on icon "times" at bounding box center [721, 92] width 5 height 7
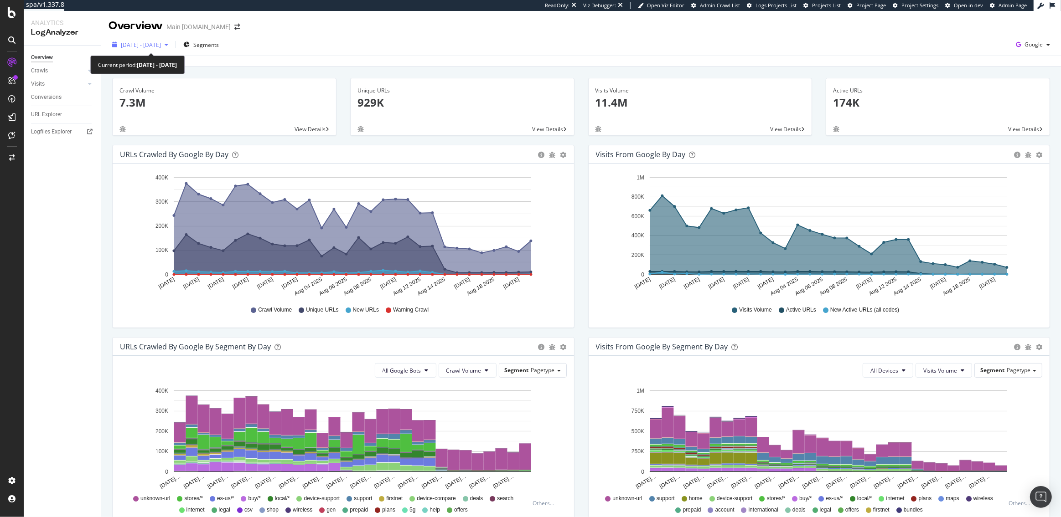
click at [158, 46] on span "2025 Jul. 23rd - Aug. 21st" at bounding box center [141, 45] width 40 height 8
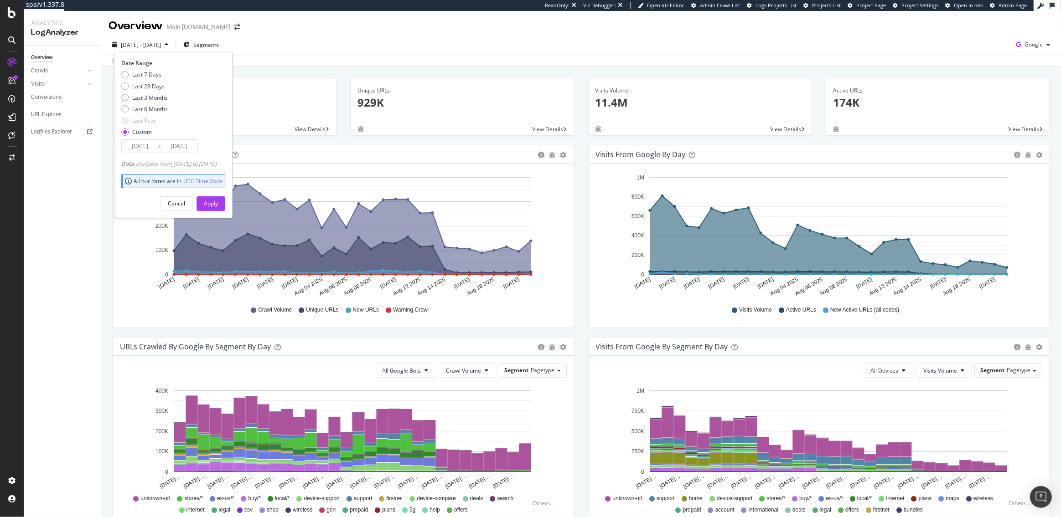
click at [147, 144] on input "2025/07/23" at bounding box center [140, 146] width 36 height 13
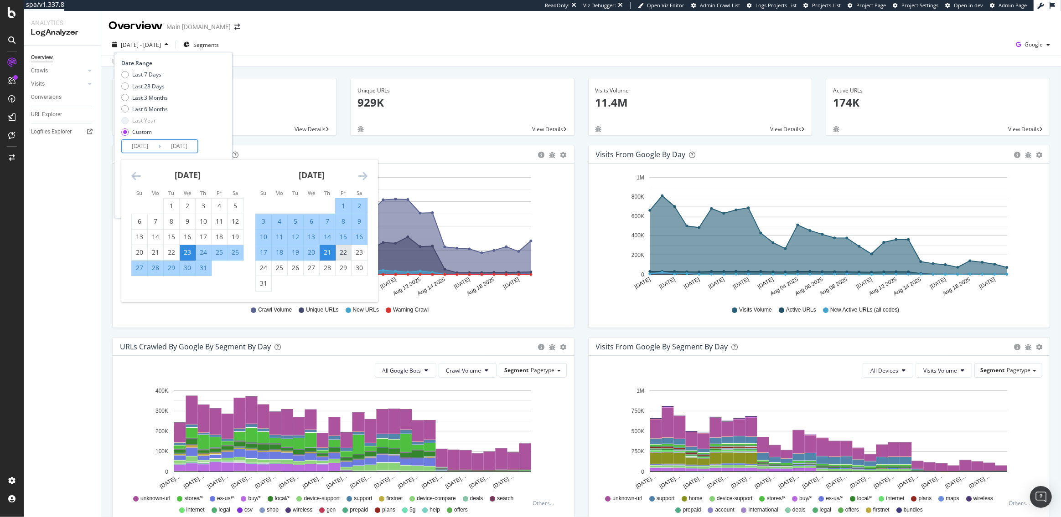
click at [343, 251] on div "22" at bounding box center [343, 252] width 15 height 9
type input "2025/08/22"
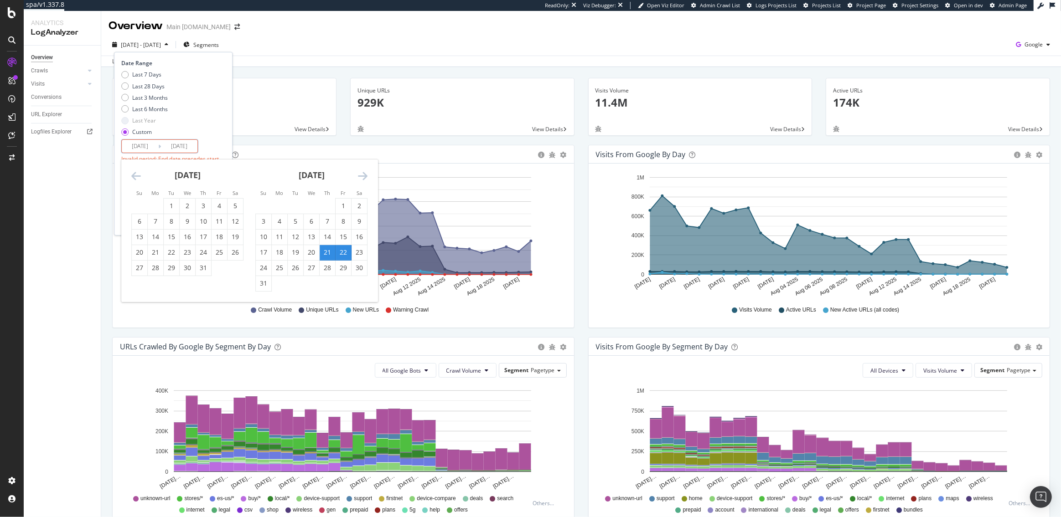
click at [213, 146] on div "Date Range Last 7 Days Last 28 Days Last 3 Months Last 6 Months Last Year Custo…" at bounding box center [172, 114] width 102 height 111
click at [181, 146] on input "2025/08/21" at bounding box center [179, 146] width 36 height 13
click at [289, 203] on div "2" at bounding box center [295, 205] width 15 height 9
type input "2025/09/02"
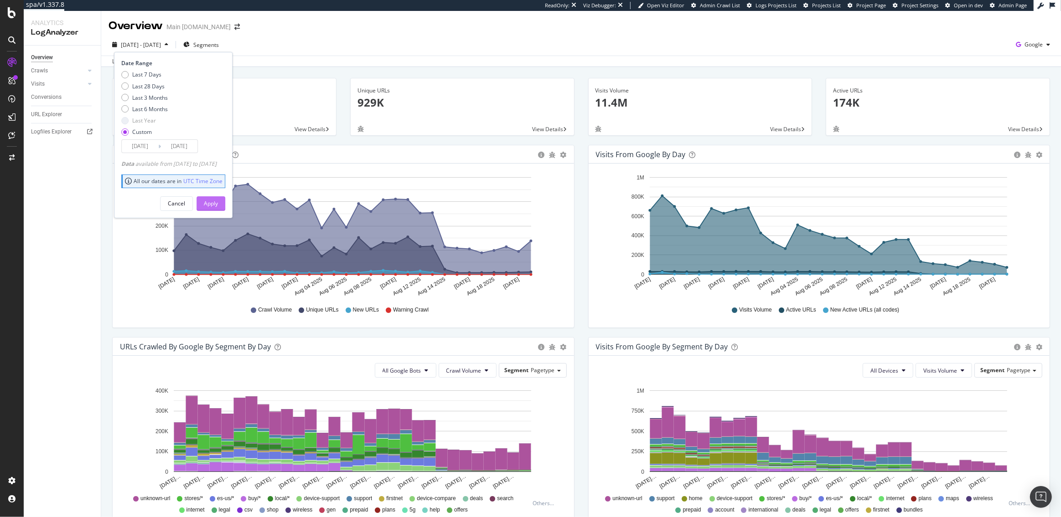
click at [225, 202] on button "Apply" at bounding box center [210, 203] width 29 height 15
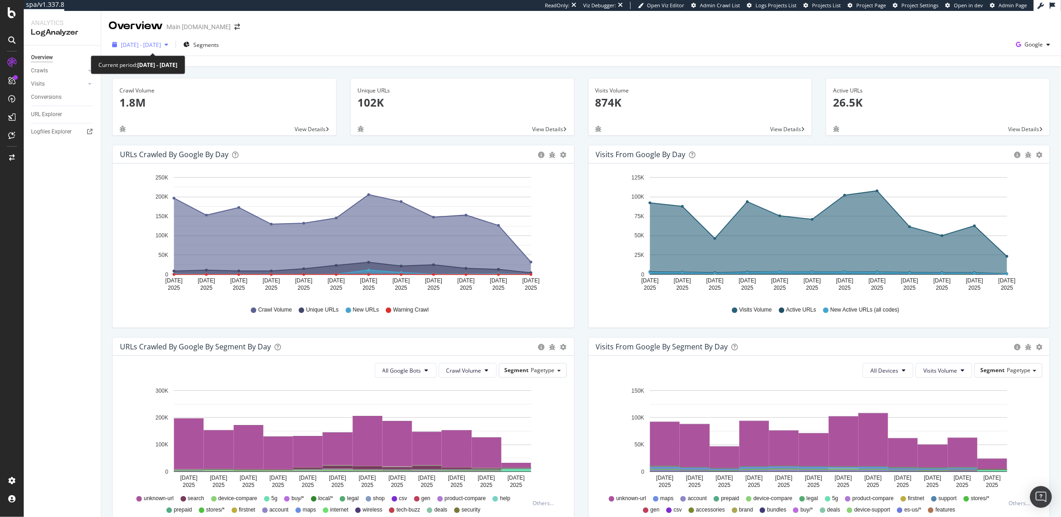
click at [159, 43] on span "2025 Aug. 22nd - Sep. 2nd" at bounding box center [141, 45] width 40 height 8
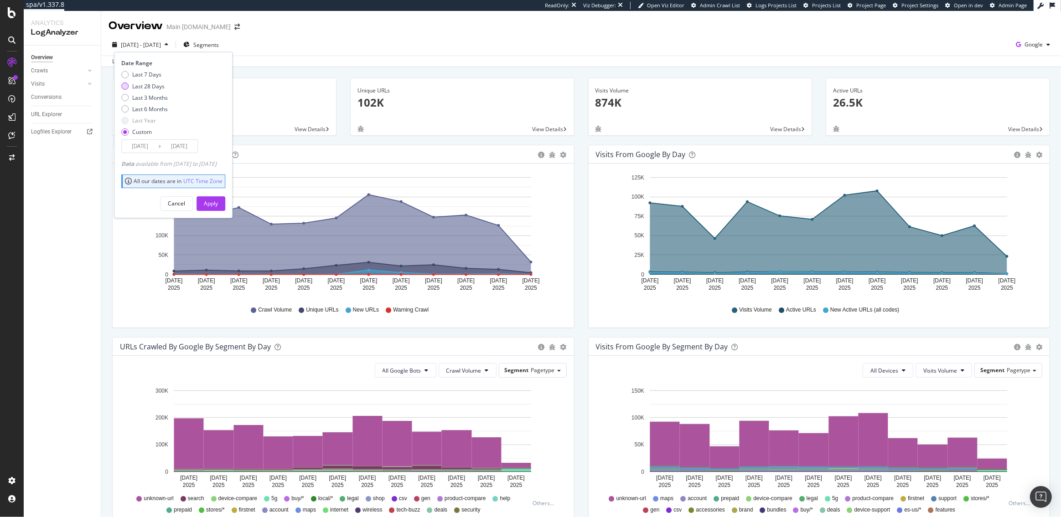
click at [148, 88] on div "Last 28 Days" at bounding box center [148, 87] width 32 height 8
type input "2025/08/06"
click at [218, 202] on div "Apply" at bounding box center [211, 204] width 14 height 8
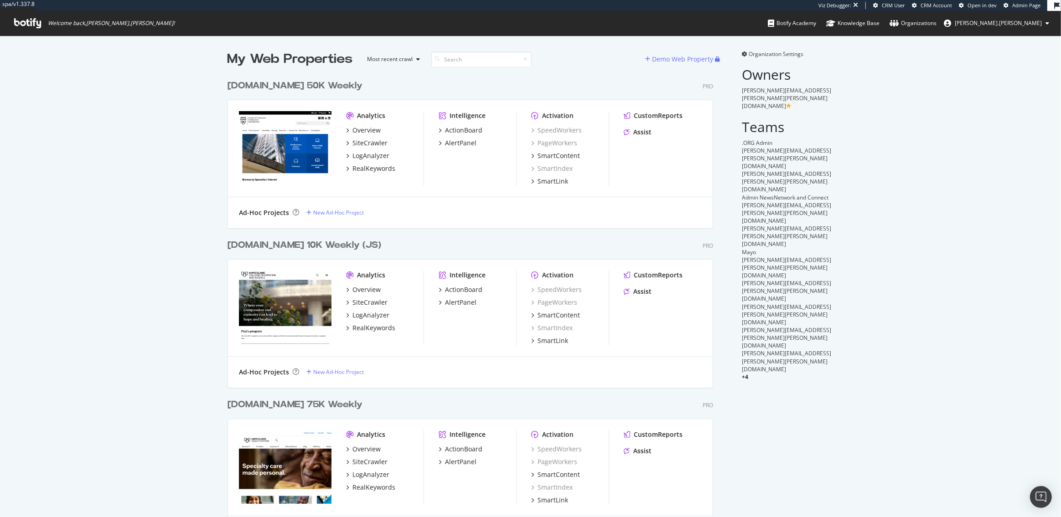
scroll to position [1303, 492]
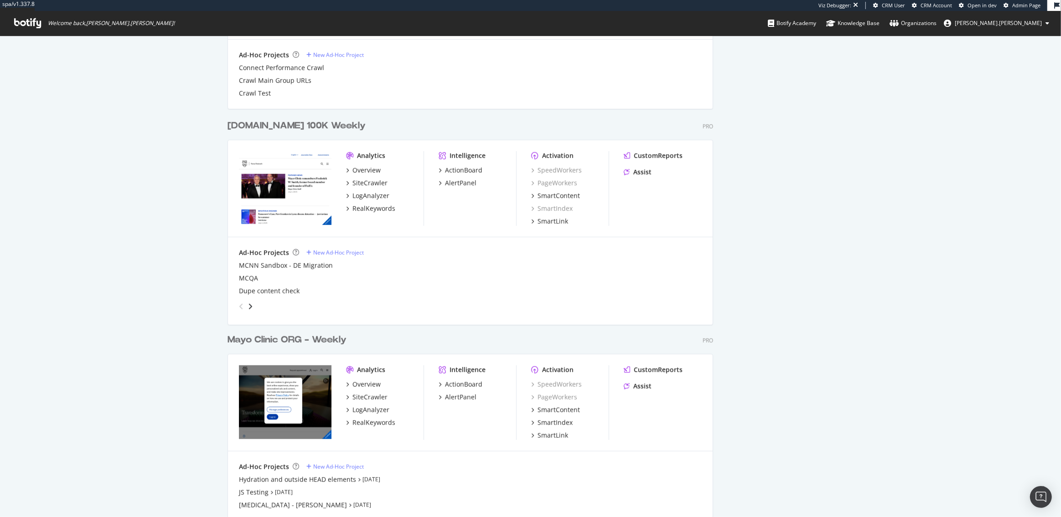
scroll to position [868, 0]
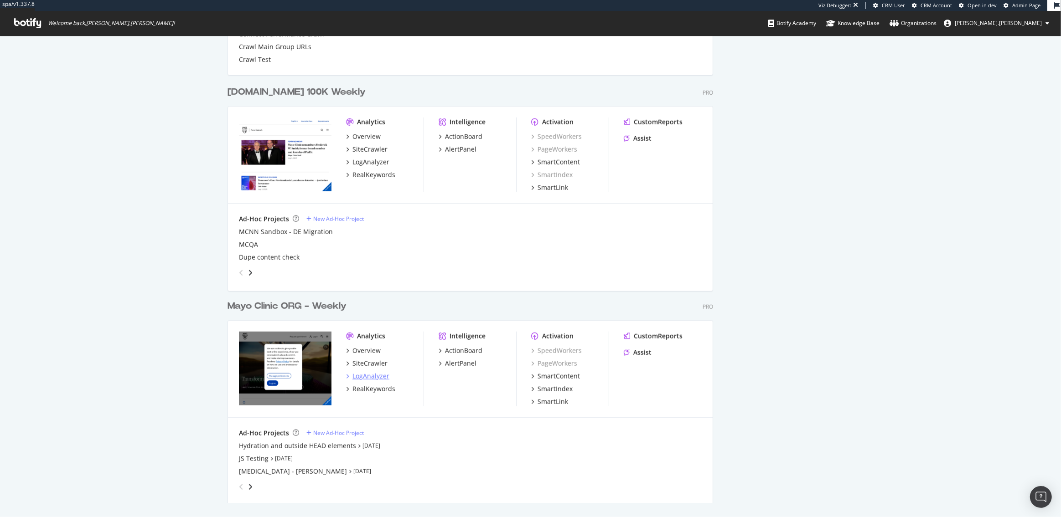
click at [373, 377] on div "LogAnalyzer" at bounding box center [370, 376] width 37 height 9
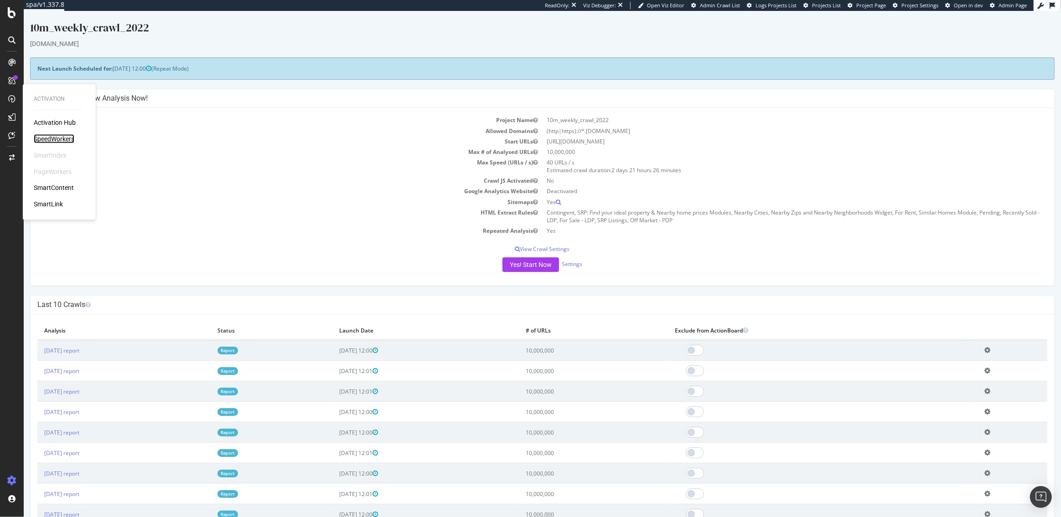
click at [53, 135] on div "SpeedWorkers" at bounding box center [54, 138] width 41 height 9
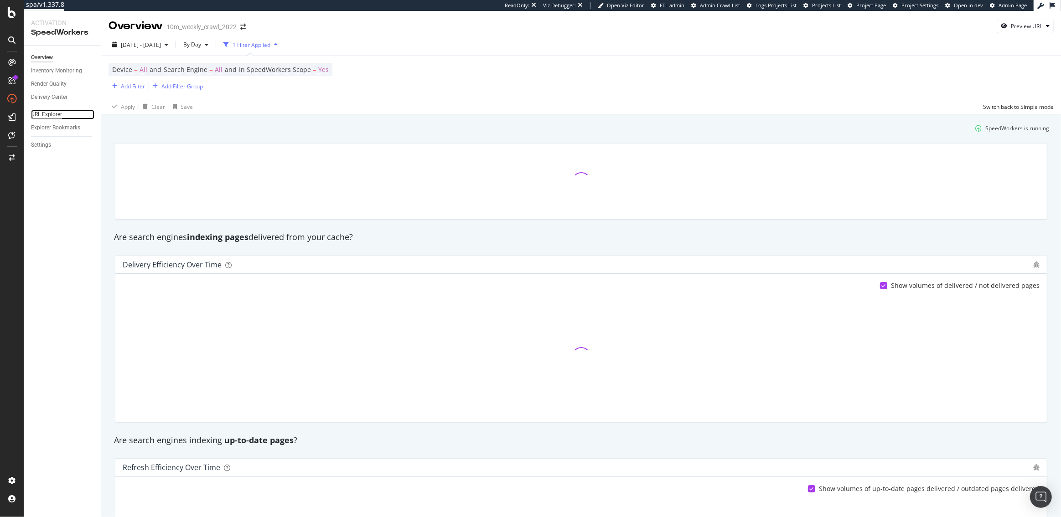
click at [51, 118] on div "URL Explorer" at bounding box center [46, 115] width 31 height 10
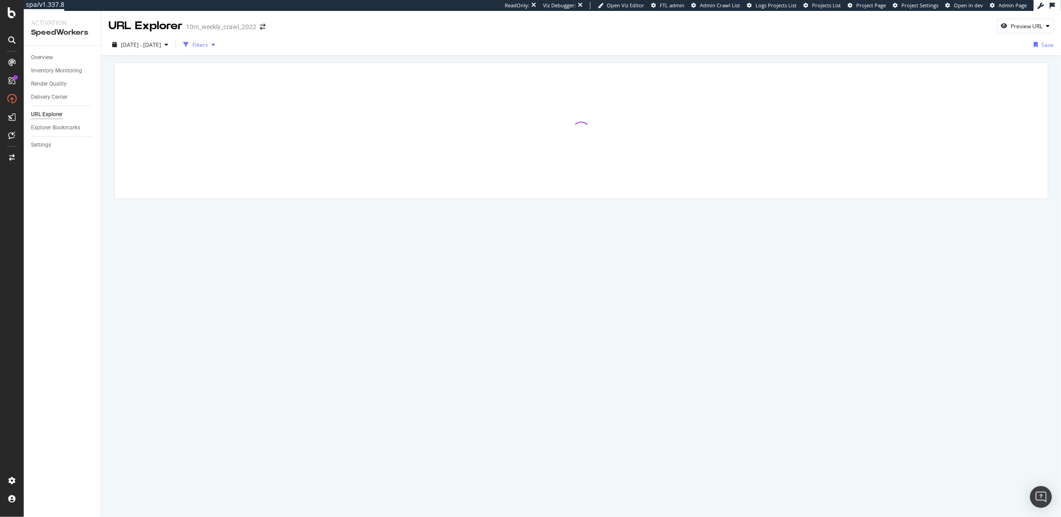
click at [208, 47] on div "Filters" at bounding box center [199, 45] width 15 height 8
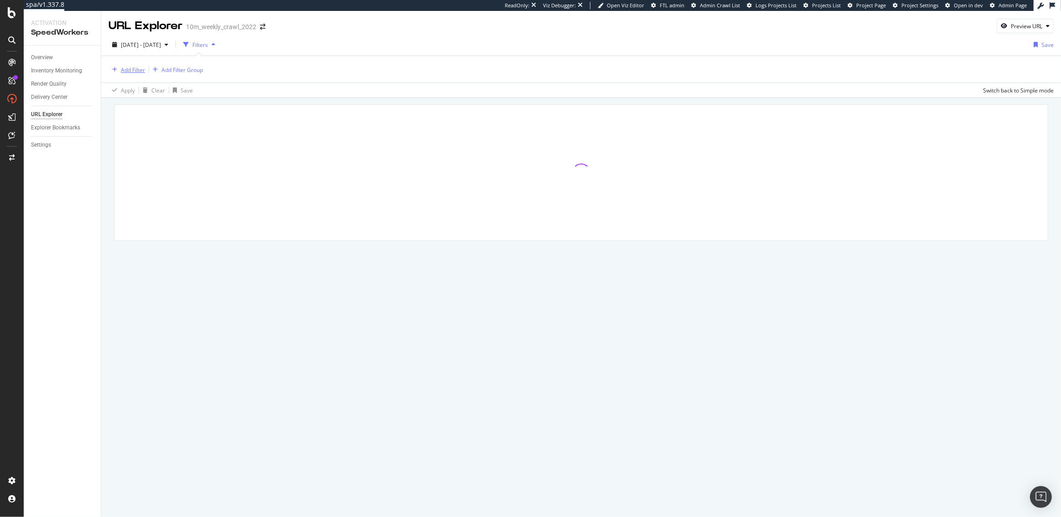
click at [123, 71] on div "Add Filter" at bounding box center [133, 70] width 24 height 8
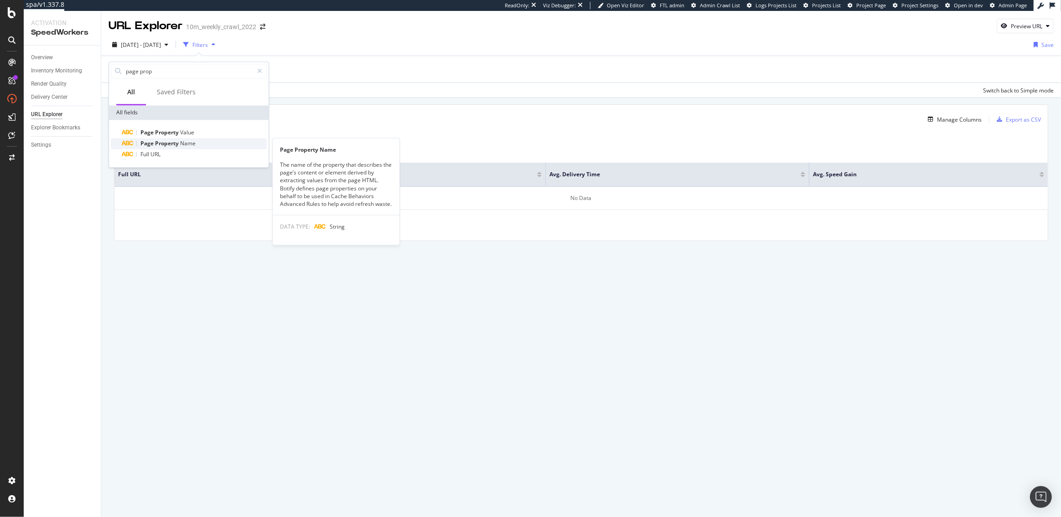
type input "page prop"
click at [181, 143] on span "Name" at bounding box center [187, 143] width 15 height 8
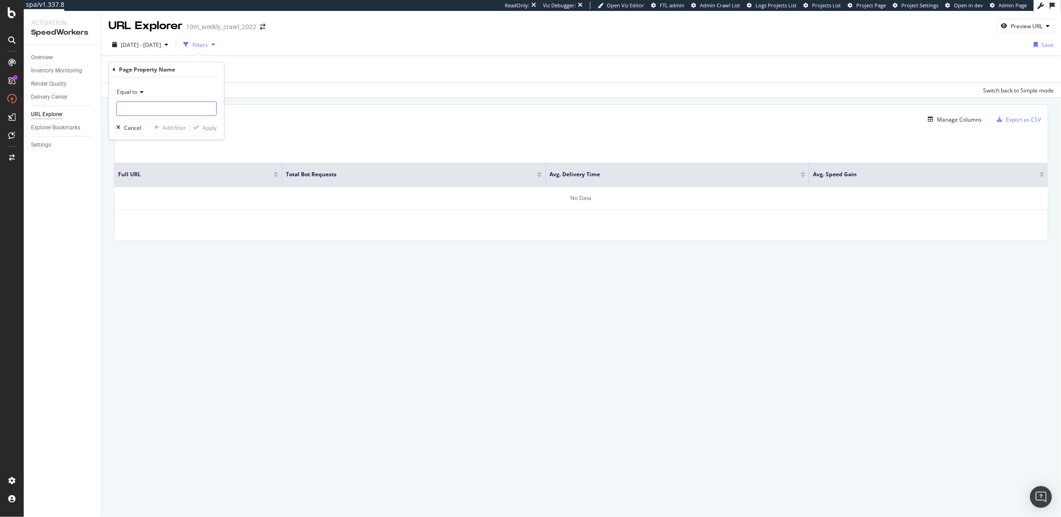
click at [150, 112] on input "text" at bounding box center [166, 109] width 99 height 15
click at [151, 131] on span "LPD/PDP" at bounding box center [156, 131] width 75 height 8
type input "LPD/PDP"
click at [203, 124] on div "Apply" at bounding box center [209, 128] width 14 height 8
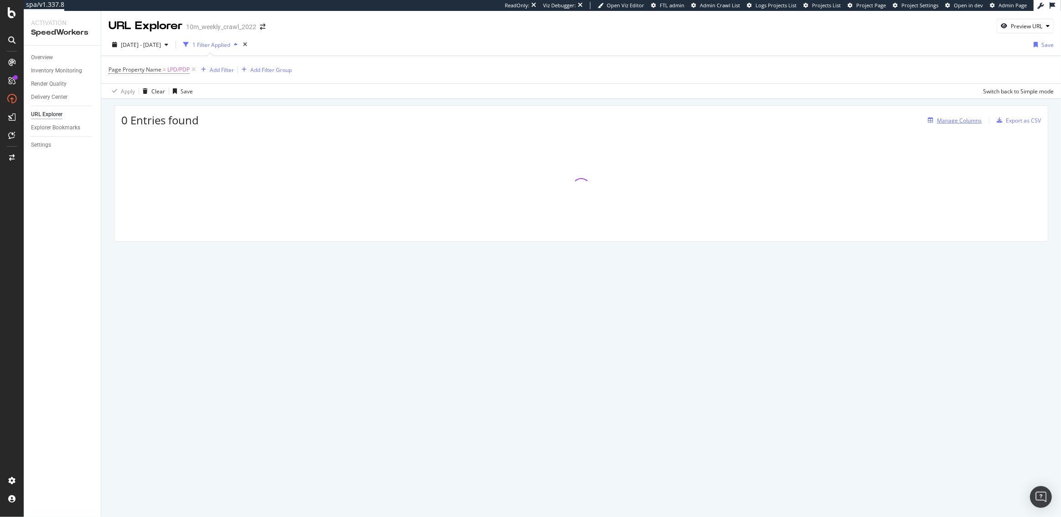
click at [968, 123] on div "Manage Columns" at bounding box center [959, 121] width 45 height 8
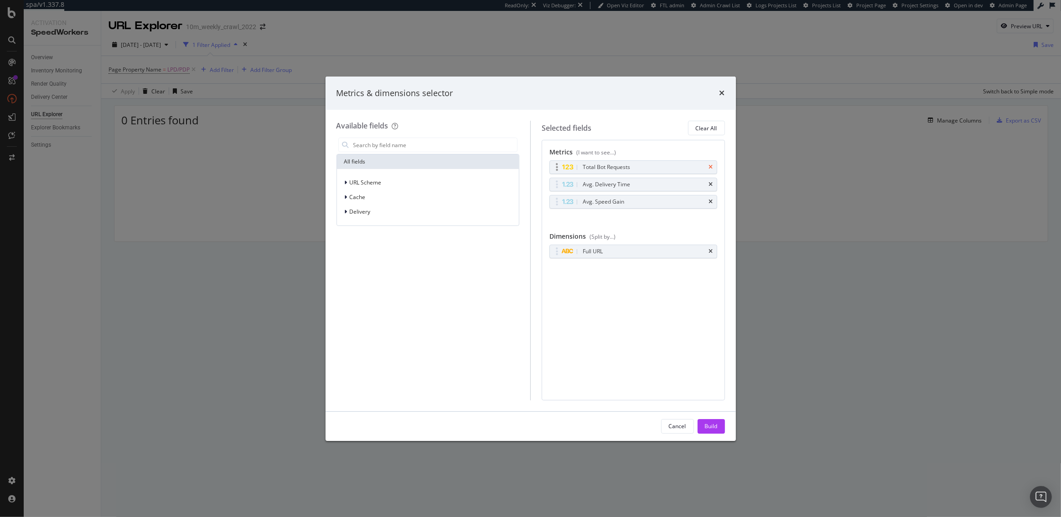
click at [711, 165] on icon "times" at bounding box center [711, 167] width 4 height 5
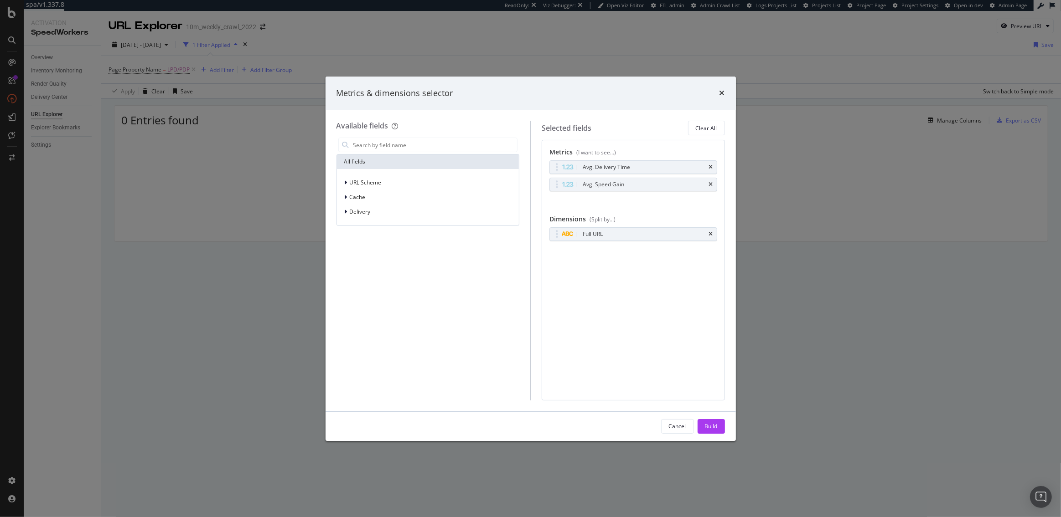
click at [711, 165] on icon "times" at bounding box center [711, 167] width 4 height 5
click at [711, 182] on icon "times" at bounding box center [711, 184] width 4 height 5
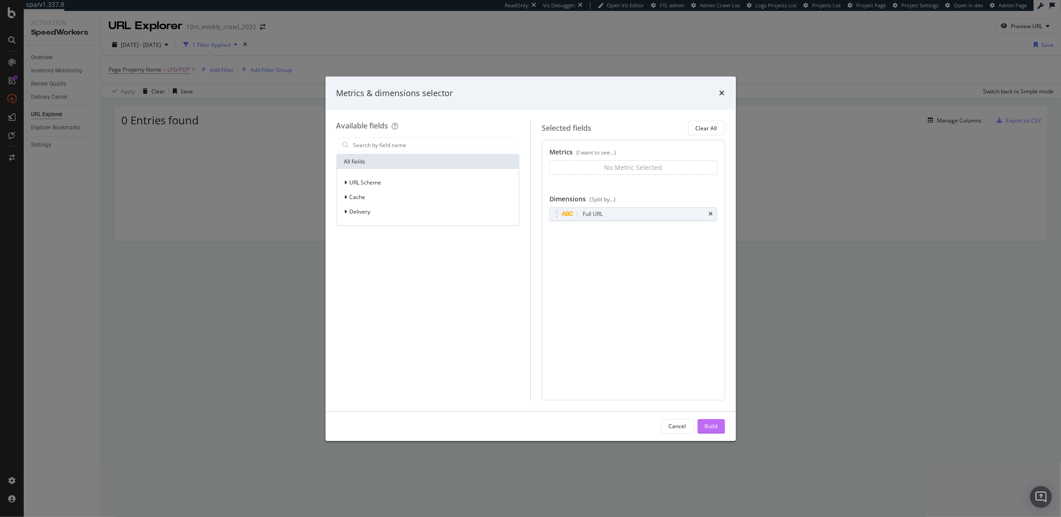
click at [705, 420] on div "Build" at bounding box center [711, 427] width 13 height 14
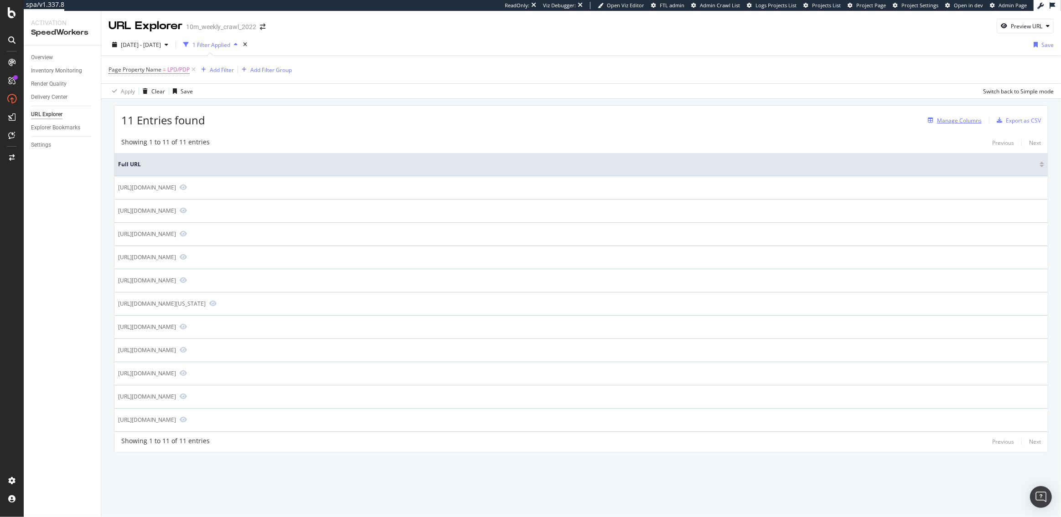
click at [962, 117] on div "Manage Columns" at bounding box center [959, 121] width 45 height 8
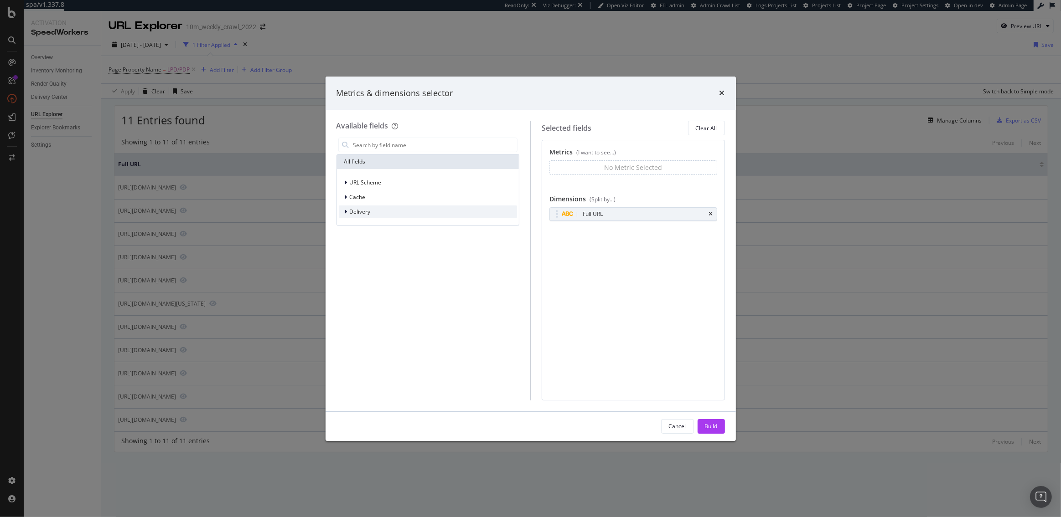
click at [368, 215] on span "Delivery" at bounding box center [360, 212] width 21 height 8
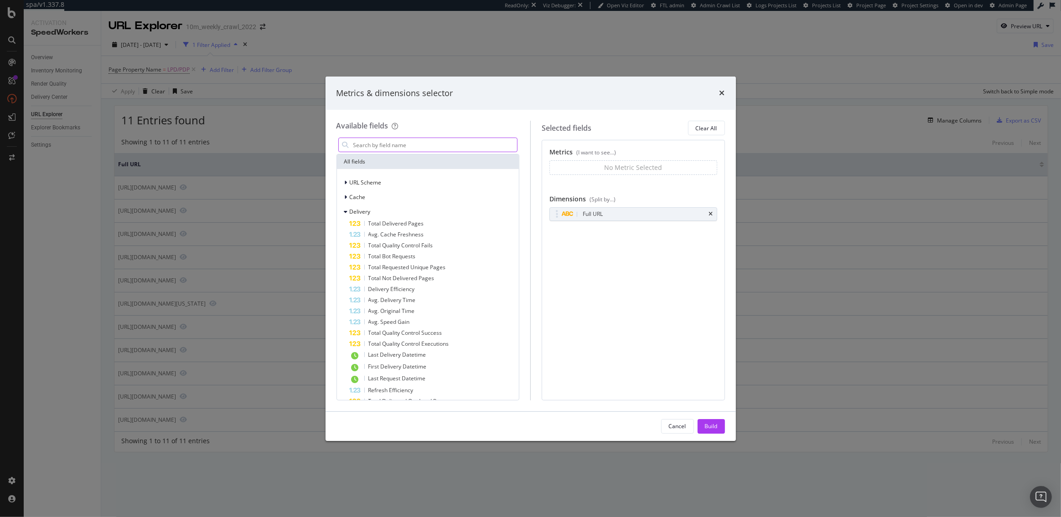
click at [371, 142] on input "modal" at bounding box center [434, 145] width 165 height 14
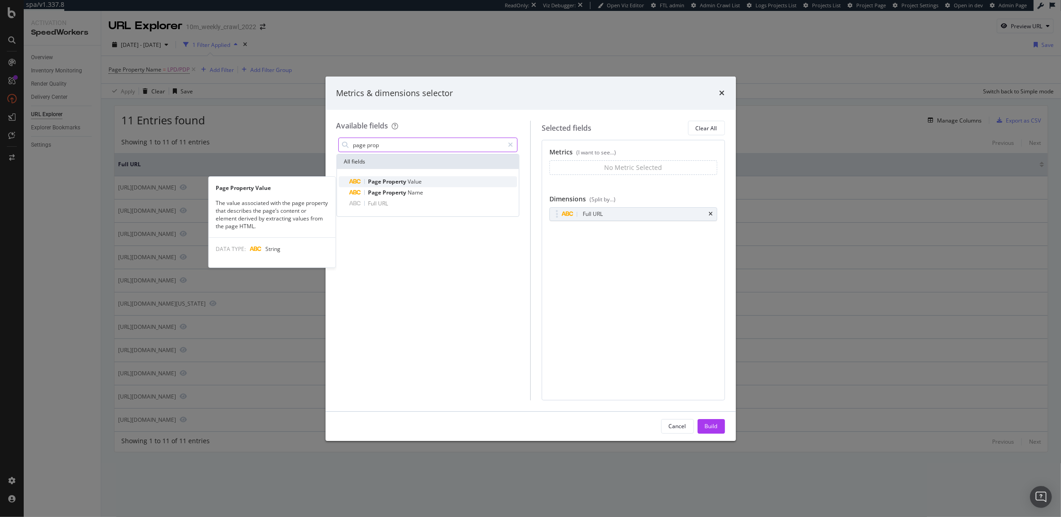
type input "page prop"
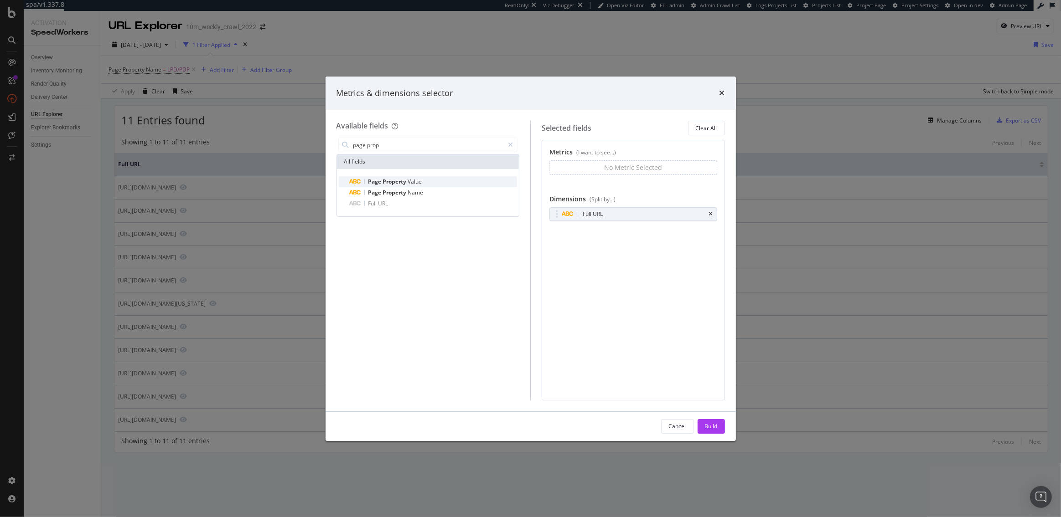
click at [394, 181] on span "Property" at bounding box center [395, 182] width 25 height 8
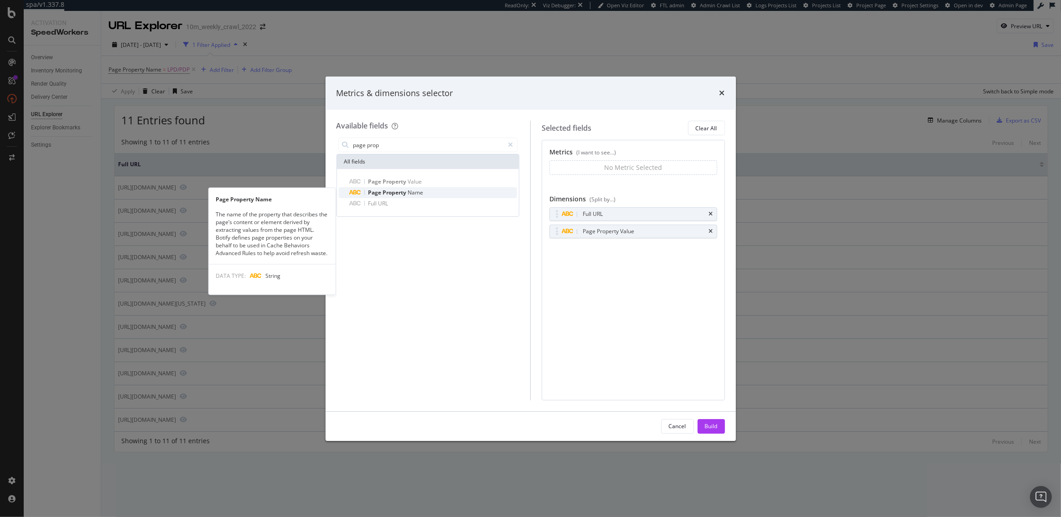
click at [455, 197] on div "Page Property Name" at bounding box center [434, 192] width 168 height 11
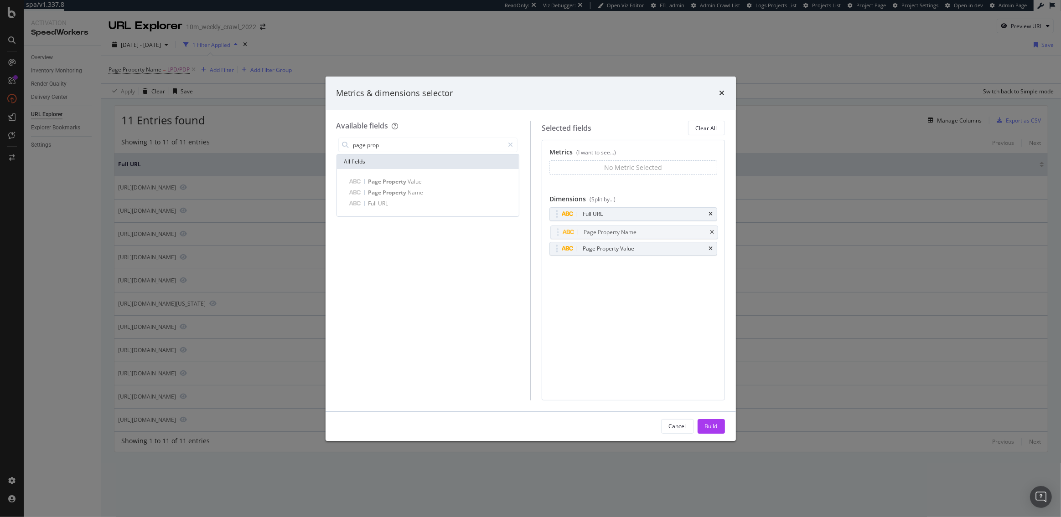
drag, startPoint x: 555, startPoint y: 251, endPoint x: 555, endPoint y: 245, distance: 6.4
click at [556, 235] on body "spa/v1.337.8 ReadOnly: Viz Debugger: Open Viz Editor FTL admin Admin Crawl List…" at bounding box center [530, 258] width 1061 height 517
click at [717, 428] on div "Build" at bounding box center [711, 427] width 13 height 8
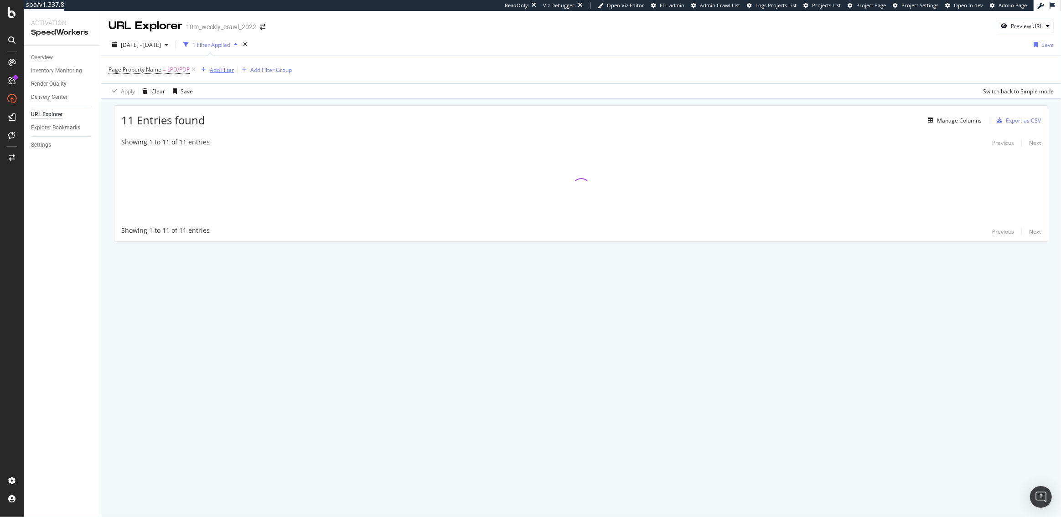
click at [219, 68] on div "Add Filter" at bounding box center [222, 70] width 24 height 8
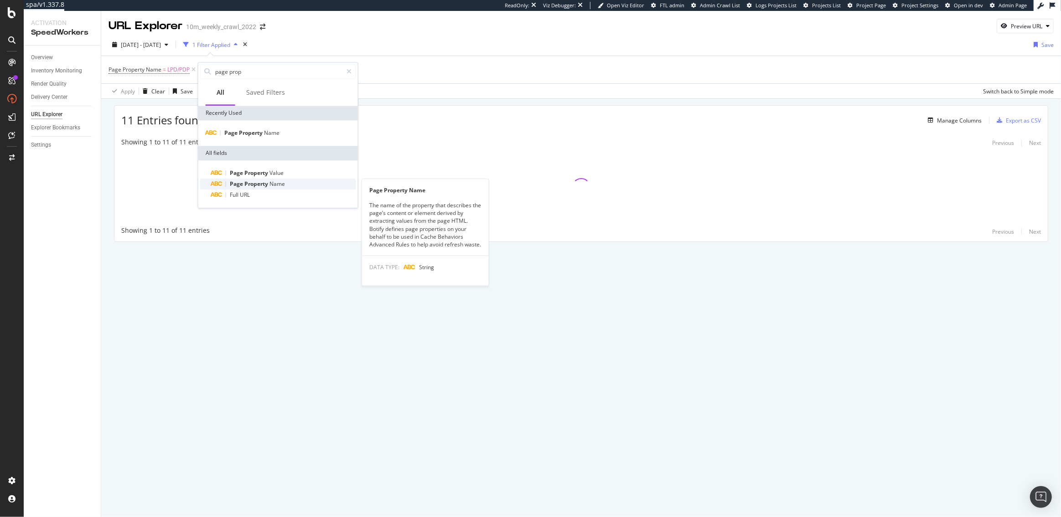
click at [265, 181] on span "Property" at bounding box center [256, 184] width 25 height 8
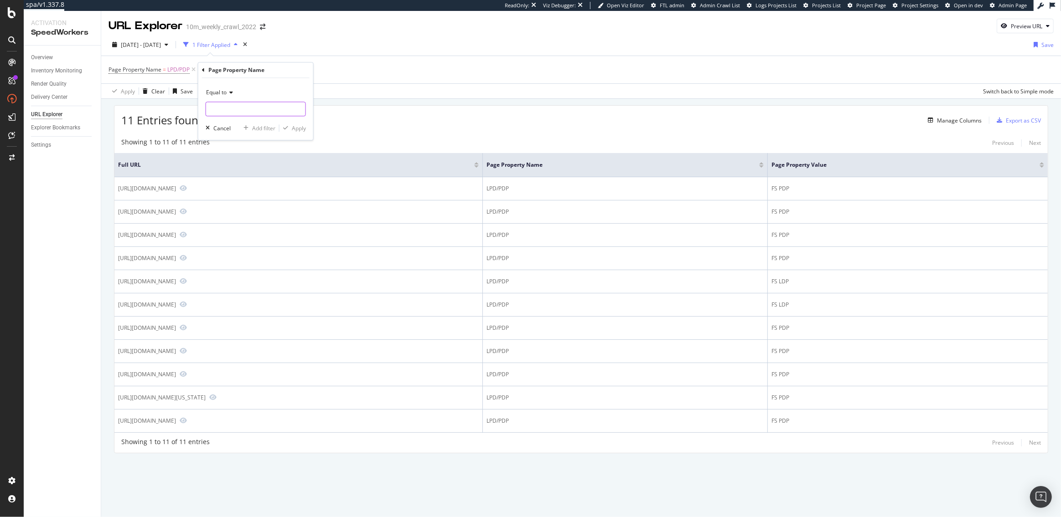
click at [233, 105] on input "text" at bounding box center [255, 109] width 99 height 15
click at [260, 138] on span "LPD/PDP" at bounding box center [245, 141] width 75 height 8
type input "LPD/PDP"
click at [304, 127] on div "Apply" at bounding box center [299, 128] width 14 height 8
click at [201, 70] on div "and" at bounding box center [204, 70] width 10 height 8
